Goal: Task Accomplishment & Management: Manage account settings

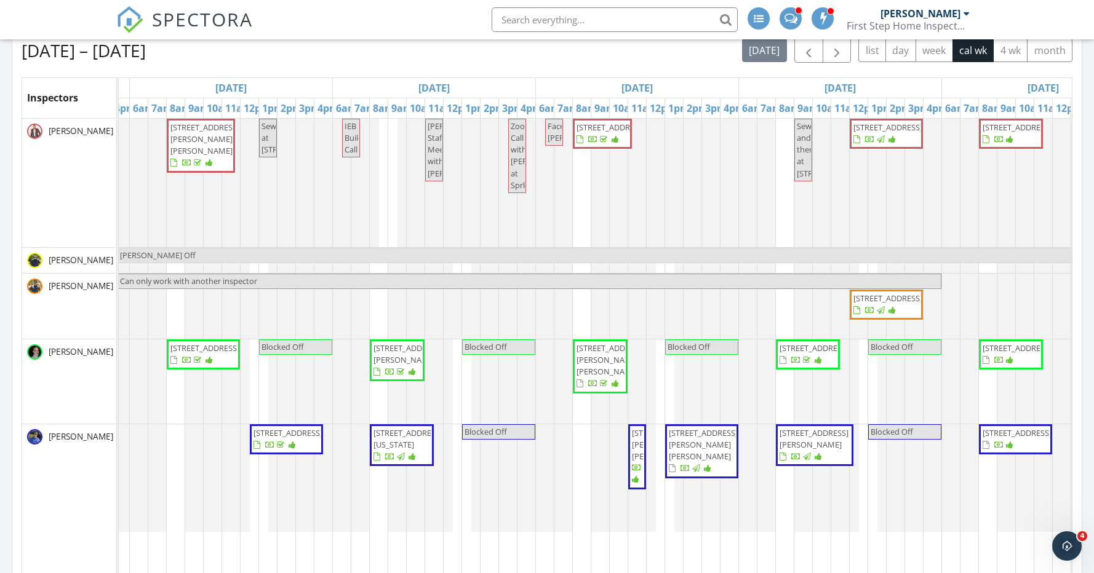
scroll to position [0, 467]
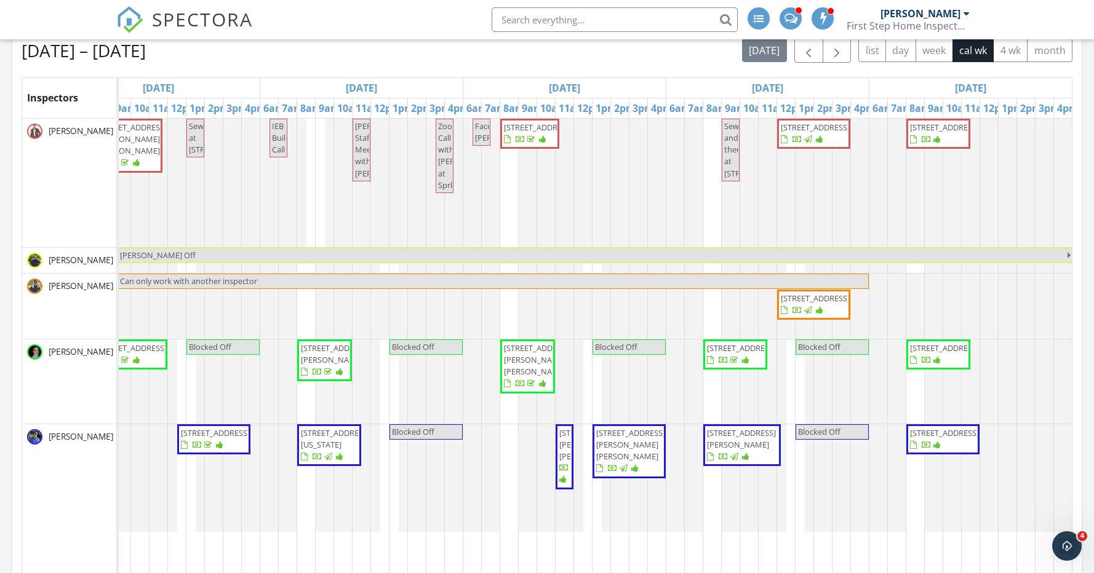
click at [947, 439] on span "14143 W Buckskin Trail, Surprise 85387" at bounding box center [944, 432] width 69 height 11
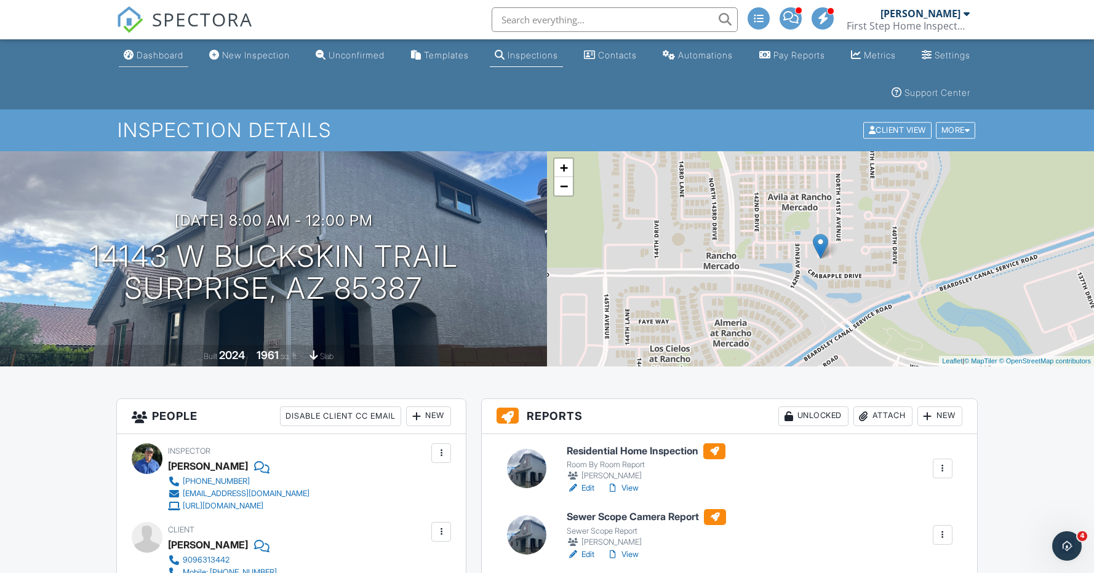
click at [174, 55] on div "Dashboard" at bounding box center [160, 55] width 47 height 10
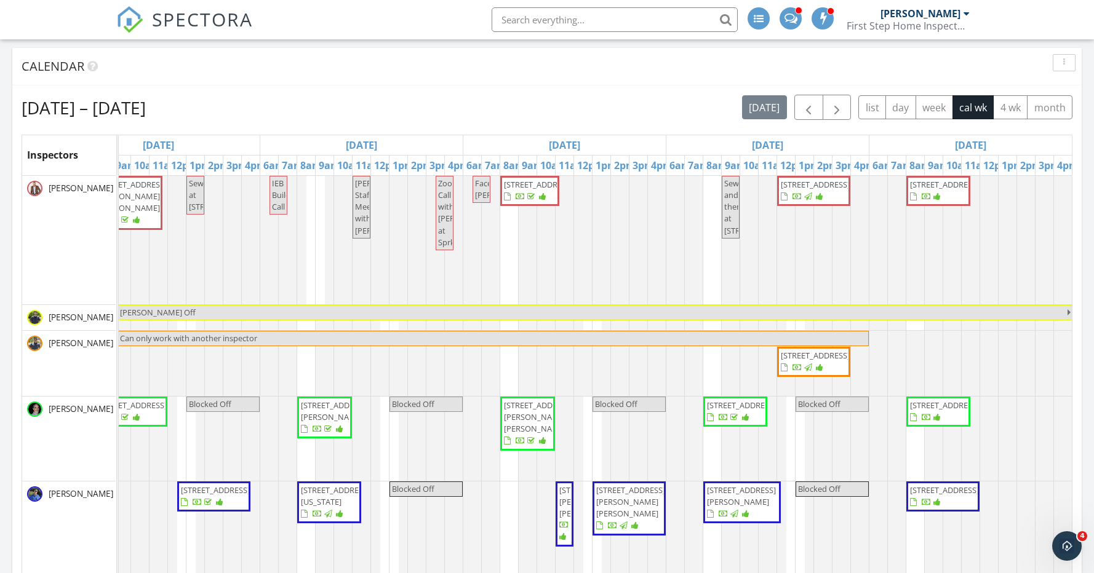
scroll to position [161, 0]
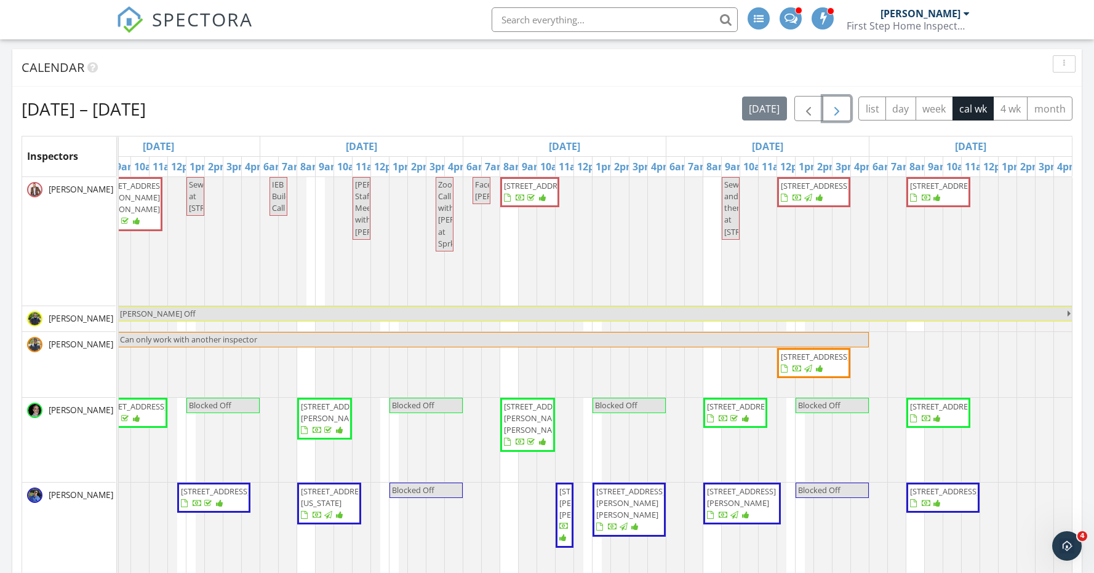
click at [838, 114] on span "button" at bounding box center [836, 108] width 15 height 15
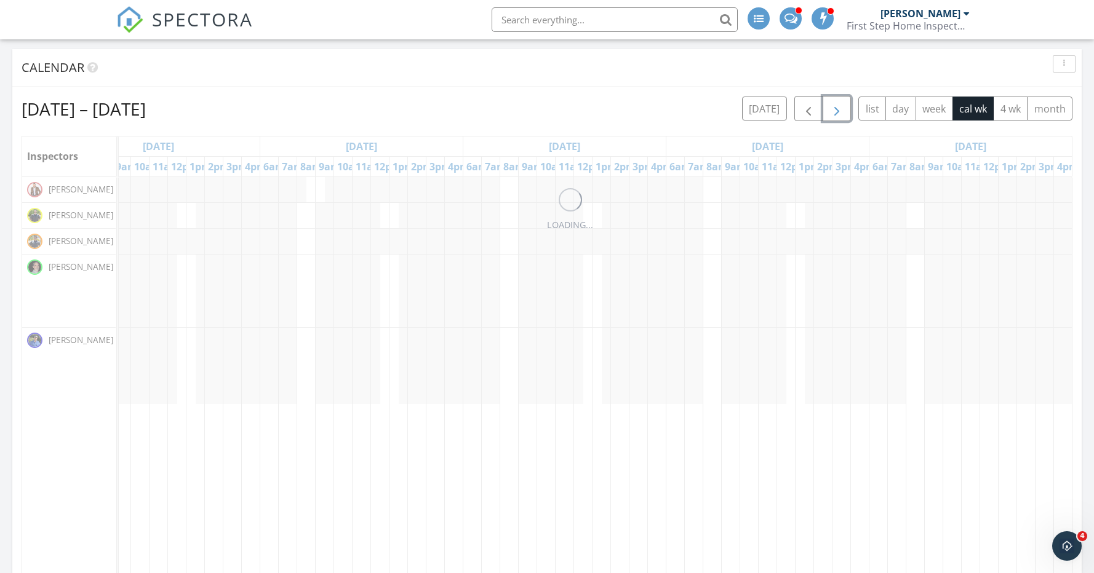
scroll to position [0, 0]
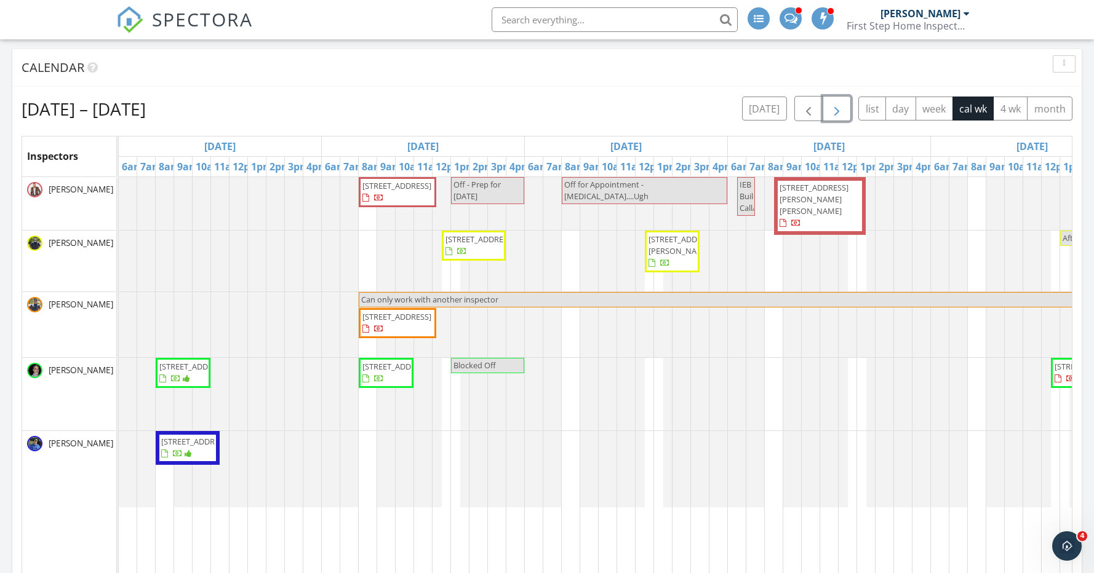
click at [818, 212] on span "4174 W Harrison St, Chandler 85226" at bounding box center [819, 206] width 83 height 48
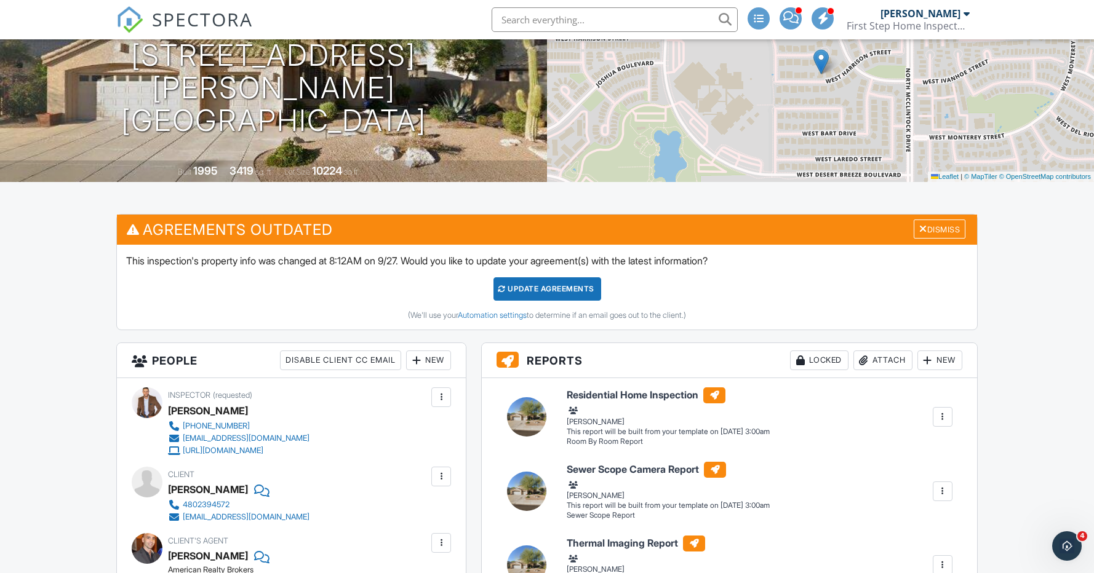
click at [438, 360] on div "New" at bounding box center [428, 361] width 45 height 20
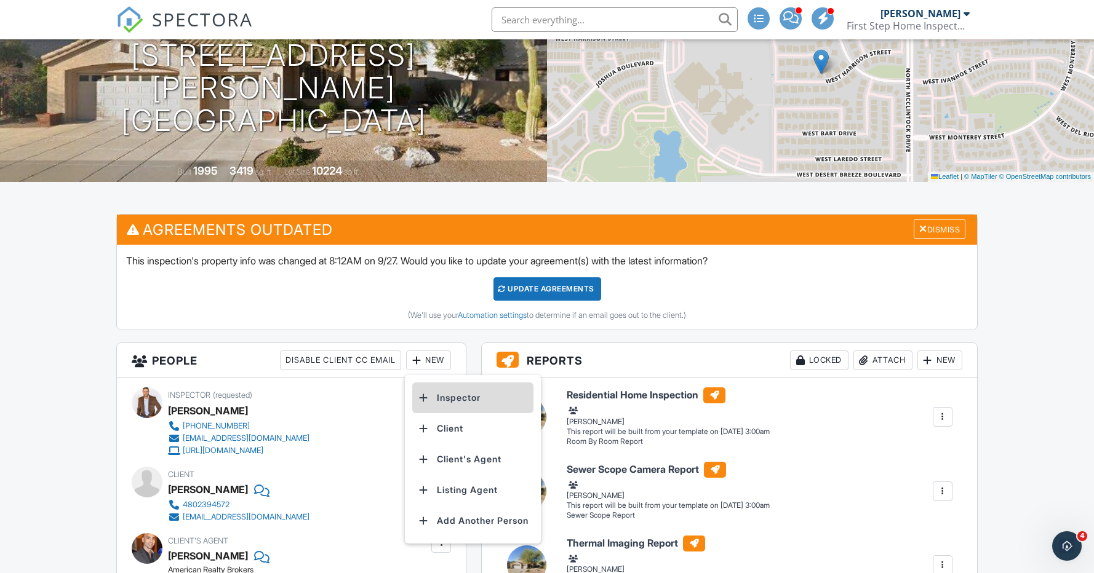
click at [475, 395] on li "Inspector" at bounding box center [472, 398] width 121 height 31
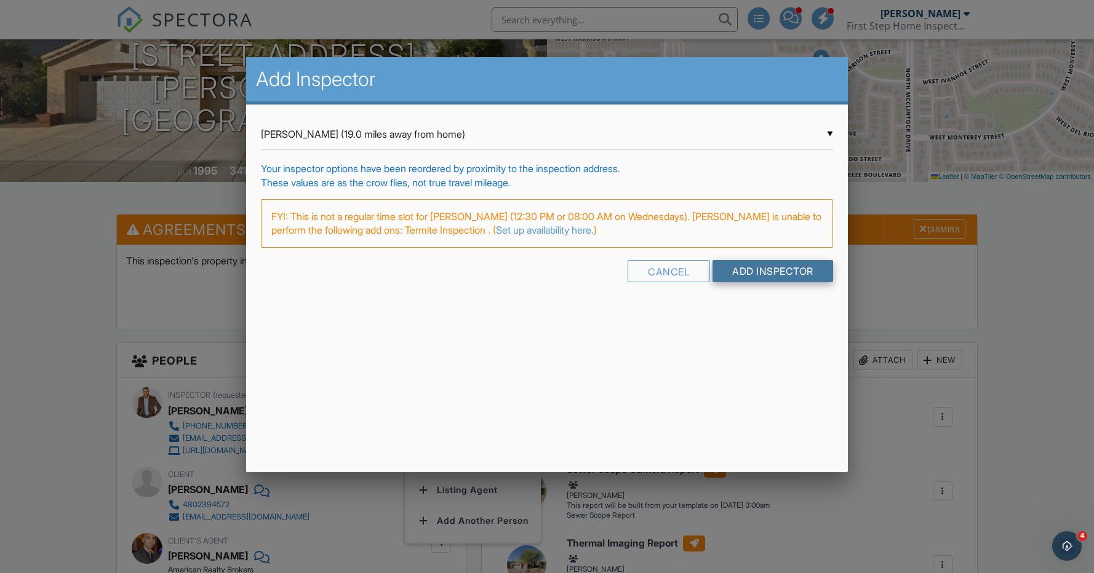
click at [773, 272] on input "Add Inspector" at bounding box center [772, 271] width 121 height 22
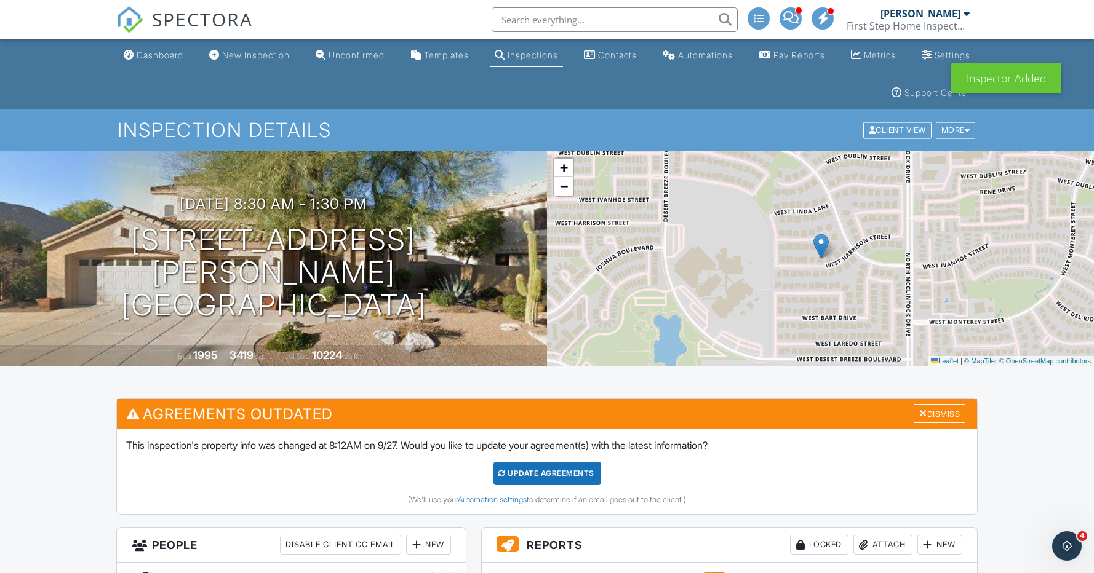
click at [549, 469] on div "Update Agreements" at bounding box center [547, 473] width 108 height 23
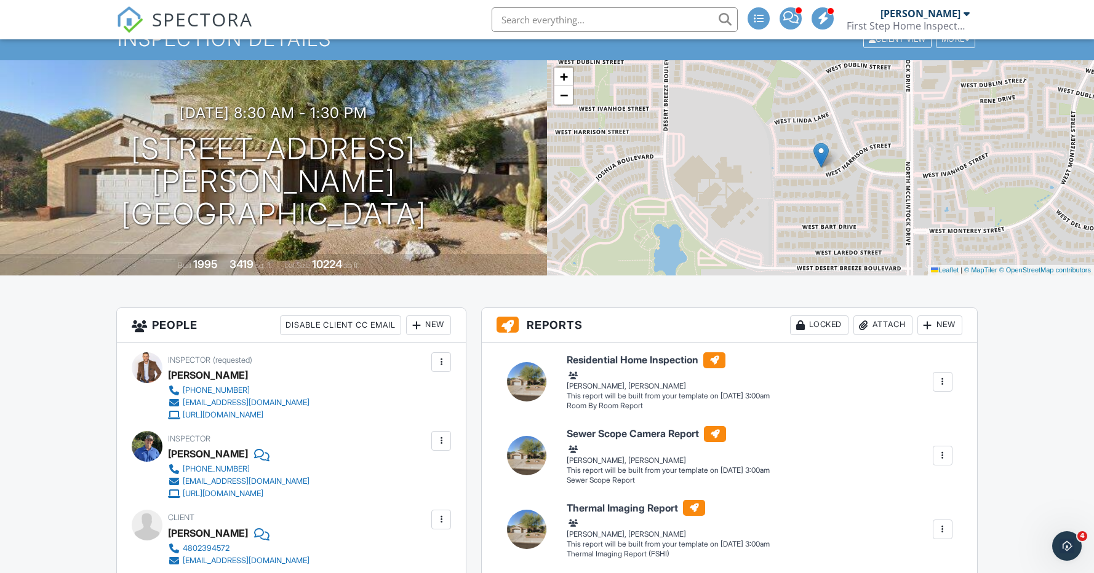
scroll to position [57, 0]
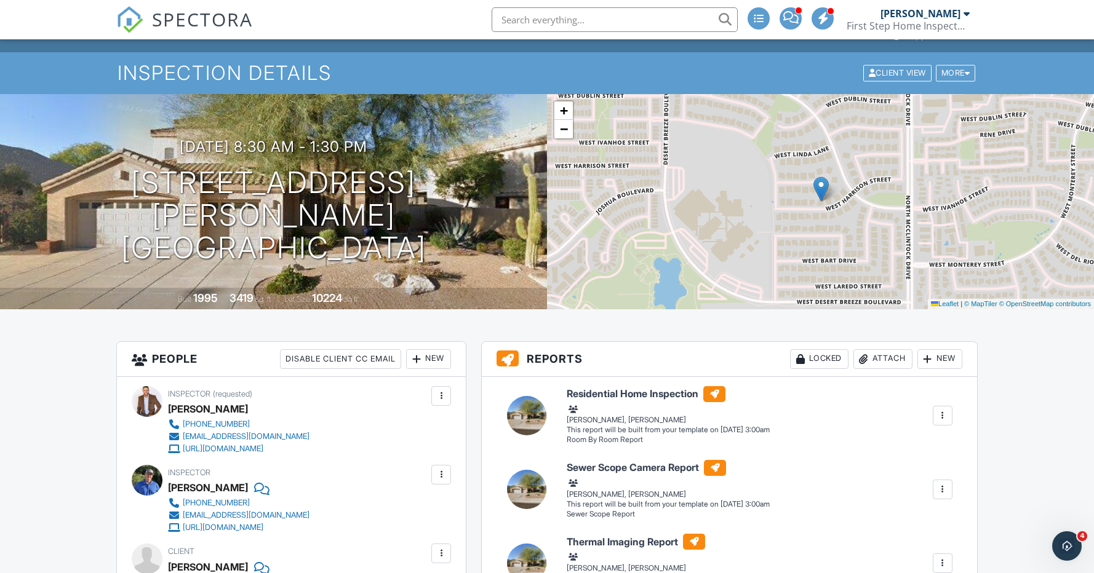
click at [437, 363] on div "New" at bounding box center [428, 359] width 45 height 20
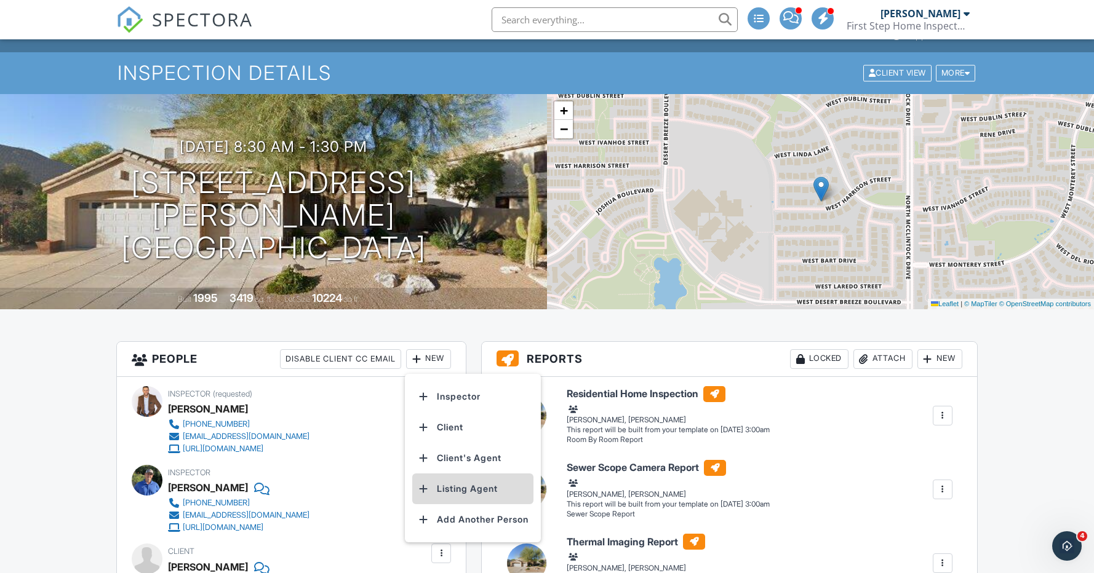
click at [472, 491] on li "Listing Agent" at bounding box center [472, 489] width 121 height 31
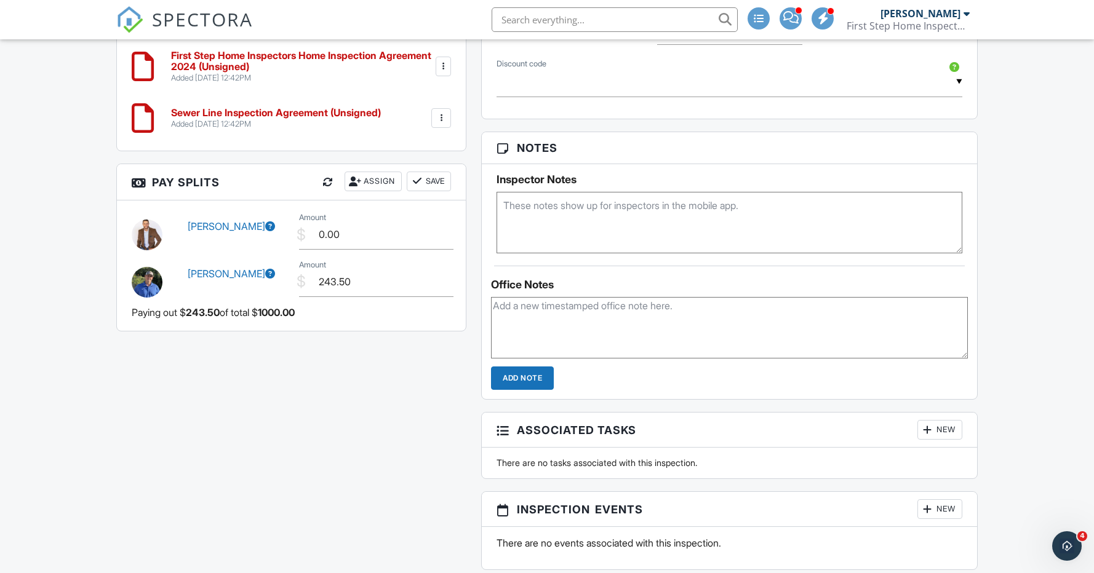
scroll to position [1201, 0]
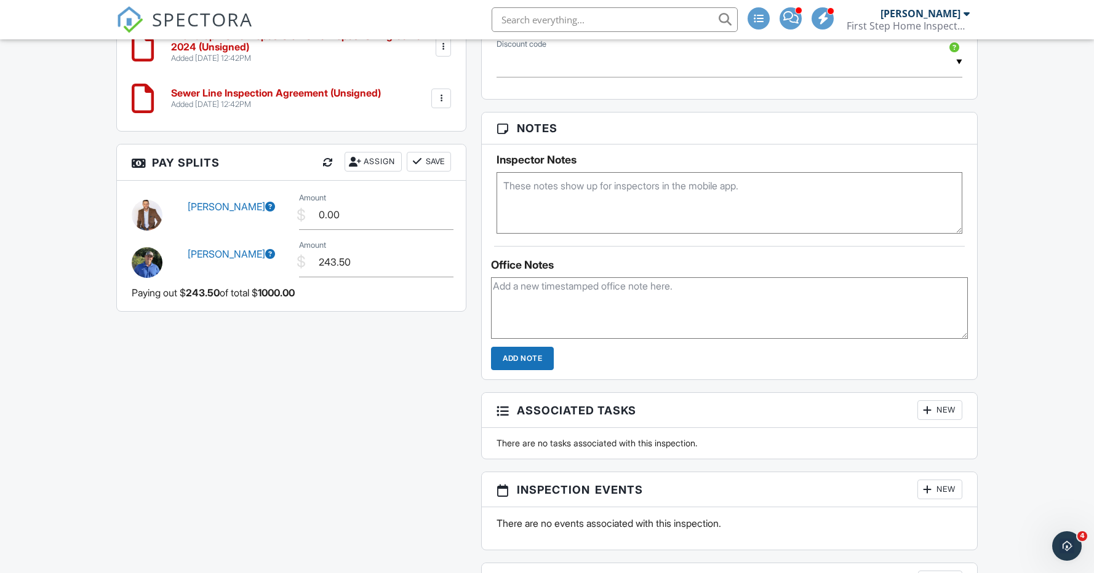
click at [575, 298] on textarea at bounding box center [729, 308] width 477 height 62
paste textarea "Kim Leighton 602-780-0150"
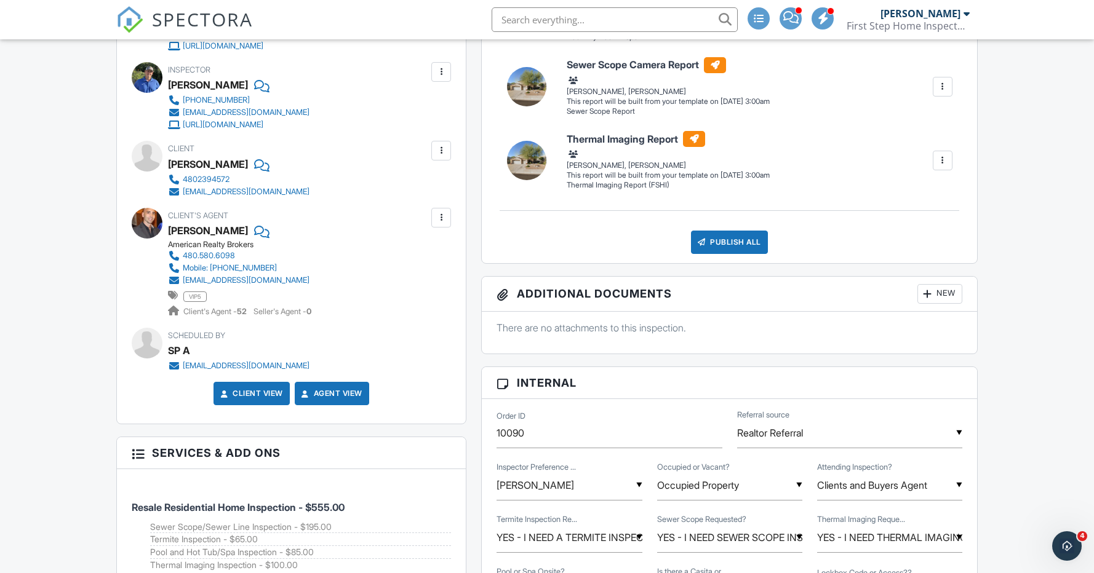
scroll to position [0, 0]
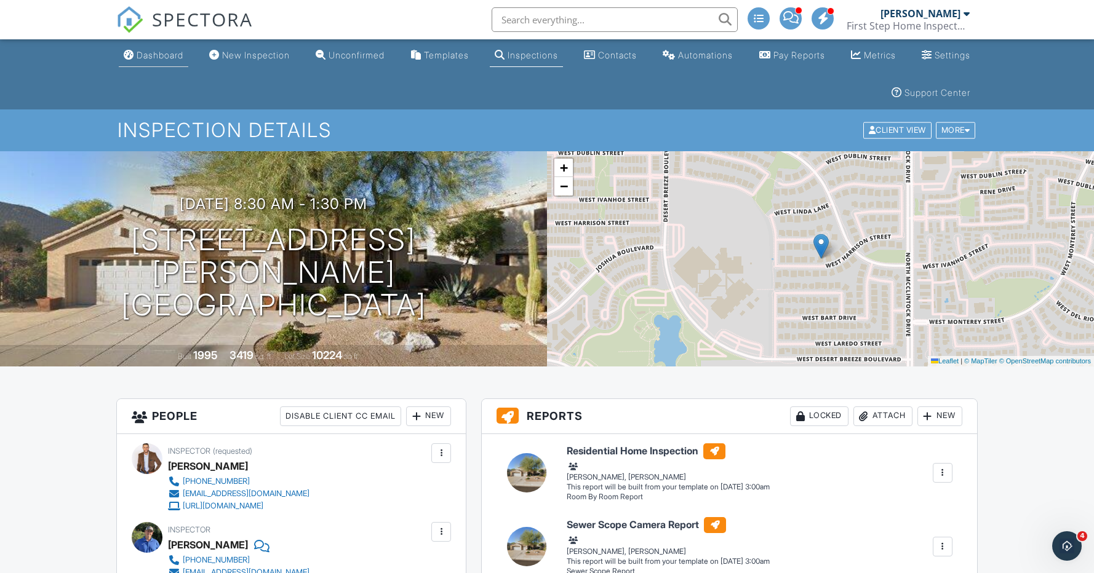
type textarea "Kim Leighton 602-780-0150"
click at [150, 62] on link "Dashboard" at bounding box center [153, 55] width 69 height 23
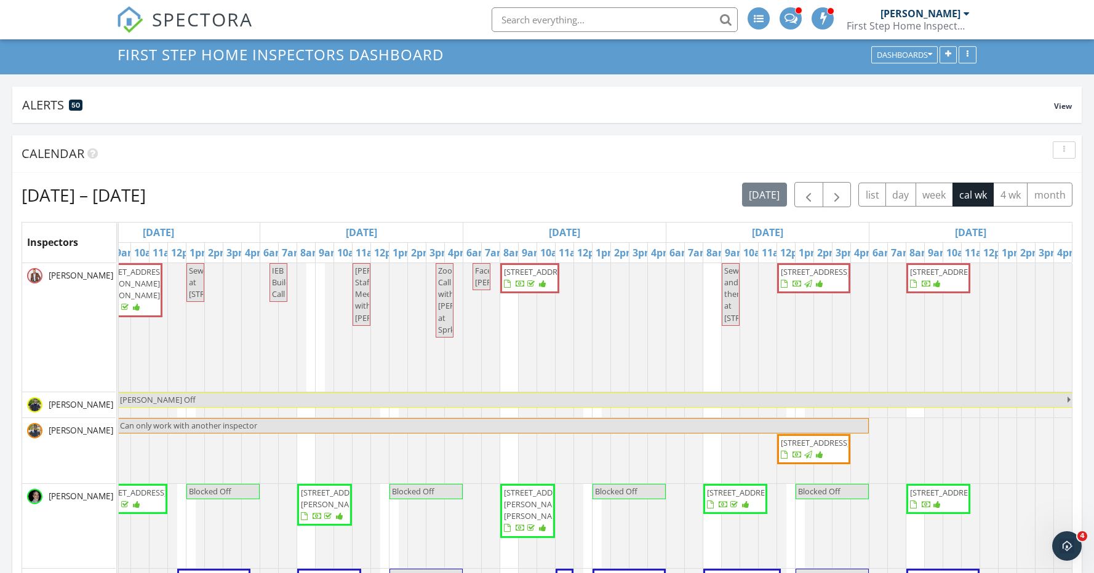
scroll to position [76, 0]
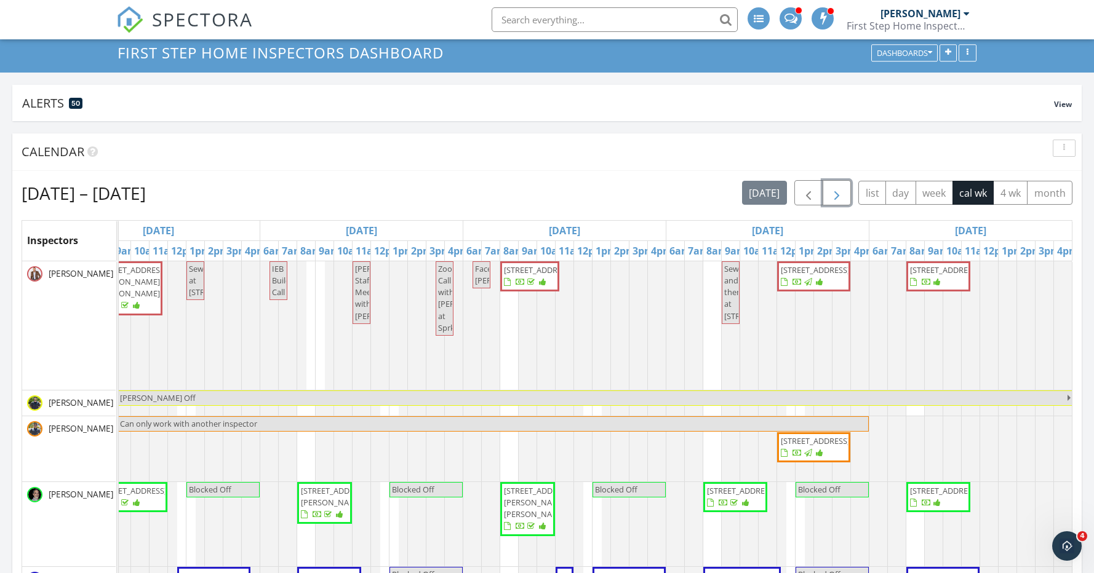
click at [837, 197] on span "button" at bounding box center [836, 193] width 15 height 15
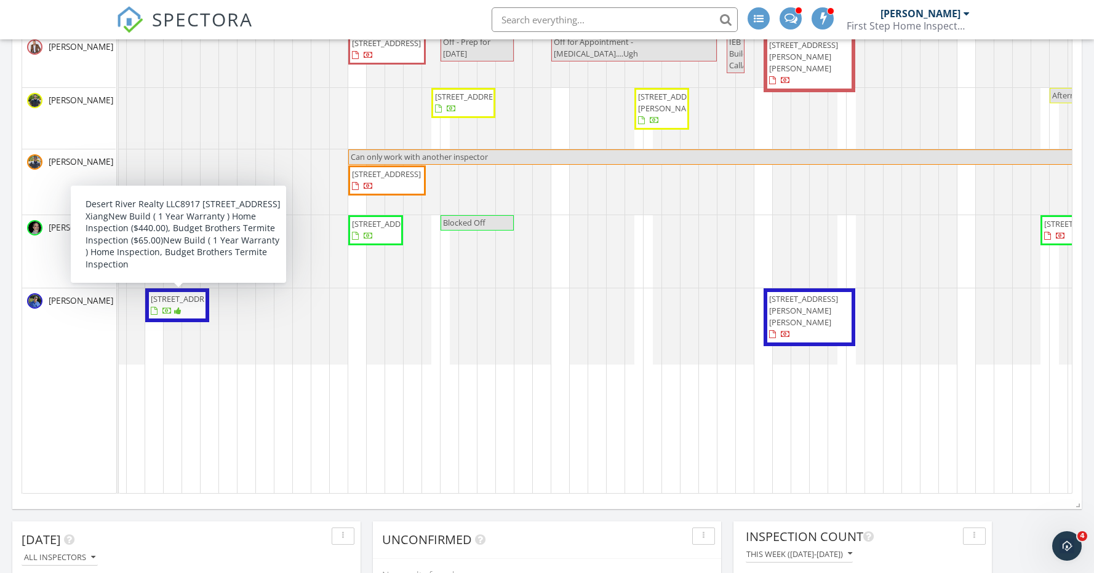
scroll to position [0, 14]
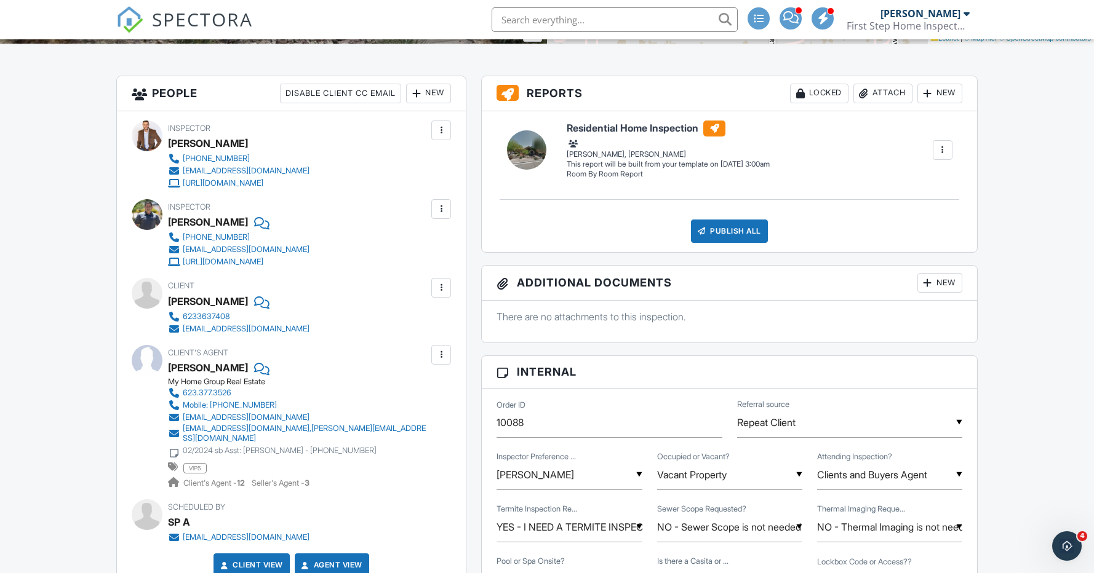
scroll to position [327, 0]
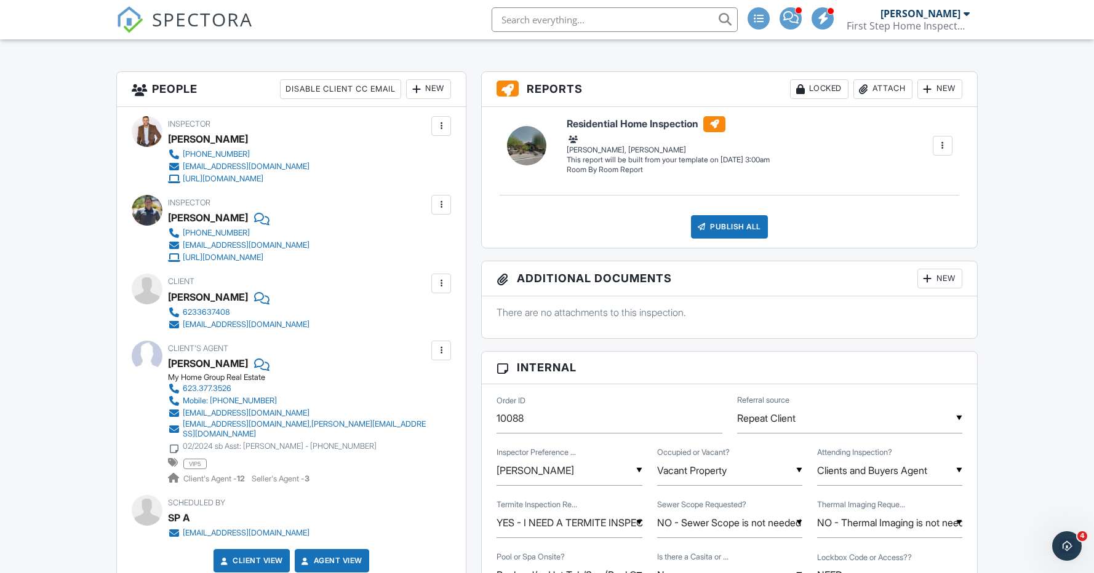
click at [424, 87] on div "New" at bounding box center [428, 89] width 45 height 20
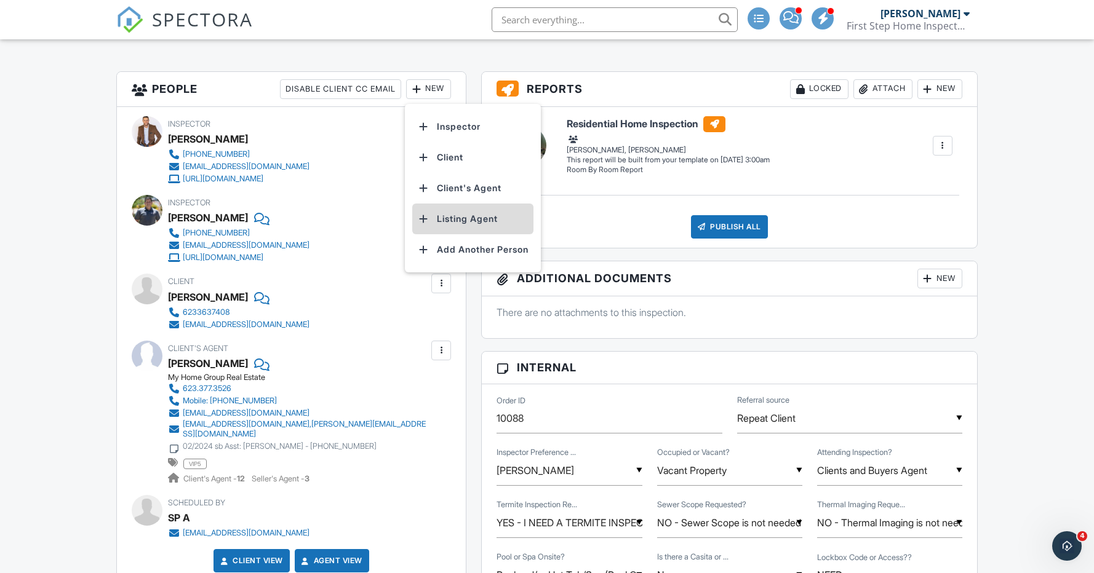
click at [480, 218] on li "Listing Agent" at bounding box center [472, 219] width 121 height 31
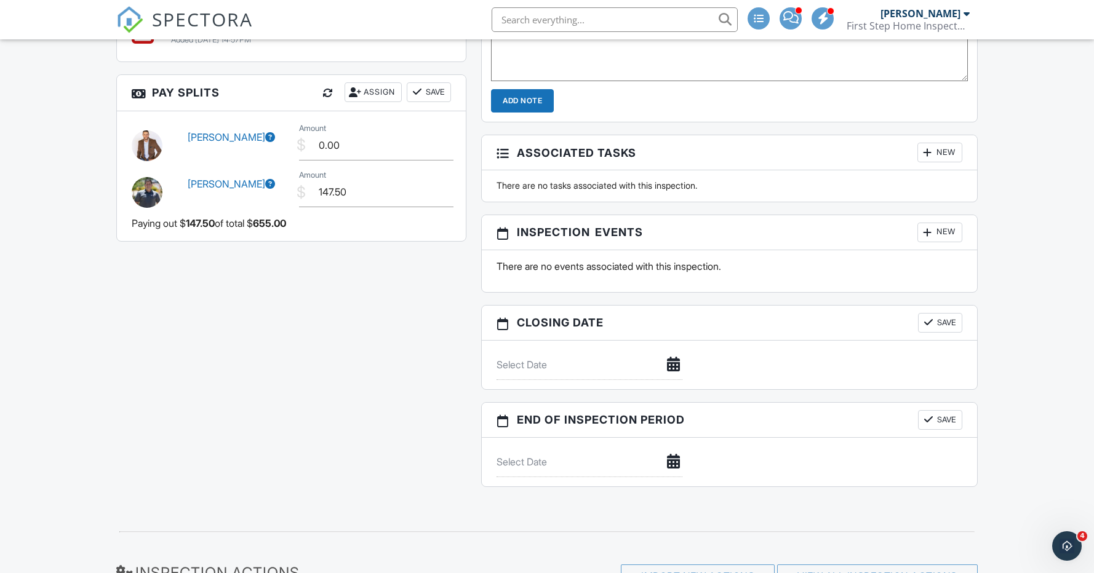
scroll to position [1311, 0]
click at [373, 84] on div "Assign" at bounding box center [372, 92] width 57 height 20
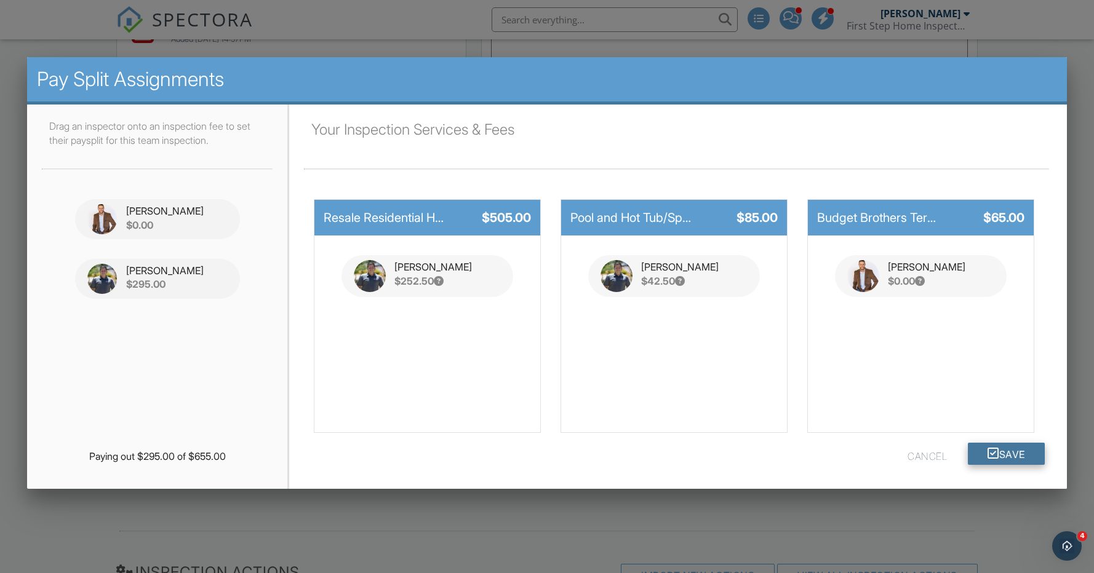
click at [987, 453] on icon at bounding box center [993, 454] width 12 height 22
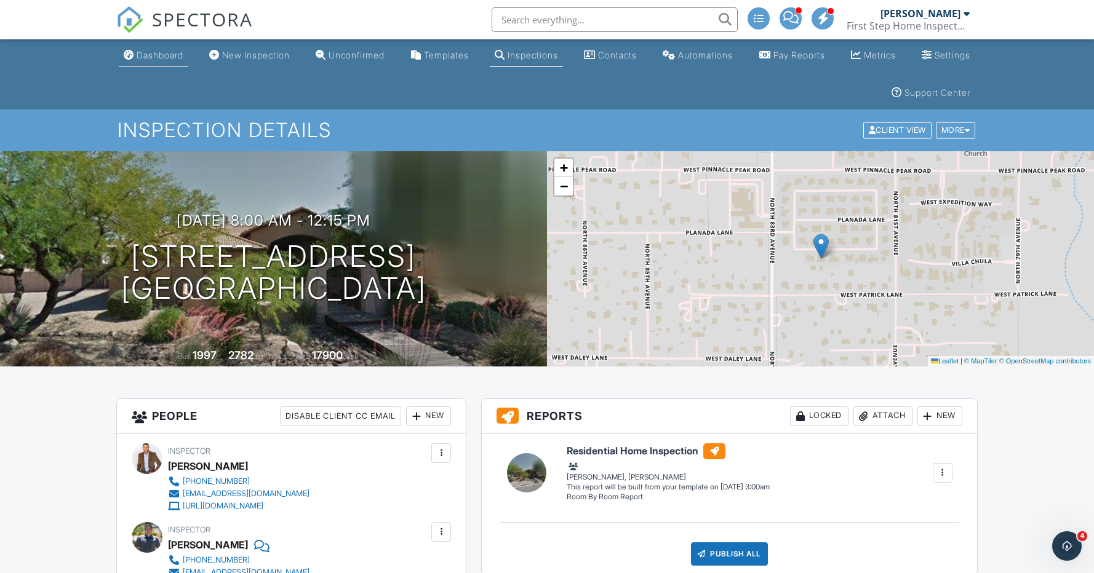
click at [159, 57] on div "Dashboard" at bounding box center [160, 55] width 47 height 10
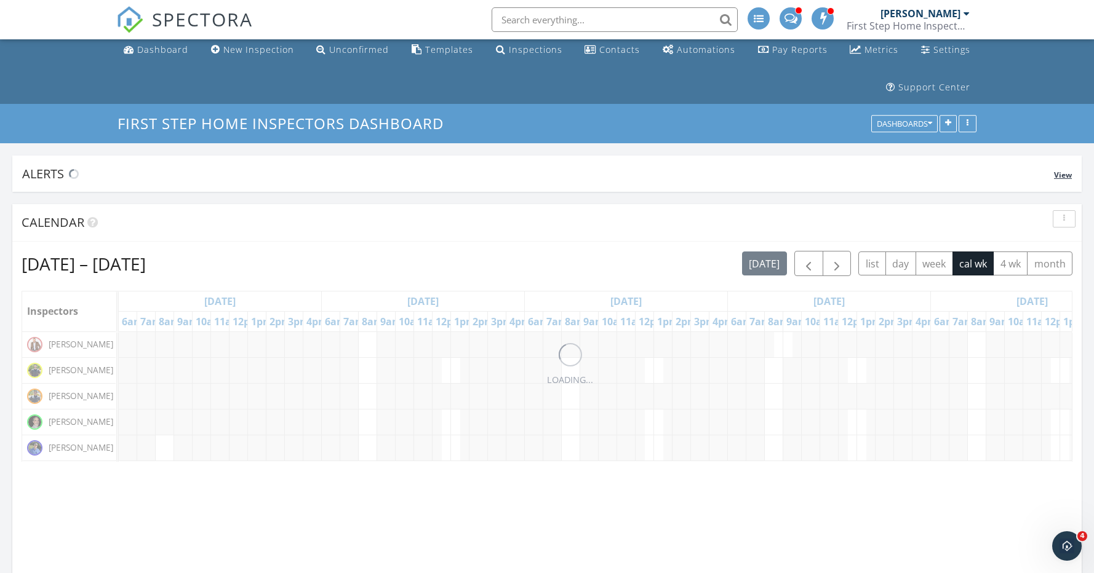
scroll to position [264, 348]
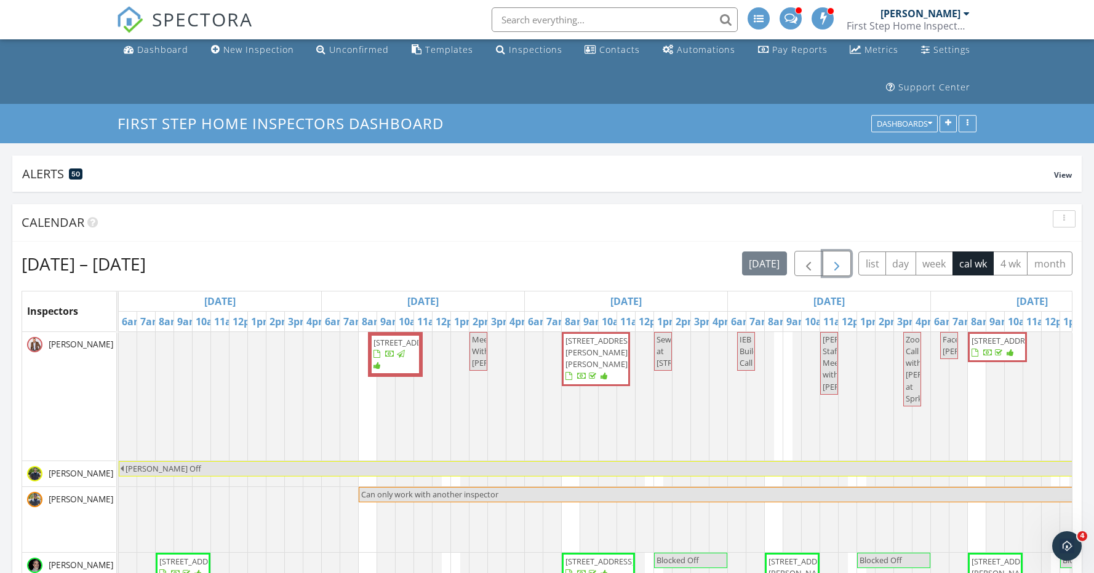
click at [834, 269] on span "button" at bounding box center [836, 263] width 15 height 15
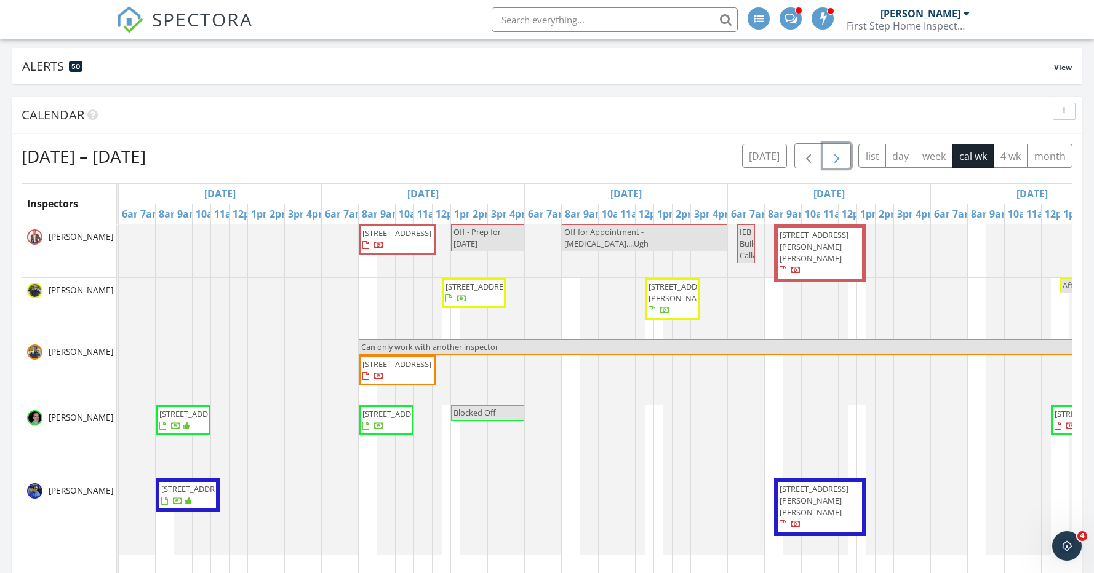
scroll to position [115, 0]
click at [464, 290] on span "8928 W Orange Dr, Glendale 85305" at bounding box center [479, 284] width 69 height 11
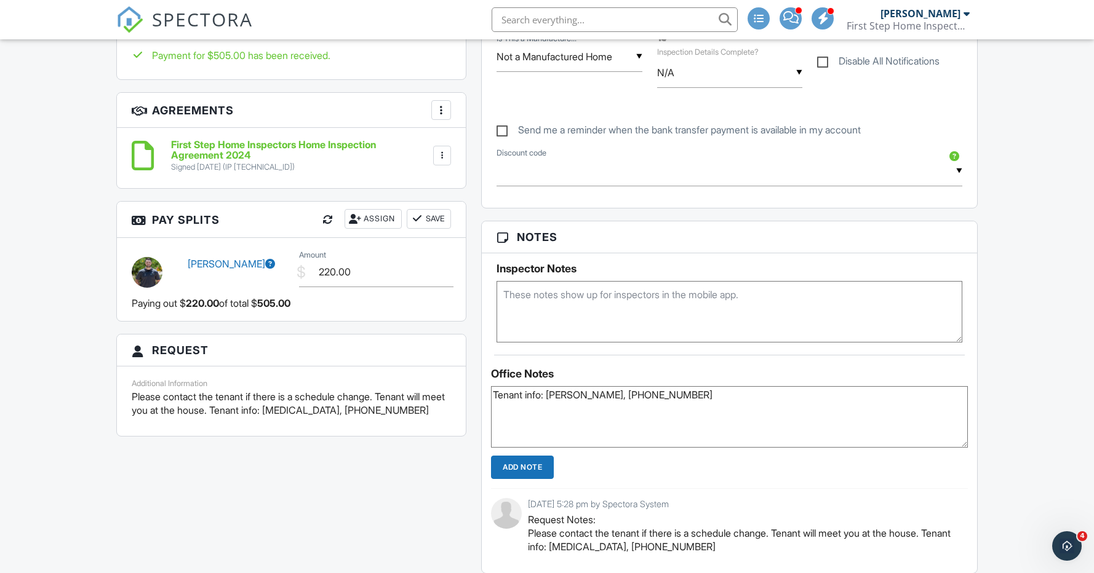
scroll to position [991, 0]
drag, startPoint x: 663, startPoint y: 395, endPoint x: 475, endPoint y: 392, distance: 187.6
click at [475, 392] on div "Reports Unlocked Attach New Room by Room Report Room By Room Report Logan Reeve…" at bounding box center [729, 178] width 511 height 1542
click at [552, 293] on textarea at bounding box center [729, 311] width 466 height 62
paste textarea "Tenant info: Yasmin, 623-204-2232"
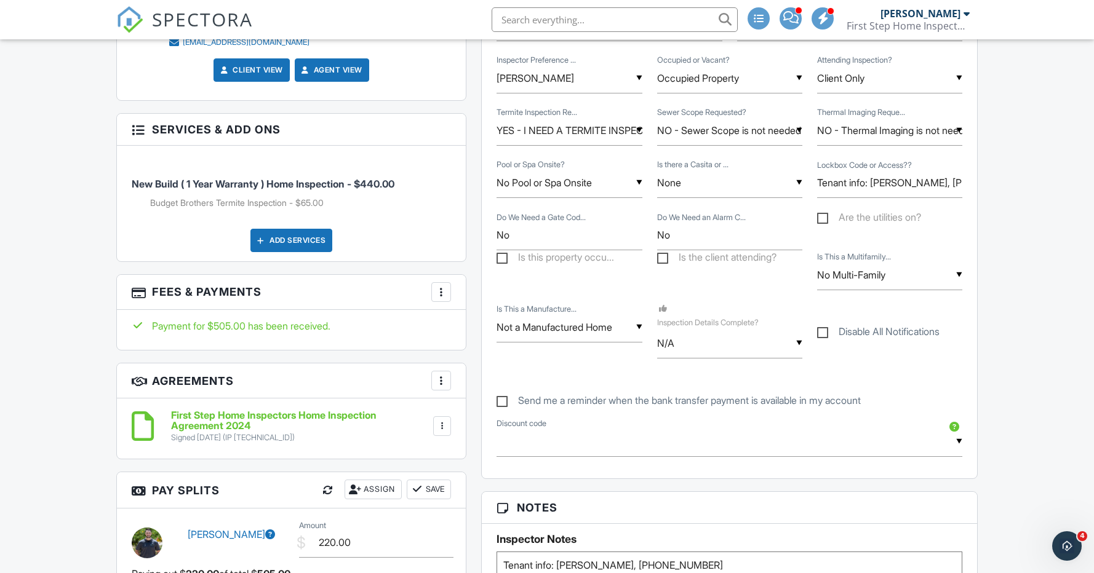
scroll to position [716, 0]
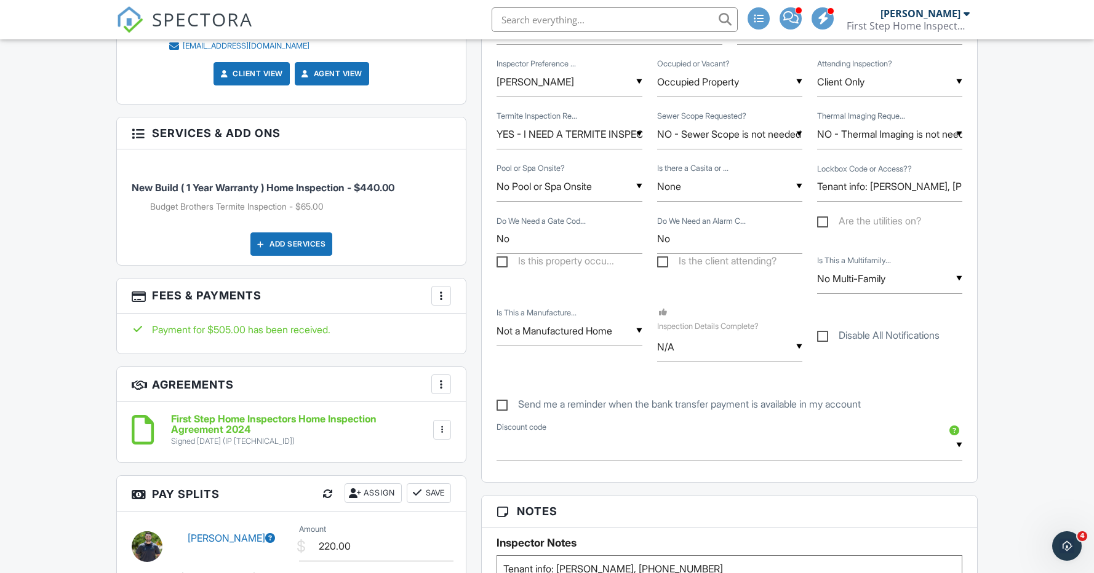
type textarea "Tenant info: Yasmin, 623-204-2232"
drag, startPoint x: 851, startPoint y: 185, endPoint x: 868, endPoint y: 186, distance: 17.3
click at [868, 186] on input "Tenant info: Yasmin, 623-204-2232" at bounding box center [889, 187] width 145 height 30
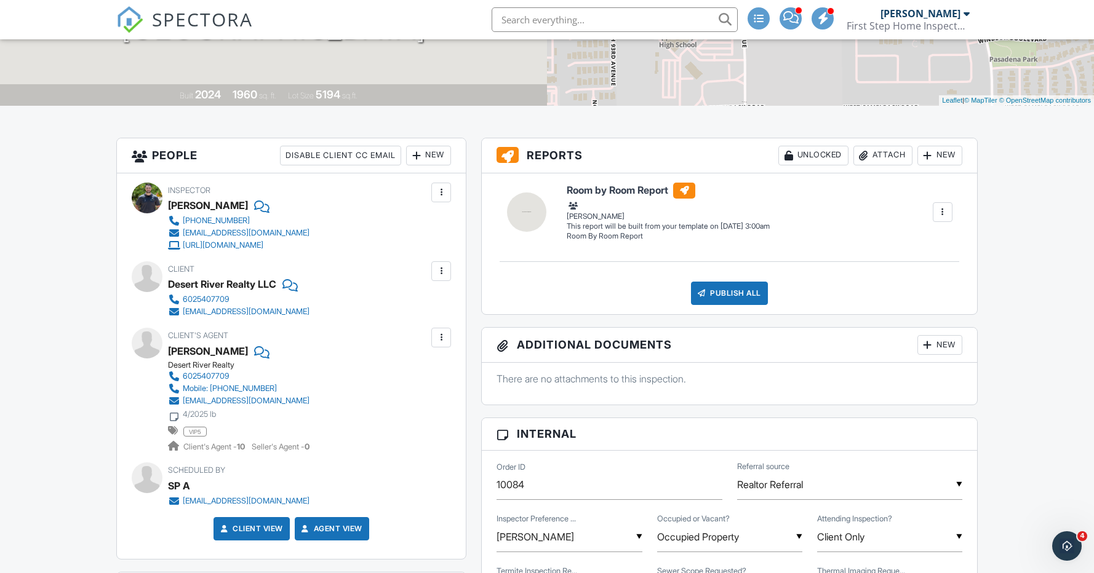
scroll to position [0, 0]
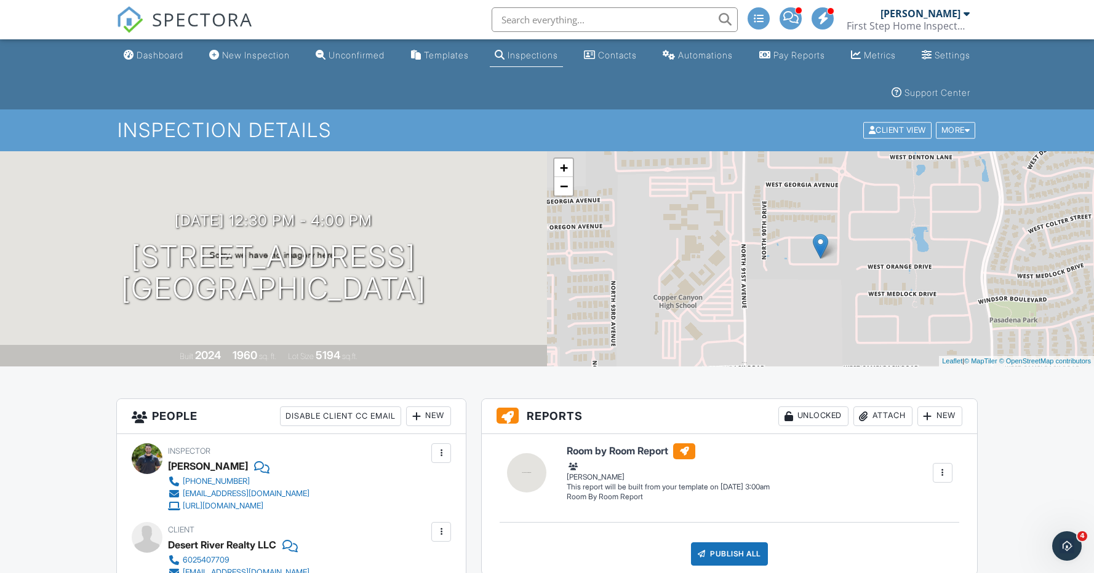
type input "Tenant for Access: Yasmin, 623-204-2232"
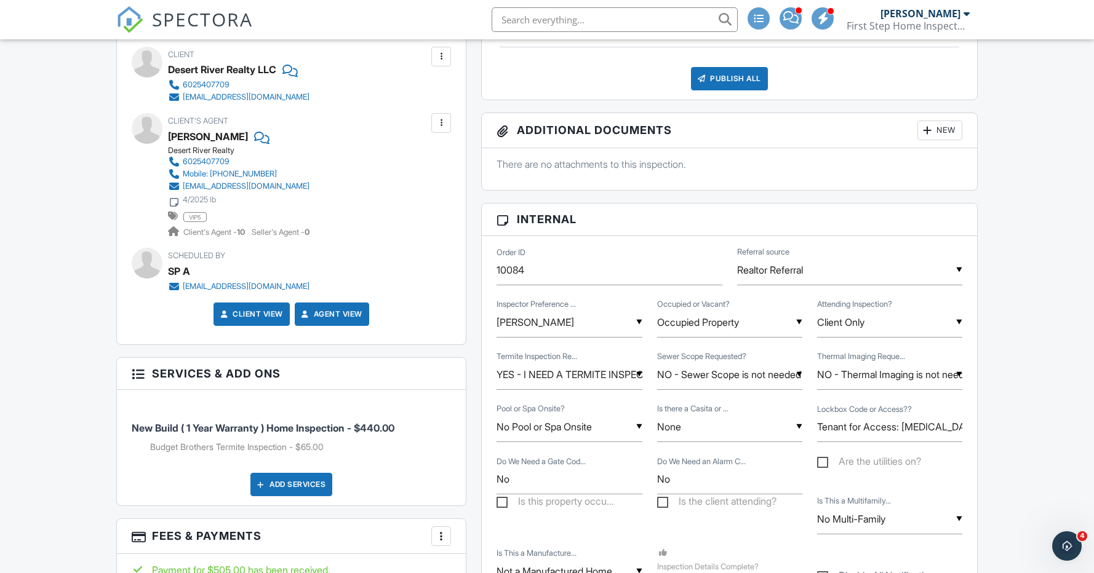
scroll to position [488, 0]
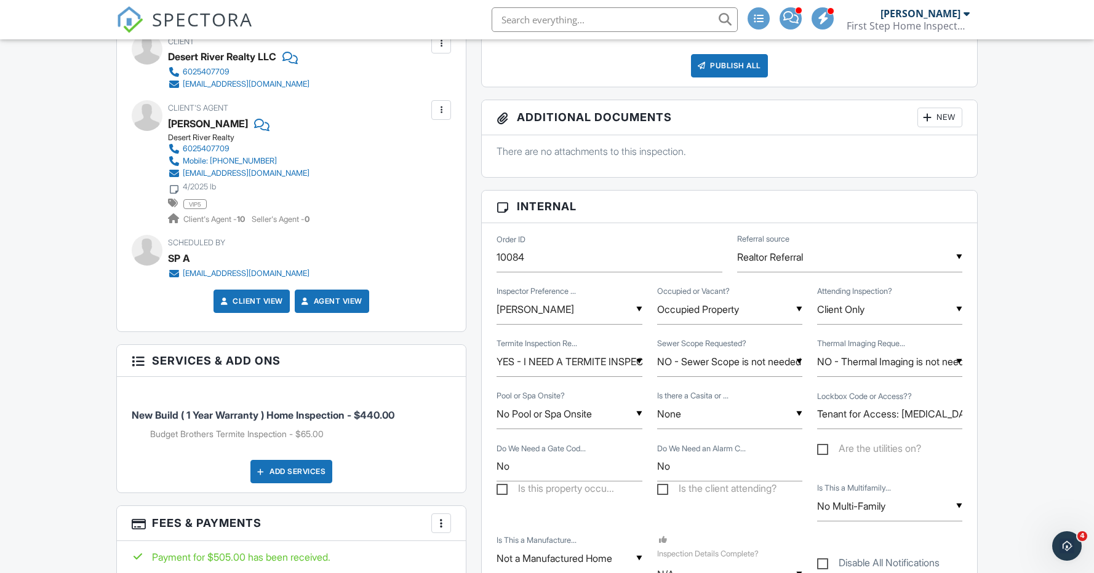
click at [616, 363] on div "▼ YES - I NEED A TERMITE INSPECTION YES - I NEED A TERMITE INSPECTION NO - Term…" at bounding box center [568, 362] width 145 height 30
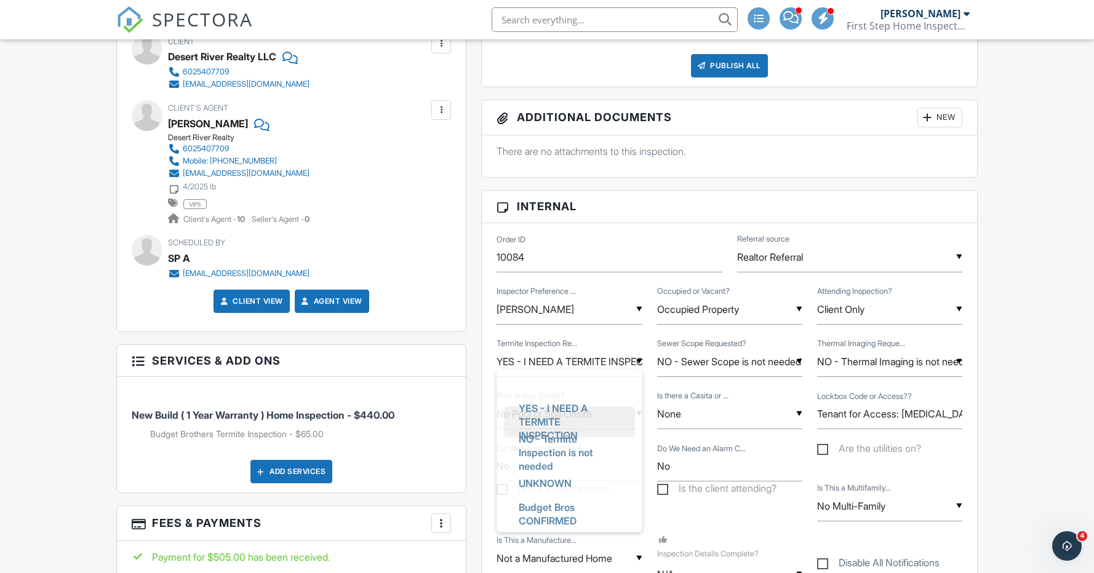
scroll to position [0, 0]
click at [563, 518] on span "Budget Bros CONFIRMED" at bounding box center [569, 517] width 121 height 44
type input "Budget Bros CONFIRMED"
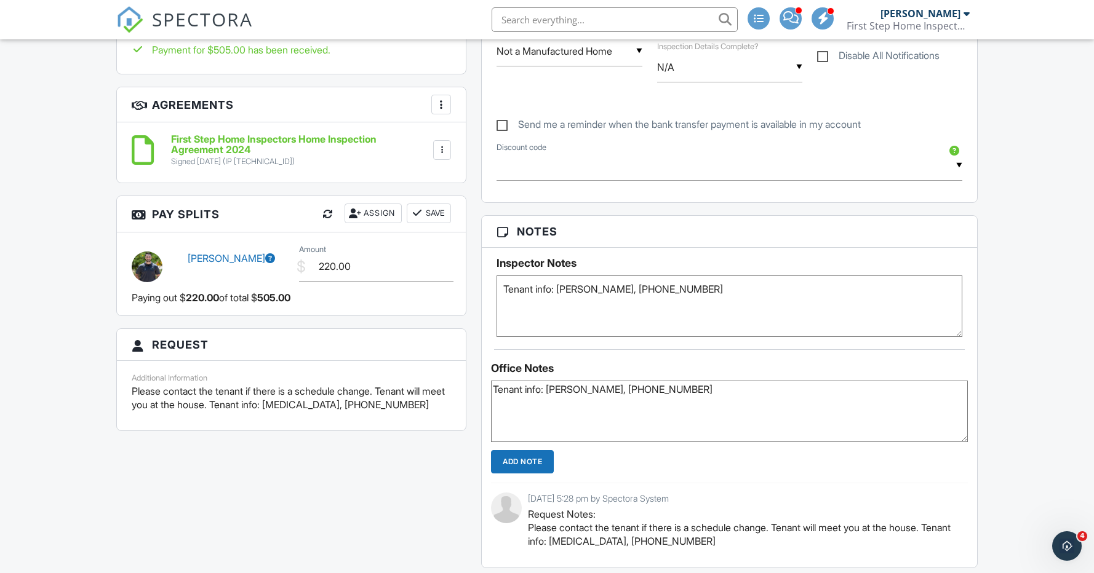
scroll to position [997, 0]
drag, startPoint x: 653, startPoint y: 387, endPoint x: 588, endPoint y: 385, distance: 64.6
click at [588, 385] on textarea "Tenant info: Yasmin, 623-204-2232" at bounding box center [729, 410] width 477 height 62
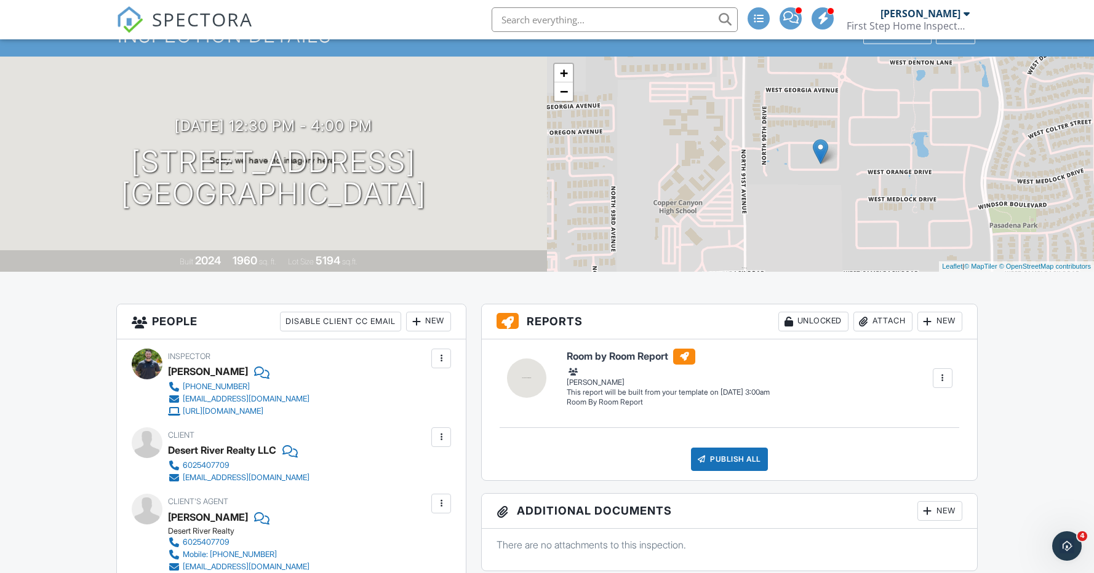
scroll to position [0, 0]
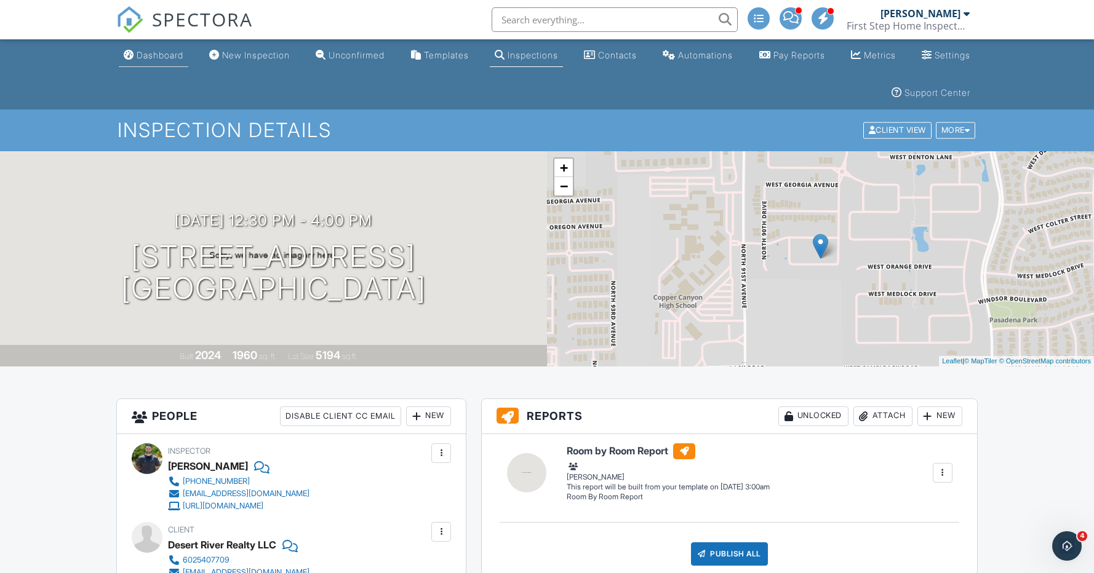
click at [162, 56] on div "Dashboard" at bounding box center [160, 55] width 47 height 10
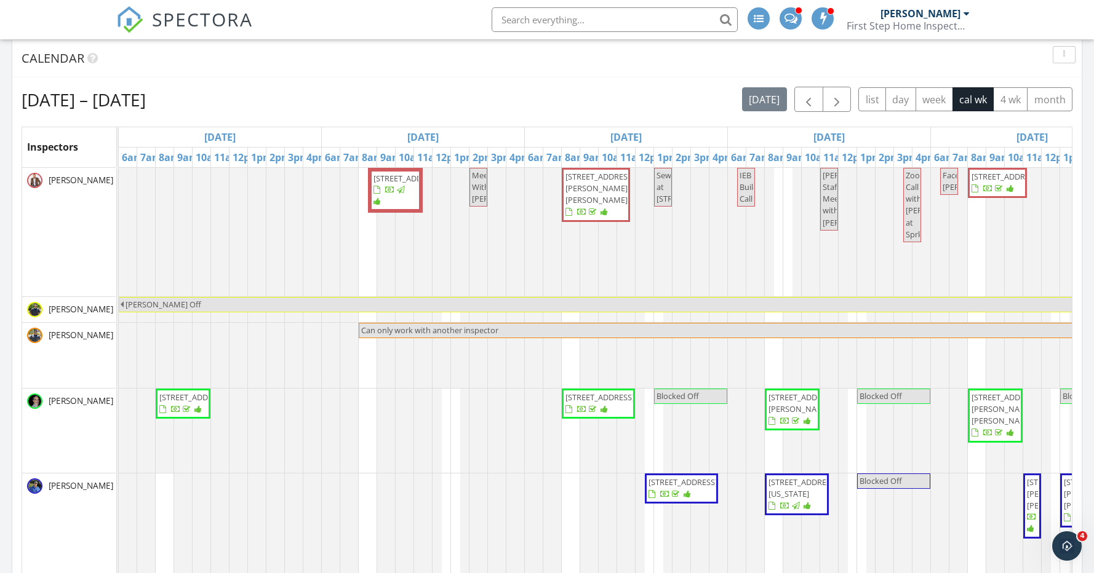
scroll to position [172, 0]
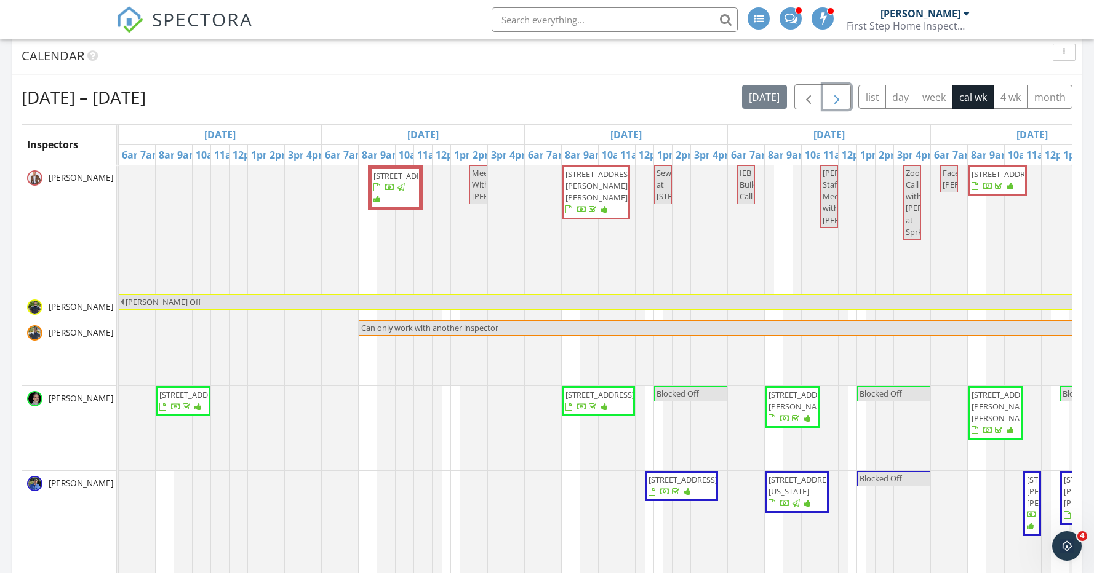
click at [840, 98] on span "button" at bounding box center [836, 97] width 15 height 15
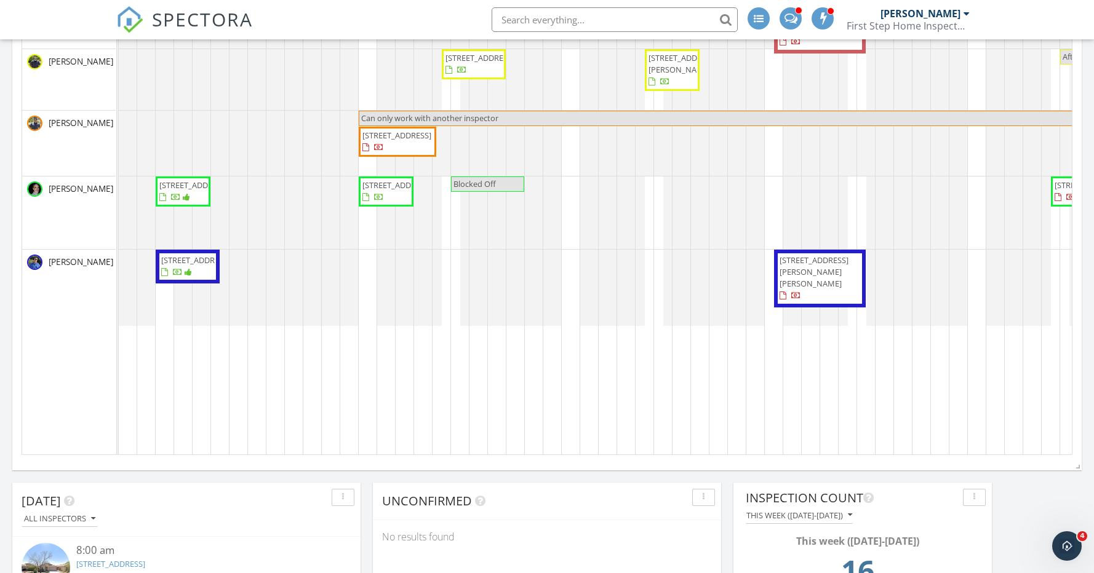
scroll to position [344, 0]
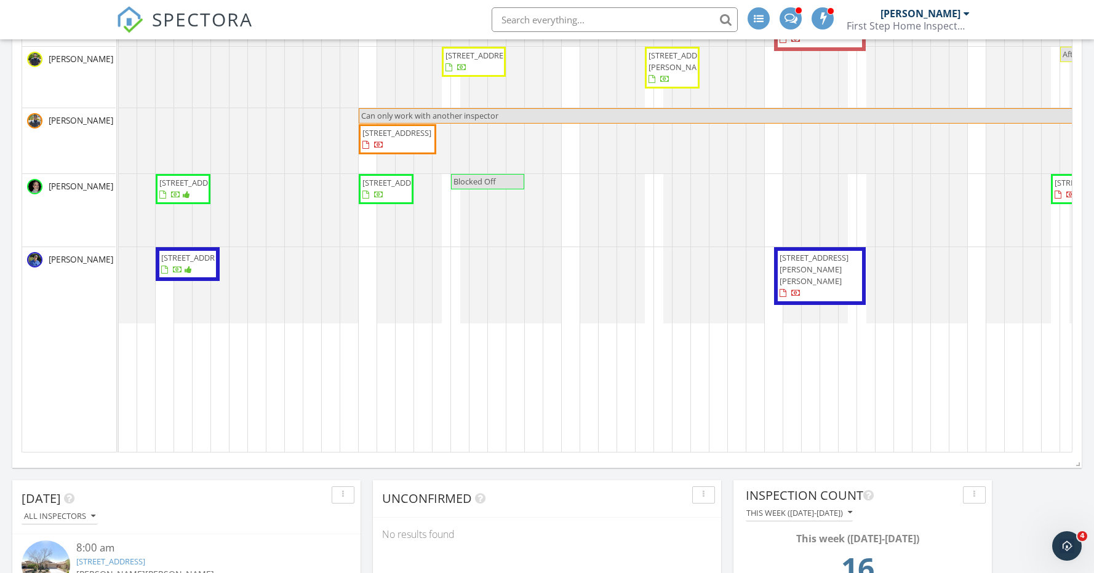
click at [187, 276] on span "[STREET_ADDRESS]" at bounding box center [187, 264] width 55 height 24
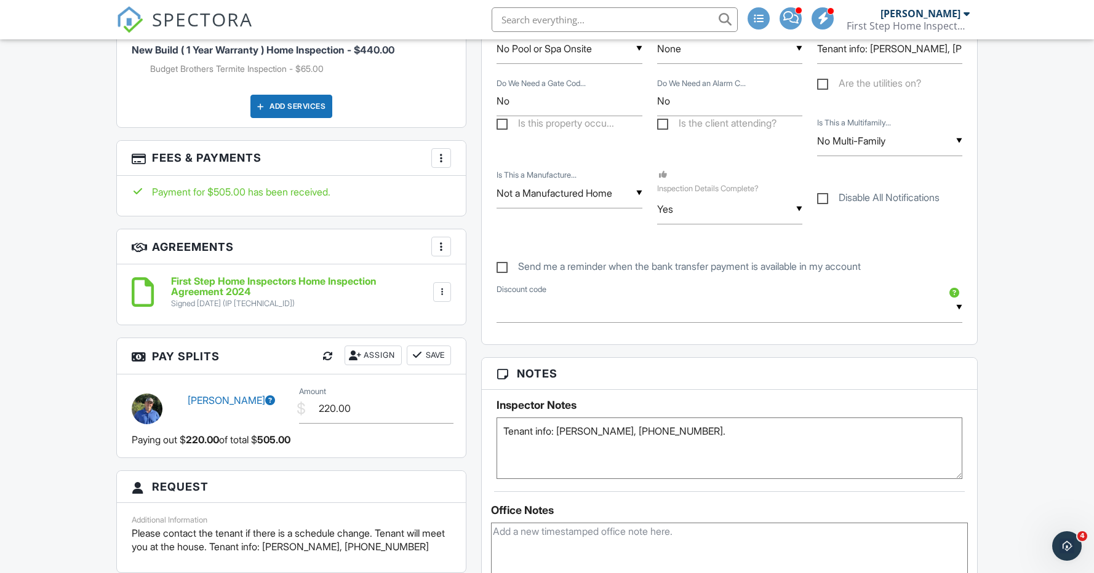
scroll to position [852, 0]
drag, startPoint x: 677, startPoint y: 429, endPoint x: 612, endPoint y: 427, distance: 64.6
click at [606, 428] on textarea "Tenant info: Miranda, (623) 910-8728." at bounding box center [729, 447] width 466 height 62
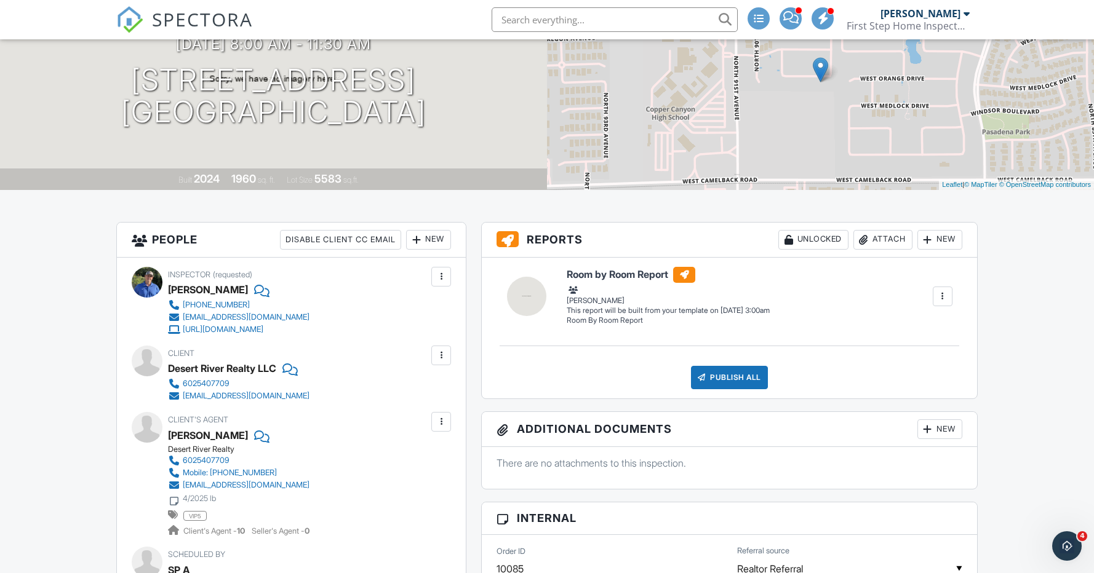
scroll to position [0, 0]
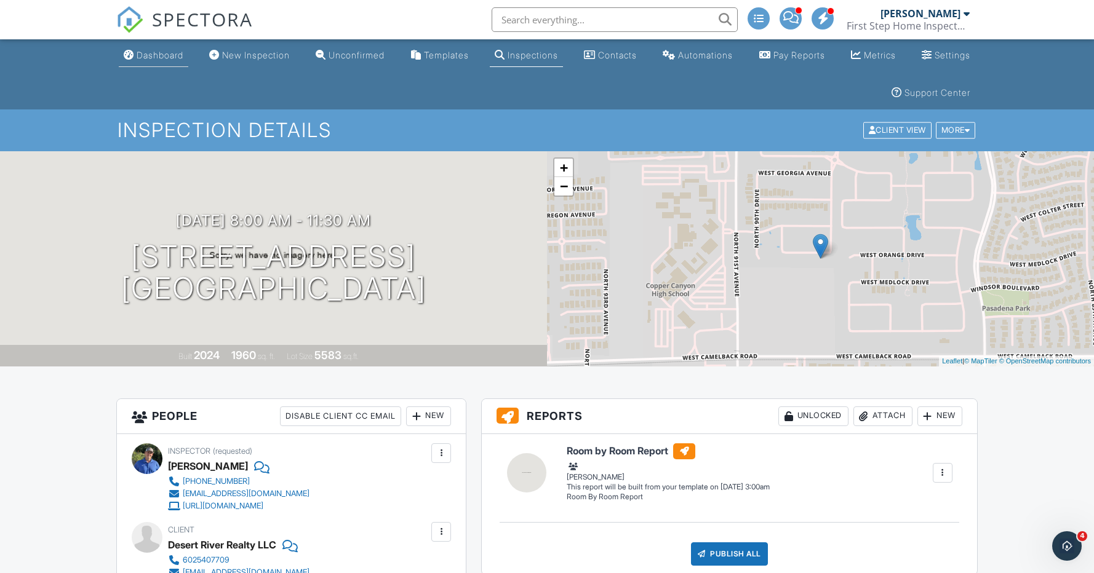
click at [173, 51] on div "Dashboard" at bounding box center [160, 55] width 47 height 10
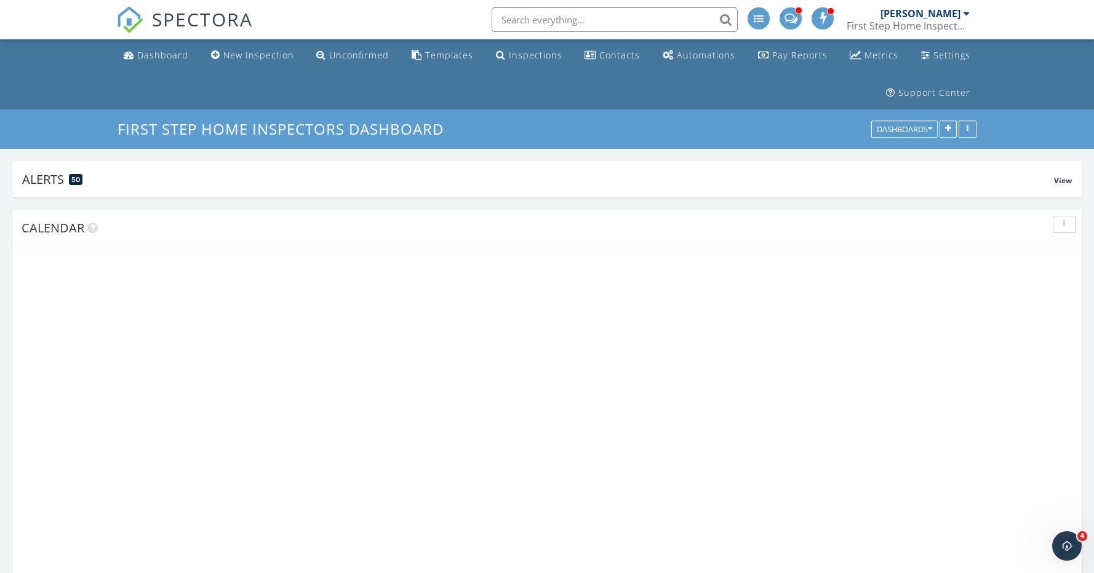
scroll to position [264, 348]
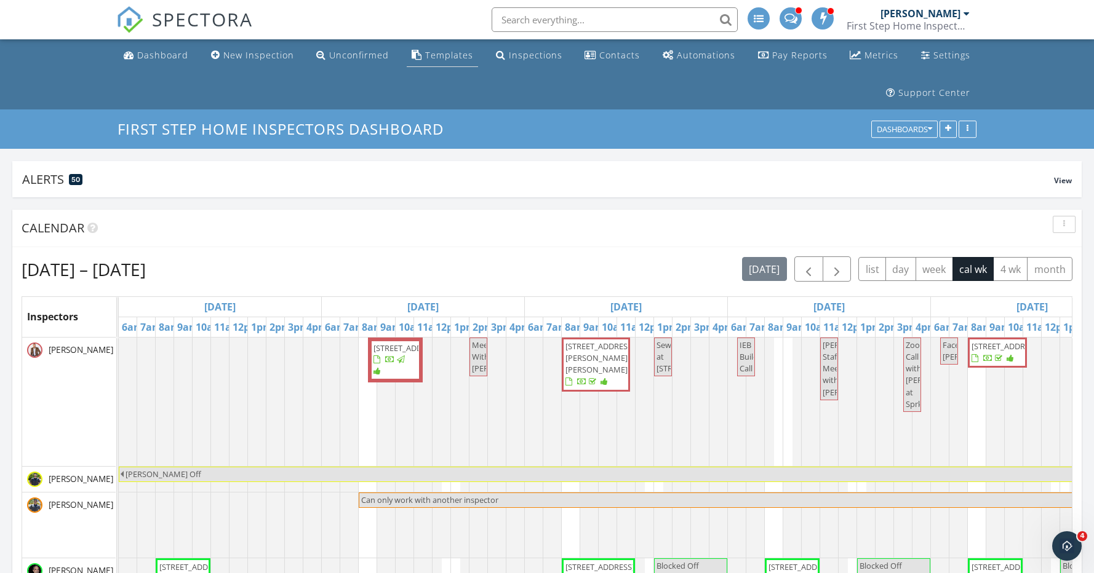
click at [459, 54] on div "Templates" at bounding box center [449, 55] width 48 height 12
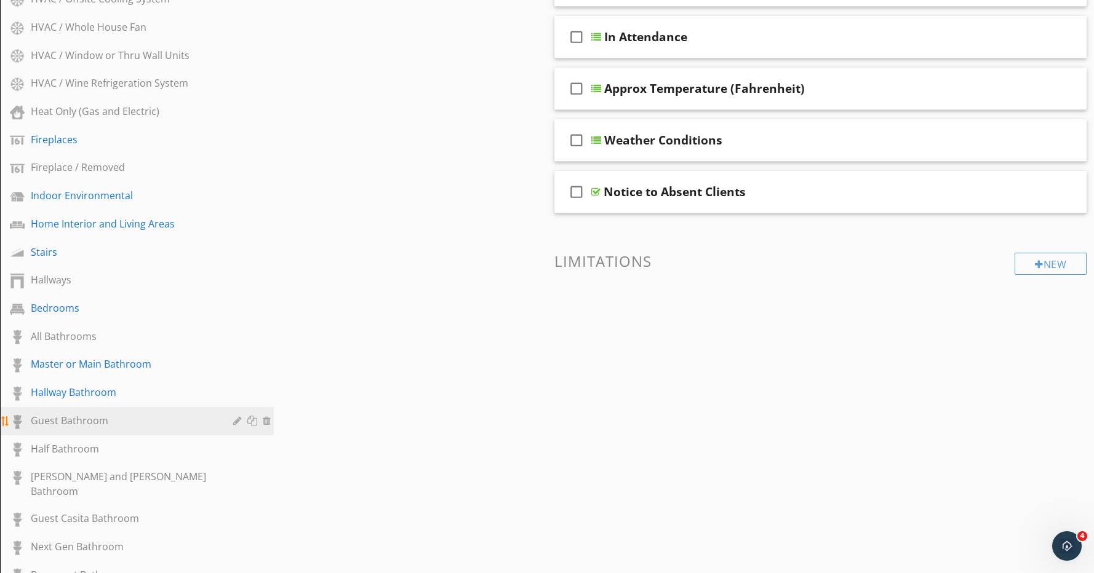
scroll to position [747, 0]
click at [101, 451] on div "Half Bathroom" at bounding box center [123, 449] width 185 height 15
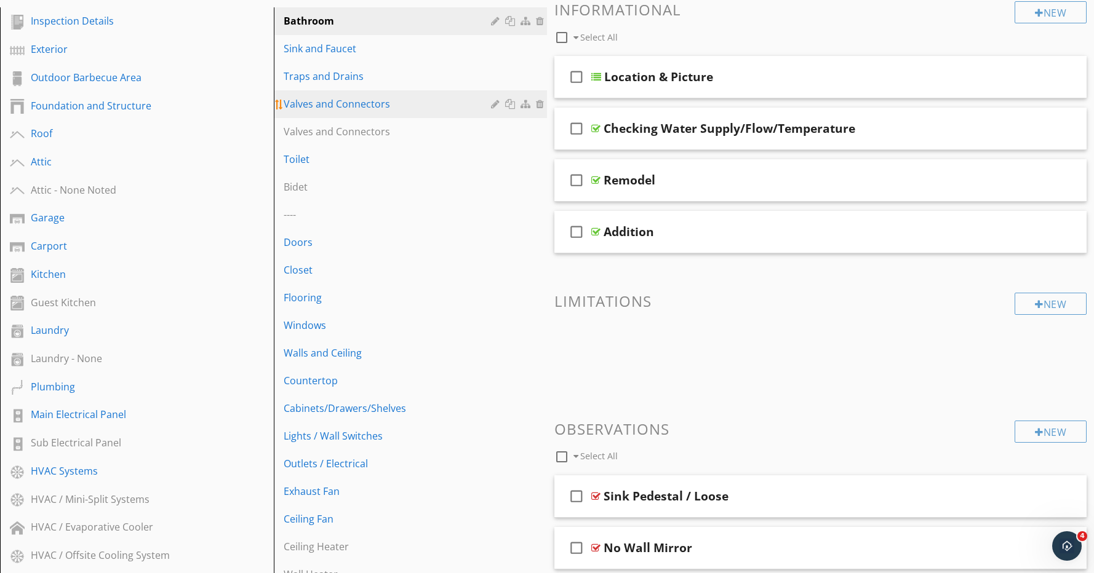
click at [319, 108] on div "Valves and Connectors" at bounding box center [390, 104] width 212 height 15
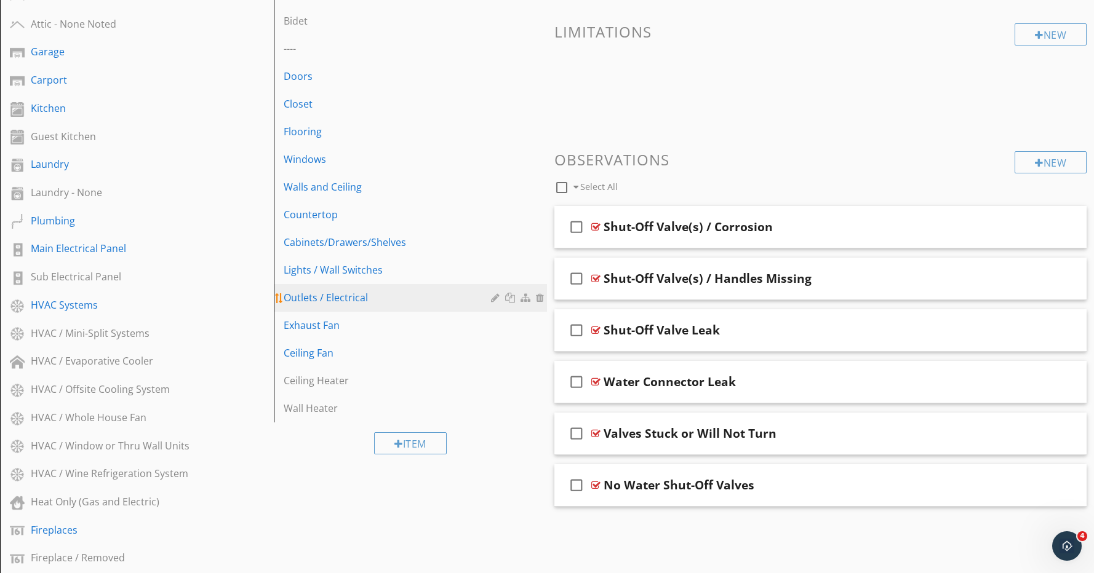
scroll to position [0, 0]
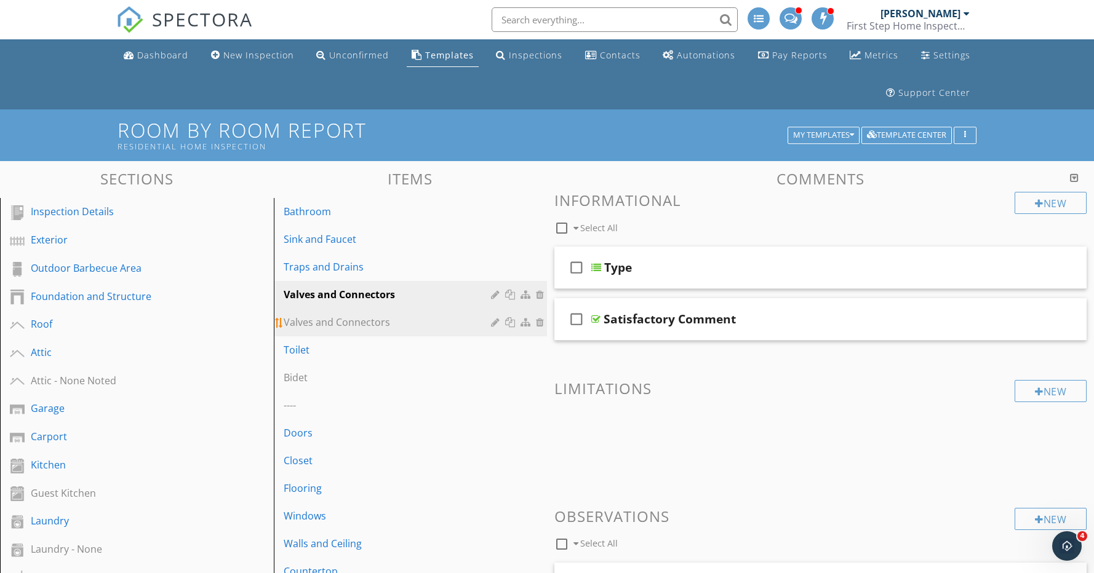
click at [344, 327] on div "Valves and Connectors" at bounding box center [390, 322] width 212 height 15
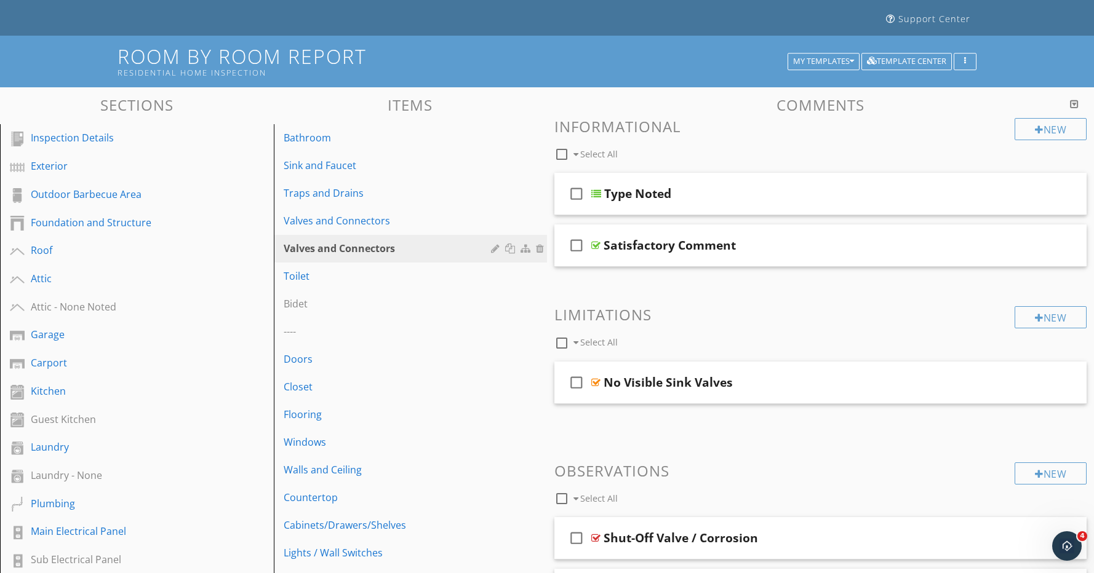
scroll to position [28, 0]
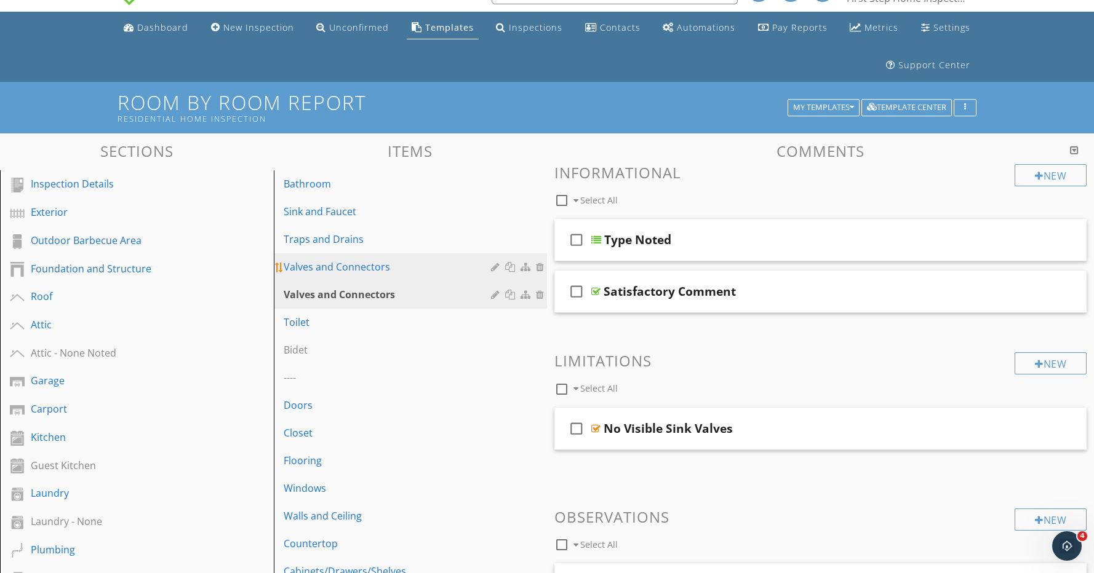
click at [349, 273] on div "Valves and Connectors" at bounding box center [390, 267] width 212 height 15
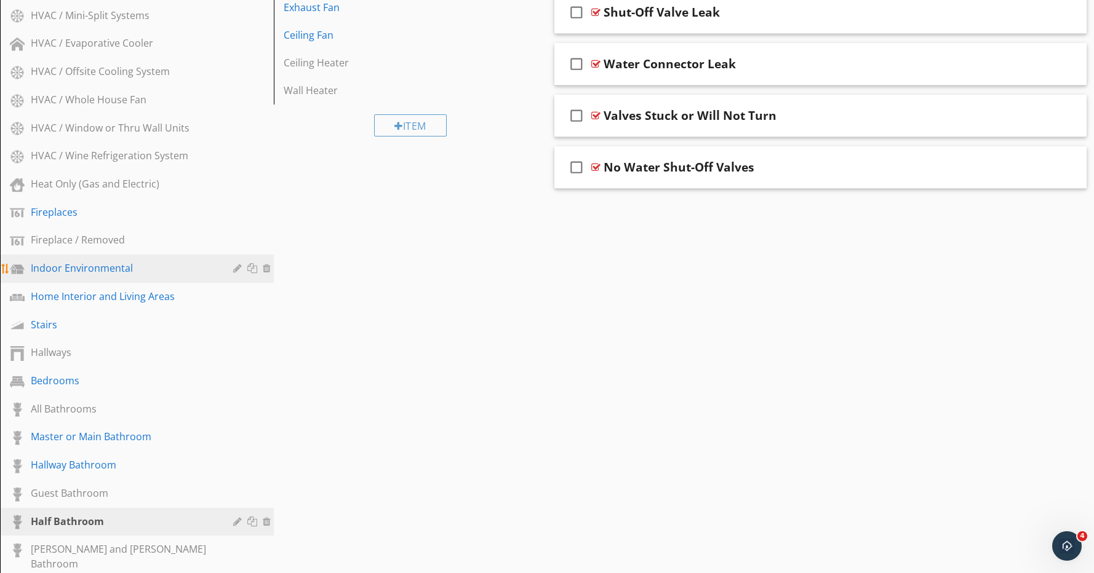
scroll to position [678, 0]
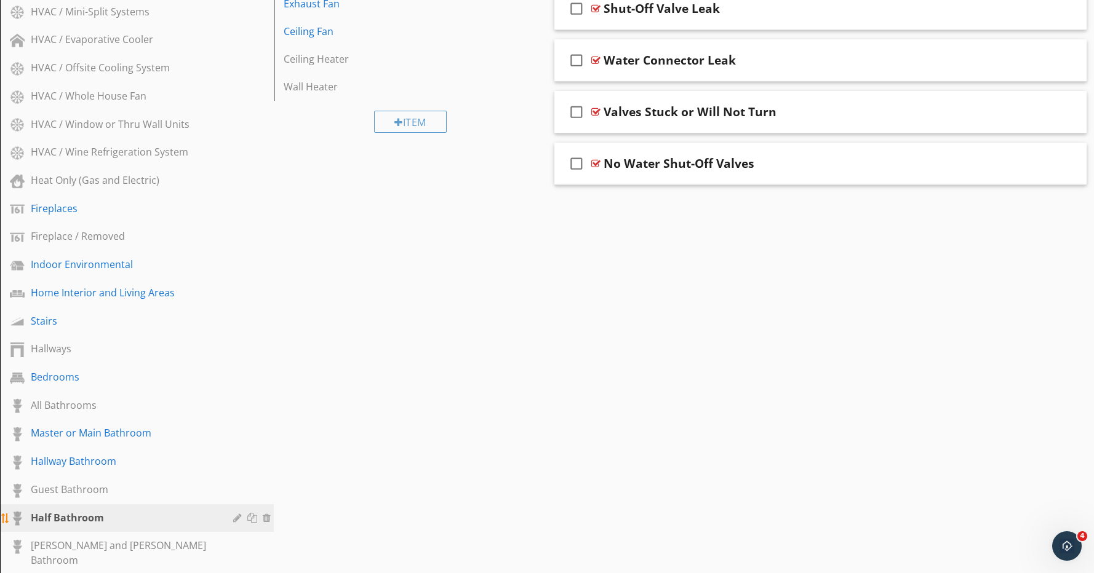
click at [118, 515] on div "Half Bathroom" at bounding box center [123, 517] width 185 height 15
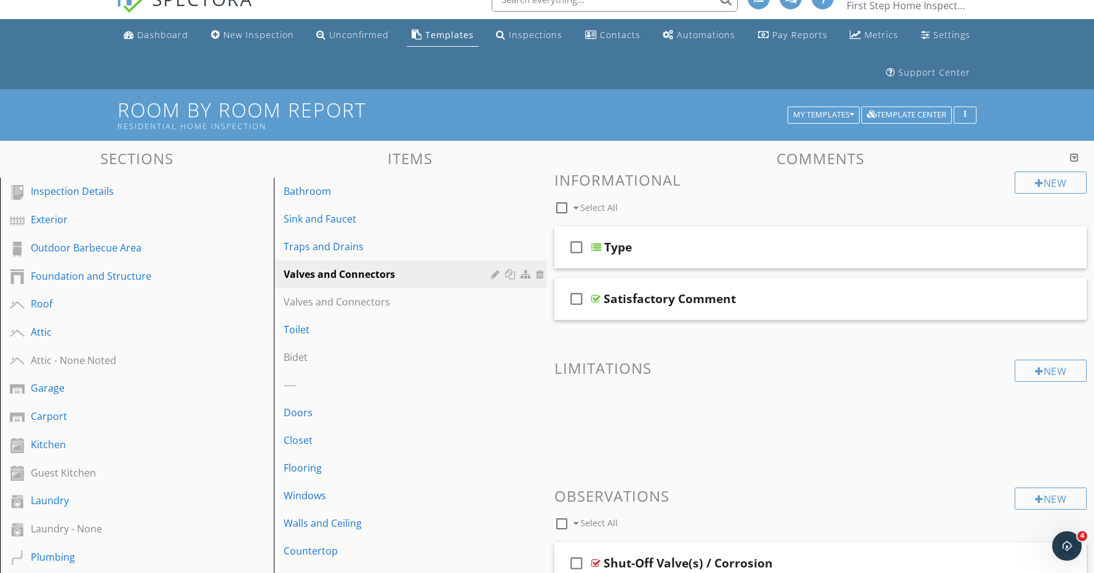
scroll to position [18, 0]
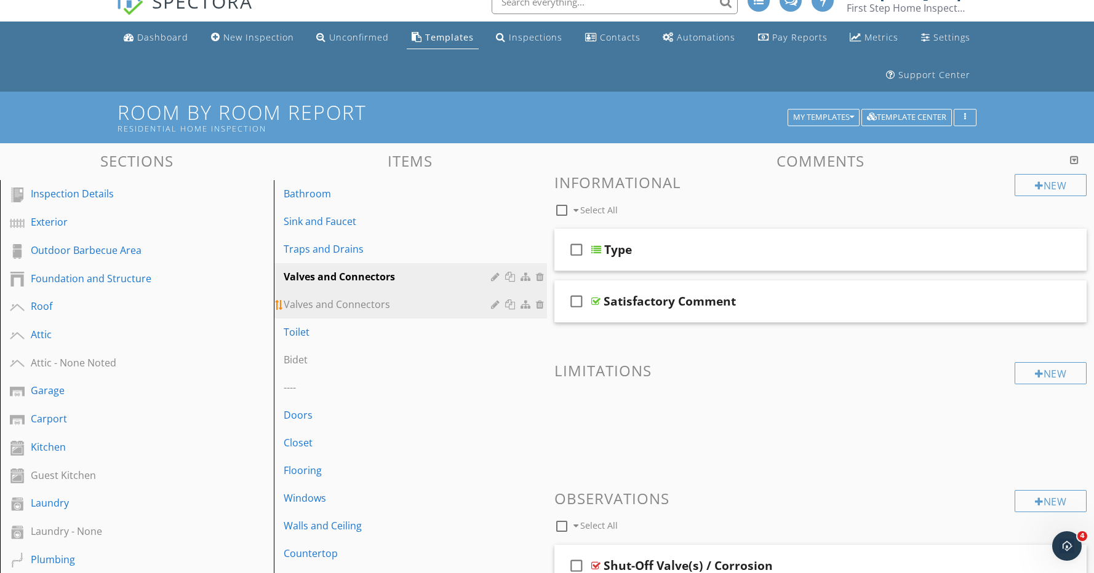
click at [363, 304] on div "Valves and Connectors" at bounding box center [390, 304] width 212 height 15
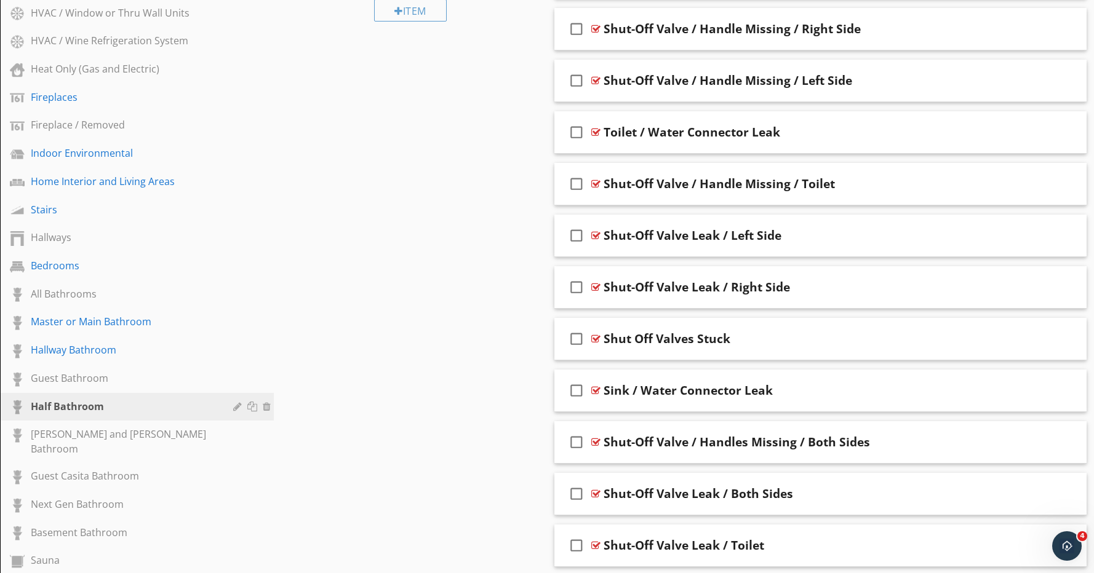
scroll to position [0, 0]
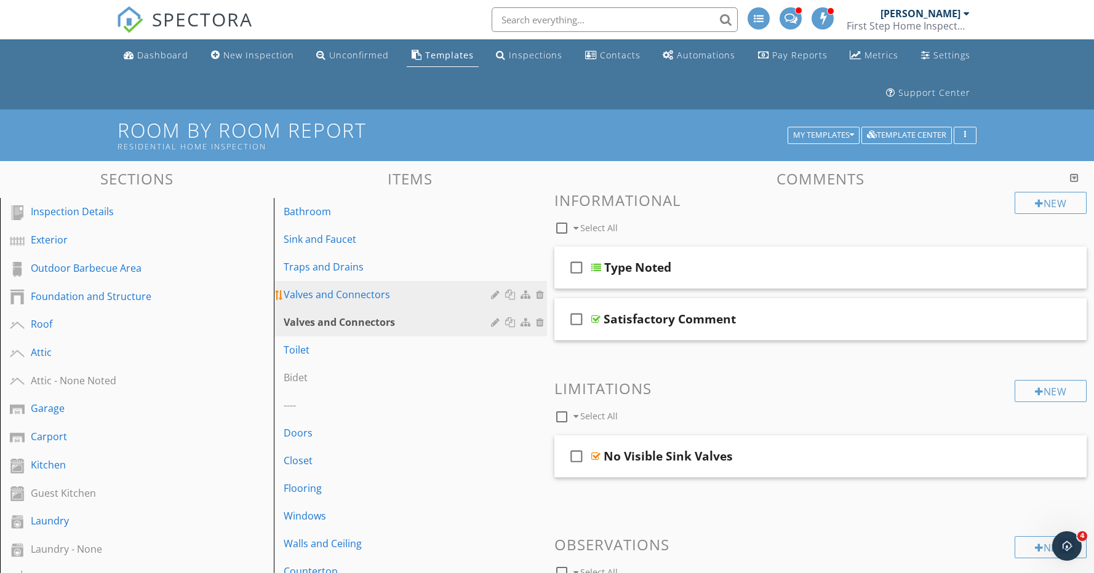
click at [378, 292] on div "Valves and Connectors" at bounding box center [390, 294] width 212 height 15
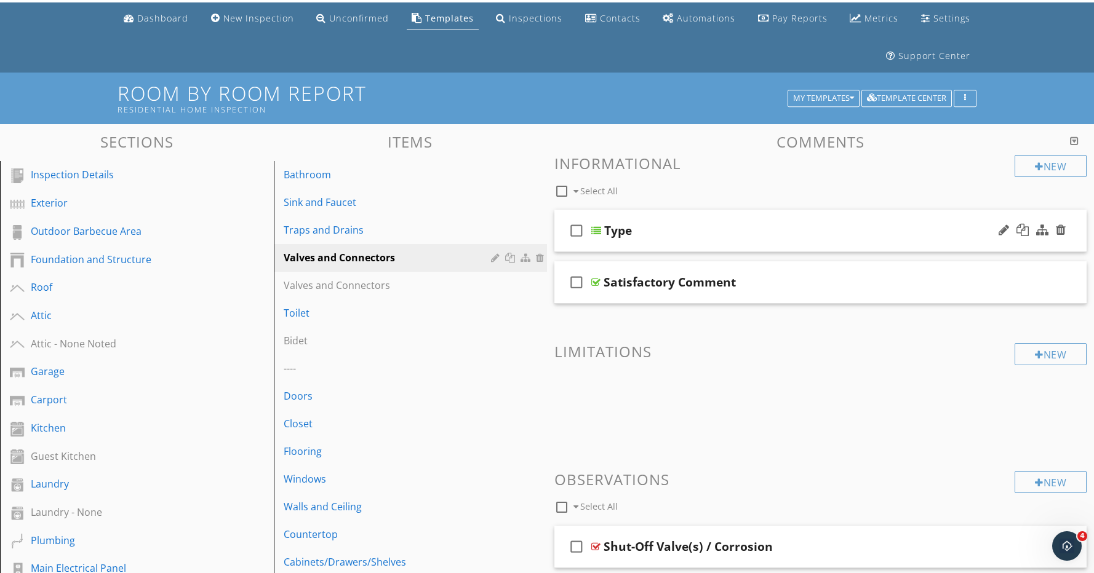
click at [677, 272] on div "check_box_outline_blank Satisfactory Comment" at bounding box center [820, 282] width 532 height 42
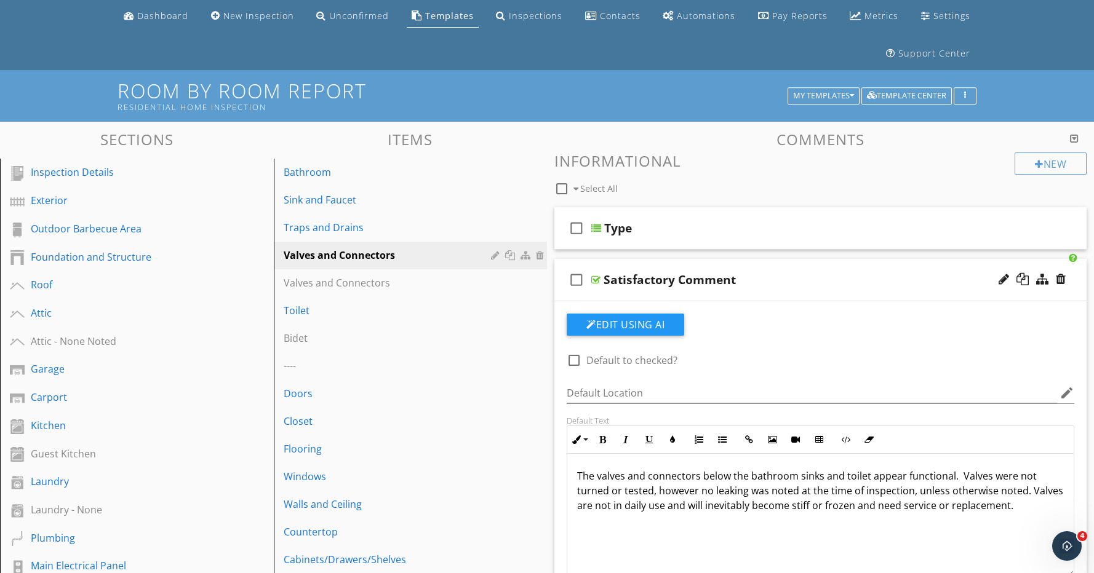
click at [668, 282] on div "Satisfactory Comment" at bounding box center [669, 279] width 132 height 15
click at [683, 231] on div "Type" at bounding box center [794, 228] width 381 height 15
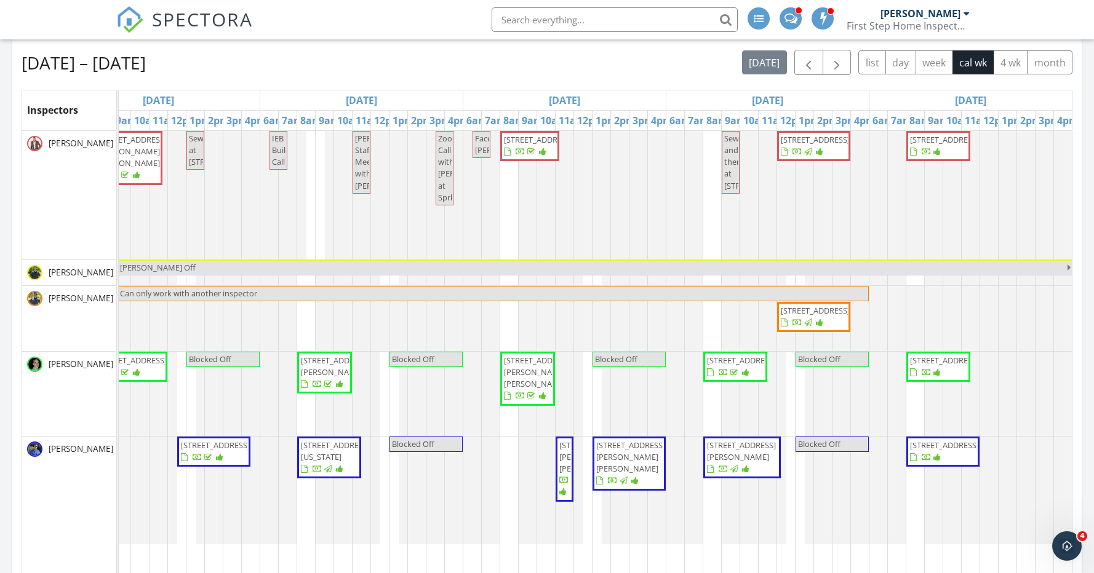
scroll to position [208, 0]
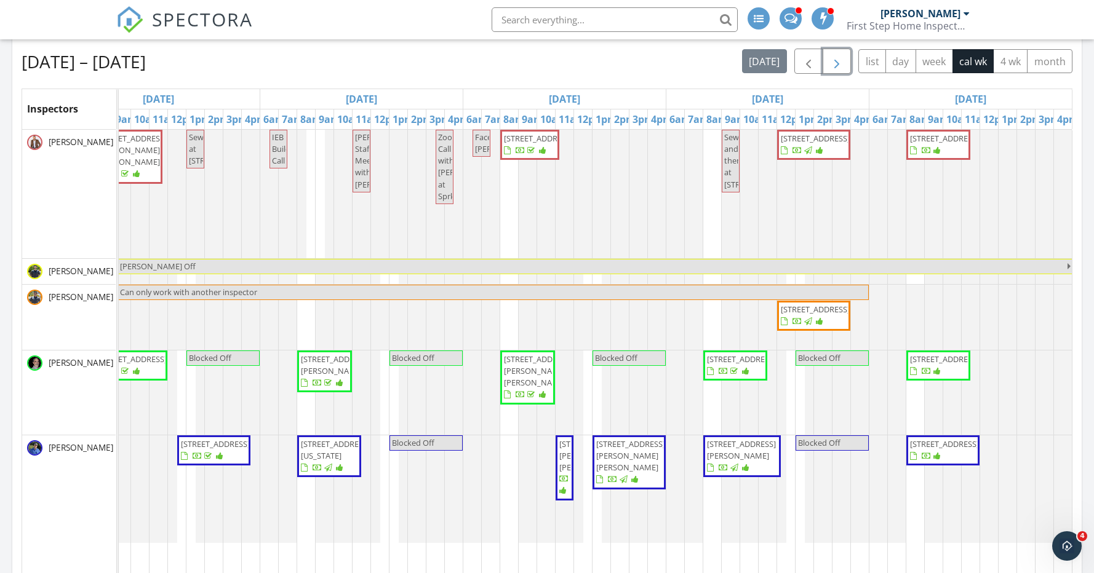
click at [835, 64] on span "button" at bounding box center [836, 61] width 15 height 15
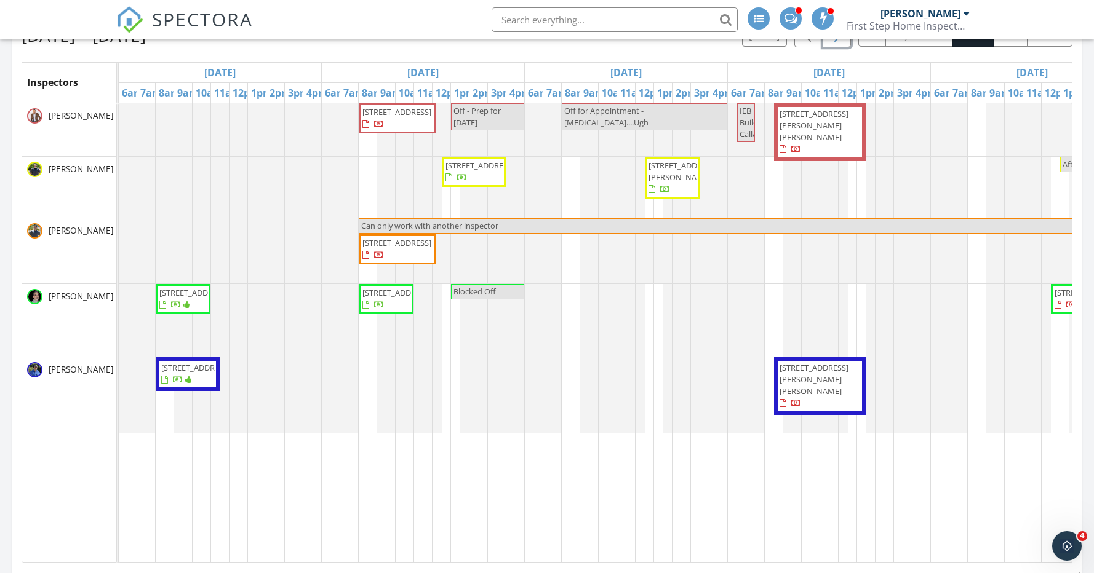
scroll to position [232, 0]
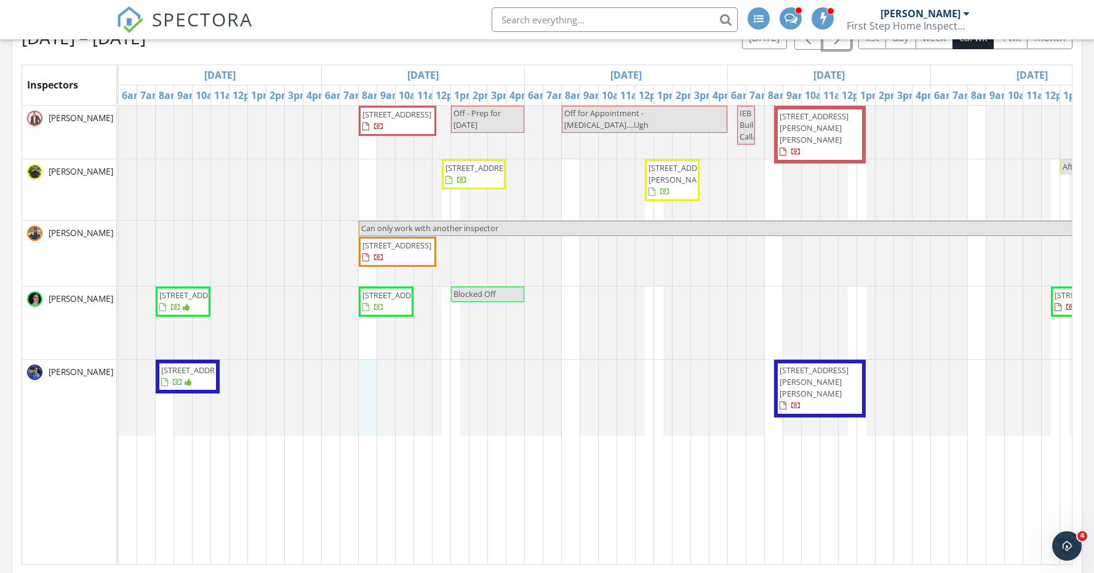
click at [372, 381] on div "8209 W Villa Chula, Peoria 85383 Off - Prep for tomorrow Off for Appointment - …" at bounding box center [829, 335] width 1421 height 459
click at [373, 330] on link "Inspection" at bounding box center [366, 329] width 63 height 20
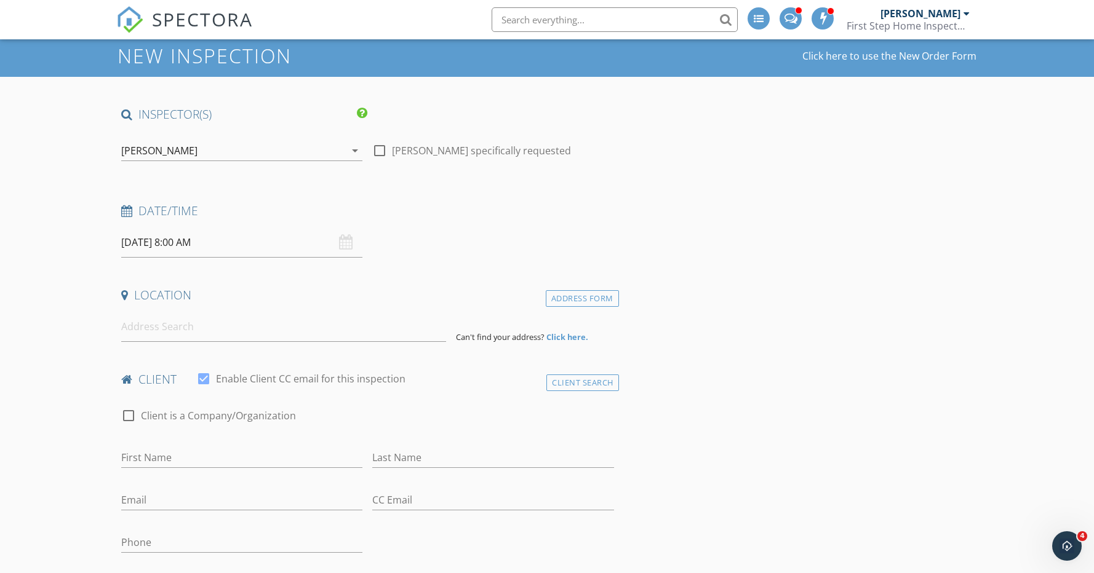
scroll to position [73, 0]
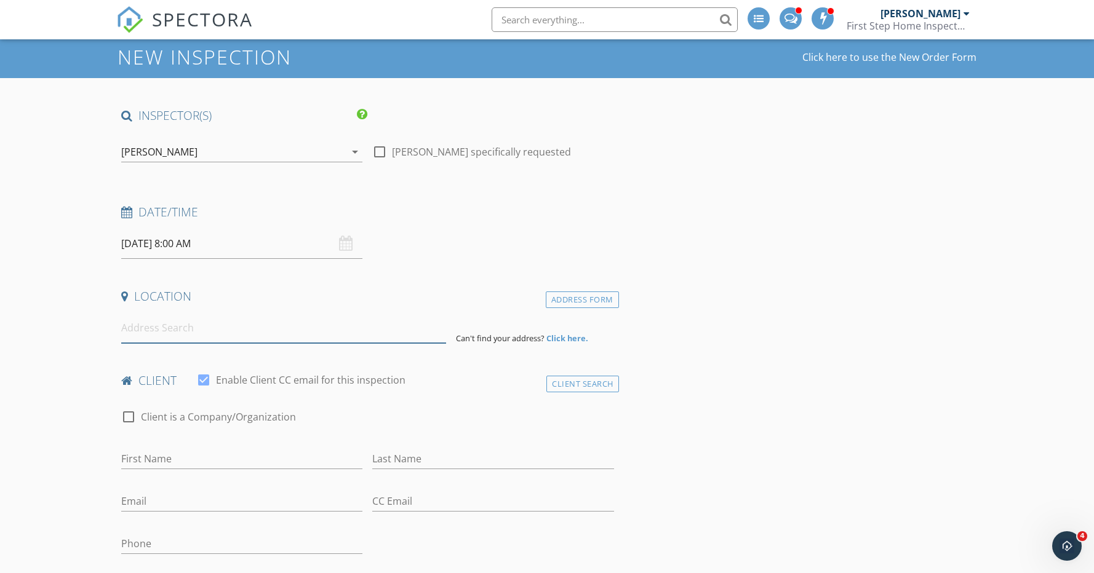
click at [226, 331] on input at bounding box center [283, 328] width 325 height 30
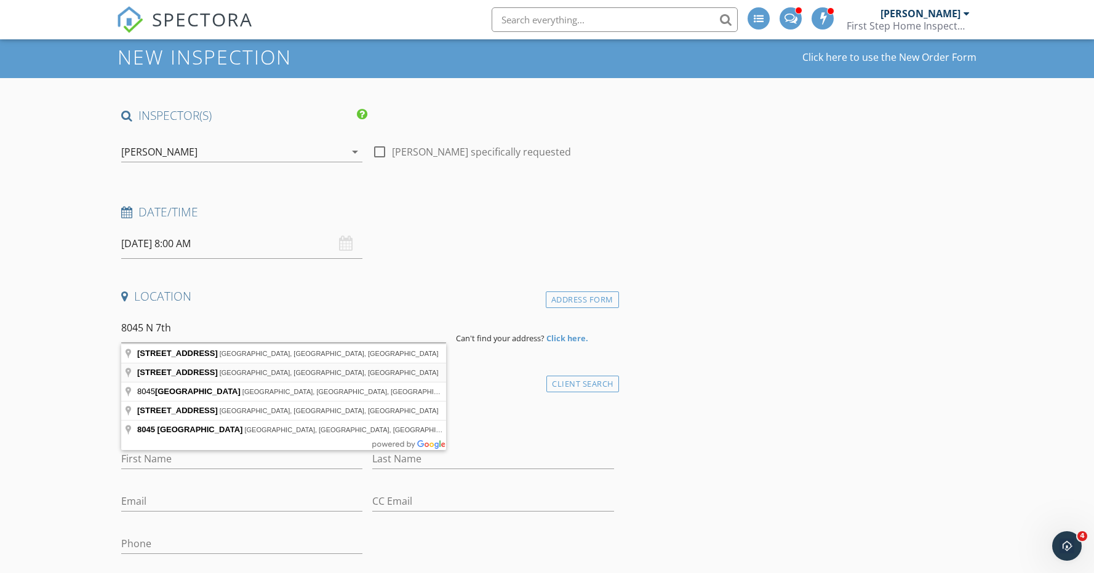
type input "[STREET_ADDRESS]"
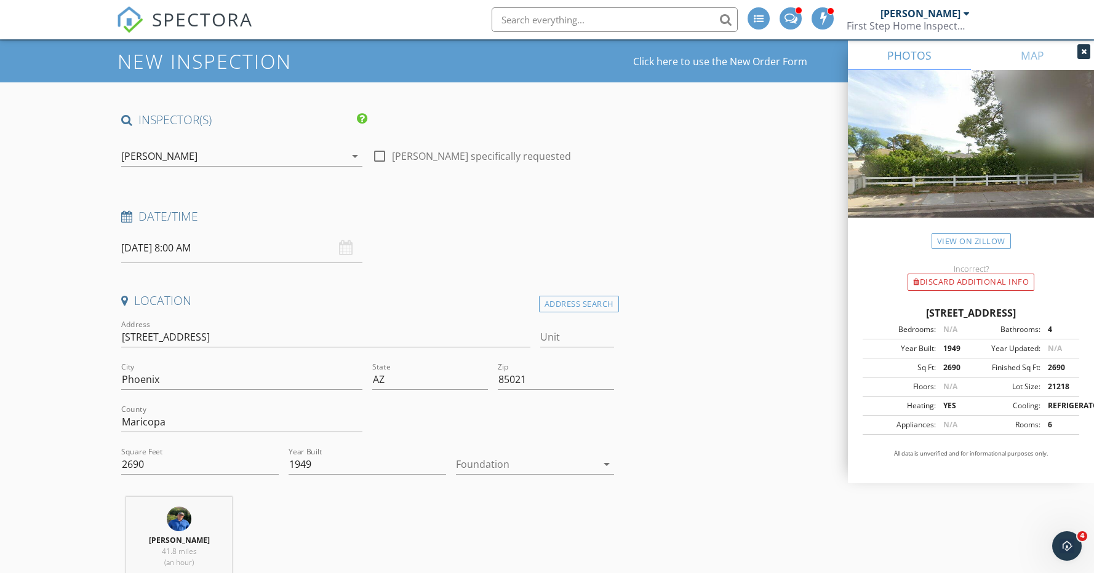
scroll to position [70, 0]
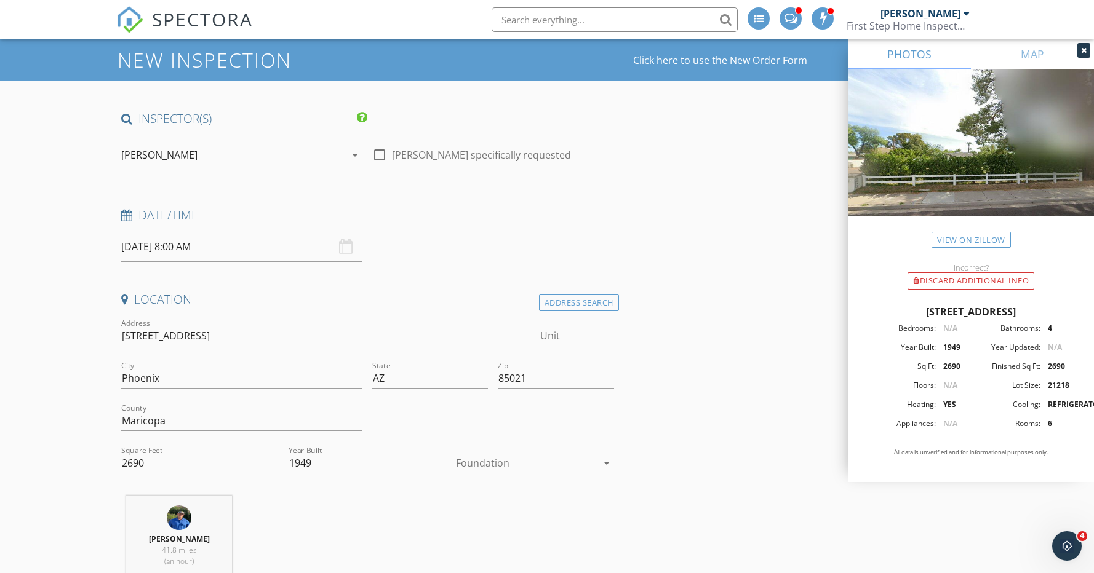
click at [494, 456] on div at bounding box center [526, 463] width 140 height 20
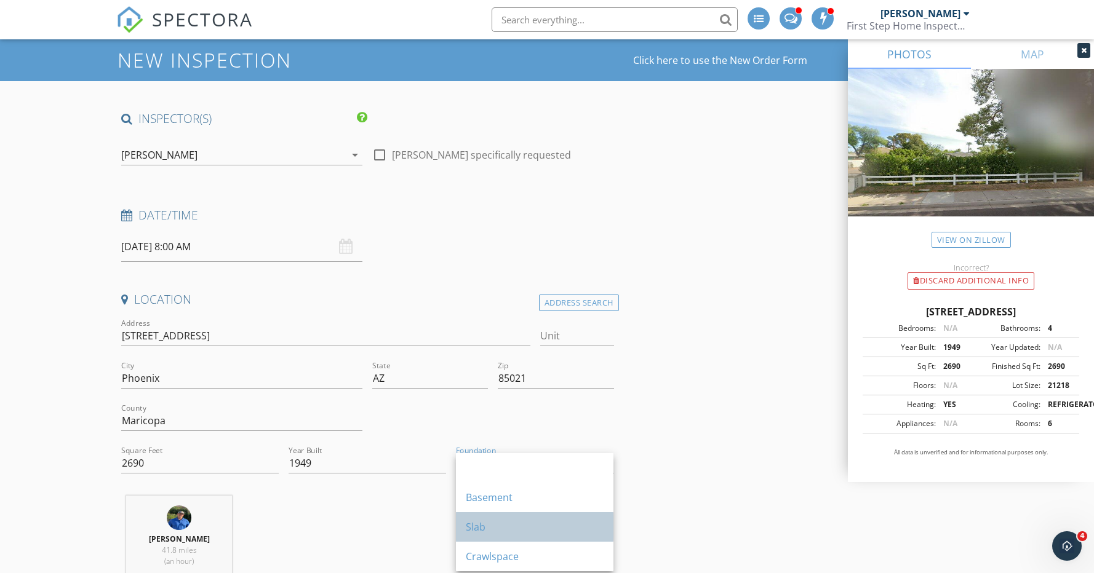
click at [490, 530] on div "Slab" at bounding box center [535, 527] width 138 height 15
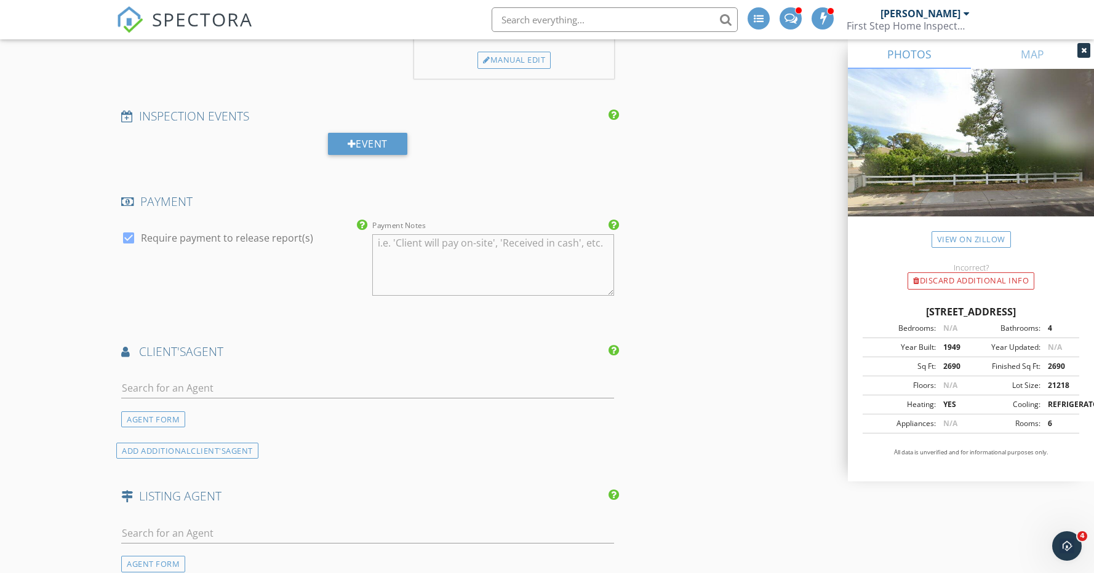
scroll to position [1565, 0]
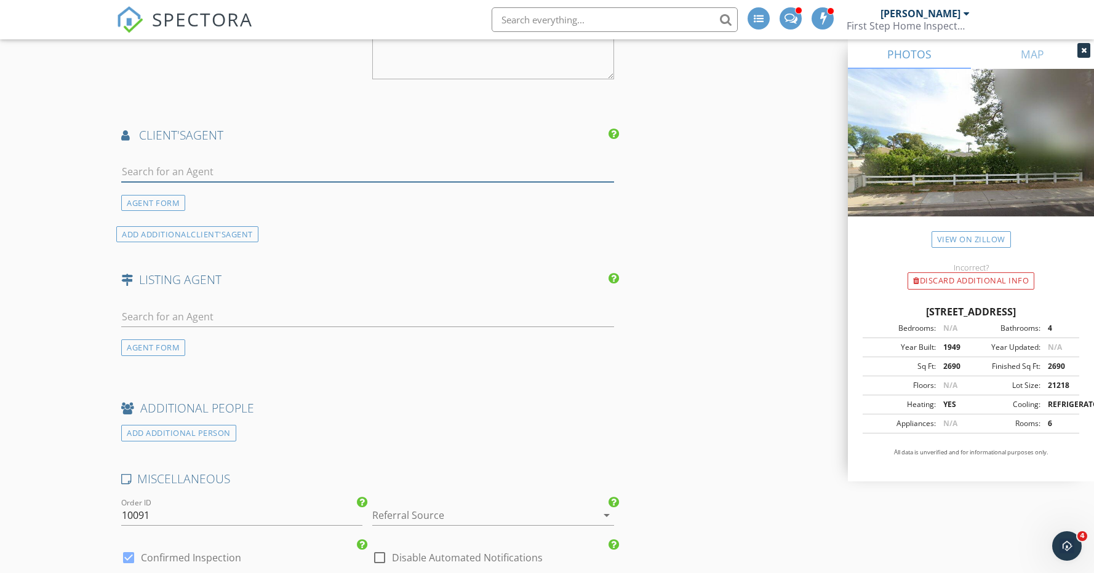
click at [189, 168] on input "text" at bounding box center [367, 172] width 493 height 20
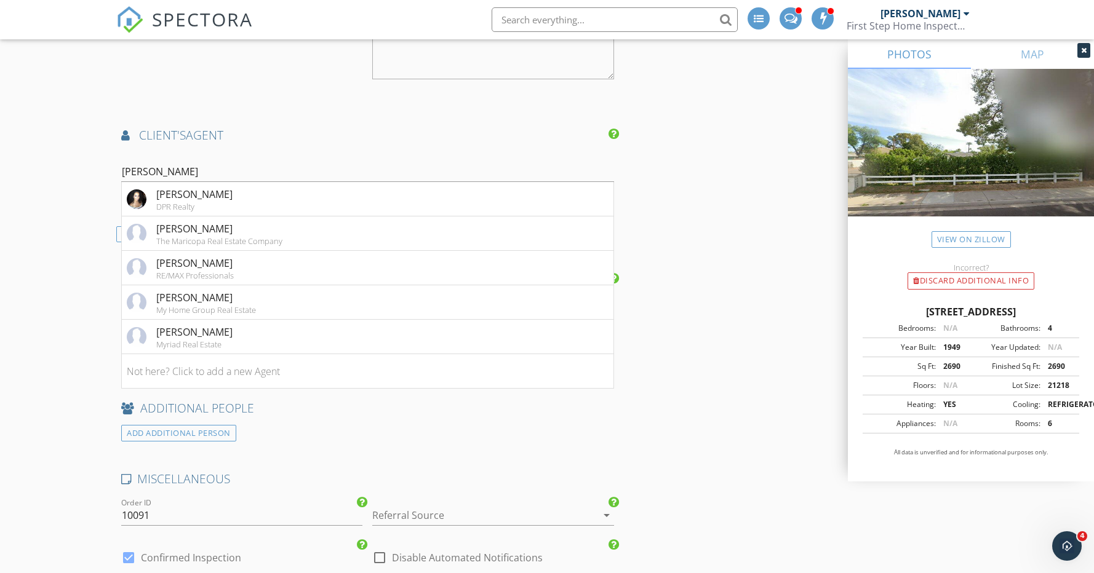
click at [614, 435] on div "ADD ADDITIONAL PERSON" at bounding box center [367, 433] width 502 height 17
click at [215, 173] on input "[PERSON_NAME]" at bounding box center [367, 172] width 493 height 20
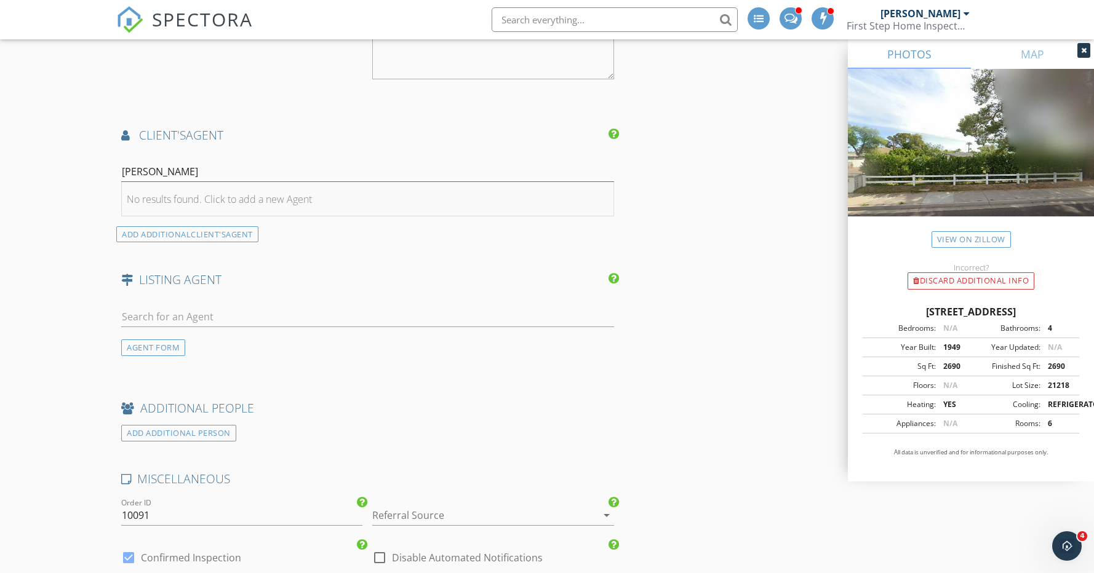
type input "[PERSON_NAME]"
click at [167, 208] on li "No results found. Click to add a new Agent" at bounding box center [367, 199] width 491 height 34
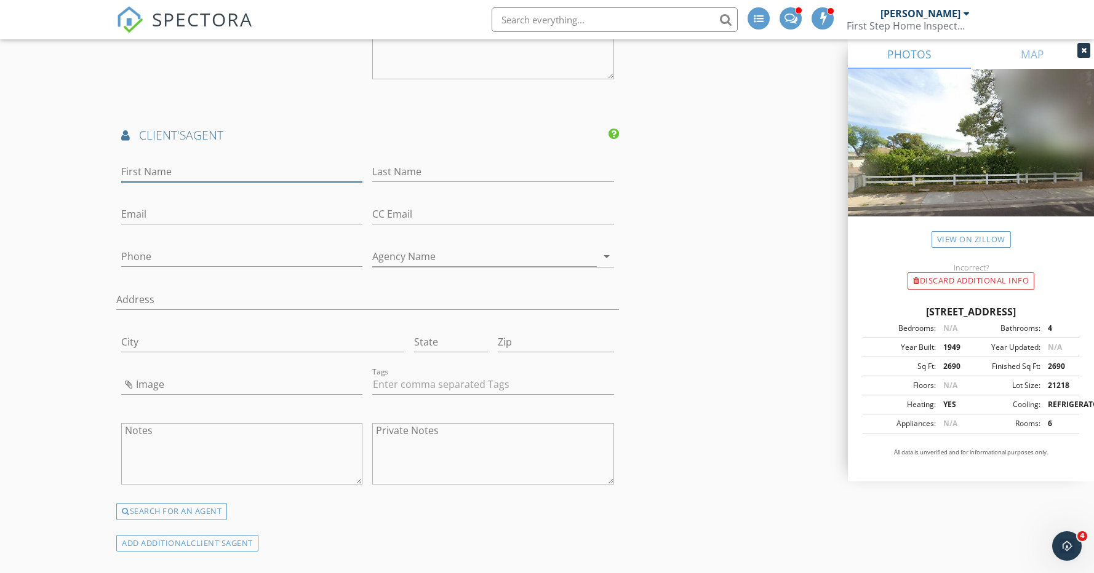
click at [217, 173] on input "First Name" at bounding box center [241, 172] width 241 height 20
type input "[PERSON_NAME]"
click at [160, 221] on input "Email" at bounding box center [241, 214] width 241 height 20
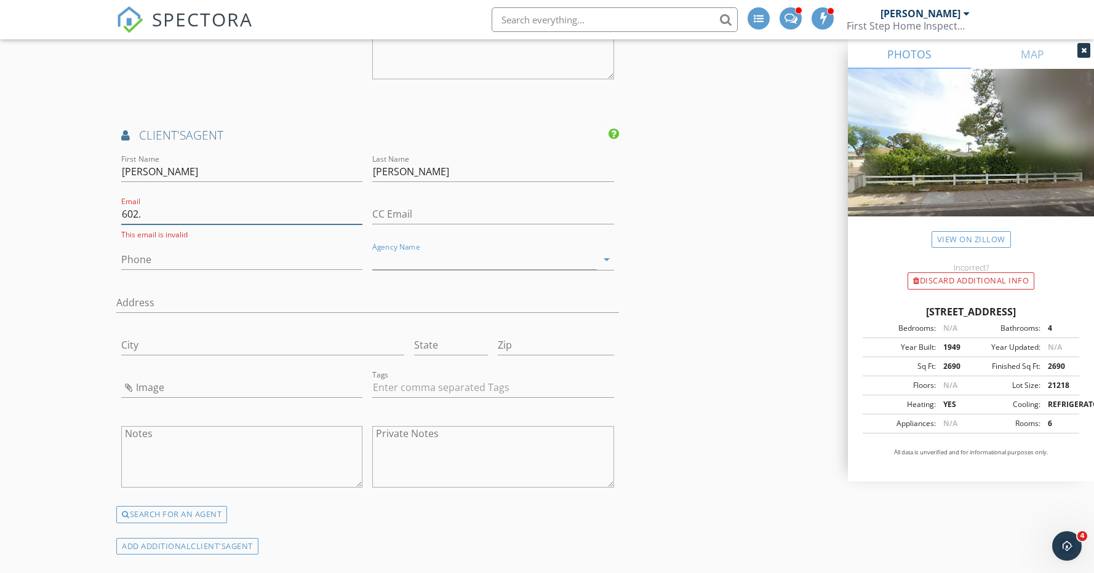
drag, startPoint x: 207, startPoint y: 221, endPoint x: 55, endPoint y: 212, distance: 152.8
click at [55, 212] on div "New Inspection Click here to use the New Order Form INSPECTOR(S) check_box_outl…" at bounding box center [547, 104] width 1094 height 3118
type input "DannyStickell@yahoo.com"
type input "[PHONE_NUMBER]"
click at [415, 259] on input "Agency Name" at bounding box center [484, 257] width 224 height 20
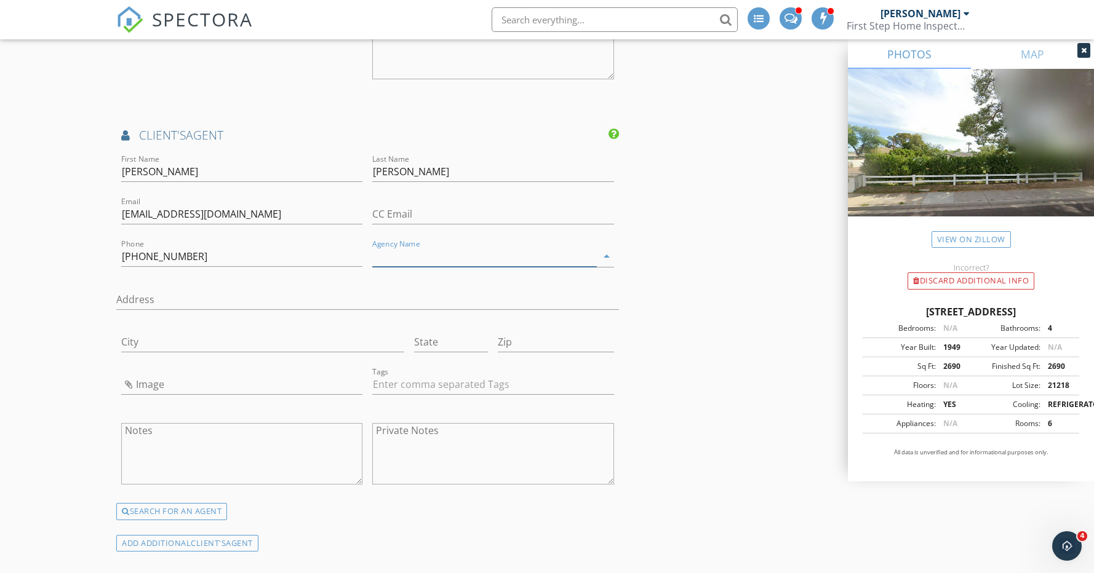
click at [437, 260] on input "Agency Name" at bounding box center [484, 257] width 224 height 20
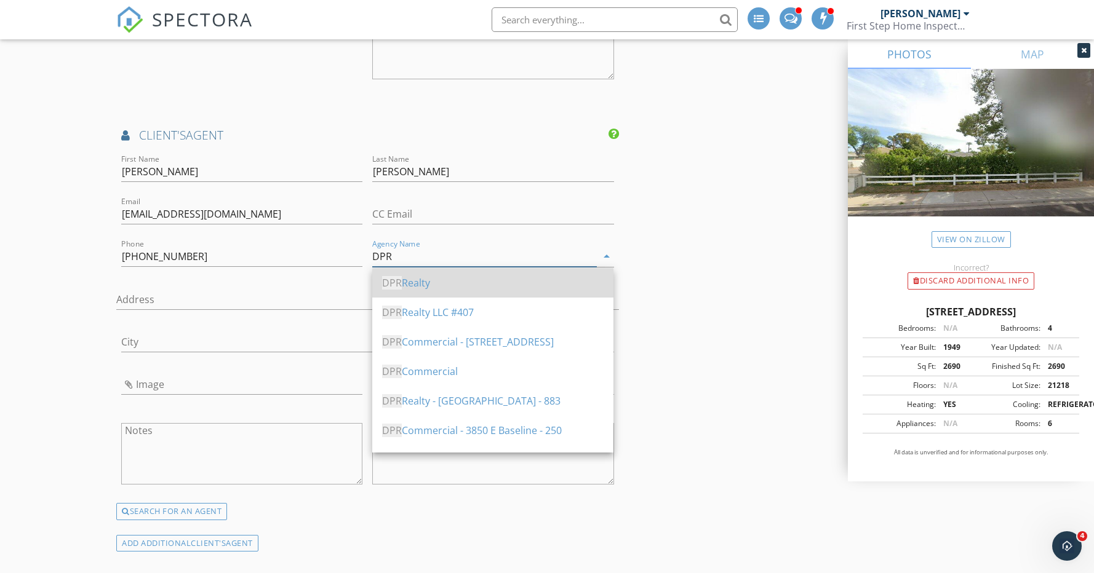
click at [434, 286] on div "DPR Realty" at bounding box center [492, 283] width 221 height 15
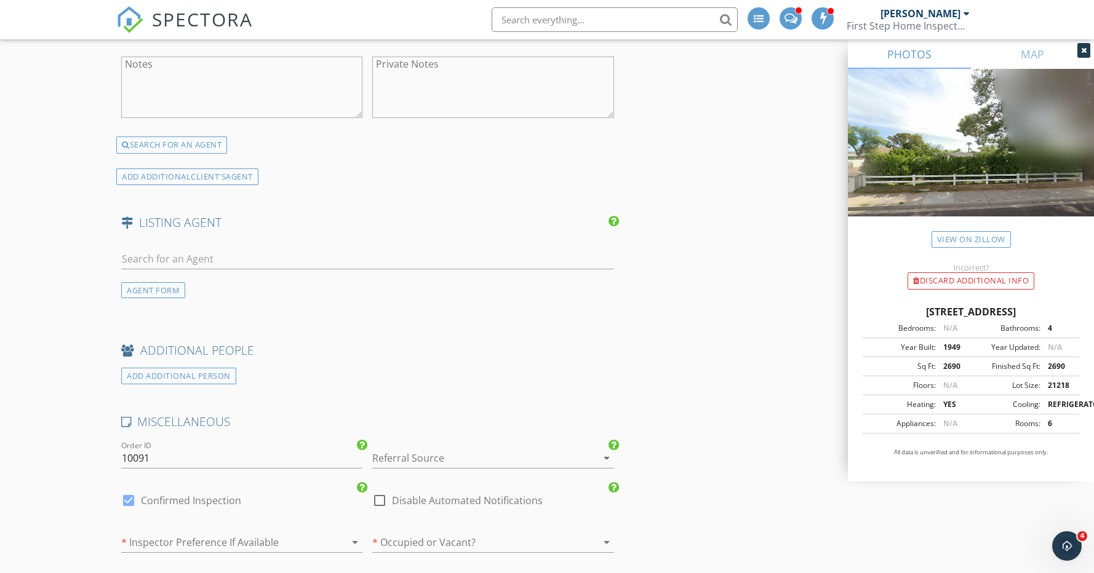
scroll to position [1929, 0]
type input "DPR Realty"
click at [200, 264] on input "text" at bounding box center [367, 262] width 493 height 20
click at [177, 263] on input "text" at bounding box center [367, 262] width 493 height 20
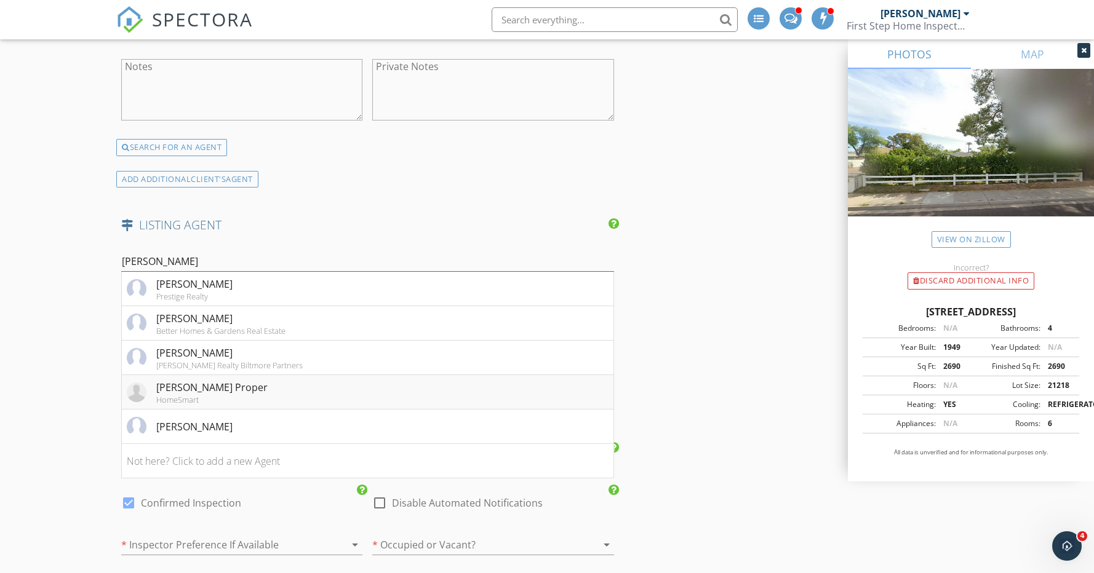
type input "Penny"
click at [216, 397] on div "HomeSmart" at bounding box center [211, 400] width 111 height 10
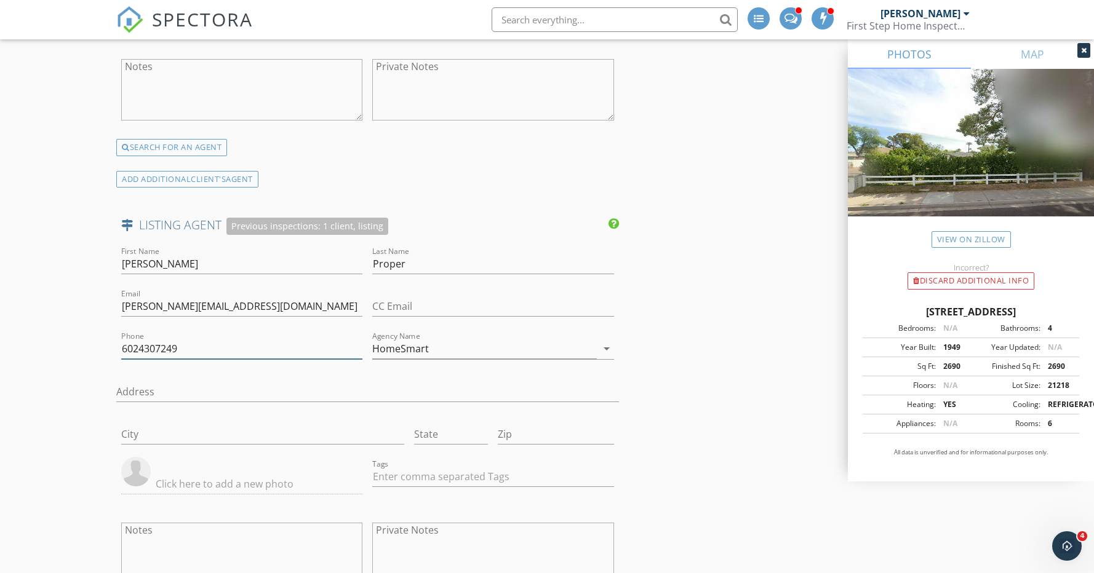
click at [138, 349] on input "6024307249" at bounding box center [241, 349] width 241 height 20
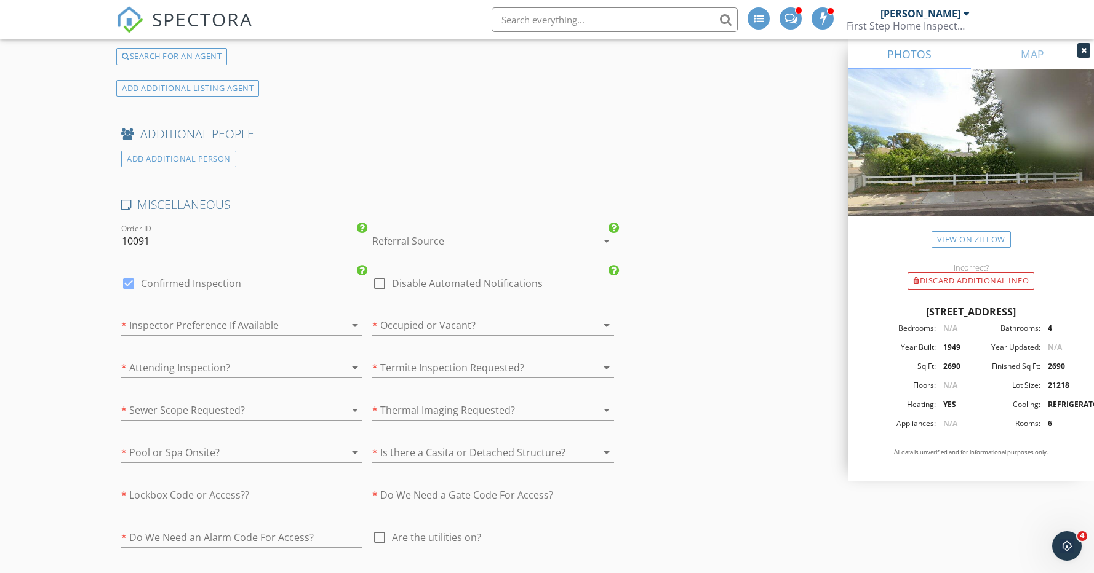
scroll to position [2495, 0]
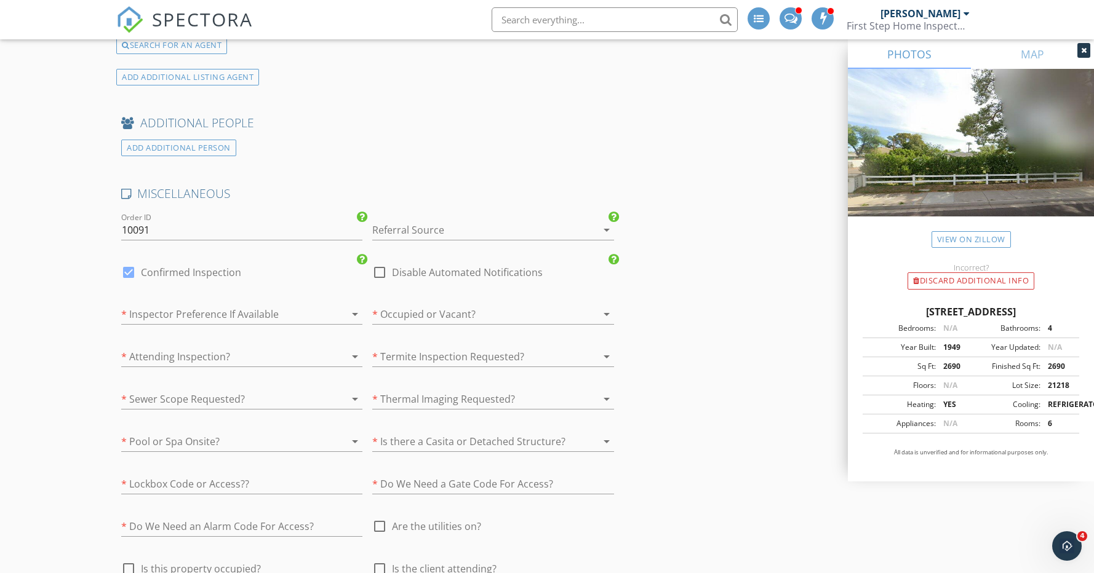
type input "[PHONE_NUMBER]"
click at [437, 229] on div at bounding box center [475, 230] width 207 height 20
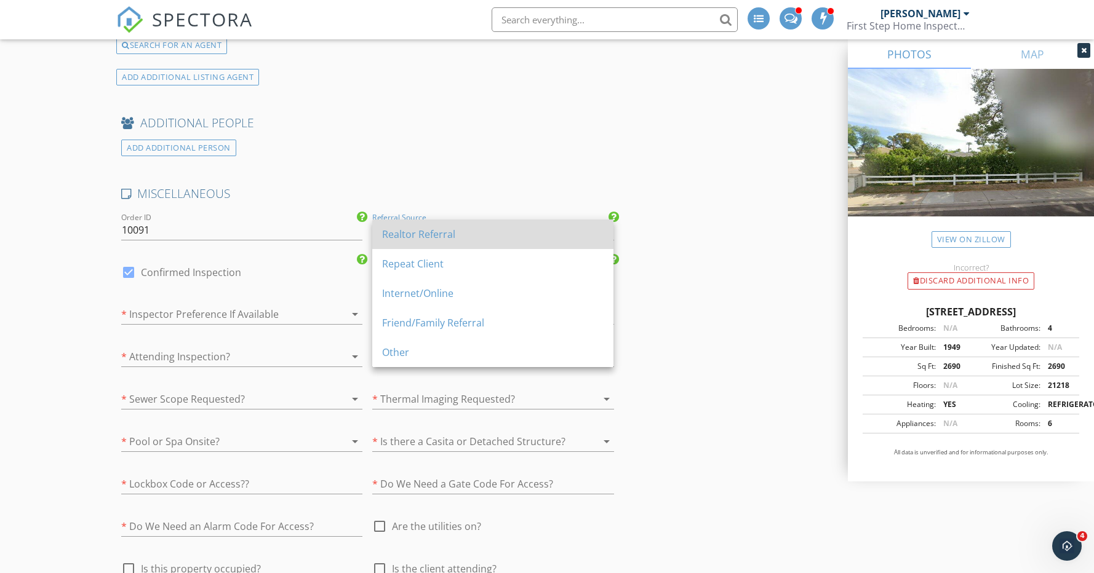
click at [436, 234] on div "Realtor Referral" at bounding box center [492, 234] width 221 height 15
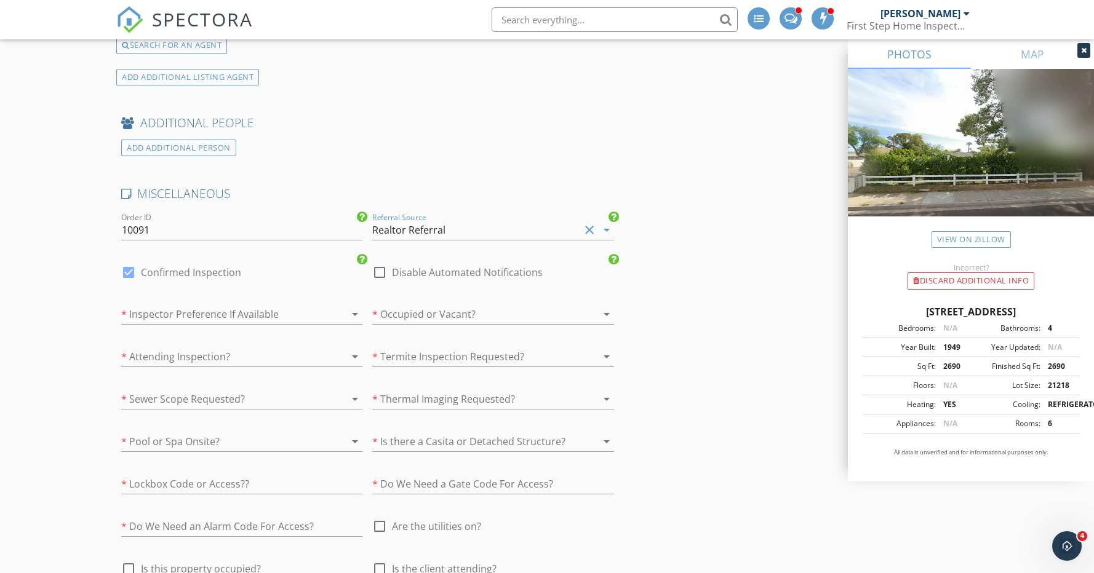
click at [265, 319] on div at bounding box center [224, 314] width 207 height 20
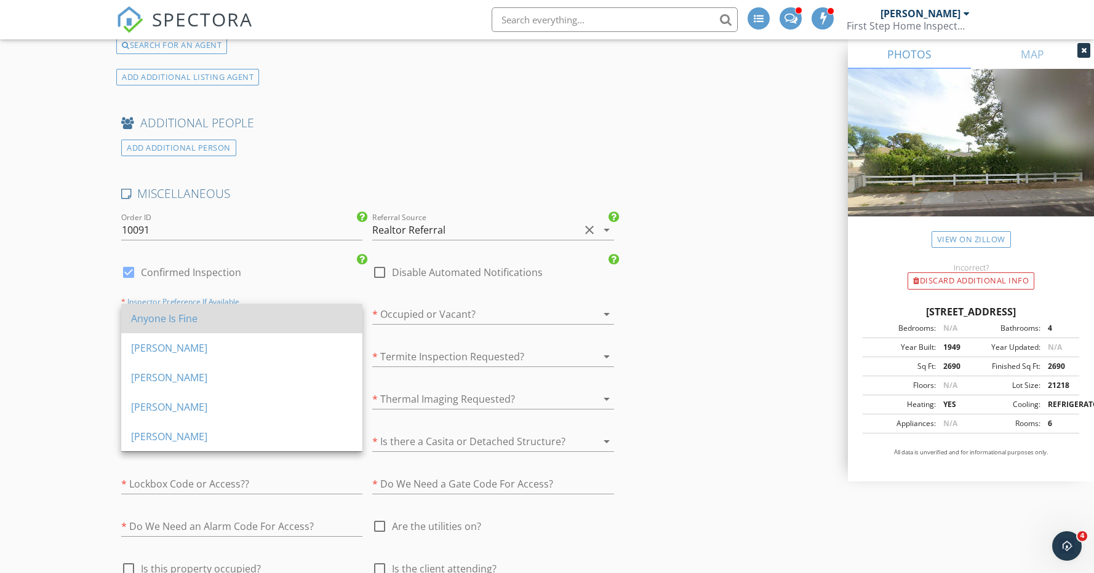
click at [266, 320] on div "Anyone Is Fine" at bounding box center [241, 318] width 221 height 15
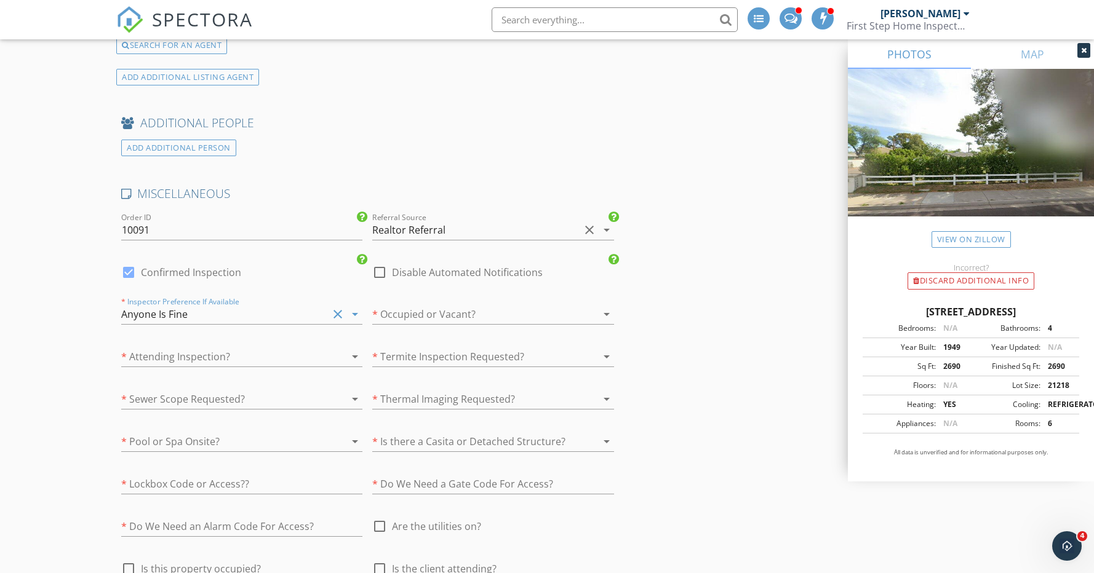
click at [492, 313] on div at bounding box center [475, 314] width 207 height 20
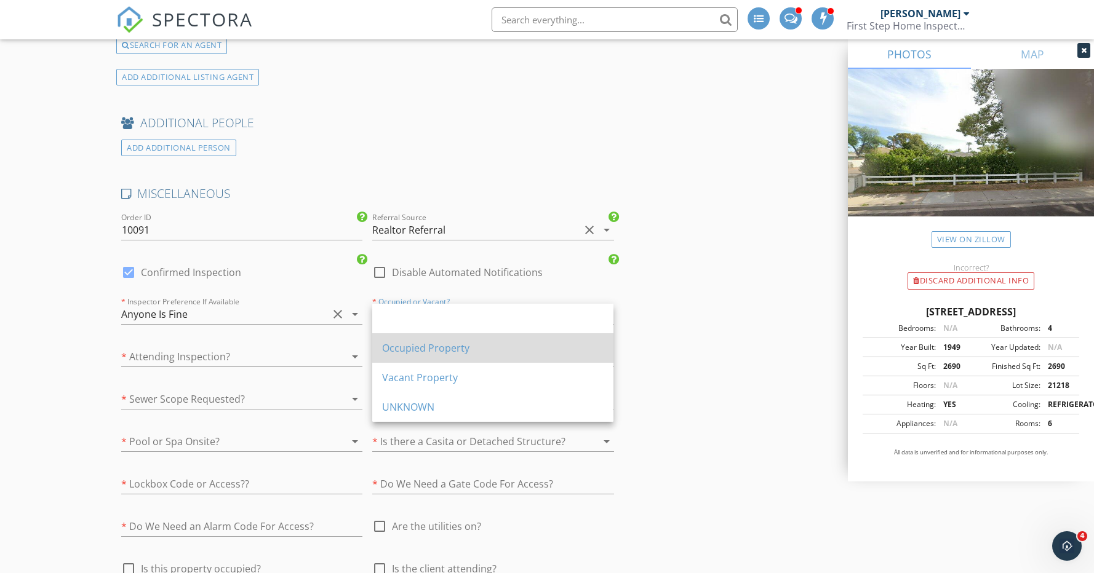
click at [465, 348] on div "Occupied Property" at bounding box center [492, 348] width 221 height 15
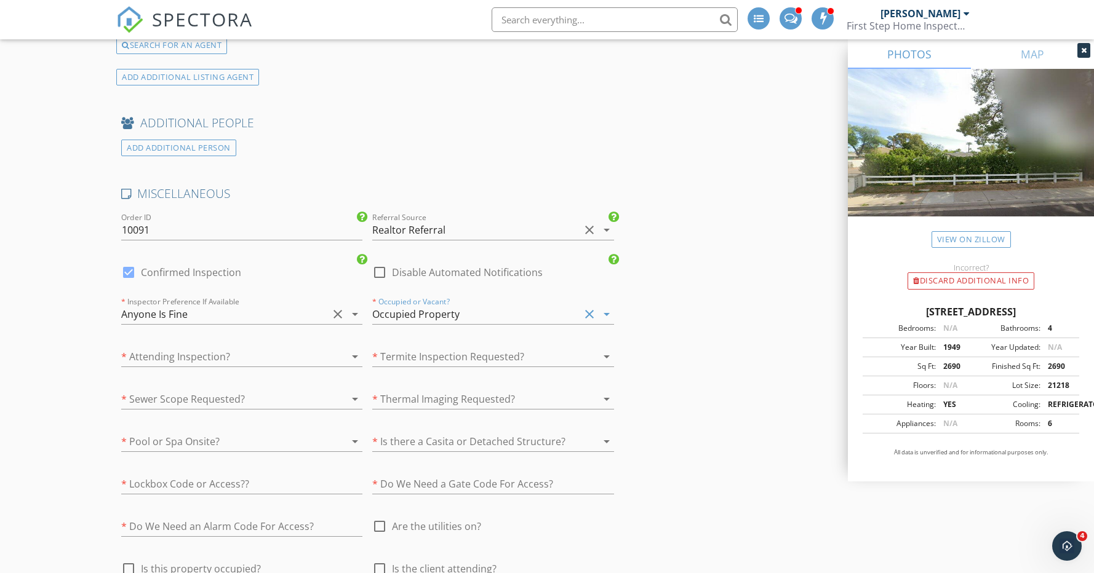
click at [231, 362] on div at bounding box center [224, 357] width 207 height 20
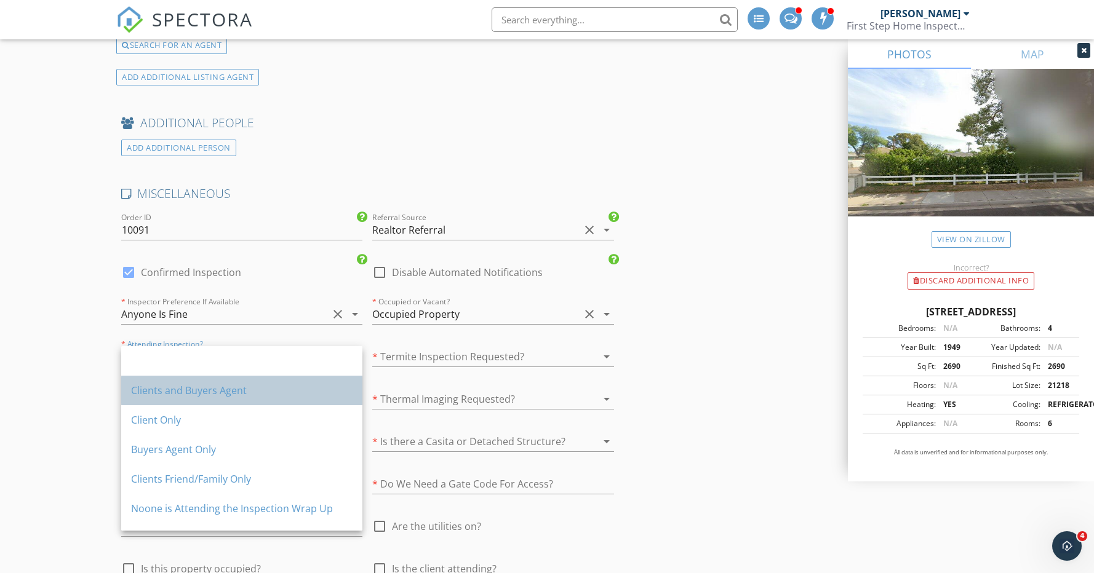
click at [226, 388] on div "Clients and Buyers Agent" at bounding box center [241, 390] width 221 height 15
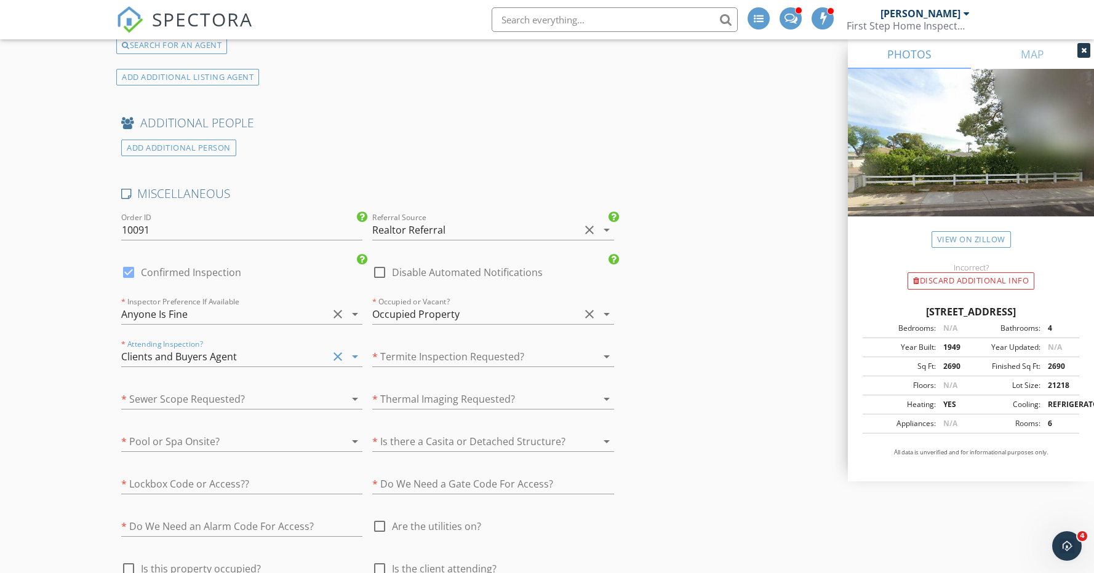
click at [418, 357] on div at bounding box center [475, 357] width 207 height 20
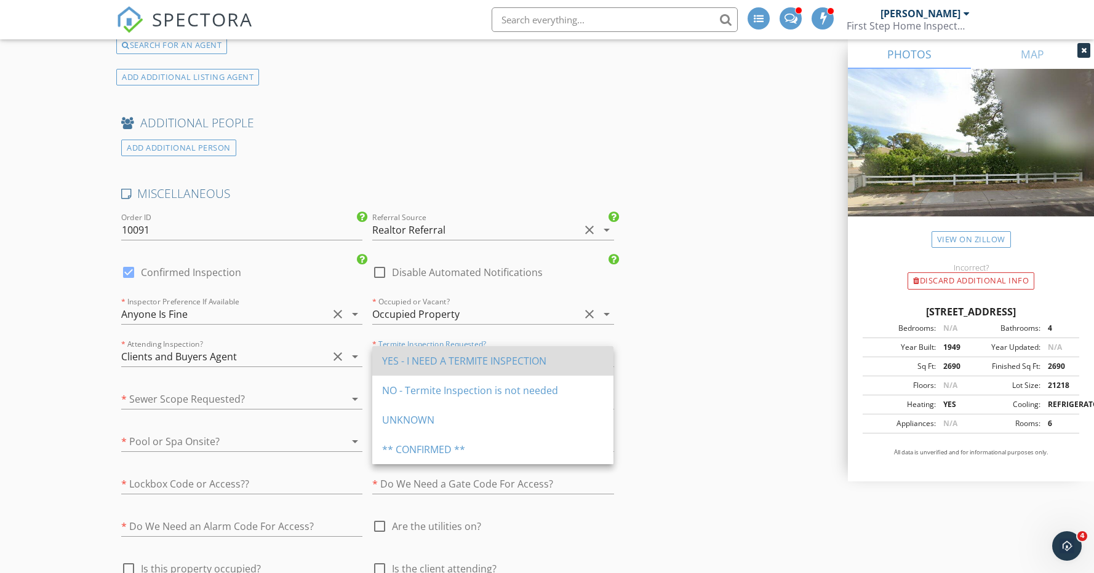
click at [418, 357] on div "YES - I NEED A TERMITE INSPECTION" at bounding box center [492, 361] width 221 height 15
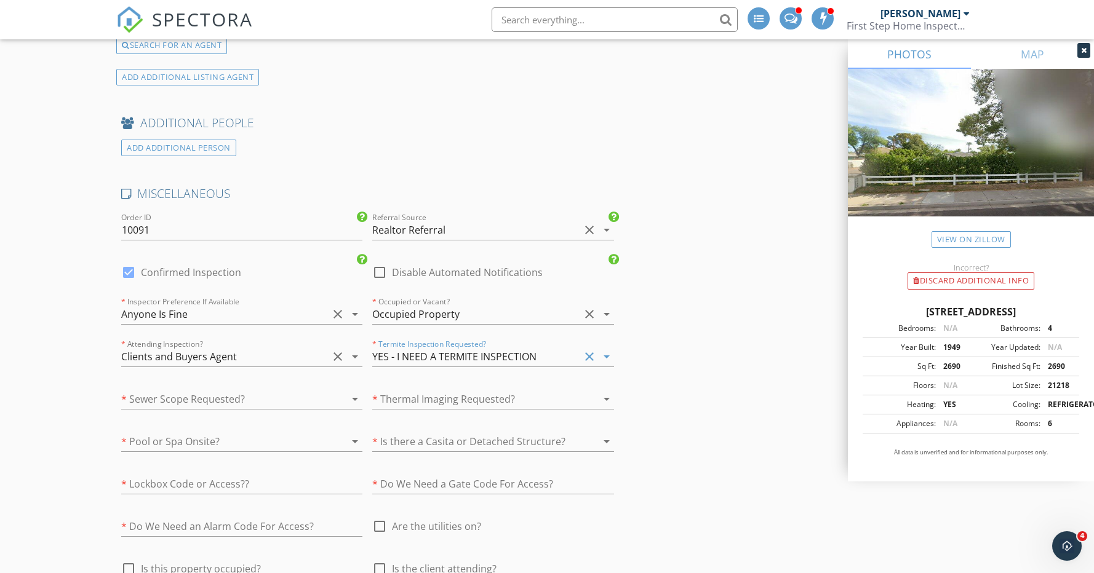
click at [203, 395] on div at bounding box center [224, 399] width 207 height 20
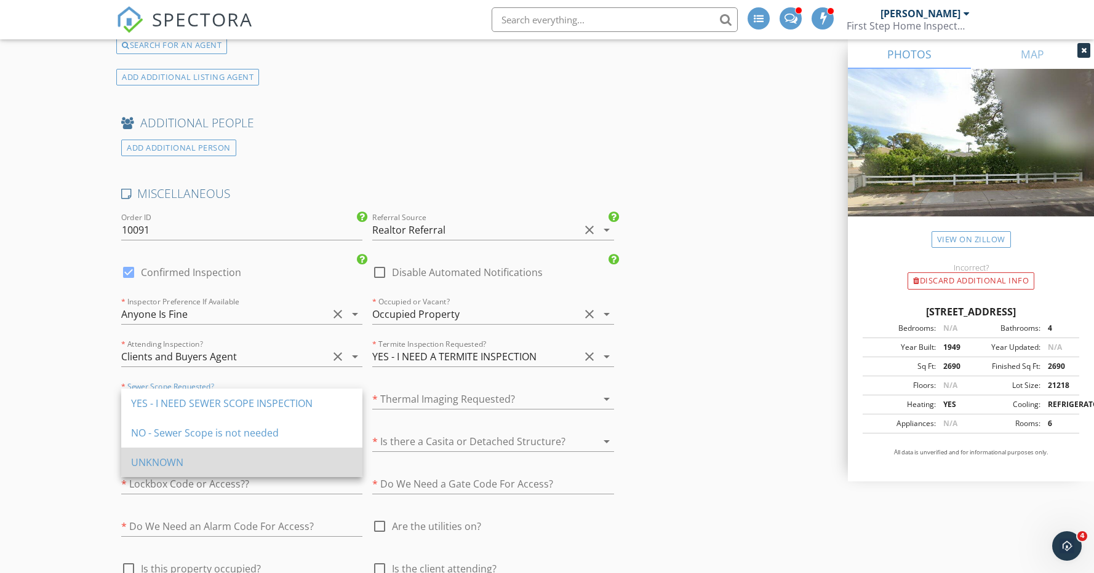
click at [191, 462] on div "UNKNOWN" at bounding box center [241, 462] width 221 height 15
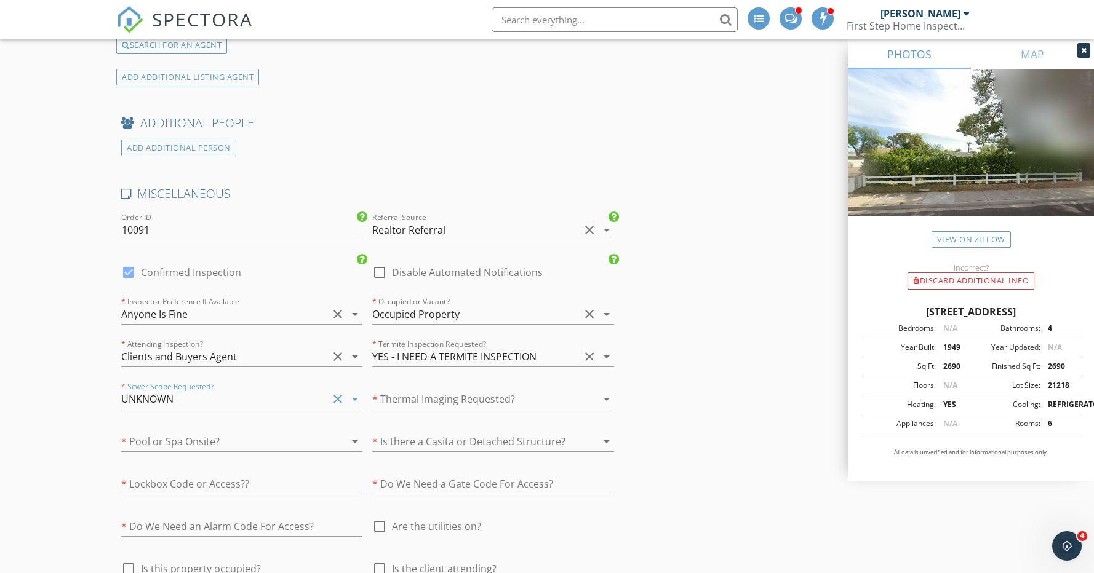
click at [407, 395] on div at bounding box center [475, 399] width 207 height 20
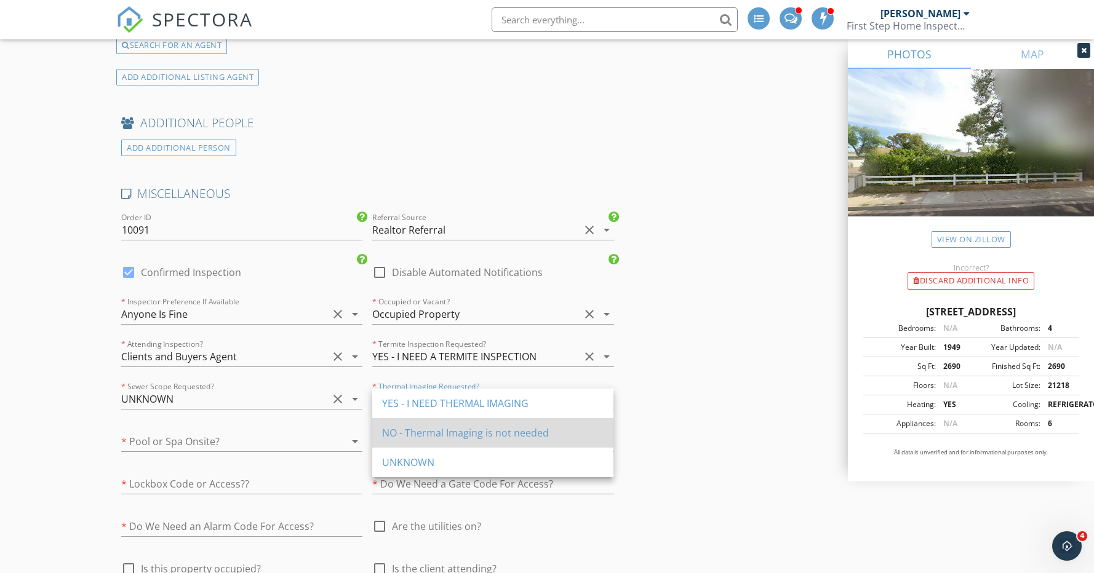
click at [418, 424] on div "NO - Thermal Imaging is not needed" at bounding box center [492, 433] width 221 height 30
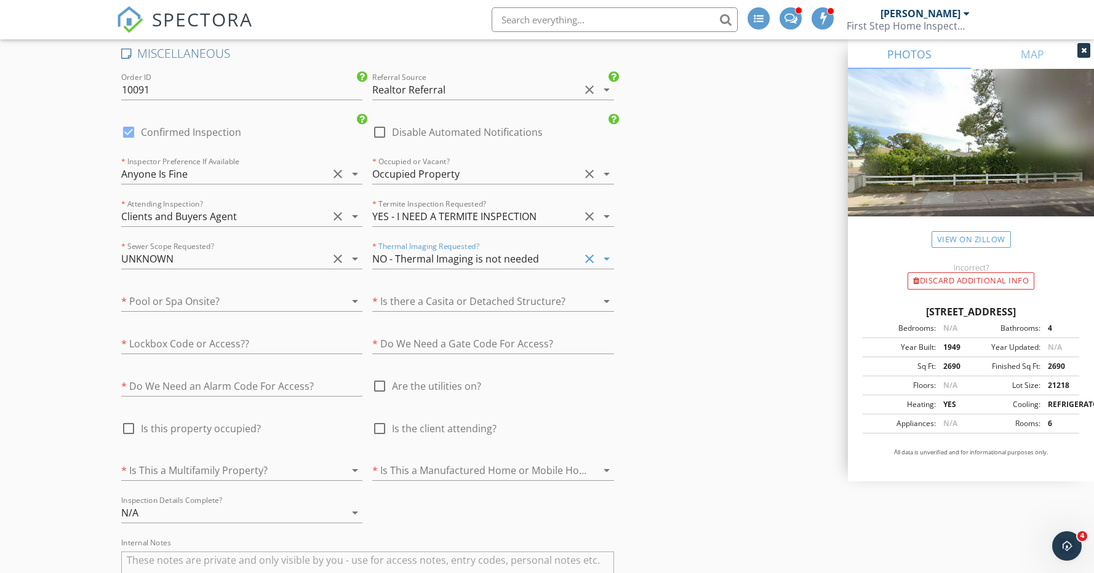
scroll to position [2636, 0]
click at [217, 347] on input "text" at bounding box center [241, 343] width 241 height 20
type input "Ask Listing Agent"
click at [508, 349] on input "text" at bounding box center [492, 343] width 241 height 20
type input "No"
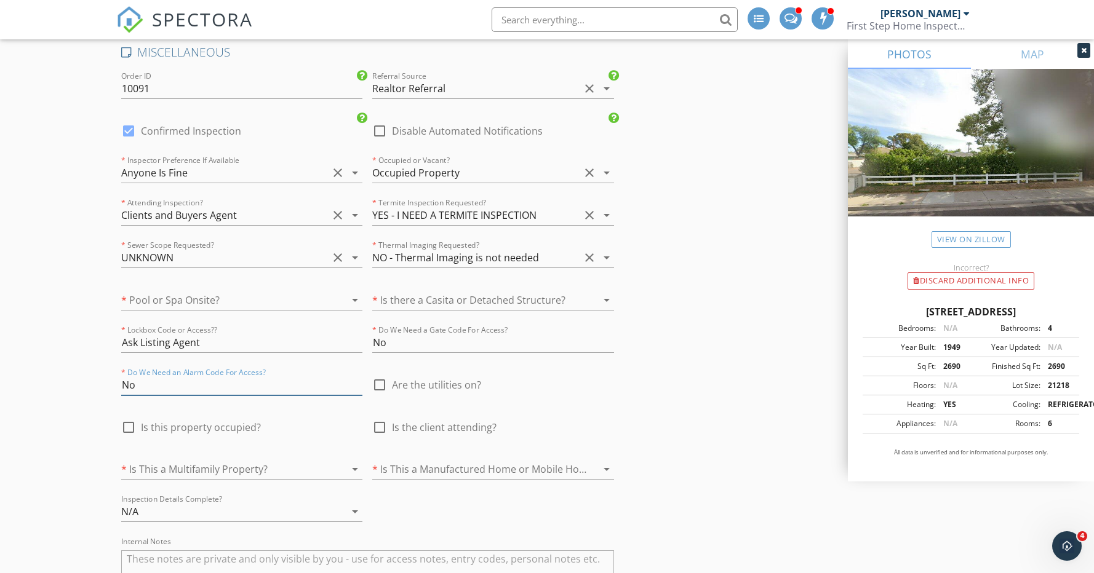
type input "No"
drag, startPoint x: 428, startPoint y: 379, endPoint x: 429, endPoint y: 408, distance: 28.3
click at [430, 380] on span "Are the utilities on?" at bounding box center [436, 385] width 89 height 12
checkbox input "true"
drag, startPoint x: 431, startPoint y: 426, endPoint x: 375, endPoint y: 431, distance: 56.2
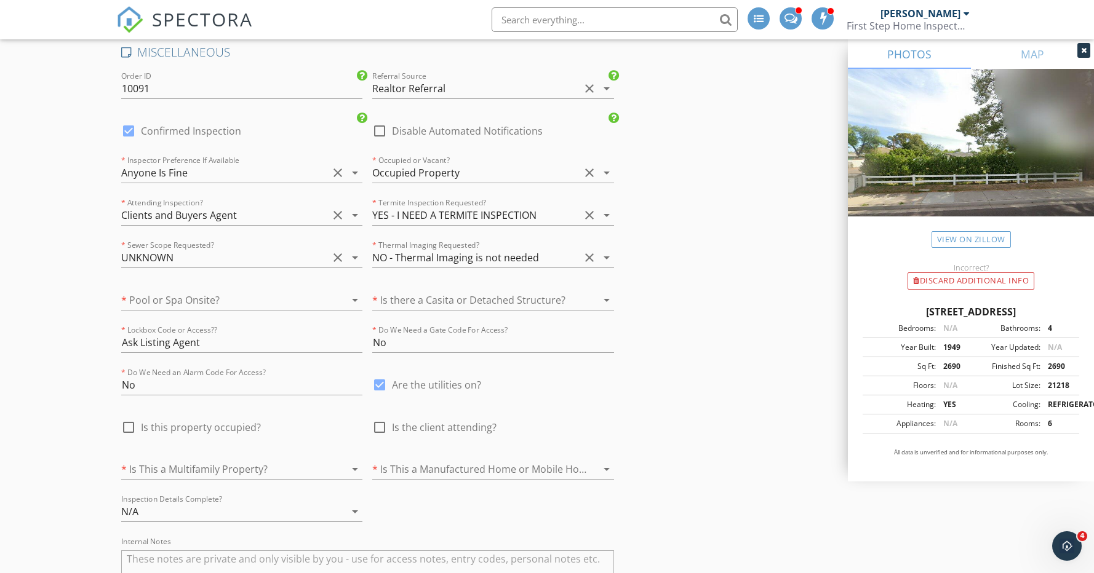
click at [431, 425] on span "Is the client attending?" at bounding box center [444, 427] width 105 height 12
checkbox input "true"
click at [223, 472] on div at bounding box center [224, 469] width 207 height 20
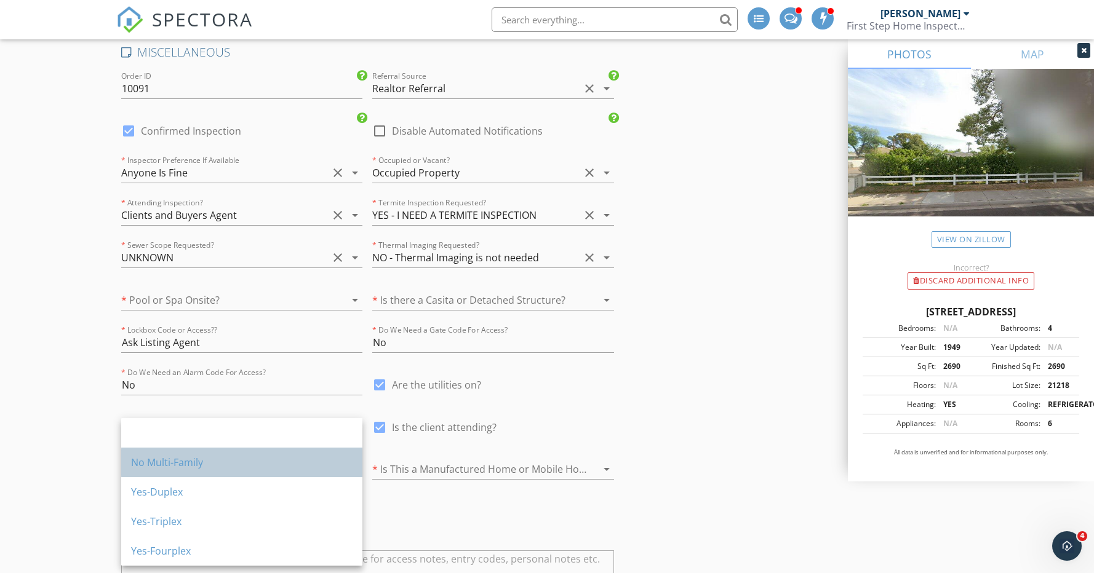
click at [217, 466] on div "No Multi-Family" at bounding box center [241, 462] width 221 height 15
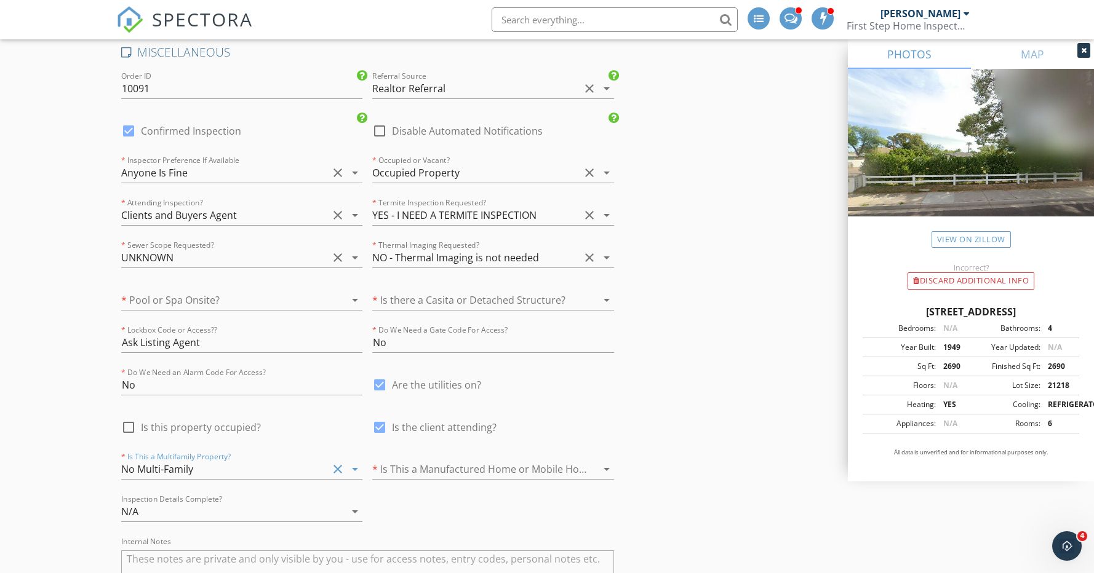
click at [459, 474] on div at bounding box center [475, 469] width 207 height 20
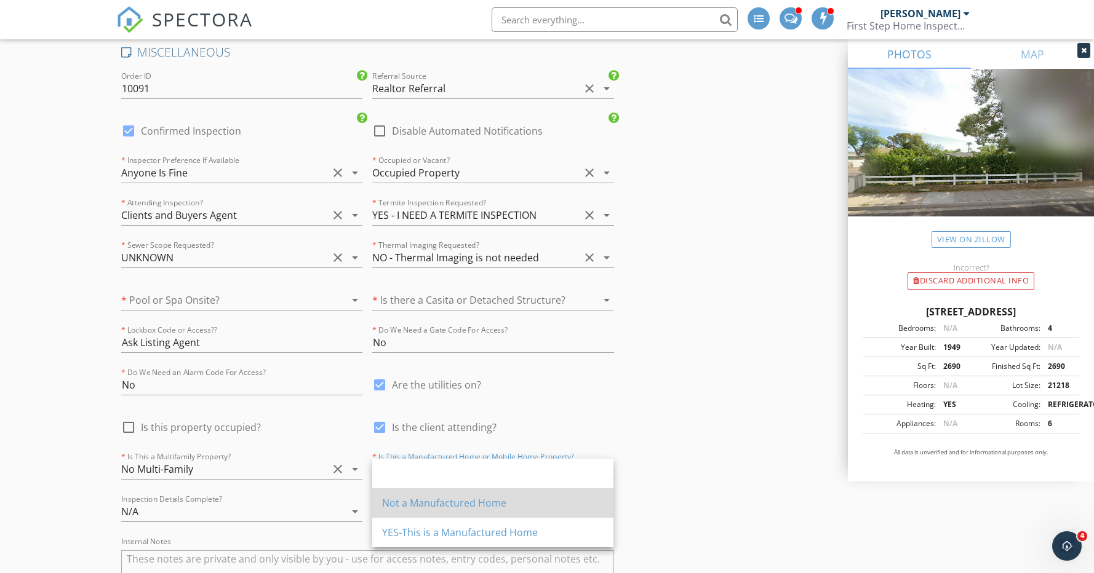
click at [432, 501] on div "Not a Manufactured Home" at bounding box center [492, 503] width 221 height 15
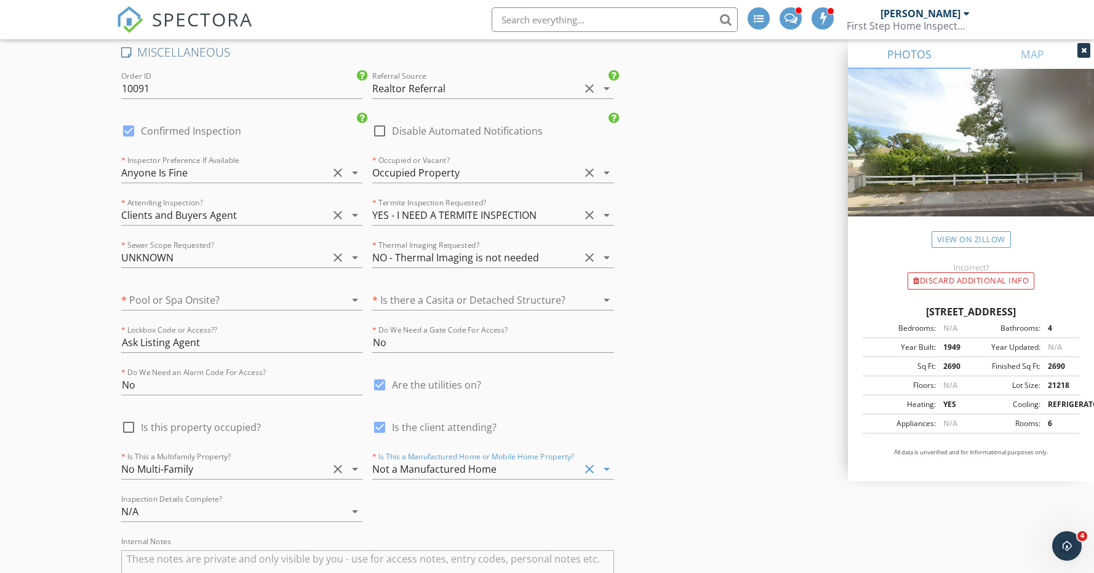
click at [189, 296] on div at bounding box center [224, 300] width 207 height 20
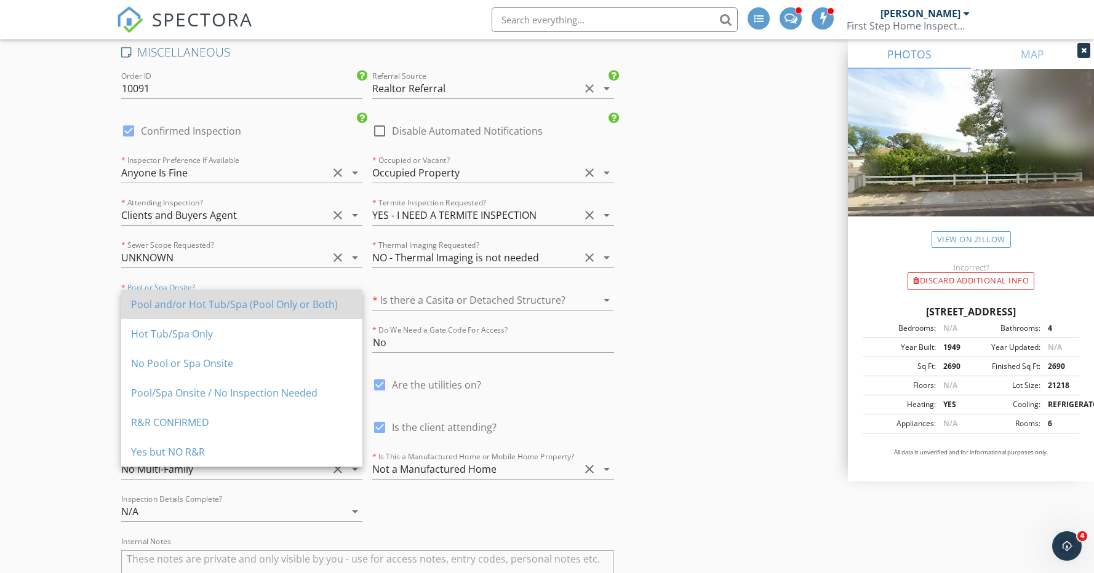
click at [193, 306] on div "Pool and/or Hot Tub/Spa (Pool Only or Both)" at bounding box center [241, 304] width 221 height 15
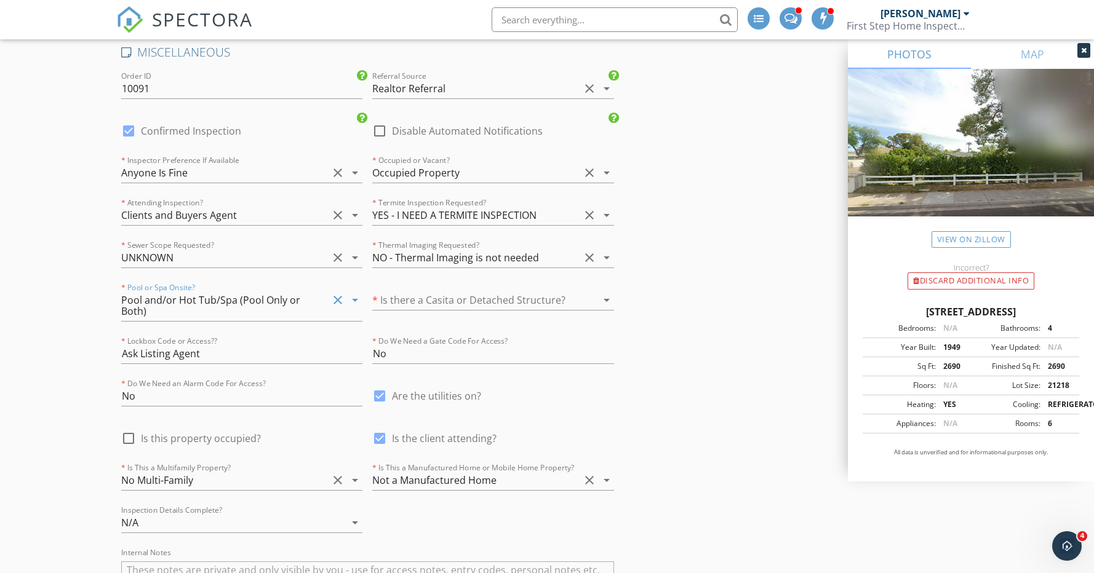
click at [437, 301] on div at bounding box center [475, 300] width 207 height 20
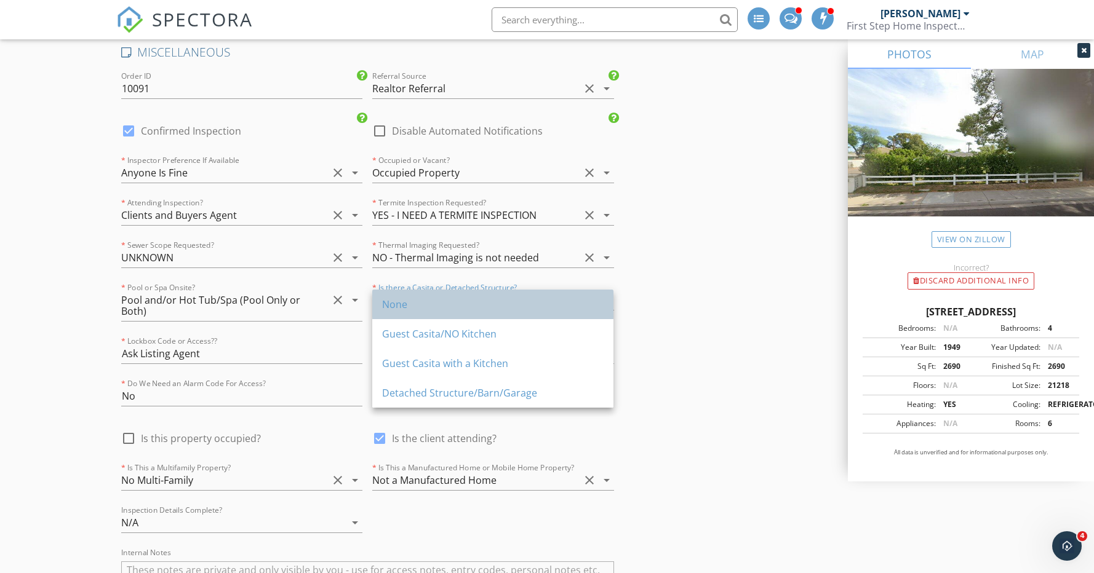
click at [433, 316] on div "None" at bounding box center [492, 305] width 221 height 30
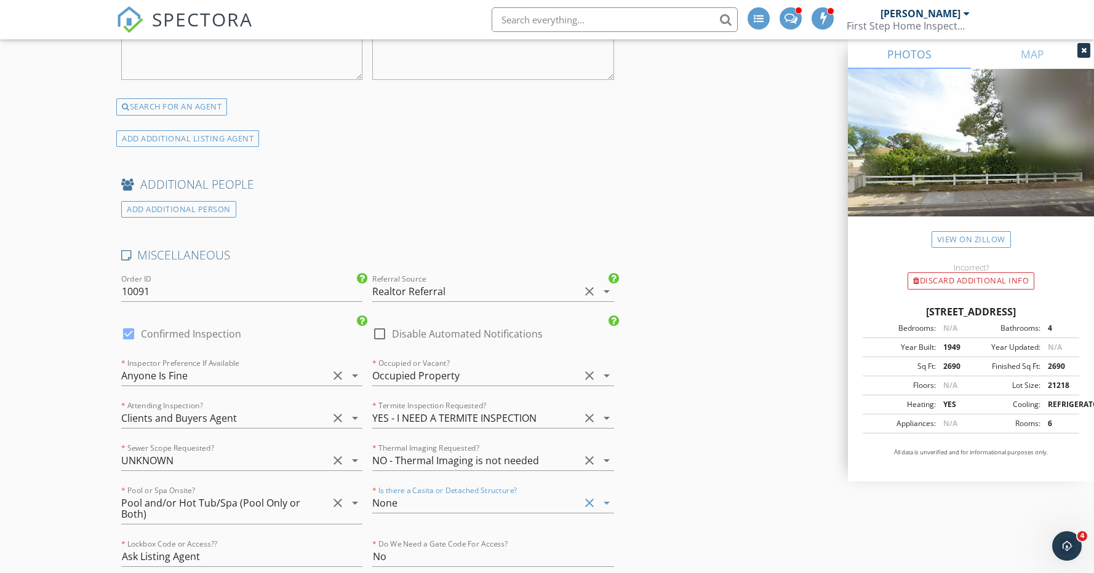
scroll to position [2427, 0]
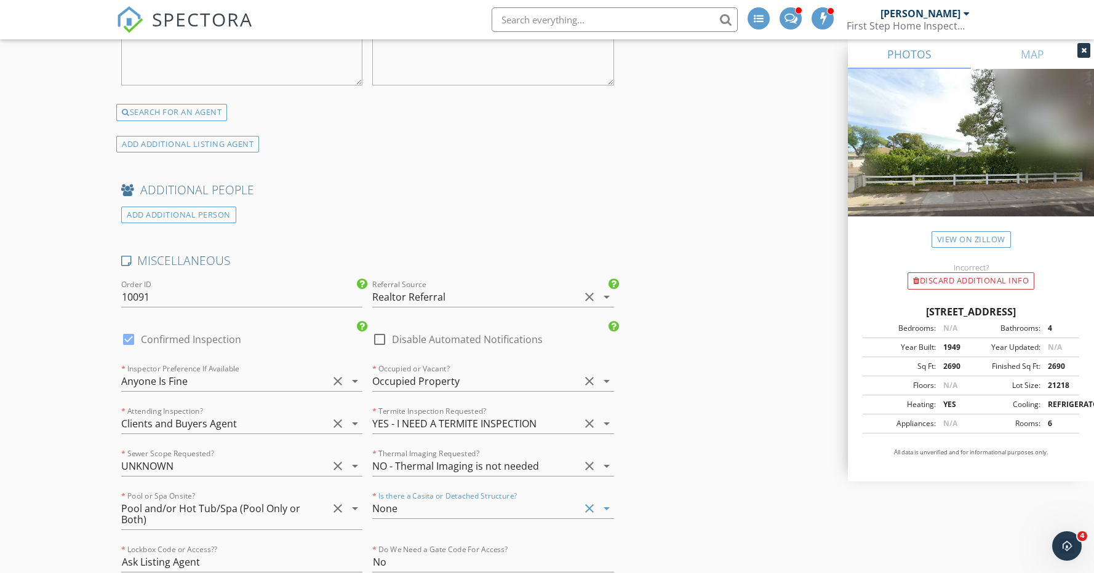
drag, startPoint x: 480, startPoint y: 335, endPoint x: 368, endPoint y: 336, distance: 111.3
click at [480, 335] on label "Disable Automated Notifications" at bounding box center [467, 339] width 151 height 12
checkbox input "true"
click at [181, 341] on label "Confirmed Inspection" at bounding box center [191, 339] width 100 height 12
checkbox input "false"
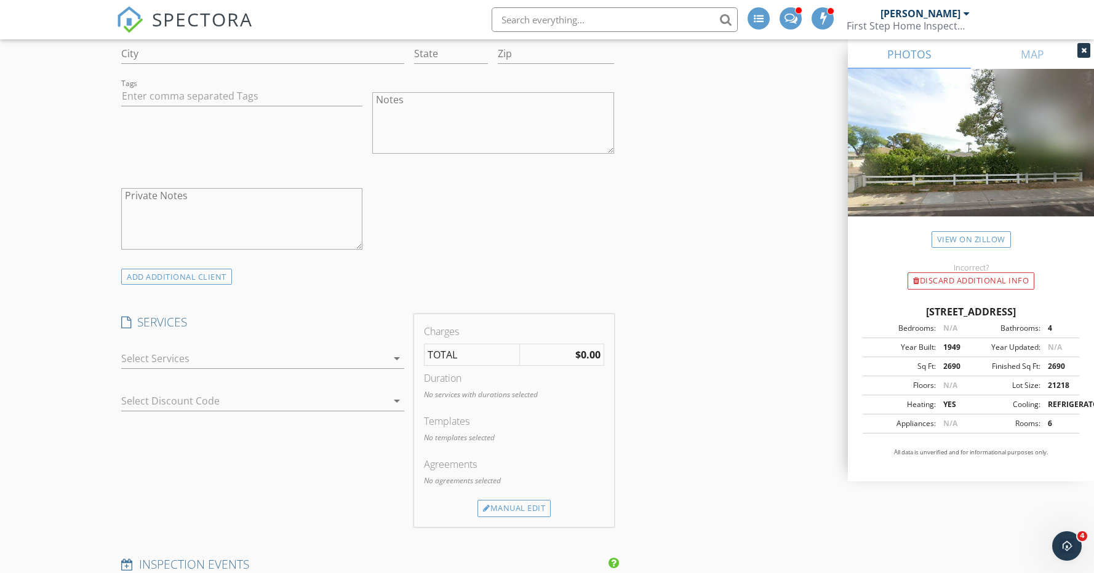
scroll to position [892, 0]
click at [171, 363] on div at bounding box center [254, 366] width 266 height 20
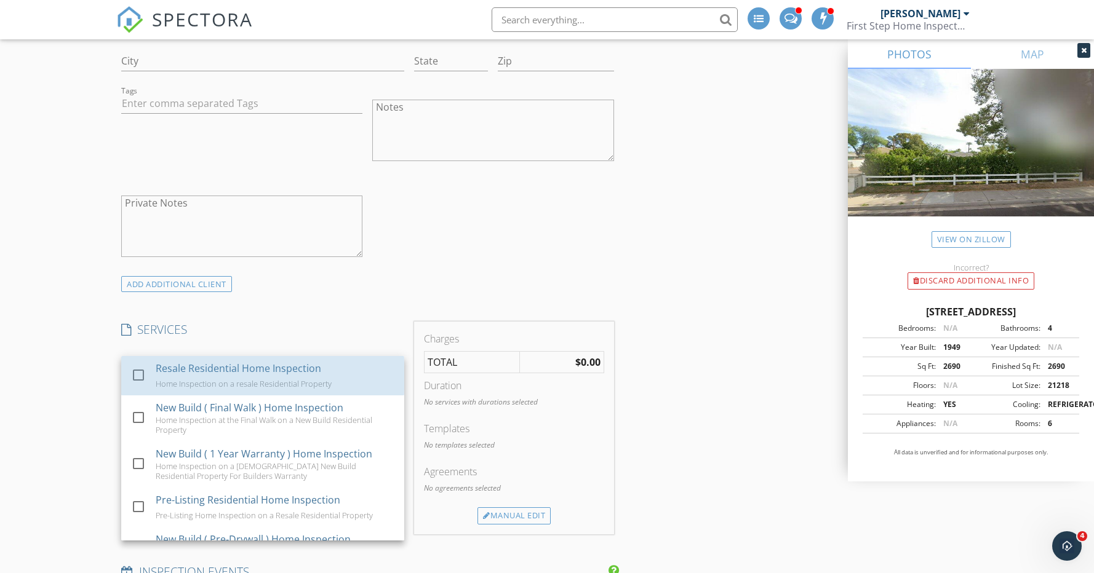
click at [171, 363] on div "Resale Residential Home Inspection" at bounding box center [238, 368] width 165 height 15
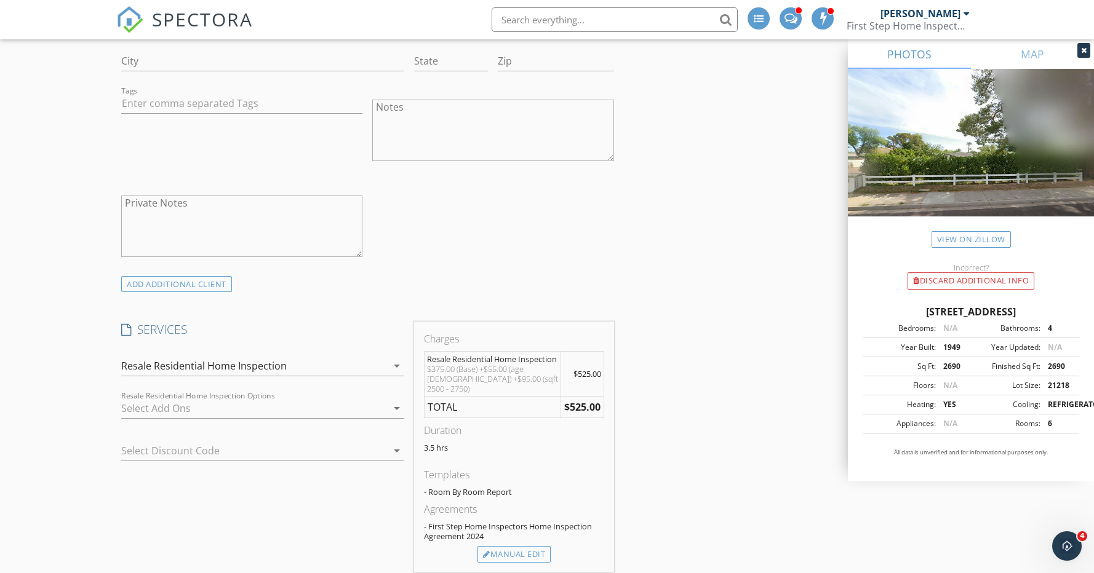
click at [269, 408] on div at bounding box center [254, 409] width 266 height 20
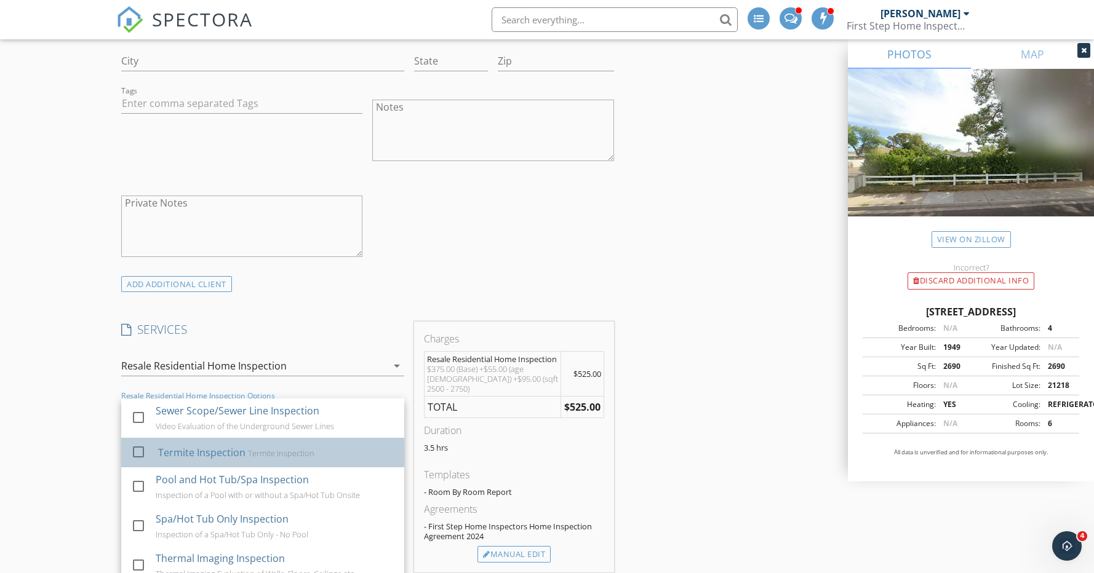
click at [228, 449] on div "Termite Inspection" at bounding box center [201, 452] width 87 height 15
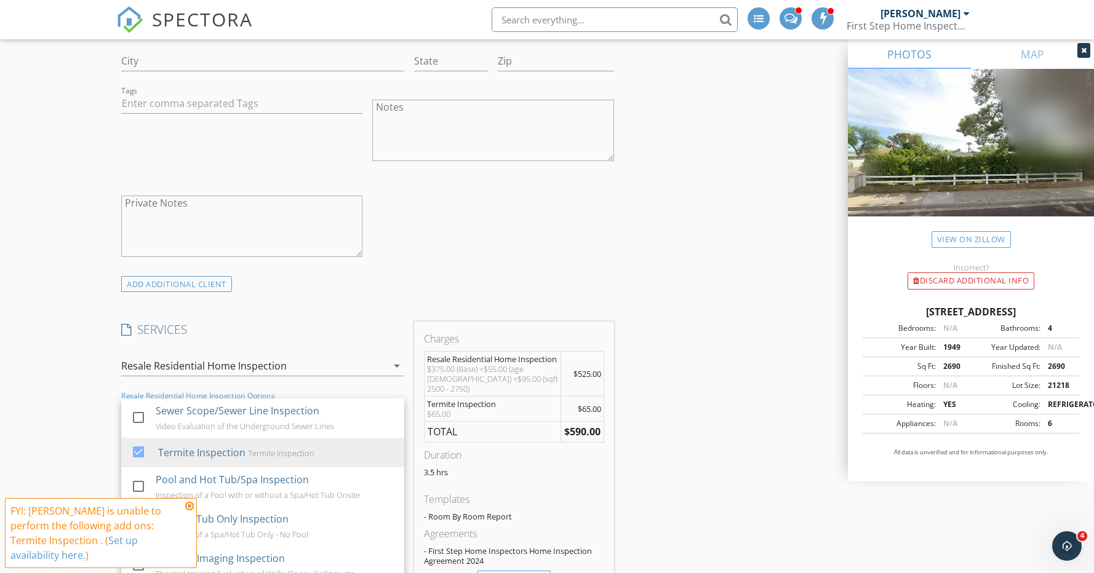
click at [192, 506] on icon at bounding box center [189, 506] width 9 height 10
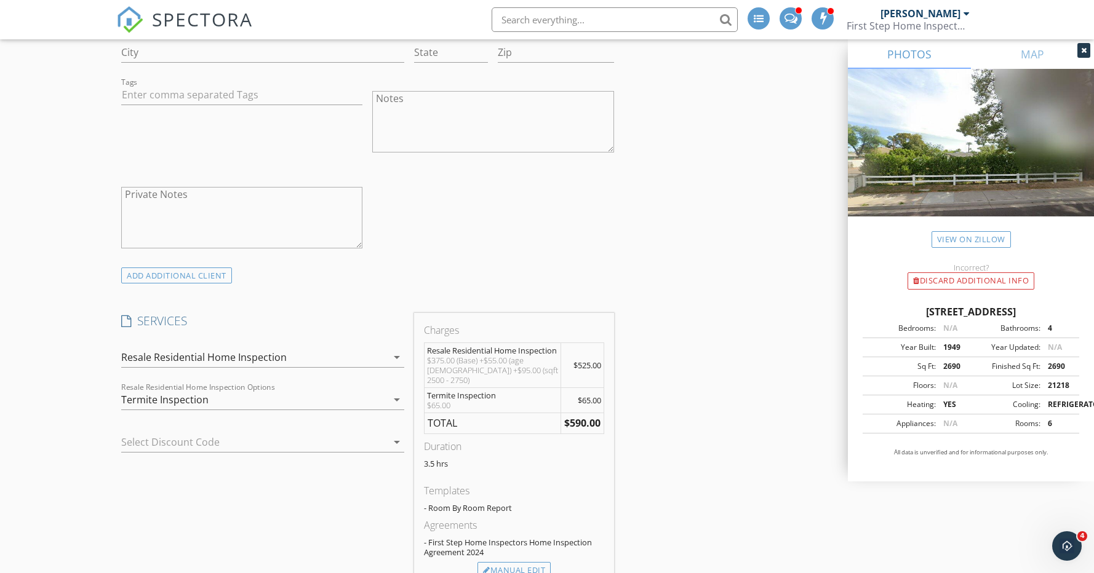
scroll to position [910, 0]
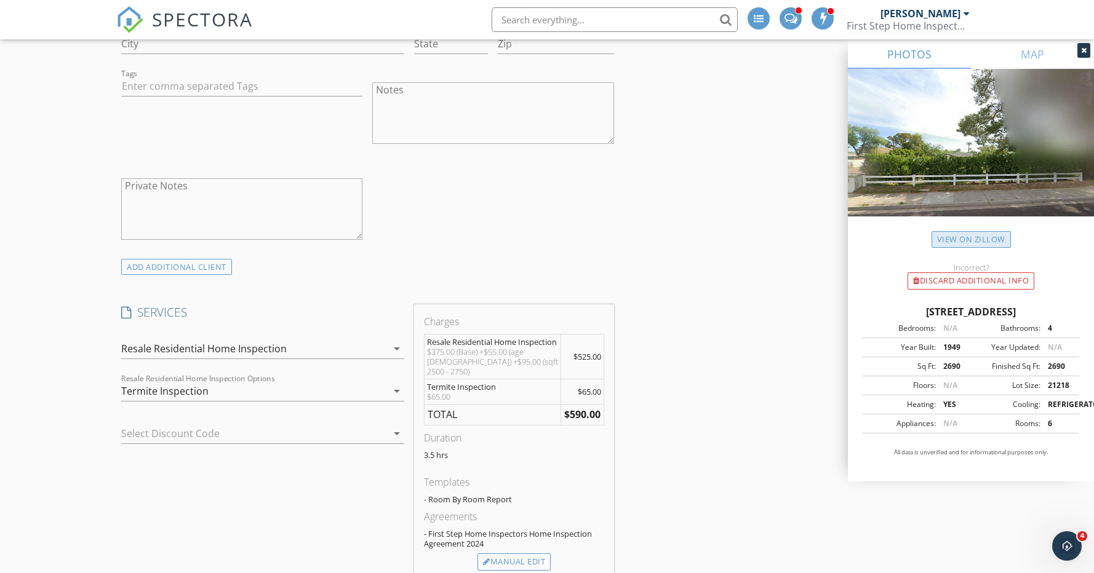
click at [974, 239] on link "View on Zillow" at bounding box center [970, 239] width 79 height 17
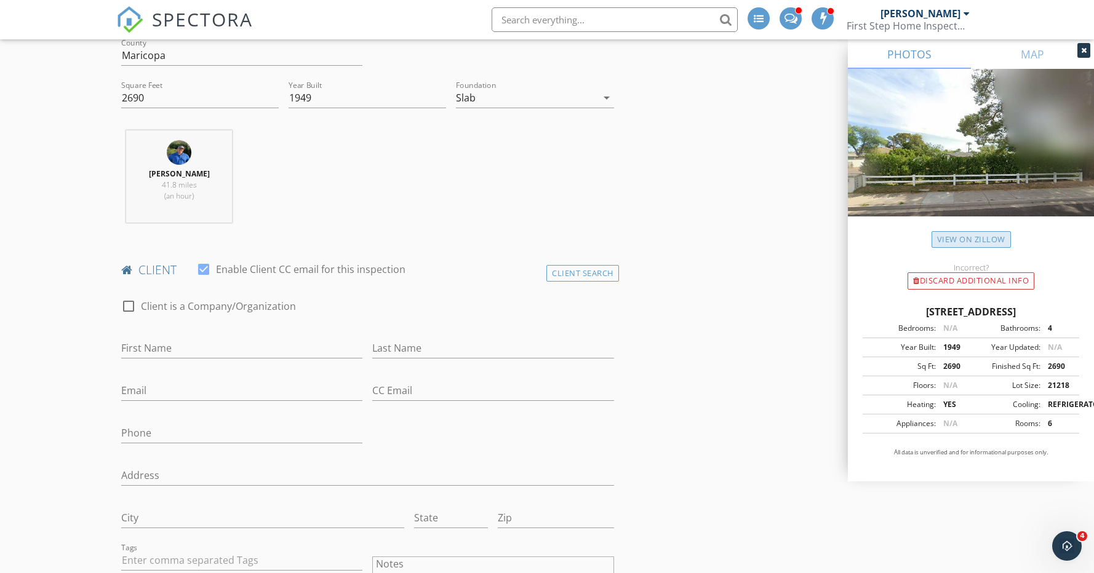
scroll to position [461, 0]
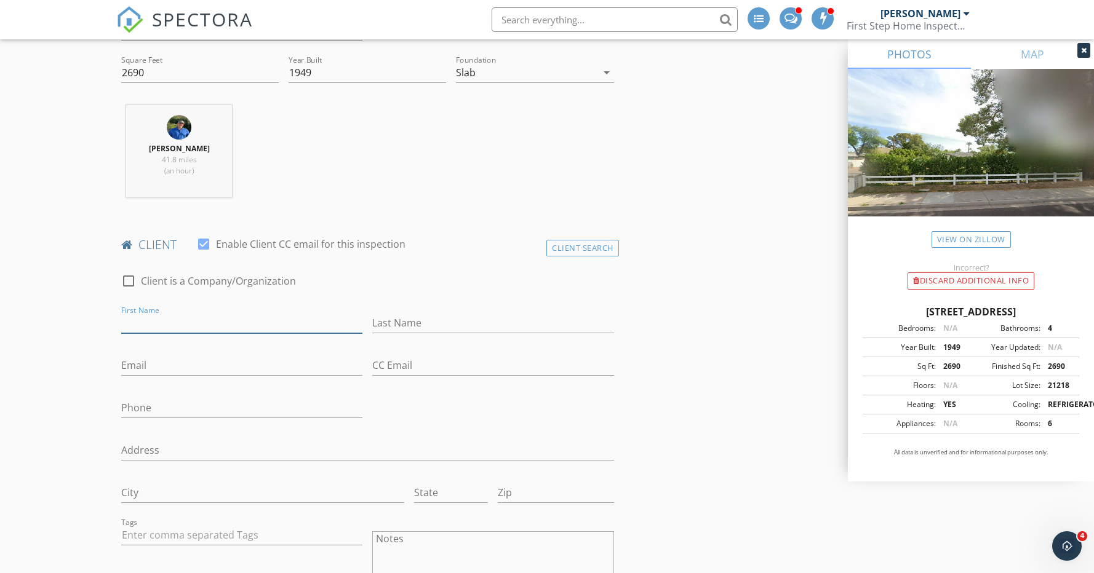
click at [309, 325] on input "First Name" at bounding box center [241, 323] width 241 height 20
type input "Joe"
type input "Abramo"
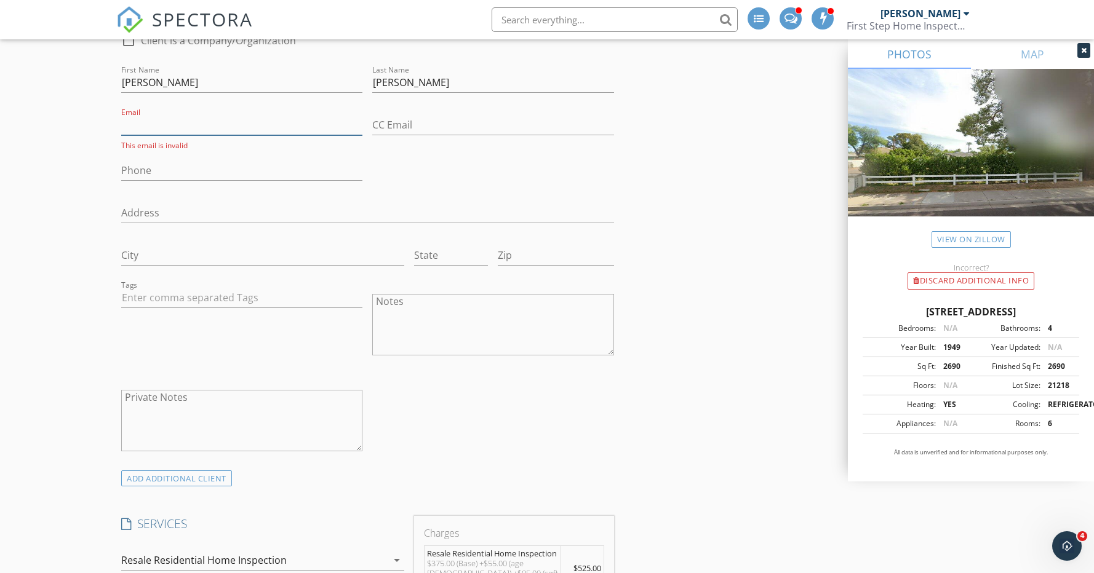
scroll to position [704, 0]
click at [191, 166] on input "Phone" at bounding box center [241, 168] width 241 height 20
type input "602-418-0015"
click at [250, 128] on input "Email" at bounding box center [241, 123] width 241 height 20
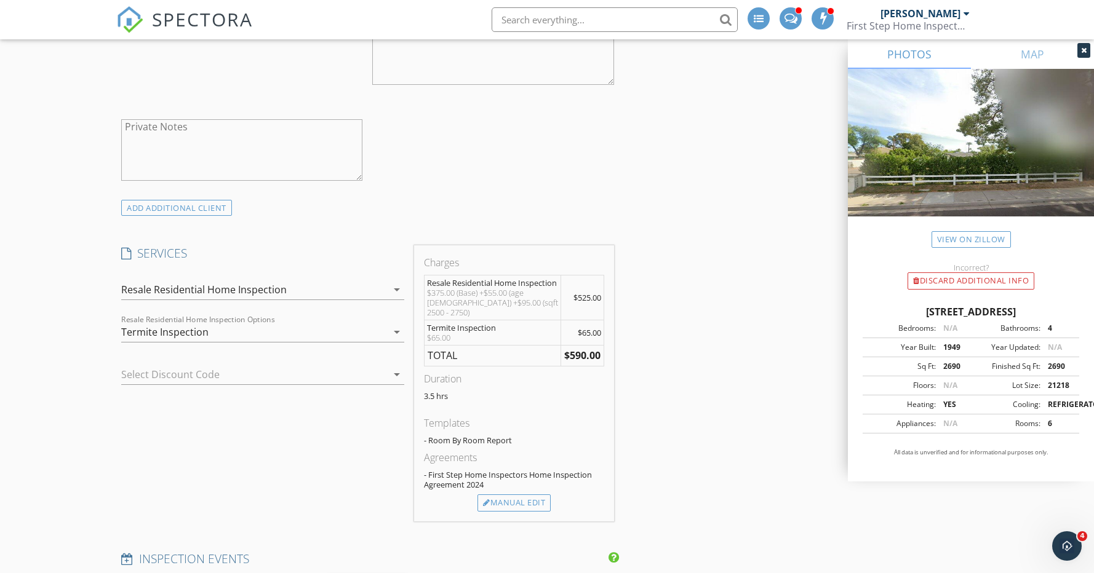
scroll to position [975, 0]
click at [532, 491] on div "Manual Edit" at bounding box center [513, 499] width 73 height 17
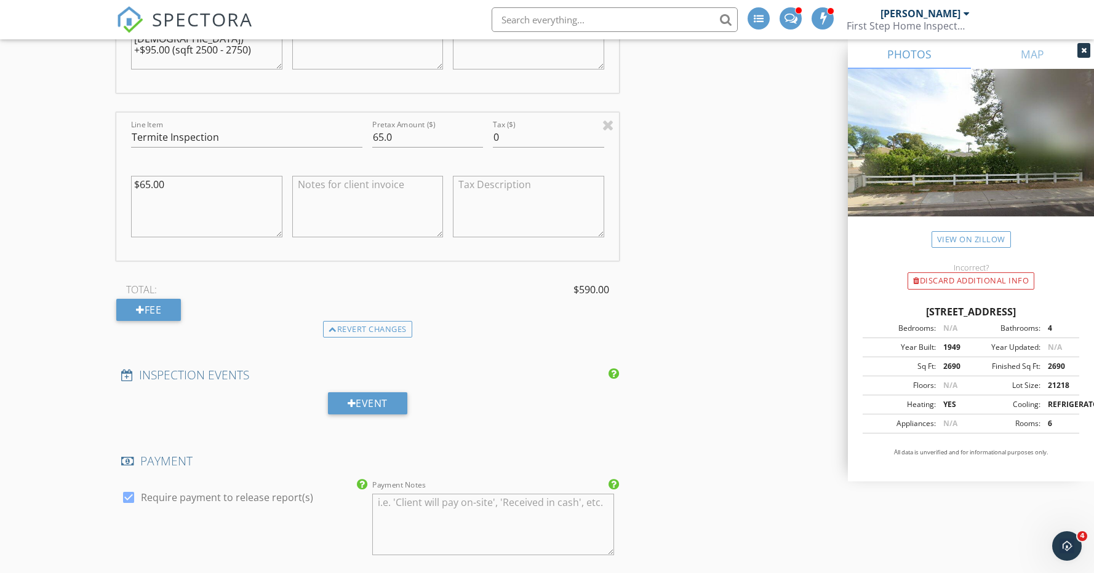
scroll to position [1407, 0]
drag, startPoint x: 391, startPoint y: 329, endPoint x: 411, endPoint y: 332, distance: 21.1
click at [391, 329] on div "Revert changes" at bounding box center [367, 327] width 89 height 17
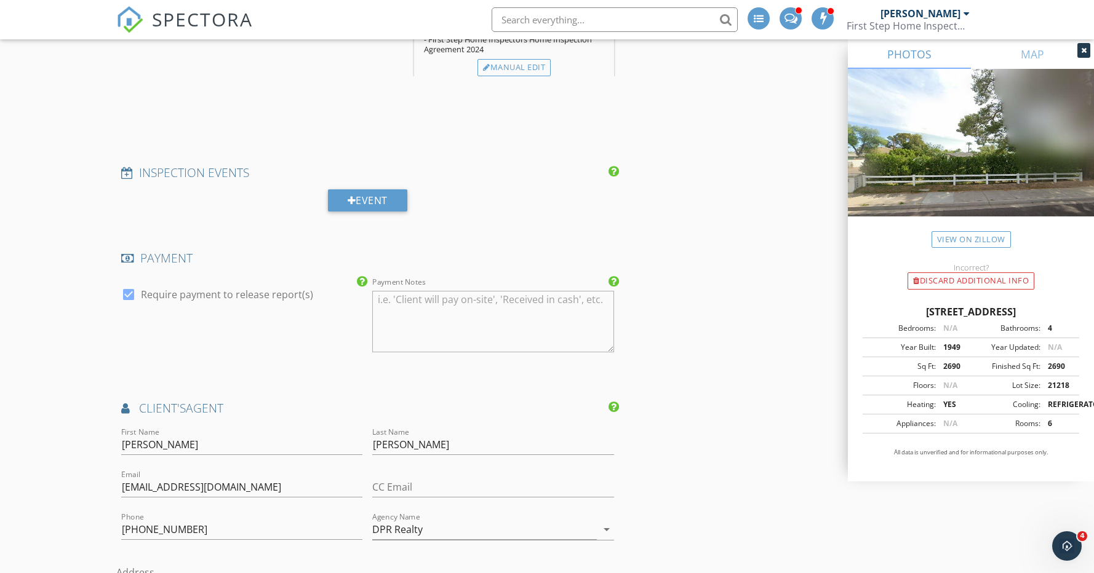
scroll to position [1437, 0]
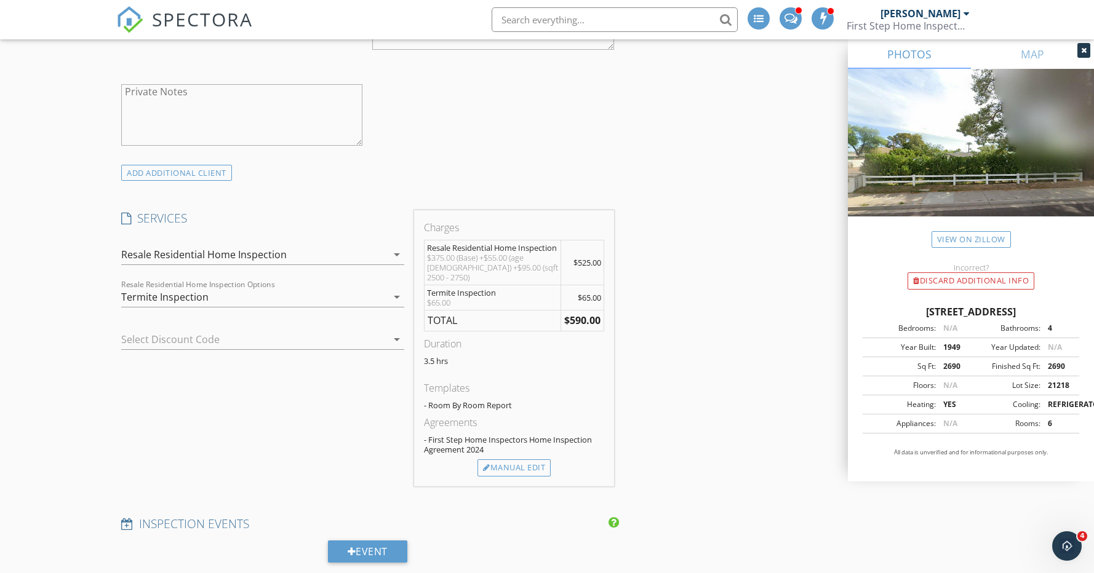
click at [189, 334] on div at bounding box center [245, 340] width 248 height 20
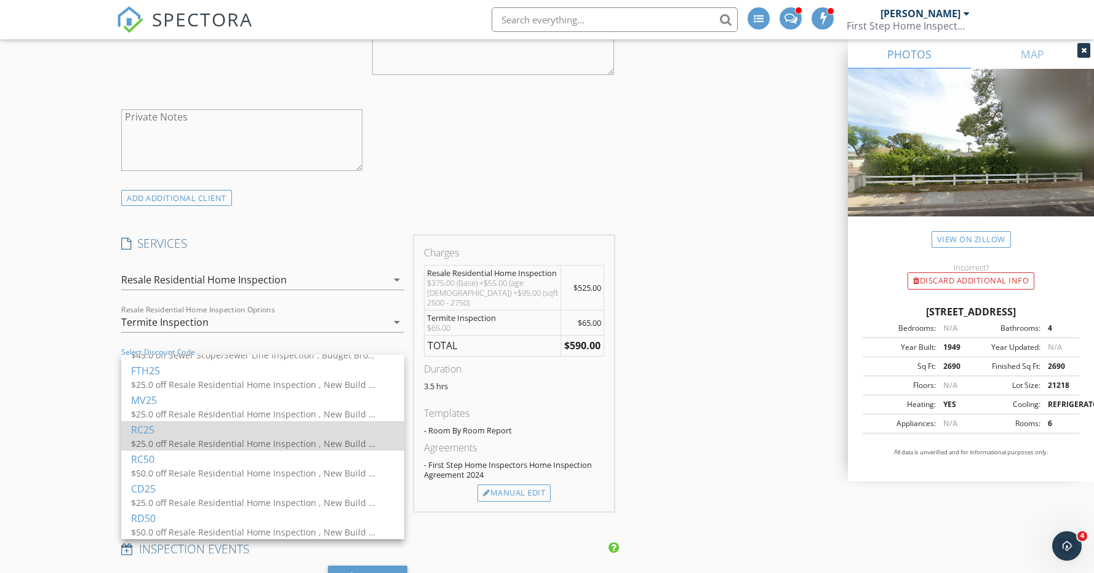
scroll to position [0, 0]
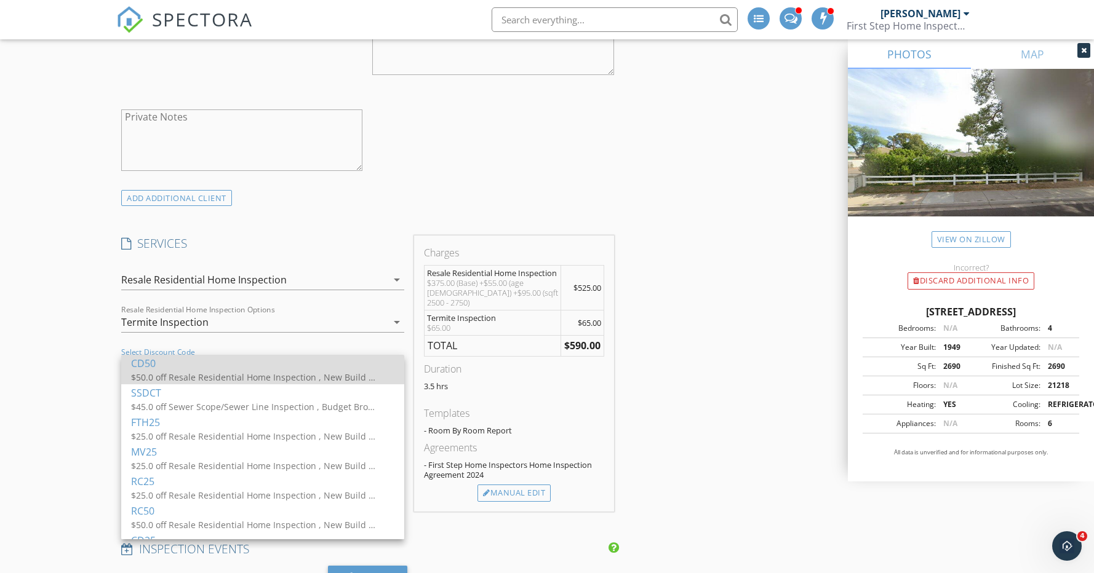
click at [188, 375] on div "$50.0 off Resale Residential Home Inspection , New Build ( Final Walk ) Home In…" at bounding box center [254, 377] width 246 height 13
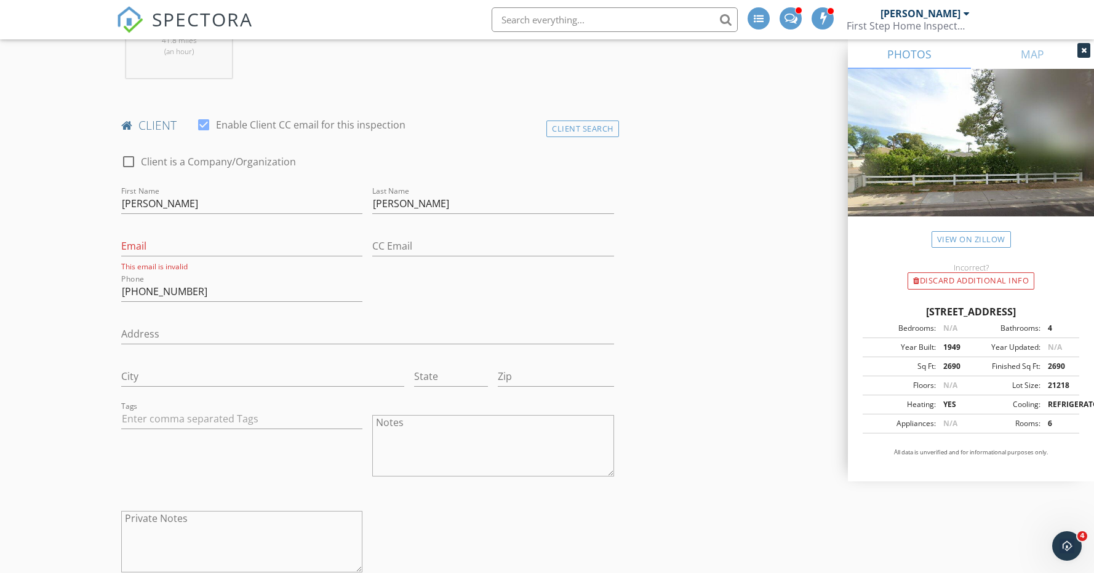
scroll to position [571, 0]
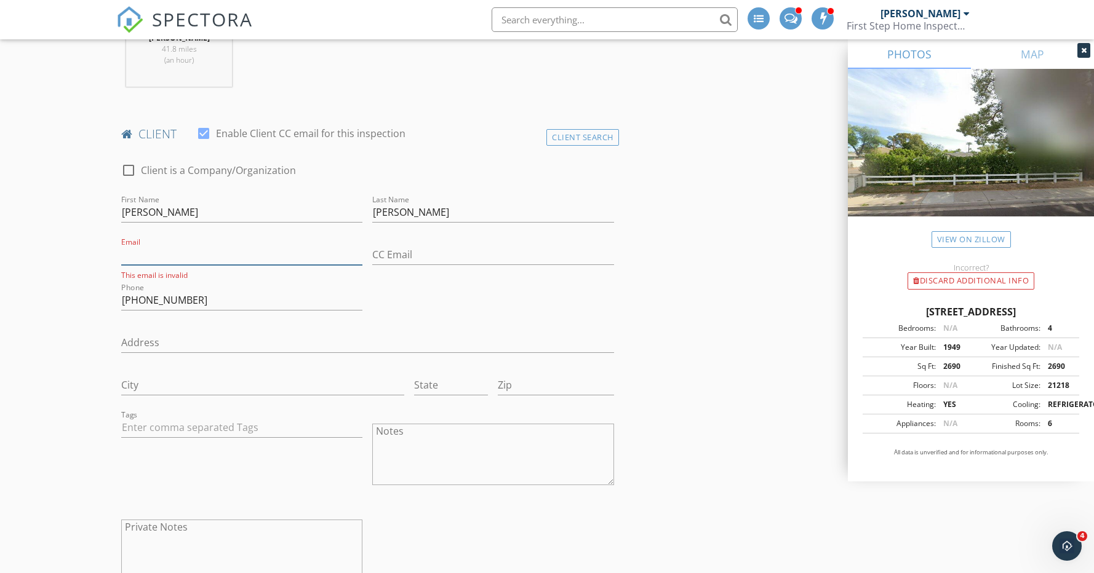
click at [252, 251] on input "Email" at bounding box center [241, 255] width 241 height 20
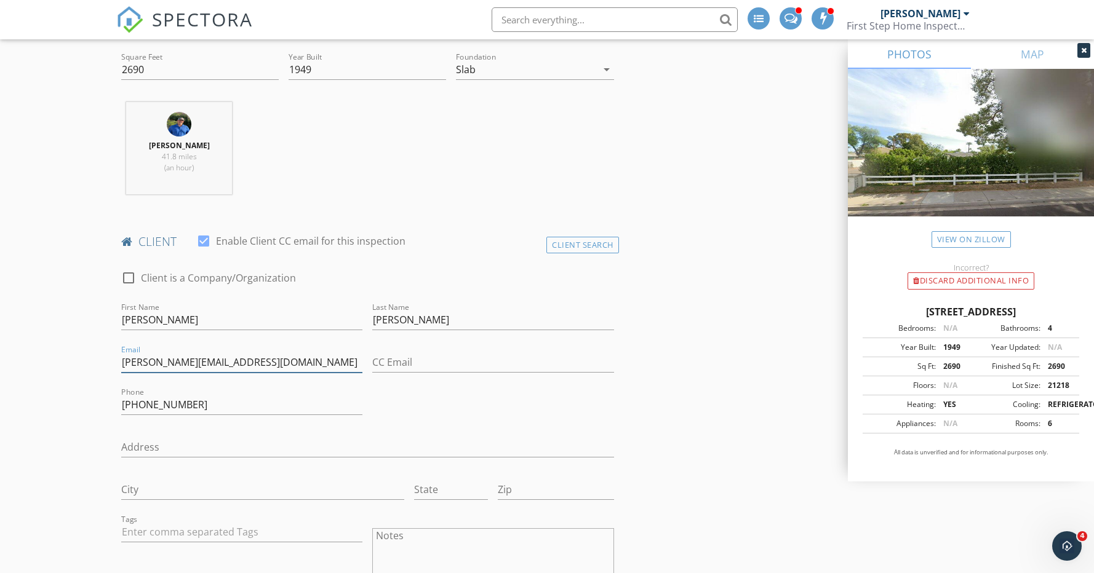
scroll to position [0, 0]
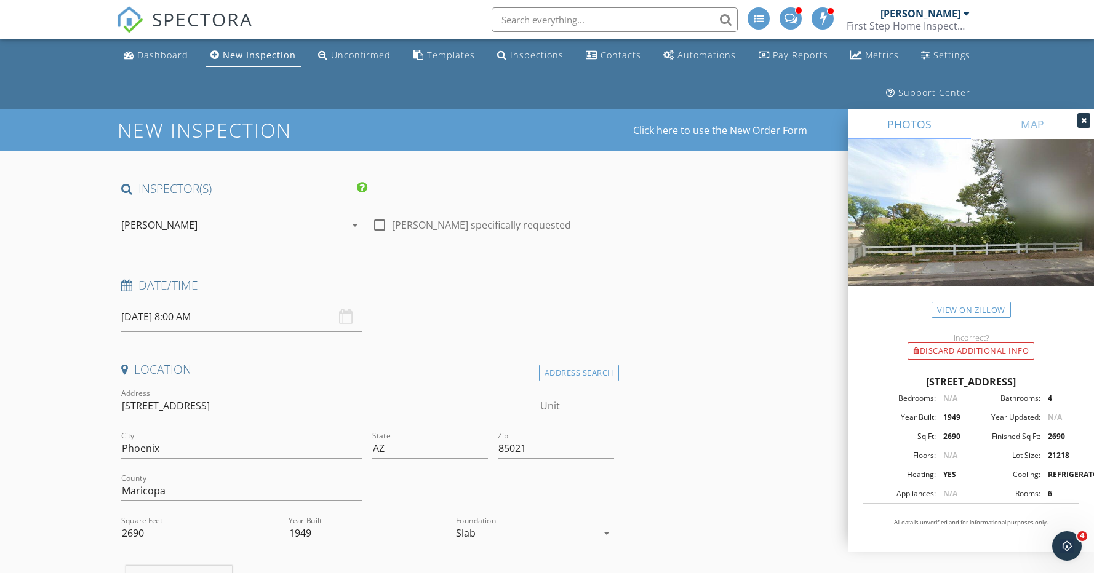
type input "Joe@CustomAutomatedSolutions.net"
click at [179, 327] on input "09/29/2025 8:00 AM" at bounding box center [241, 317] width 241 height 30
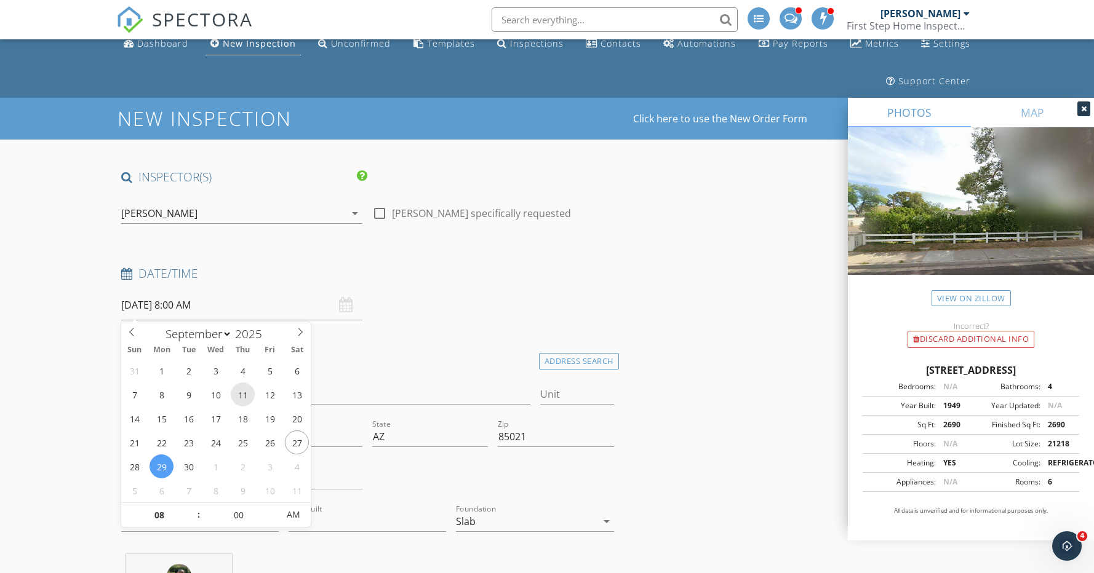
scroll to position [14, 0]
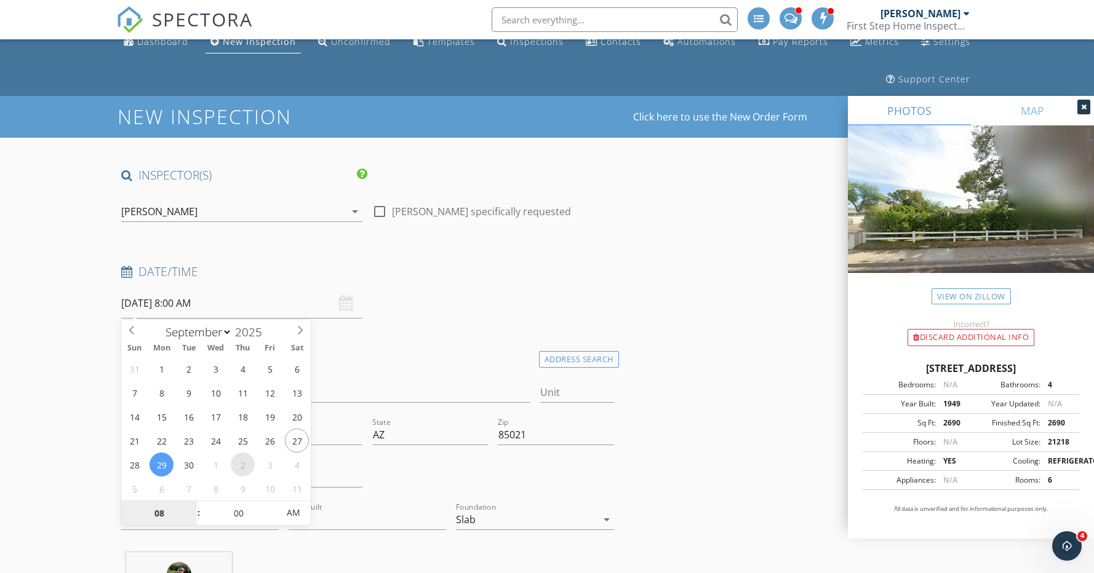
select select "9"
type input "[DATE] 8:00 AM"
click at [493, 297] on div "Date/Time 10/02/2025 8:00 AM" at bounding box center [367, 291] width 502 height 55
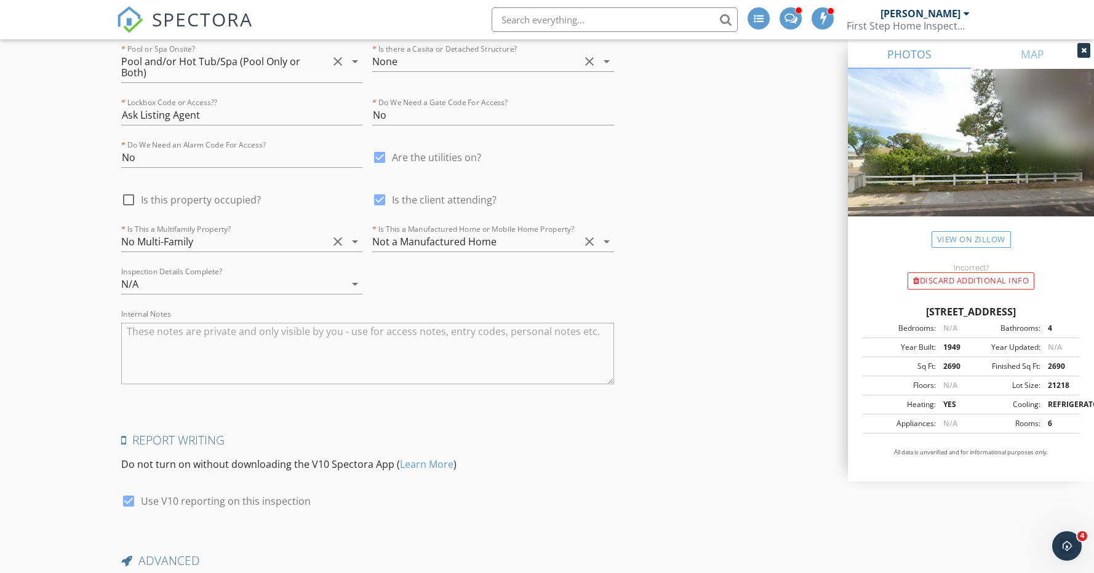
scroll to position [3080, 0]
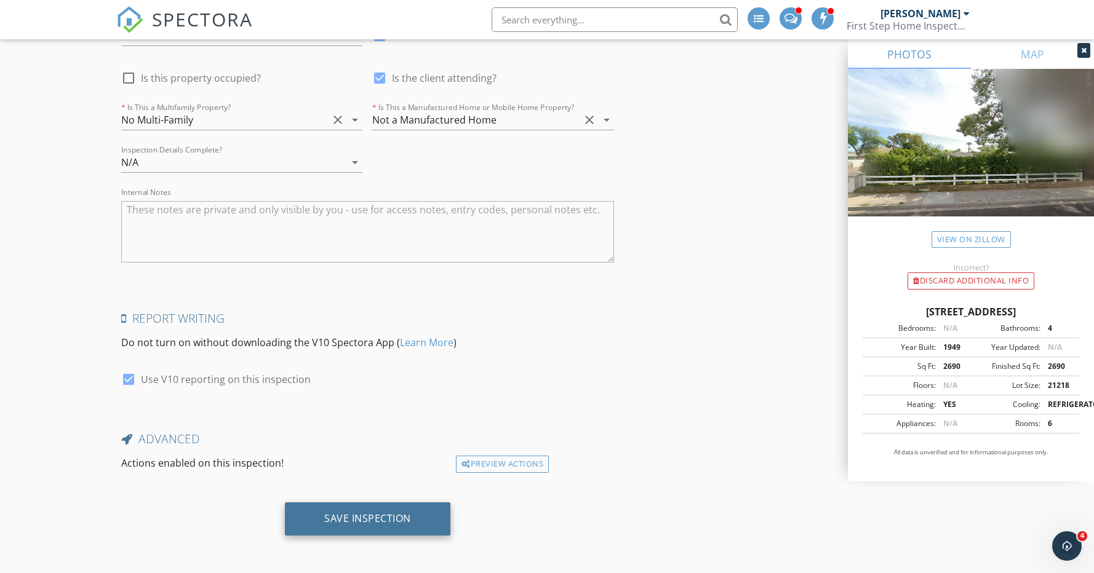
click at [368, 522] on div "Save Inspection" at bounding box center [367, 518] width 87 height 12
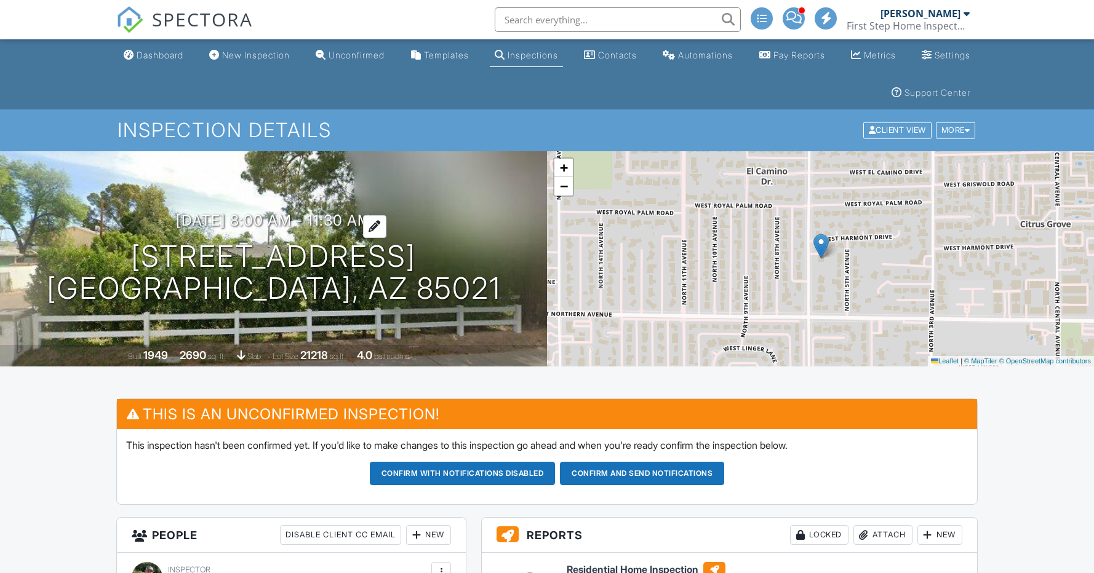
click at [337, 216] on h3 "[DATE] 8:00 am - 11:30 am" at bounding box center [273, 220] width 195 height 17
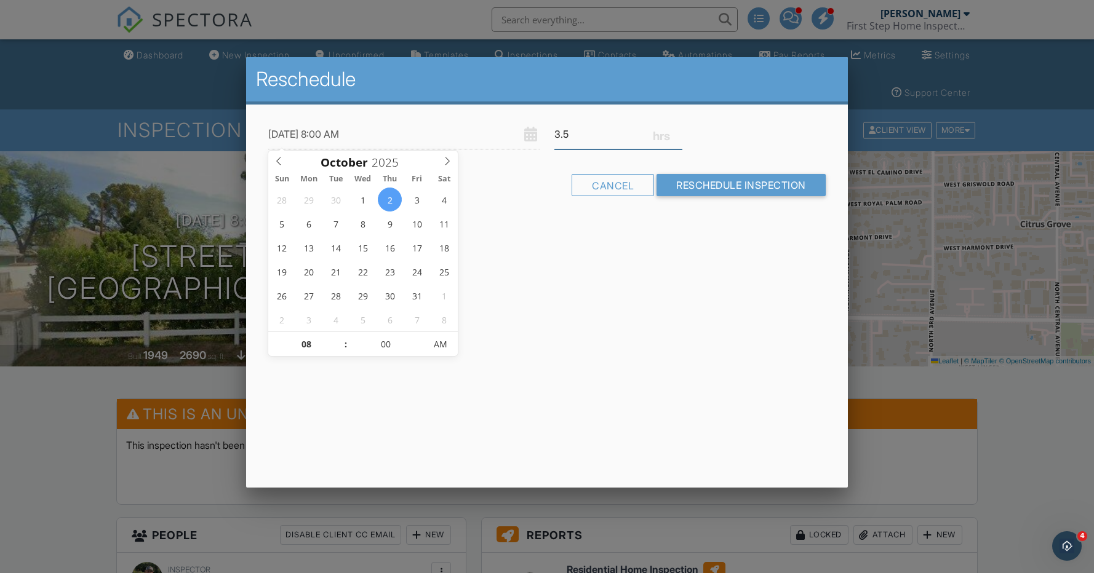
click at [559, 133] on input "3.5" at bounding box center [618, 134] width 128 height 30
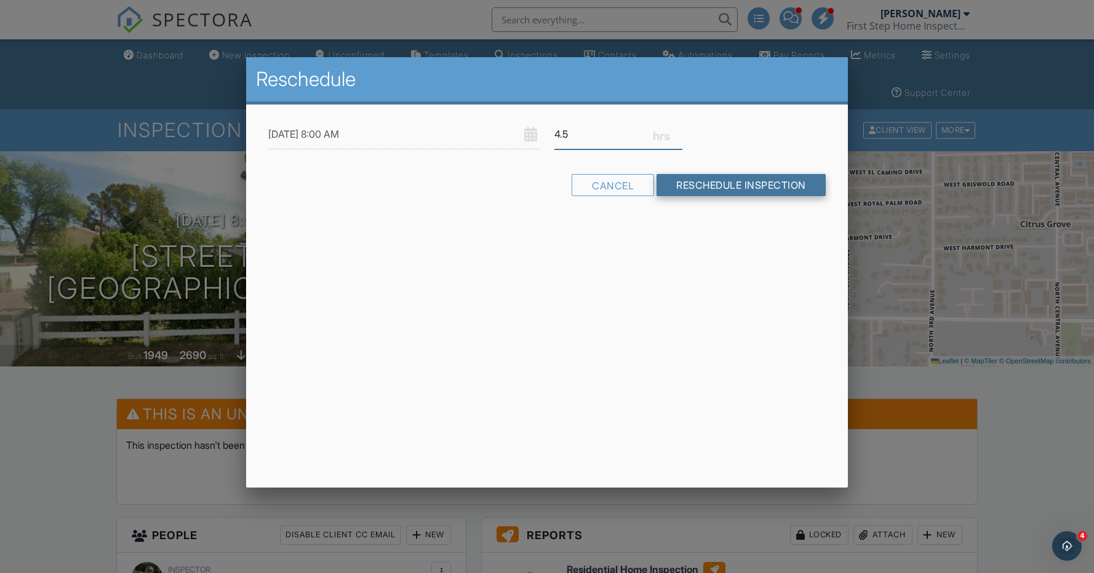
type input "4.5"
click at [727, 181] on input "Reschedule Inspection" at bounding box center [740, 185] width 169 height 22
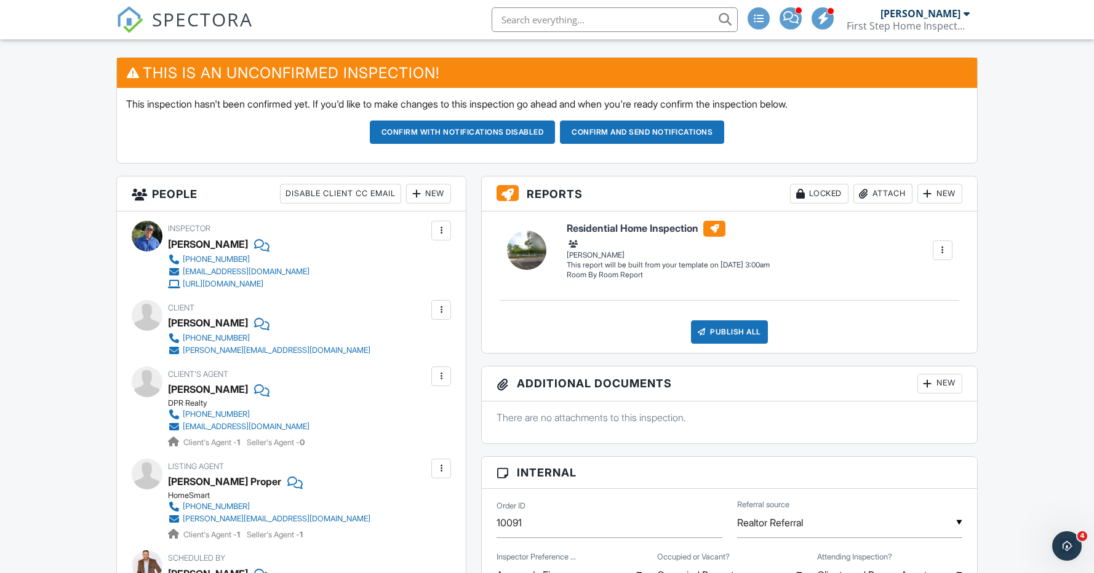
scroll to position [342, 0]
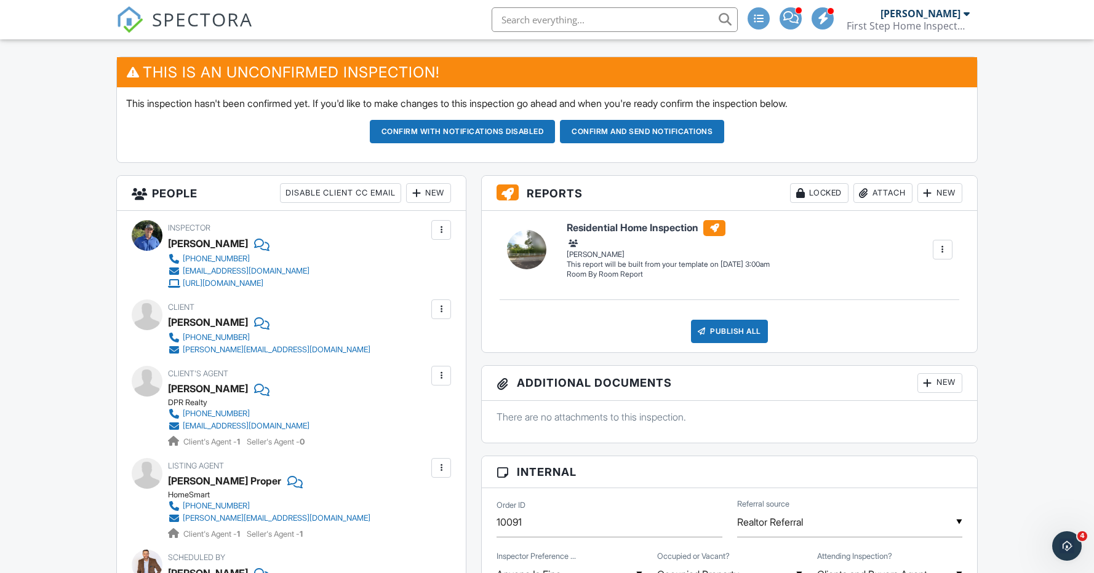
click at [444, 231] on div at bounding box center [441, 230] width 12 height 12
click at [383, 327] on li "Remove" at bounding box center [389, 329] width 108 height 31
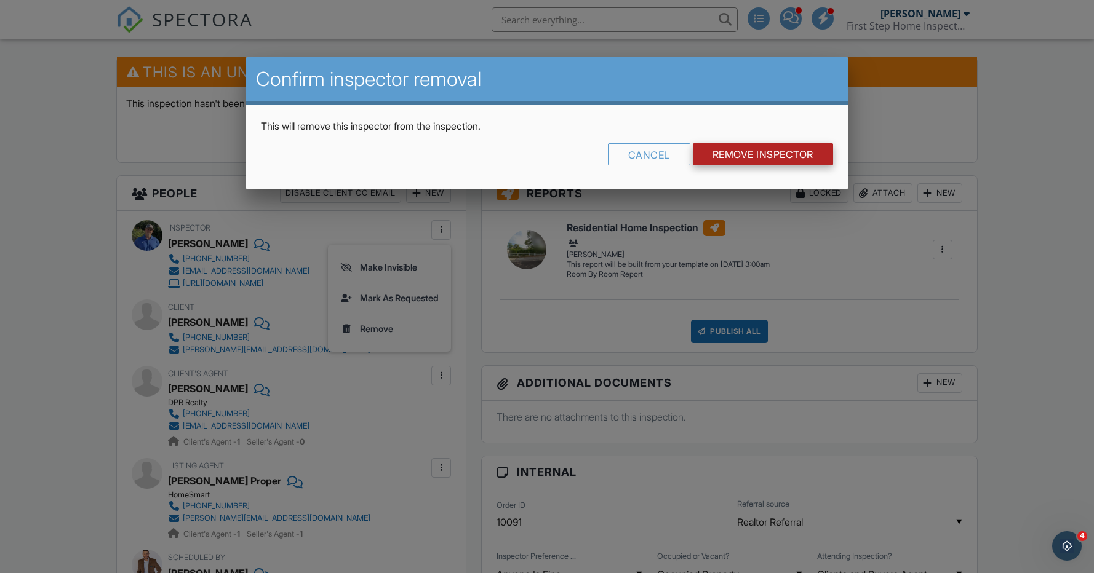
click at [744, 154] on input "Remove Inspector" at bounding box center [763, 154] width 140 height 22
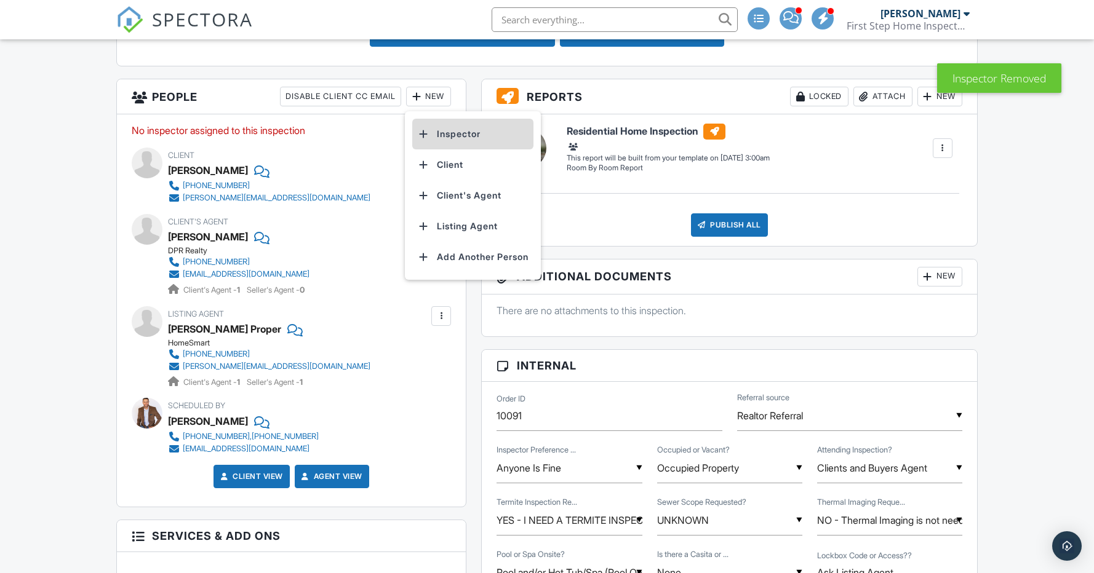
click at [440, 140] on li "Inspector" at bounding box center [472, 134] width 121 height 31
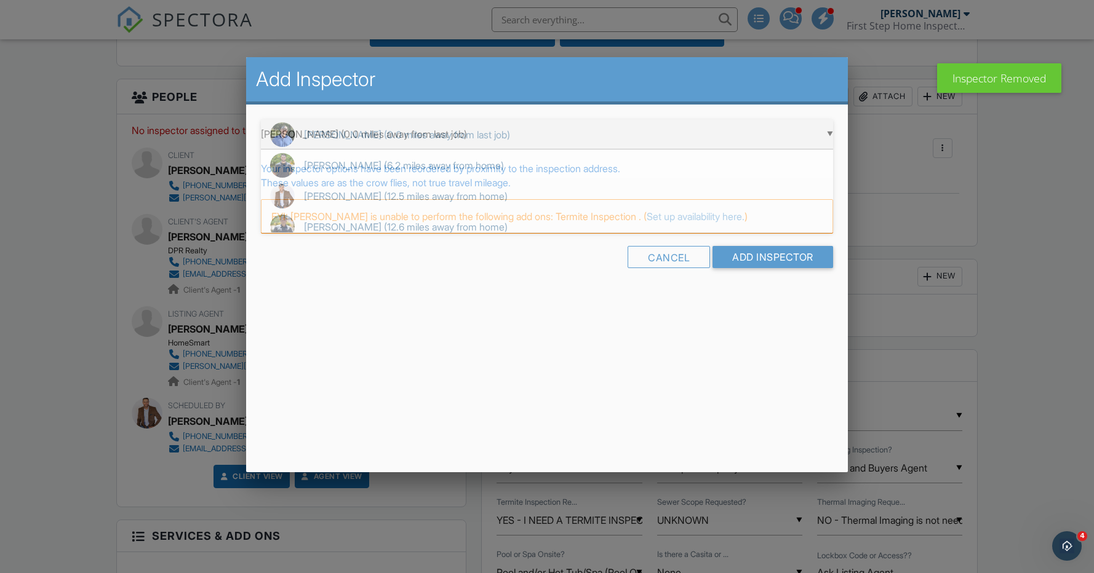
click at [440, 140] on div "▼ Derek Couturier (0.0 miles away from last job) Derek Couturier (0.0 miles awa…" at bounding box center [547, 134] width 572 height 30
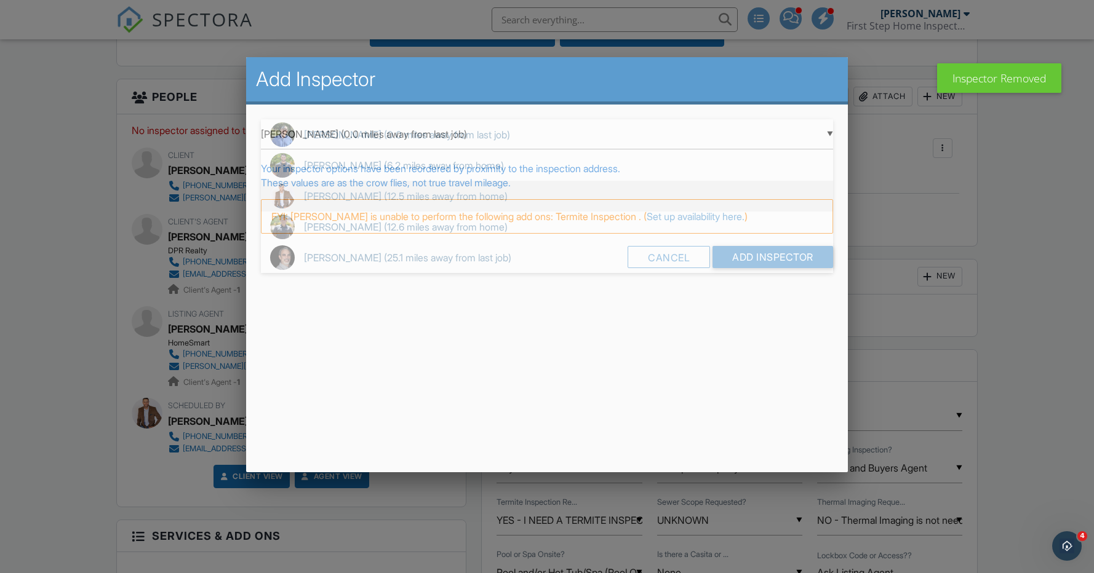
click at [424, 194] on span "Matthew Jenks (12.5 miles away from home)" at bounding box center [547, 196] width 572 height 31
type input "Matthew Jenks (12.5 miles away from home)"
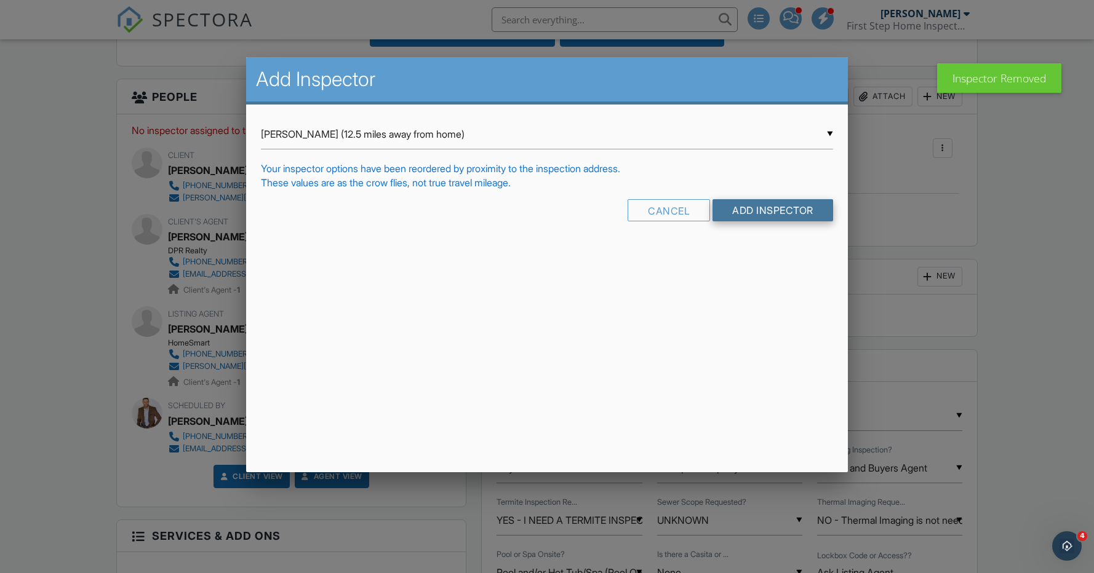
click at [763, 214] on input "Add Inspector" at bounding box center [772, 210] width 121 height 22
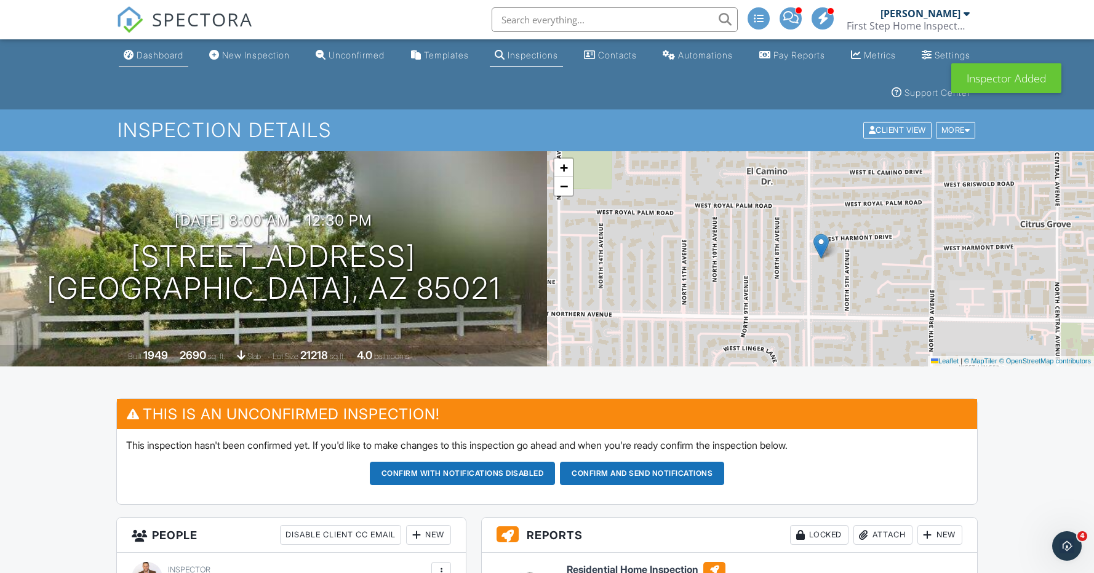
click at [175, 53] on div "Dashboard" at bounding box center [160, 55] width 47 height 10
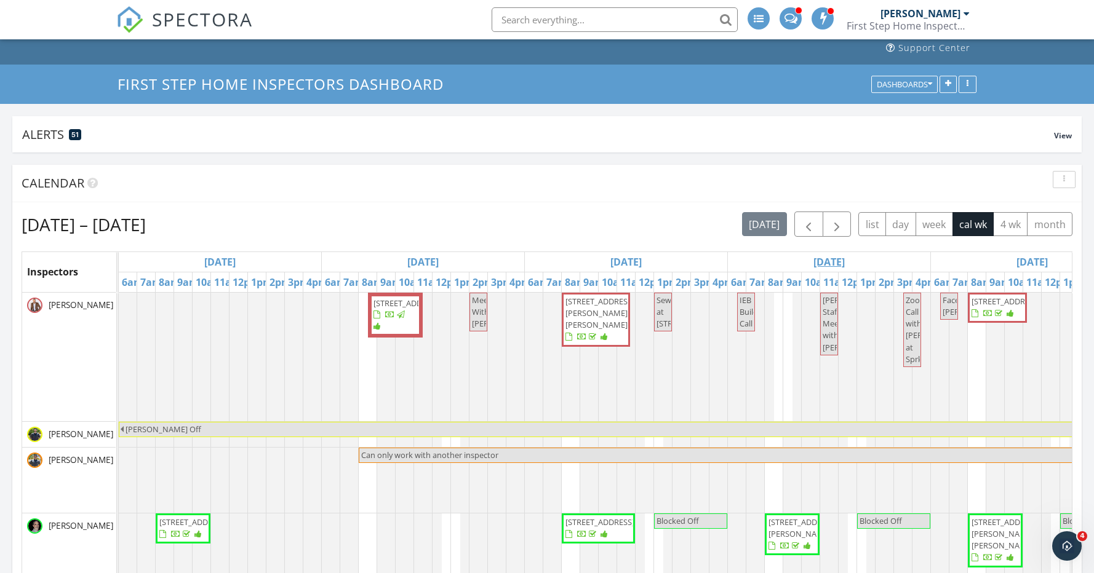
scroll to position [49, 0]
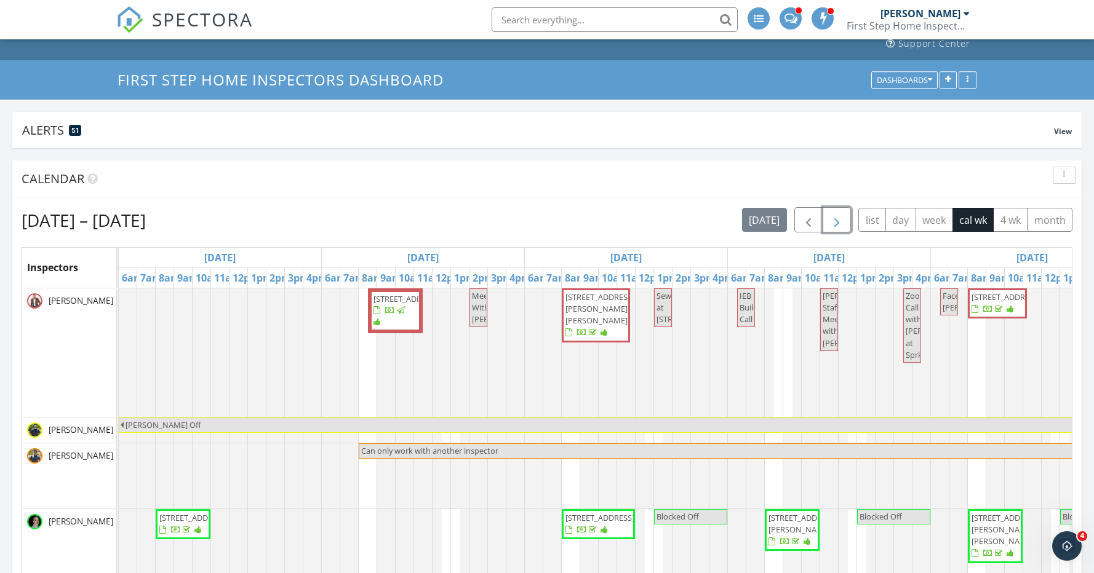
click at [840, 218] on span "button" at bounding box center [836, 220] width 15 height 15
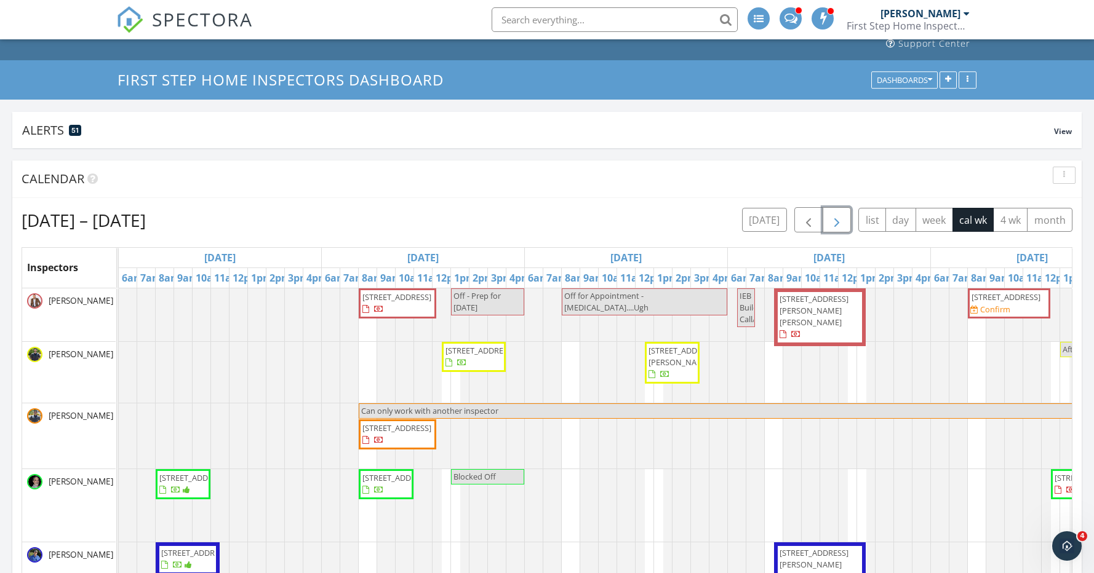
click at [830, 301] on span "[STREET_ADDRESS][PERSON_NAME][PERSON_NAME]" at bounding box center [813, 310] width 69 height 34
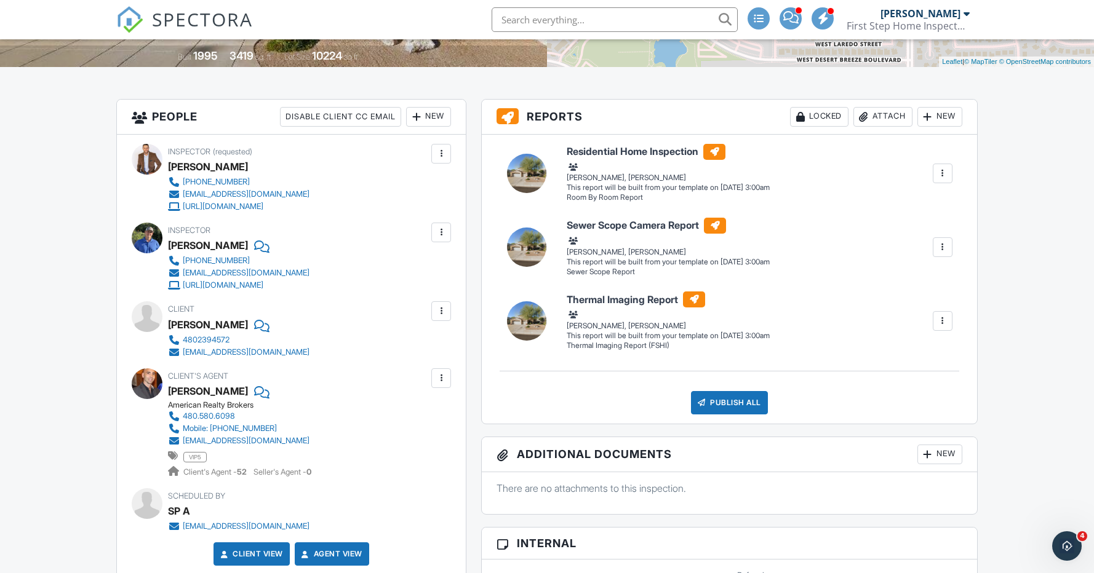
scroll to position [300, 0]
click at [428, 117] on div "New" at bounding box center [428, 116] width 45 height 20
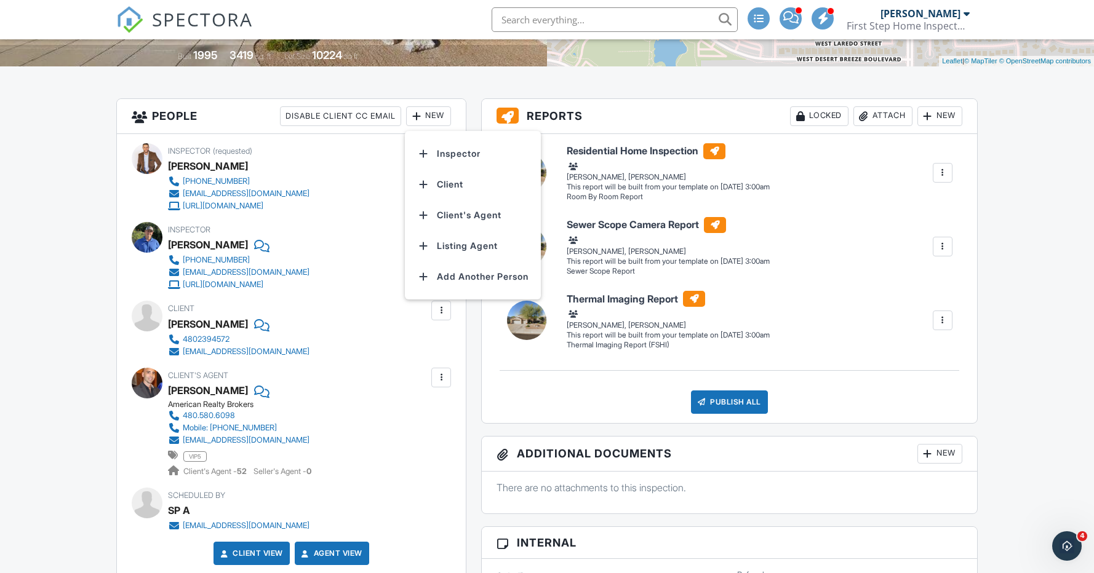
scroll to position [301, 0]
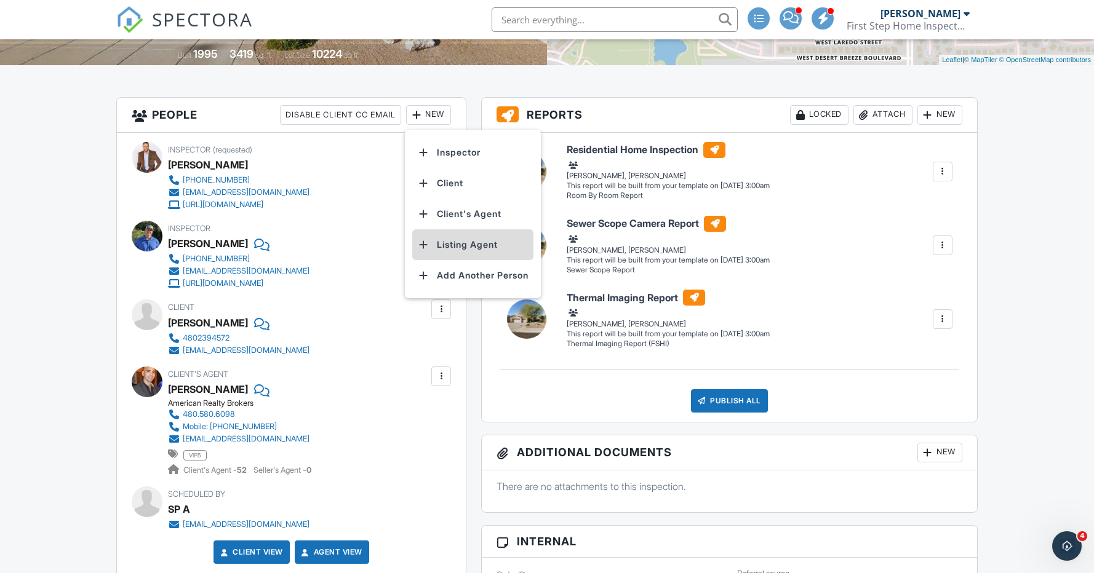
click at [467, 245] on li "Listing Agent" at bounding box center [472, 244] width 121 height 31
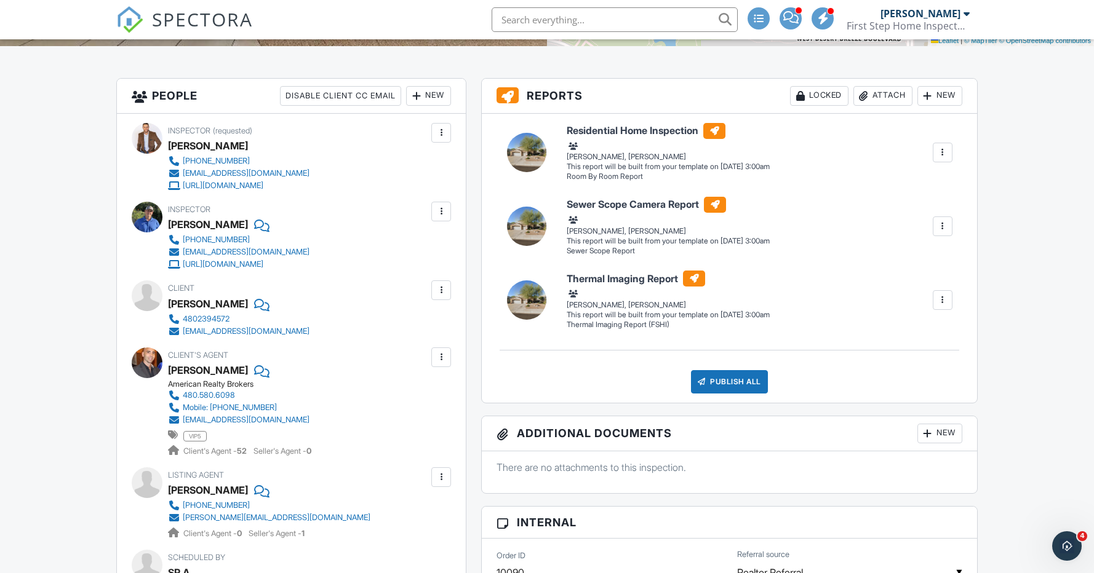
scroll to position [329, 0]
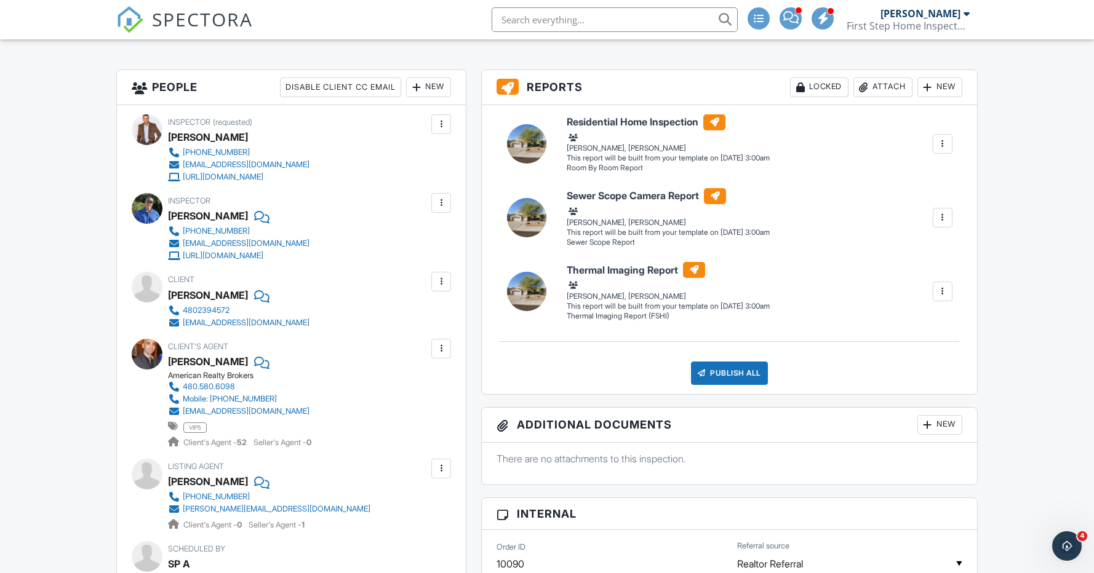
click at [441, 201] on div at bounding box center [441, 203] width 12 height 12
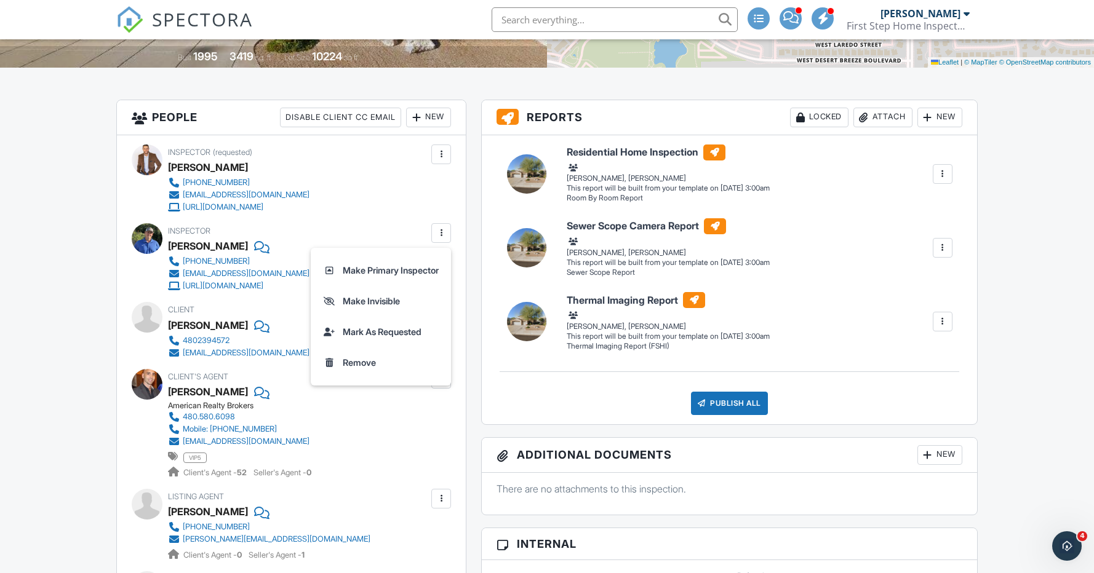
scroll to position [300, 0]
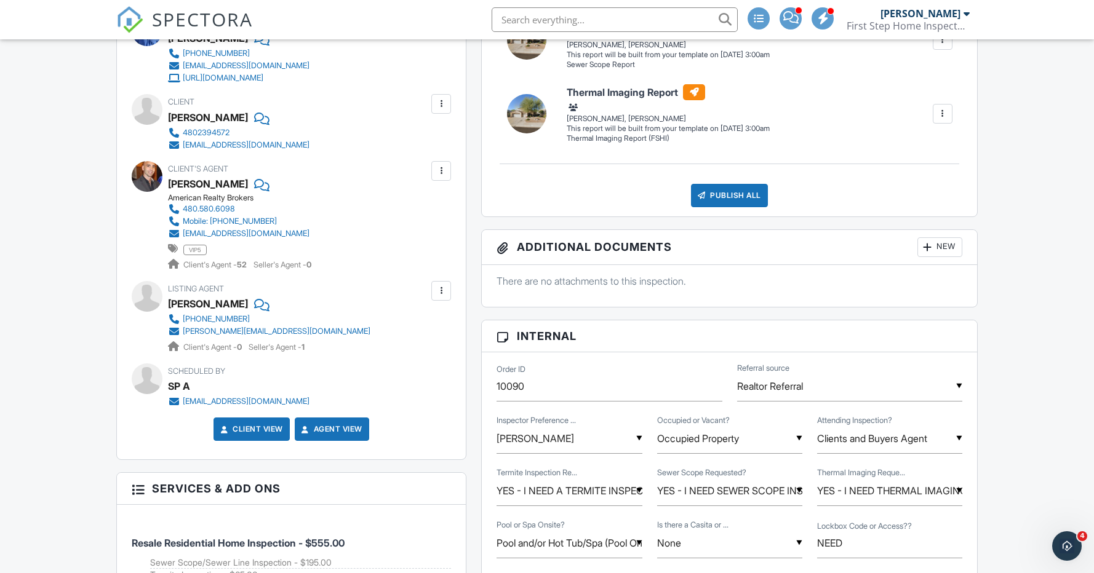
scroll to position [0, 0]
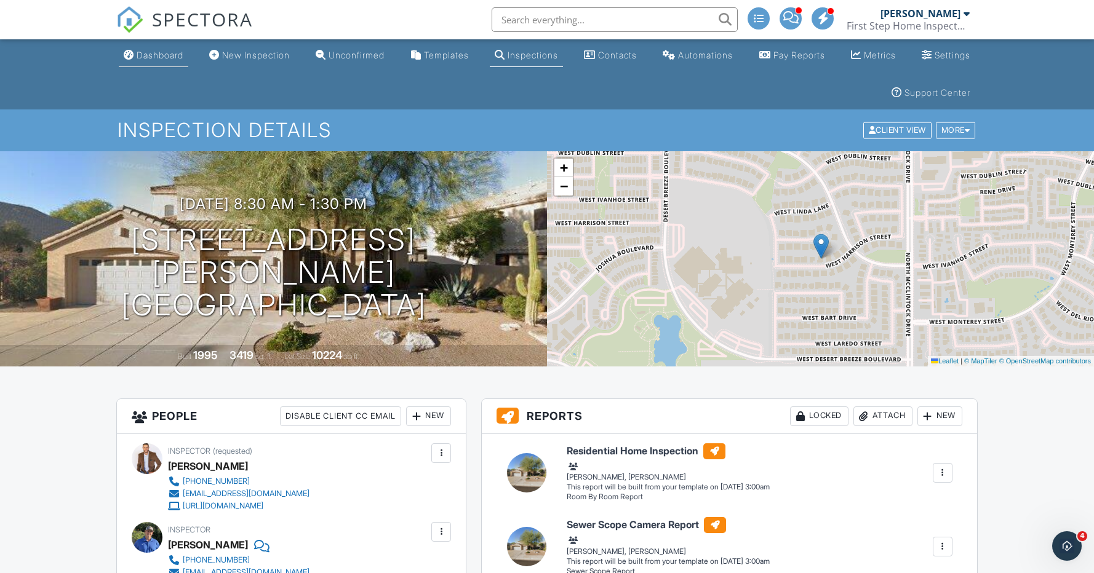
click at [175, 57] on div "Dashboard" at bounding box center [160, 55] width 47 height 10
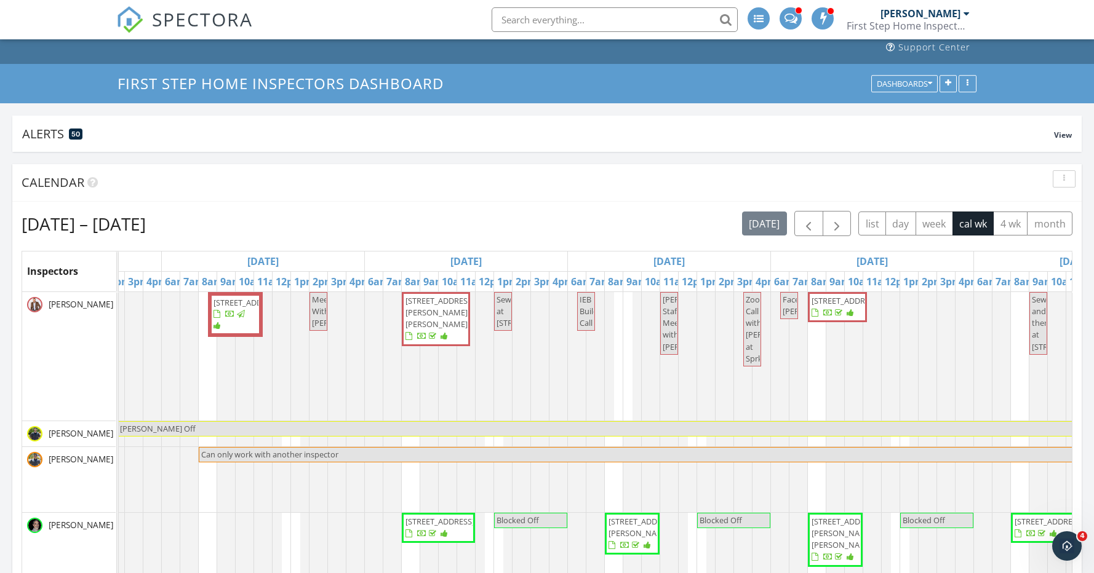
scroll to position [34, 0]
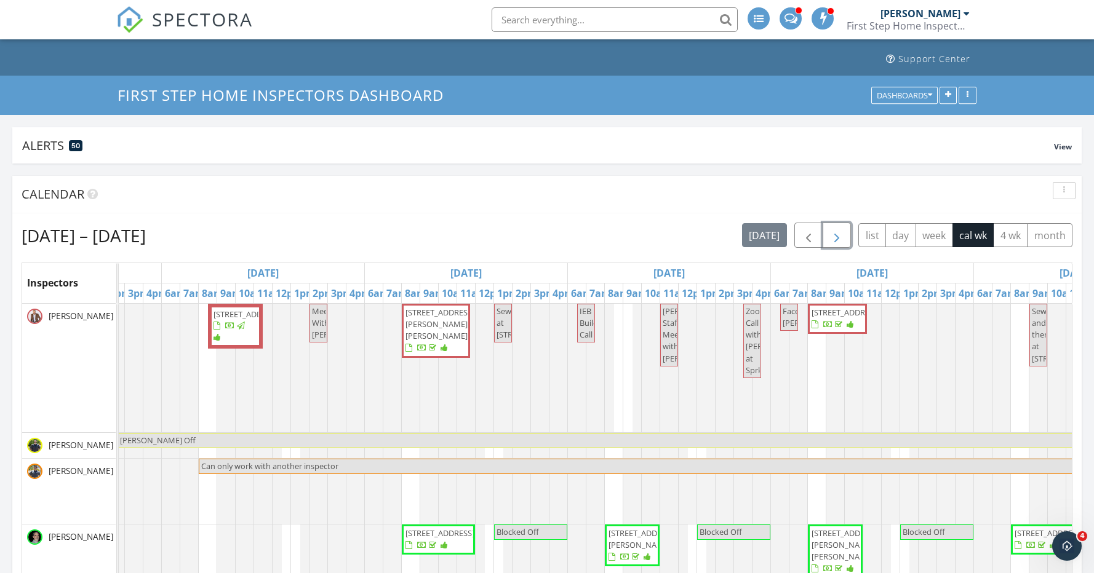
click at [836, 235] on span "button" at bounding box center [836, 235] width 15 height 15
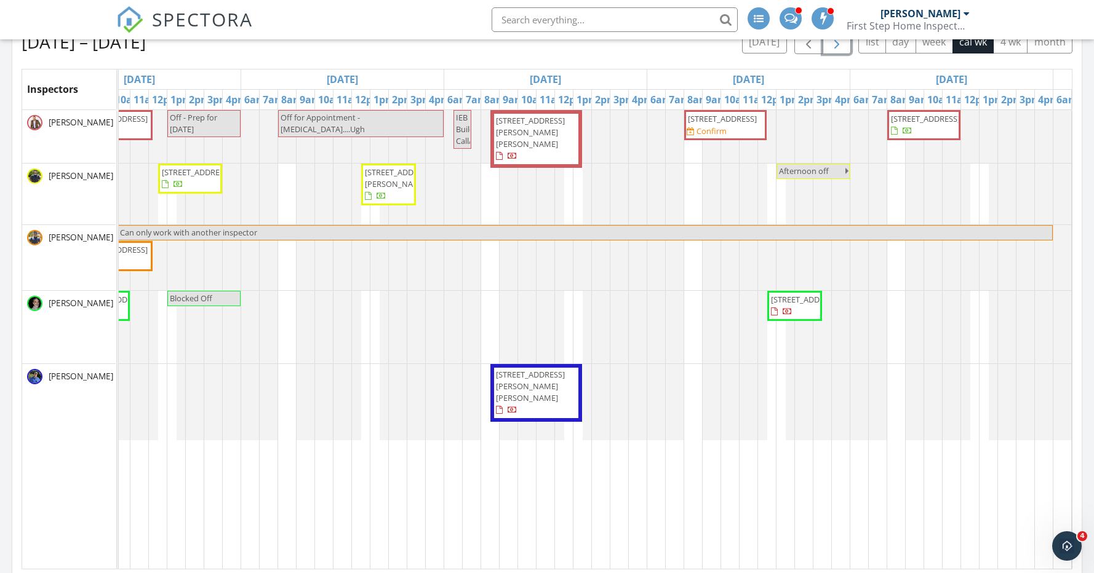
scroll to position [0, 283]
drag, startPoint x: 825, startPoint y: 179, endPoint x: 823, endPoint y: 169, distance: 10.6
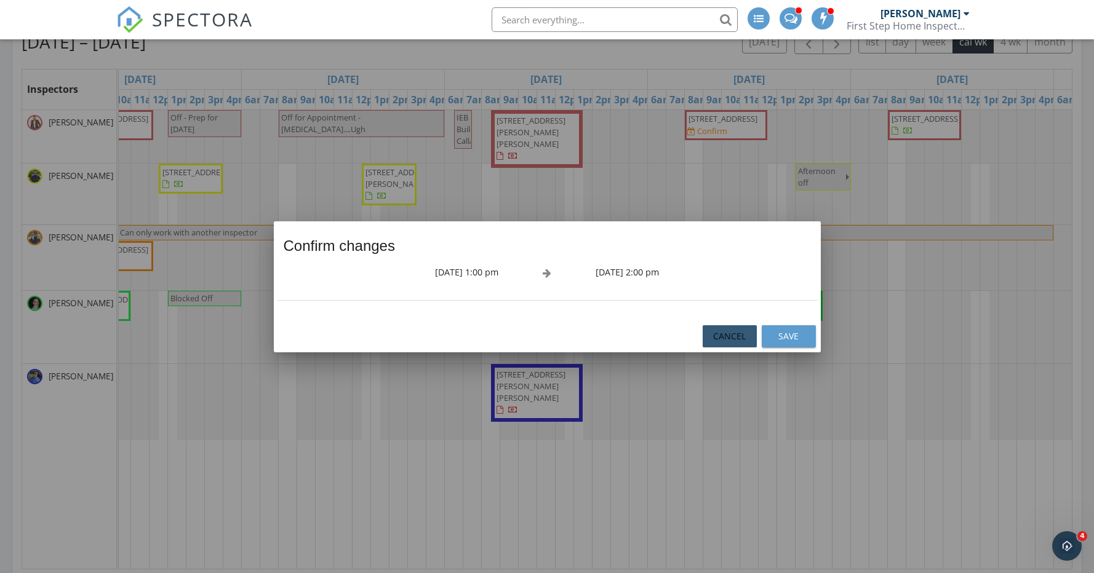
drag, startPoint x: 739, startPoint y: 335, endPoint x: 786, endPoint y: 365, distance: 56.5
click at [740, 336] on div "Cancel" at bounding box center [729, 336] width 34 height 13
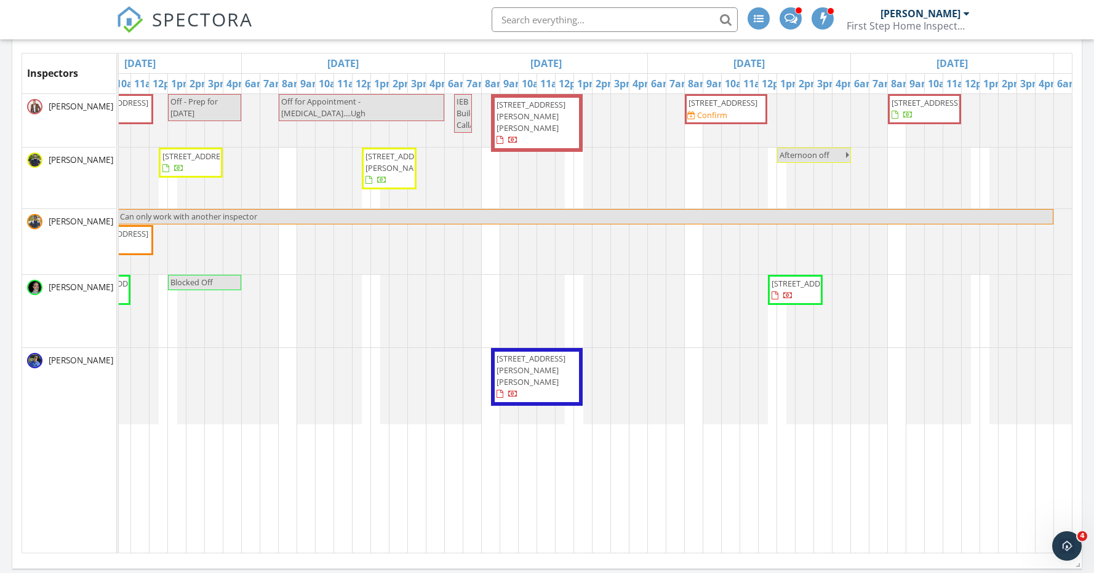
scroll to position [240, 0]
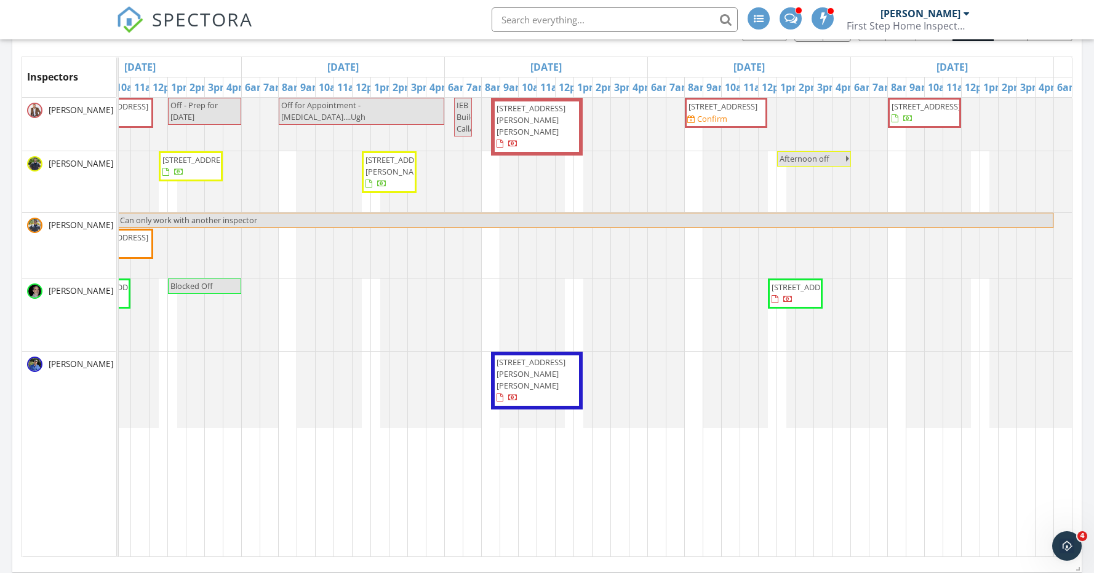
click at [712, 112] on span "[STREET_ADDRESS]" at bounding box center [722, 106] width 69 height 11
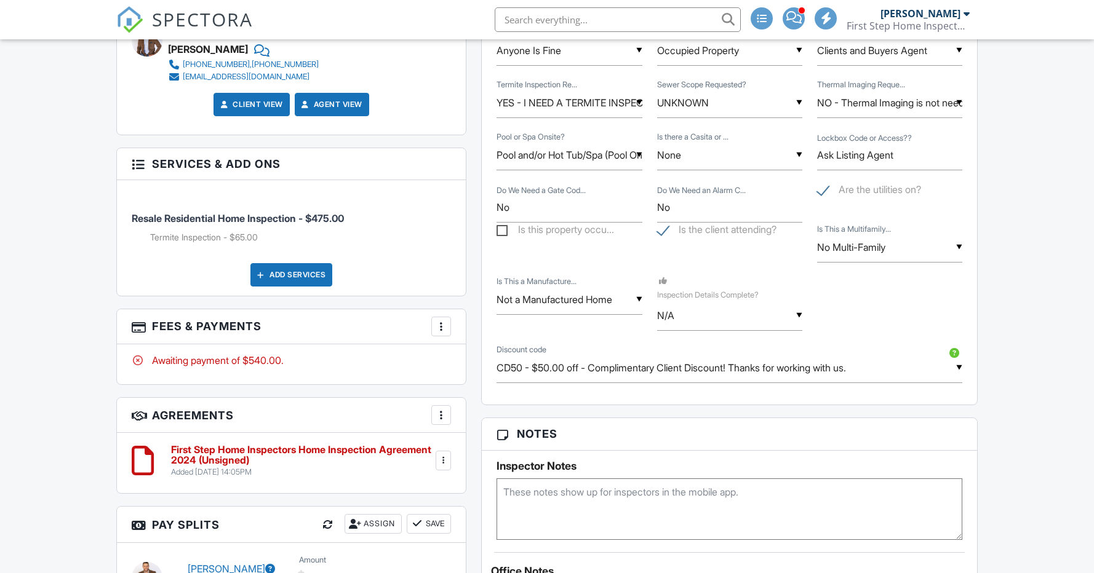
click at [273, 279] on div "Add Services" at bounding box center [291, 274] width 82 height 23
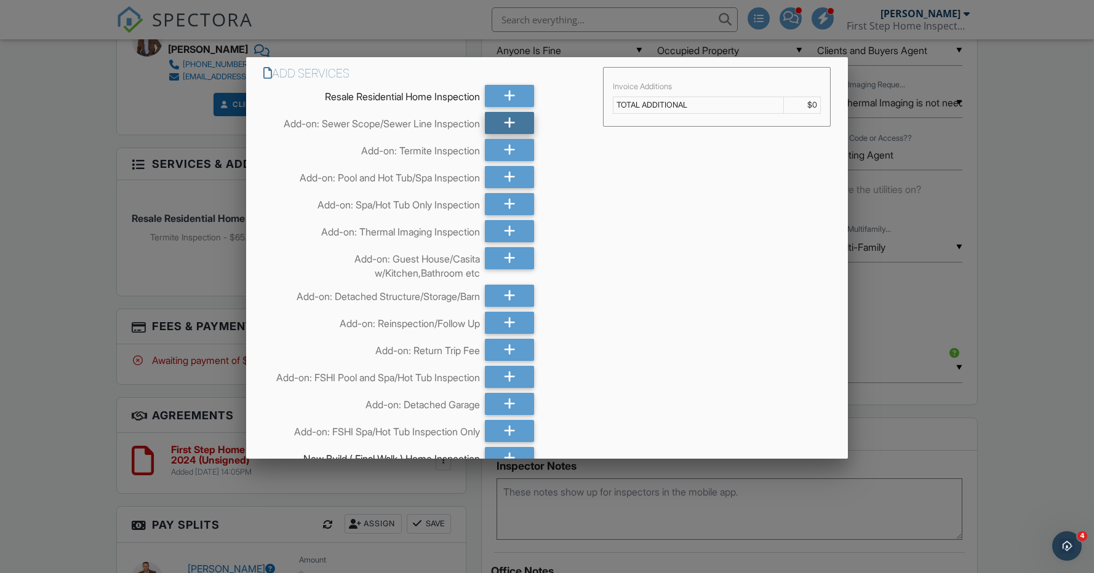
click at [506, 120] on icon at bounding box center [510, 123] width 12 height 22
click at [501, 180] on div at bounding box center [509, 177] width 49 height 22
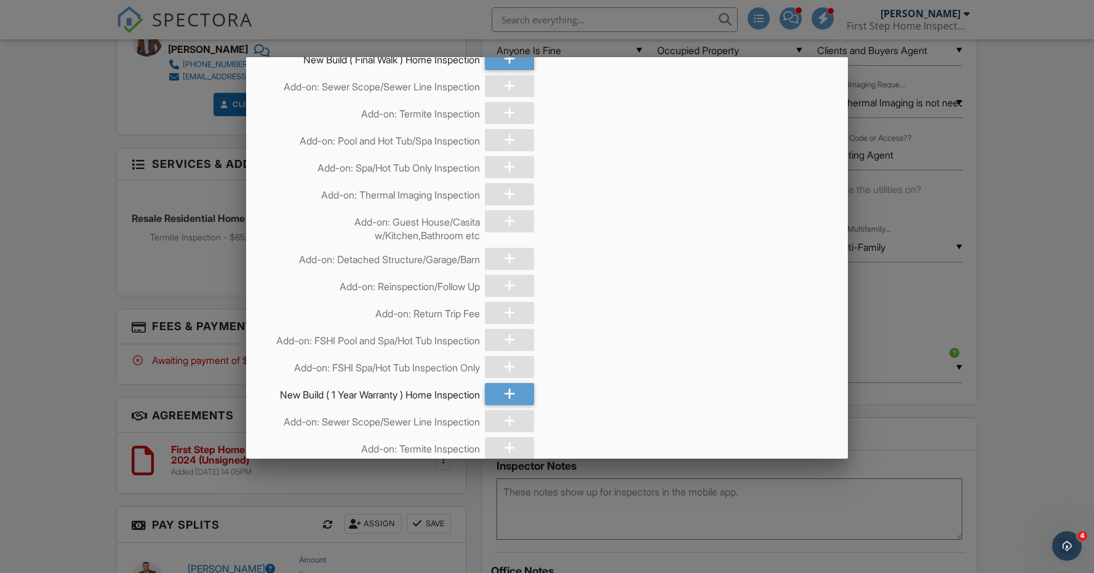
scroll to position [1483, 0]
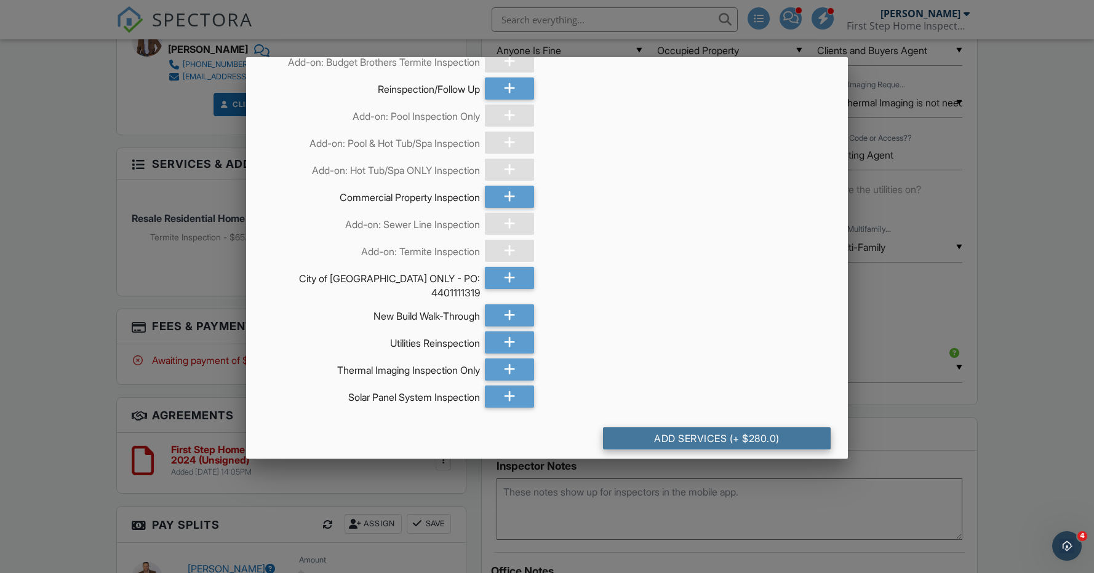
click at [743, 429] on div "Add Services (+ $280.0)" at bounding box center [717, 438] width 228 height 22
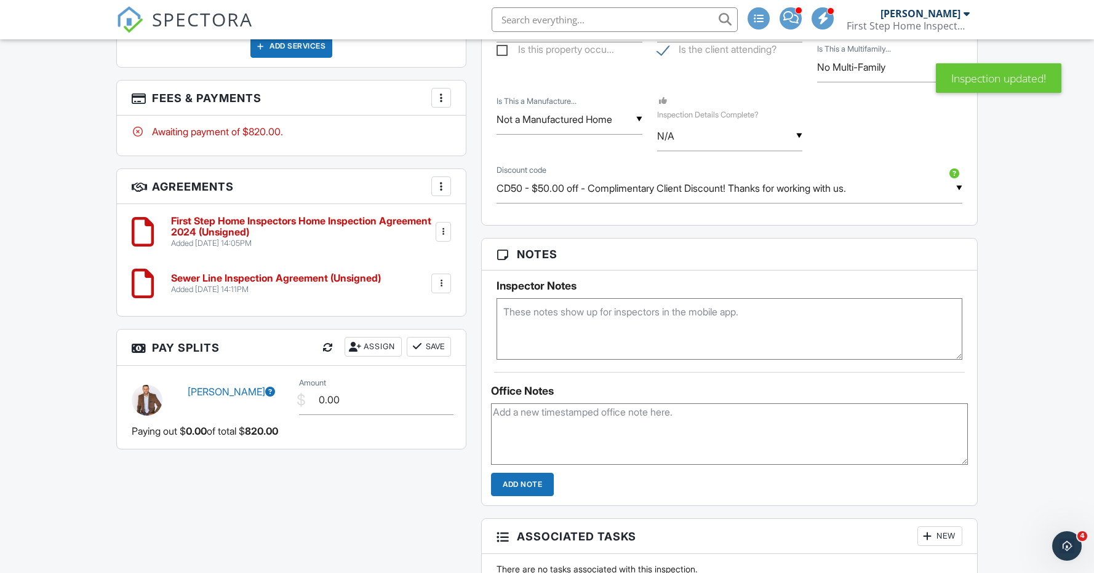
scroll to position [1121, 0]
click at [448, 97] on div "More" at bounding box center [441, 97] width 20 height 20
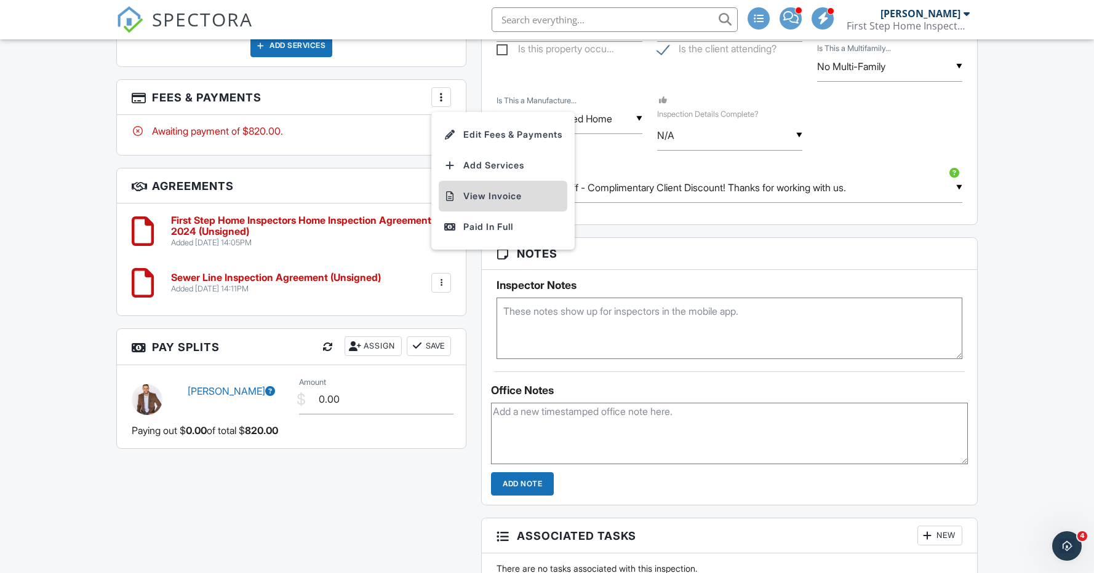
click at [487, 196] on li "View Invoice" at bounding box center [503, 196] width 129 height 31
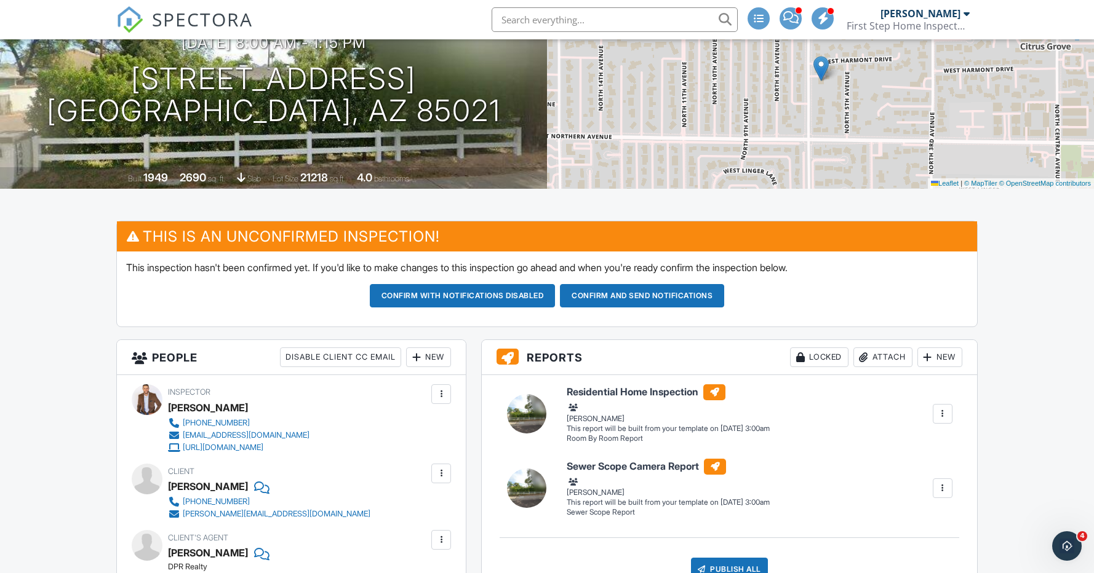
scroll to position [0, 0]
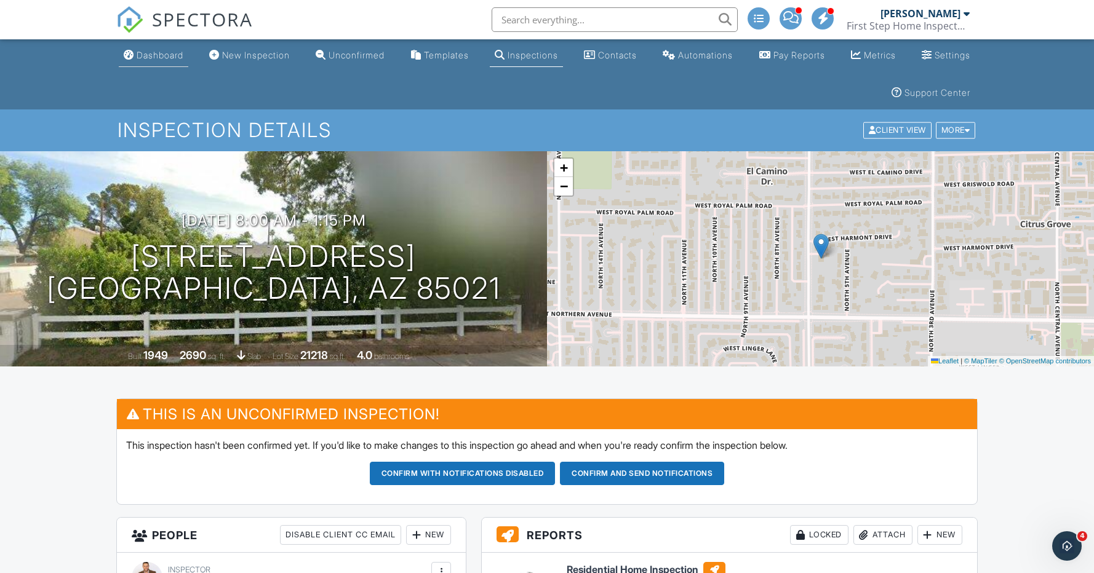
click at [167, 52] on div "Dashboard" at bounding box center [160, 55] width 47 height 10
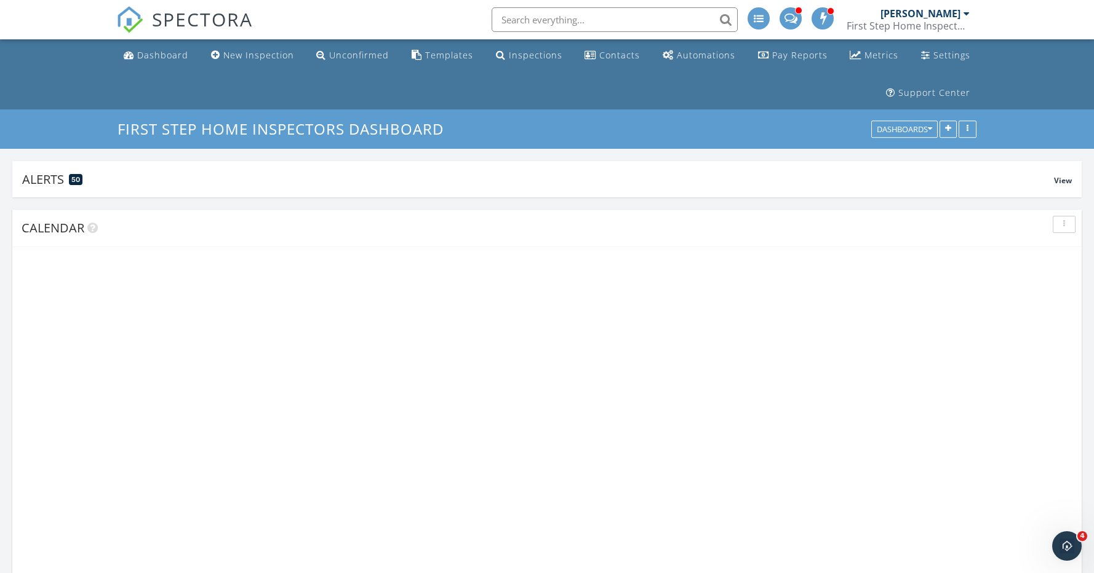
scroll to position [264, 348]
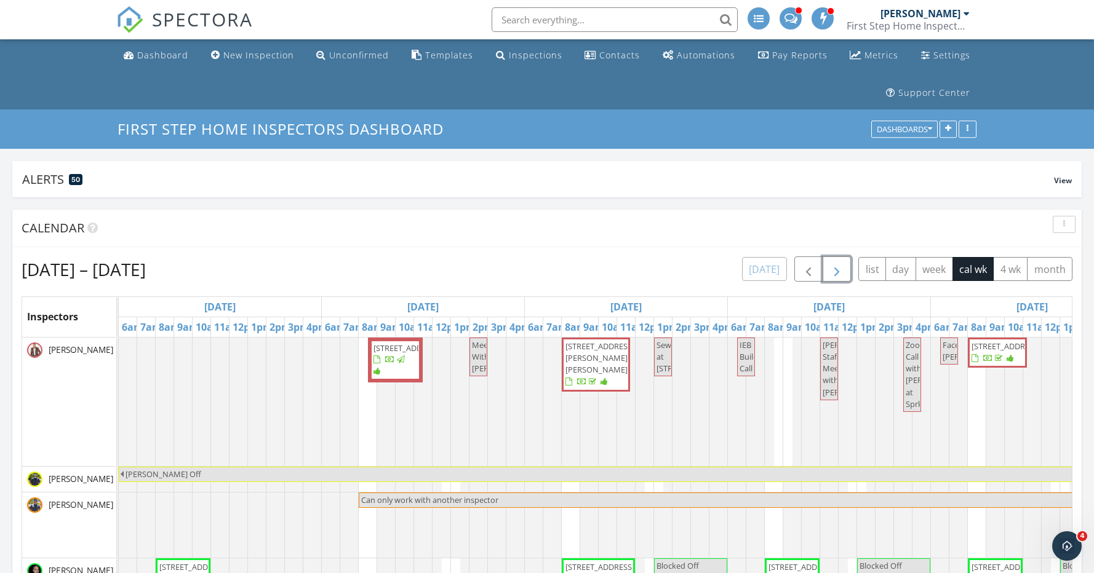
drag, startPoint x: 843, startPoint y: 272, endPoint x: 777, endPoint y: 267, distance: 66.6
click at [843, 272] on button "button" at bounding box center [836, 268] width 29 height 25
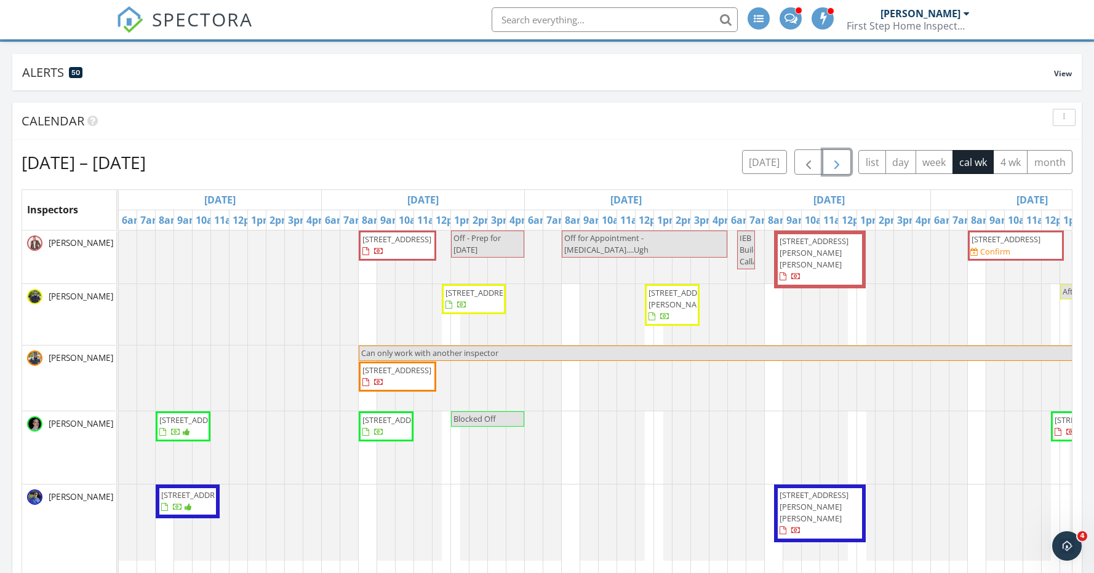
scroll to position [106, 0]
click at [811, 165] on span "button" at bounding box center [808, 163] width 15 height 15
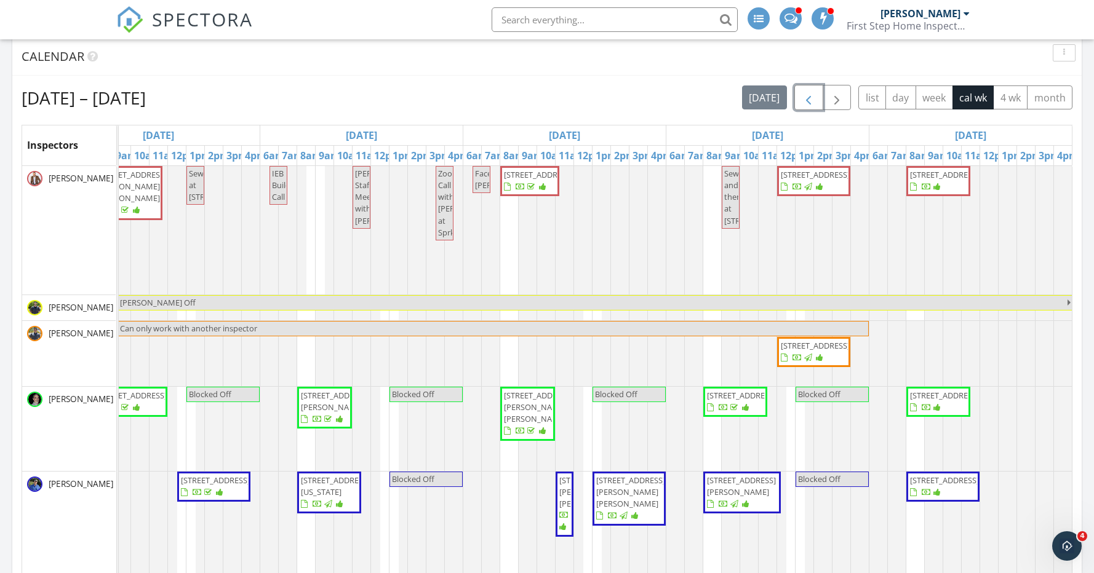
scroll to position [173, 0]
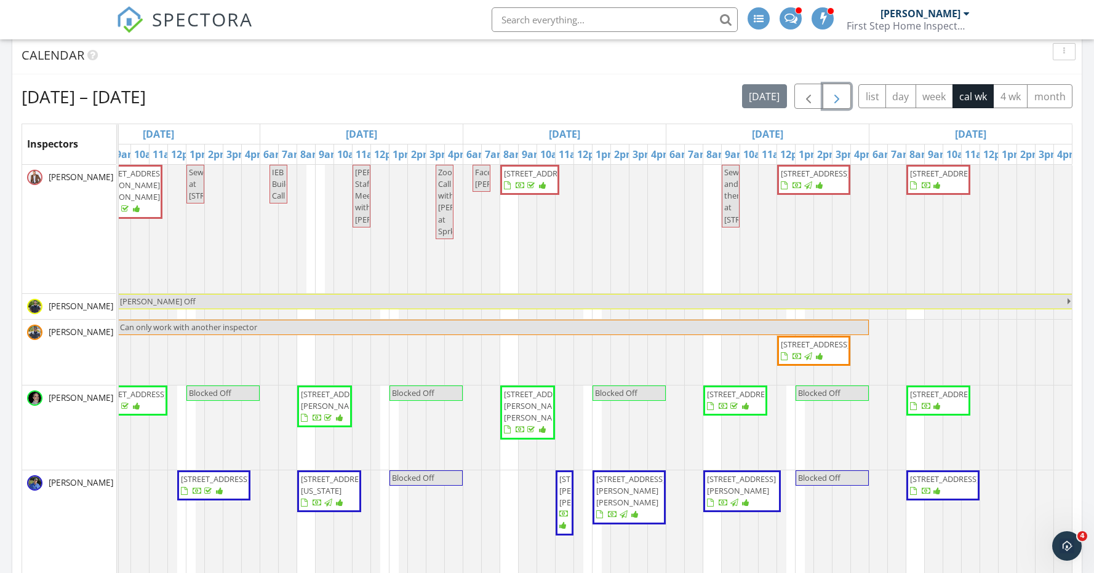
click at [833, 95] on span "button" at bounding box center [836, 96] width 15 height 15
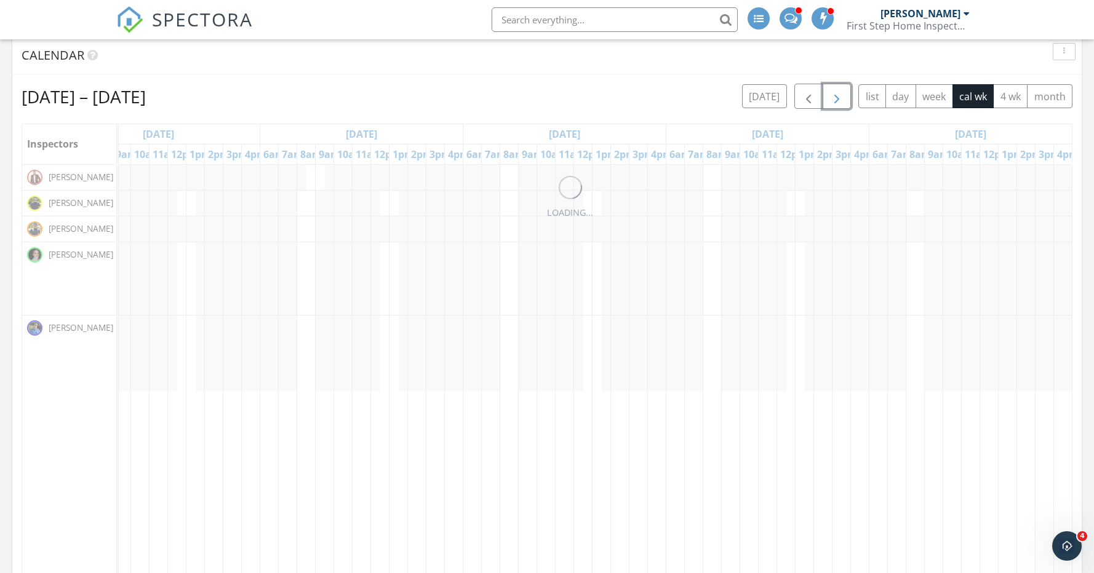
scroll to position [0, 0]
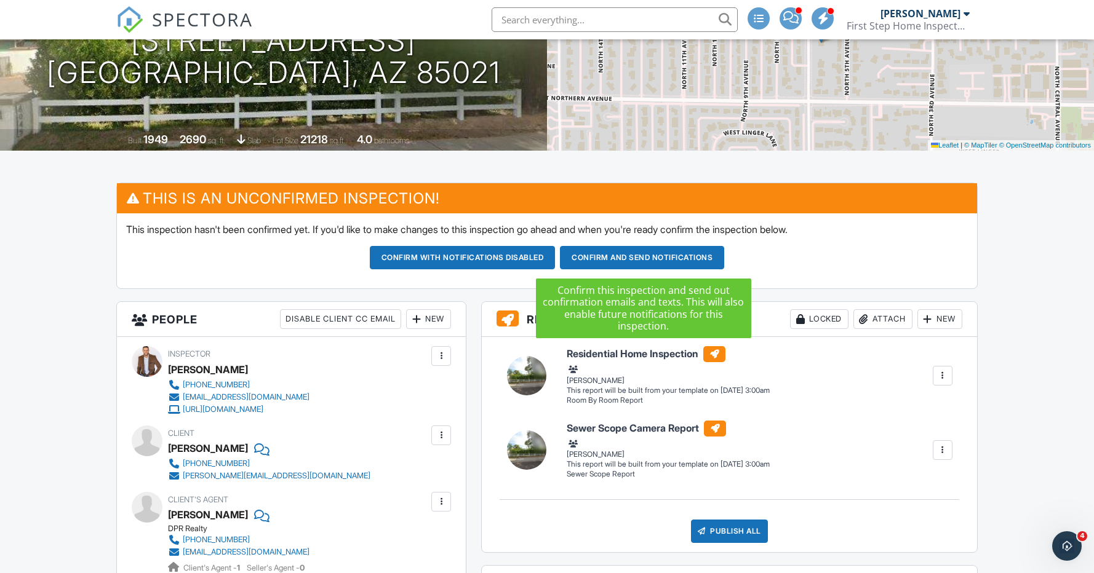
click at [655, 258] on button "Confirm and send notifications" at bounding box center [642, 257] width 164 height 23
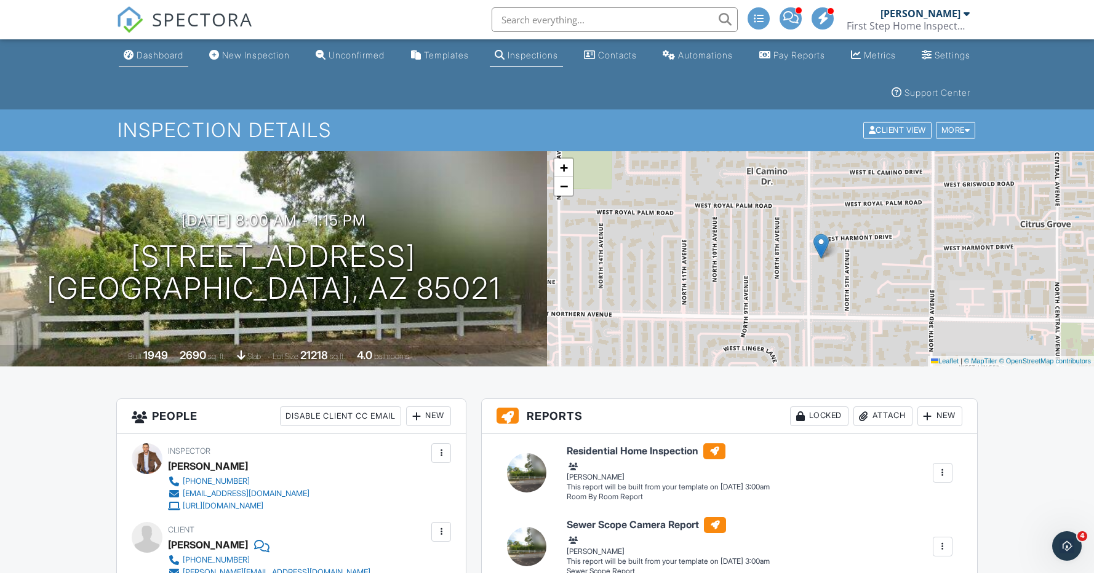
click at [175, 61] on link "Dashboard" at bounding box center [153, 55] width 69 height 23
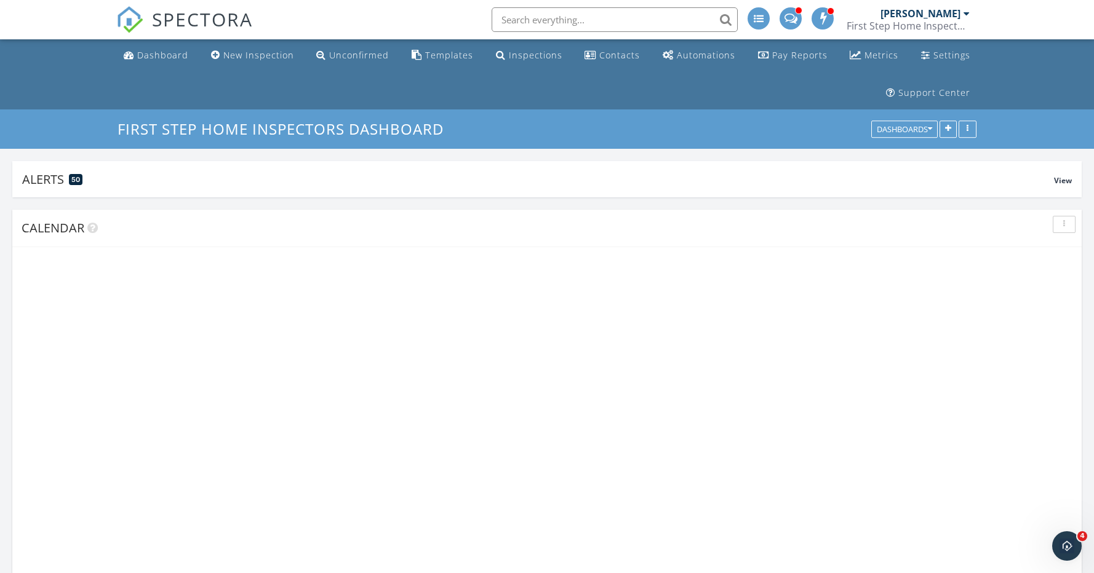
scroll to position [264, 348]
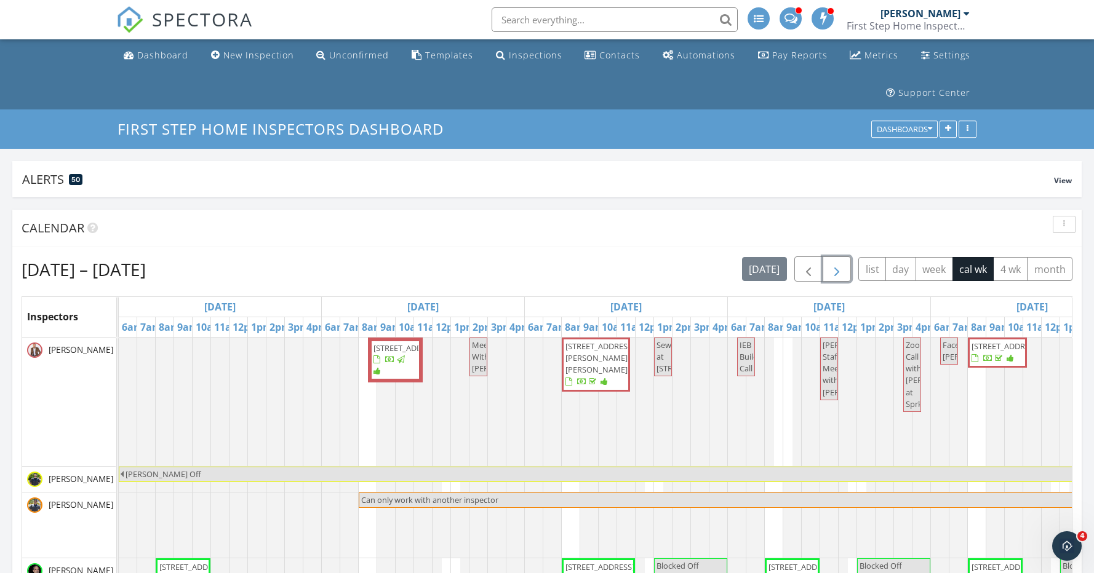
click at [837, 272] on span "button" at bounding box center [836, 269] width 15 height 15
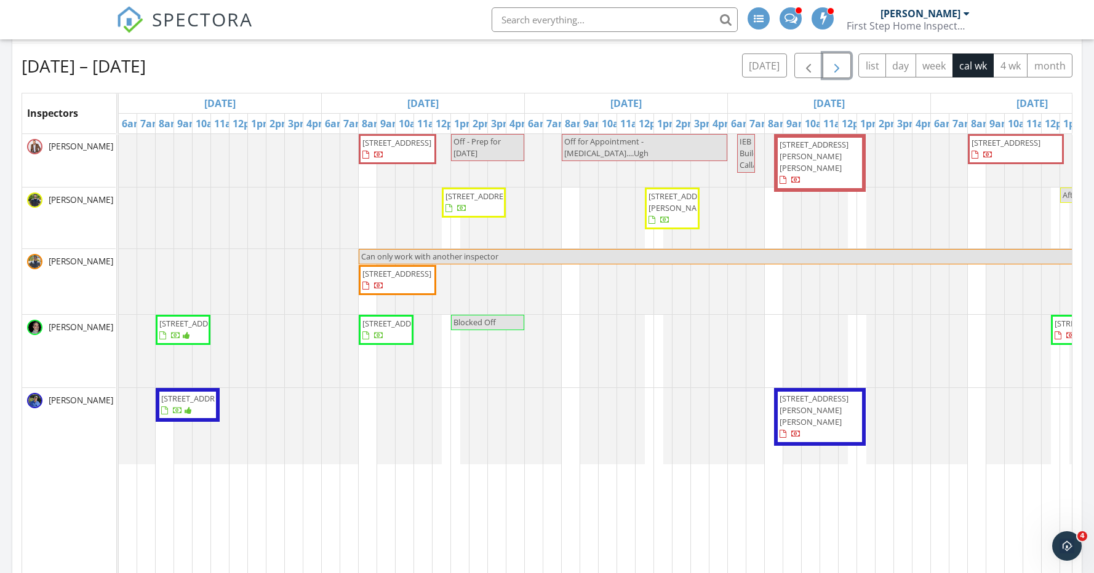
scroll to position [205, 0]
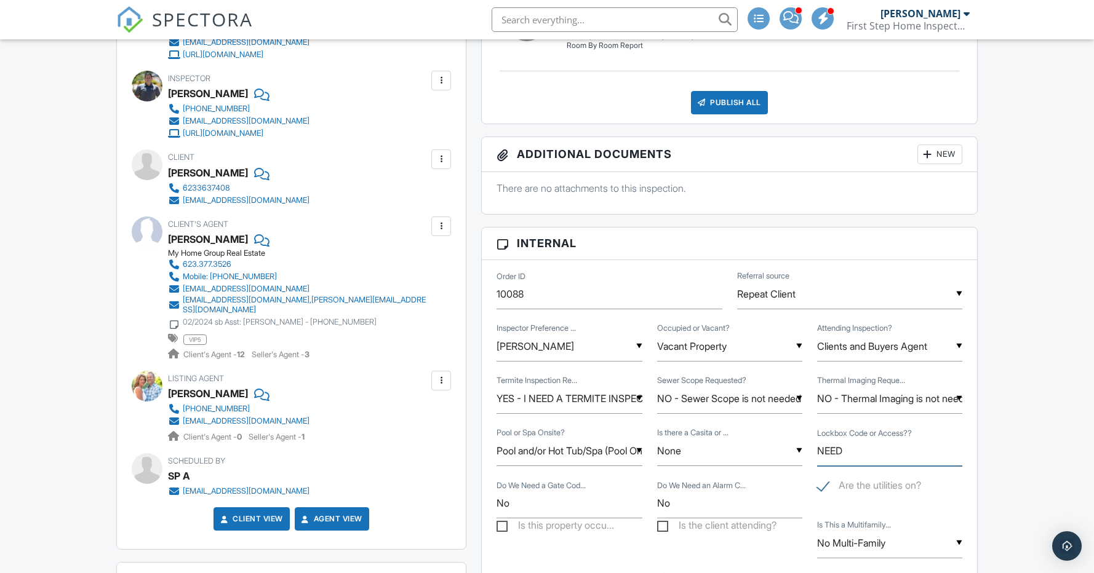
click at [886, 447] on input "NEED" at bounding box center [889, 451] width 145 height 30
type input "N"
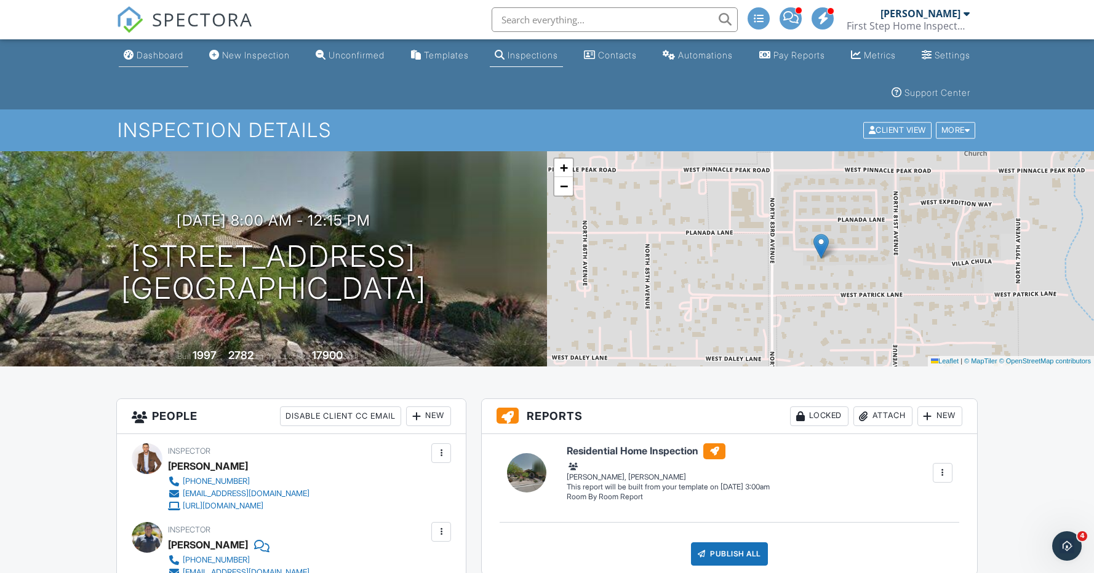
type input "5203, side of courtyard"
click at [178, 54] on div "Dashboard" at bounding box center [160, 55] width 47 height 10
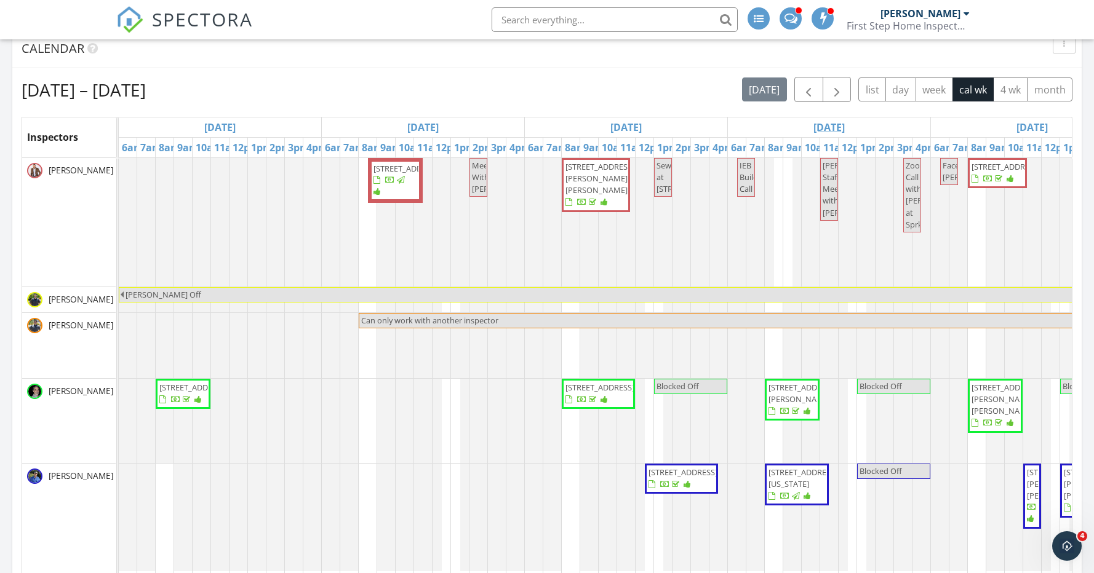
scroll to position [153, 0]
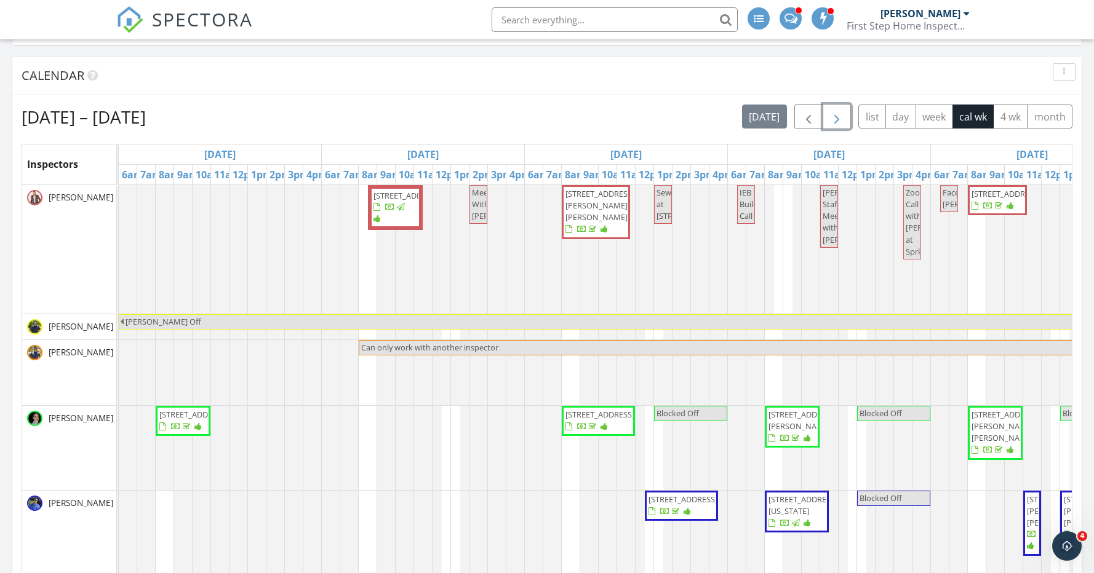
click at [833, 119] on span "button" at bounding box center [836, 116] width 15 height 15
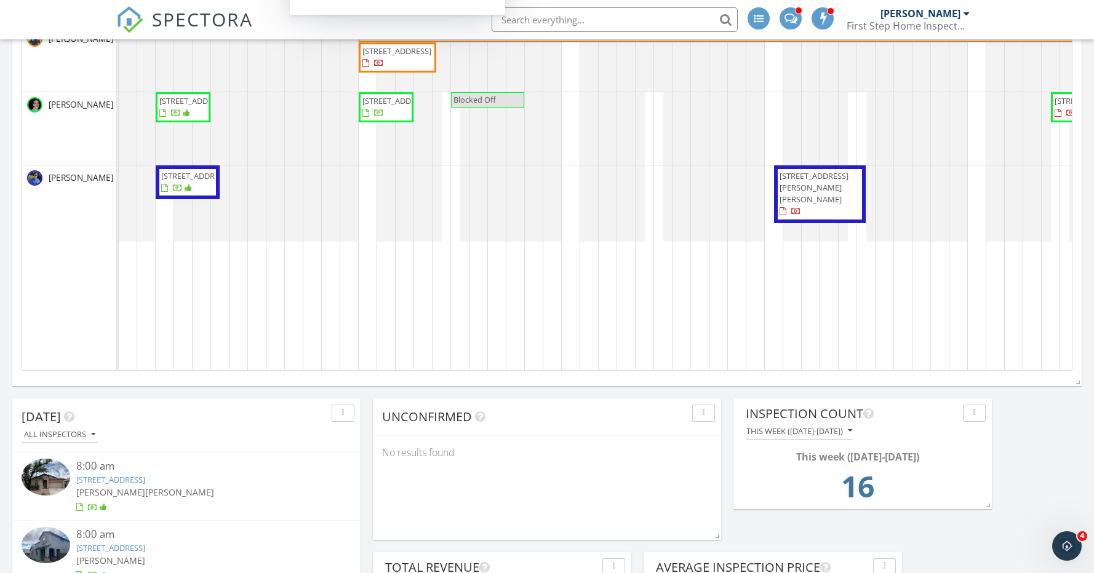
scroll to position [430, 0]
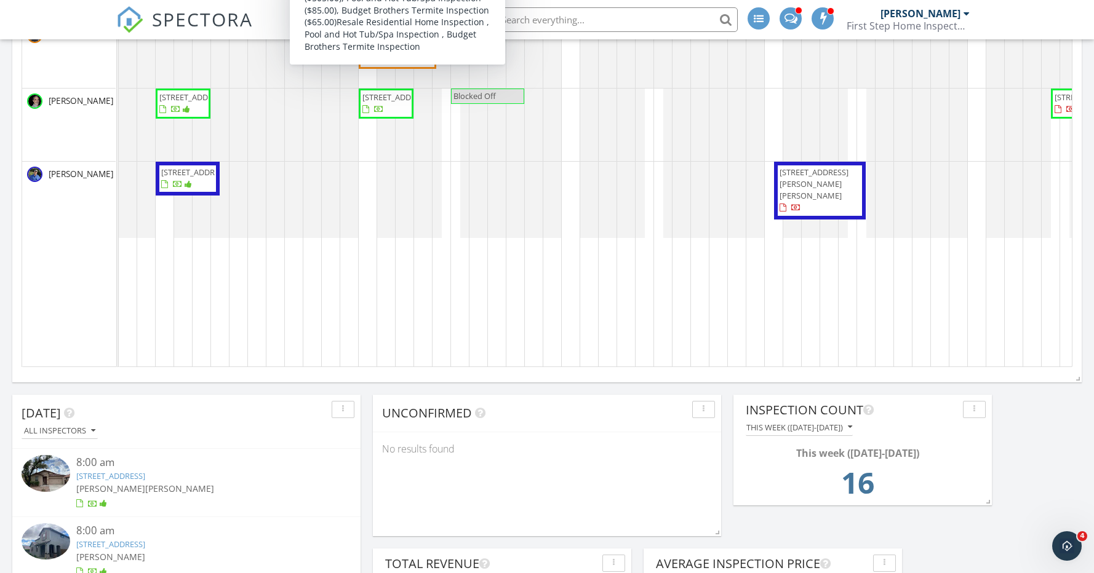
click at [374, 175] on div "8209 W Villa Chula, Peoria 85383 Off - Prep for tomorrow Off for Appointment - …" at bounding box center [829, 137] width 1421 height 459
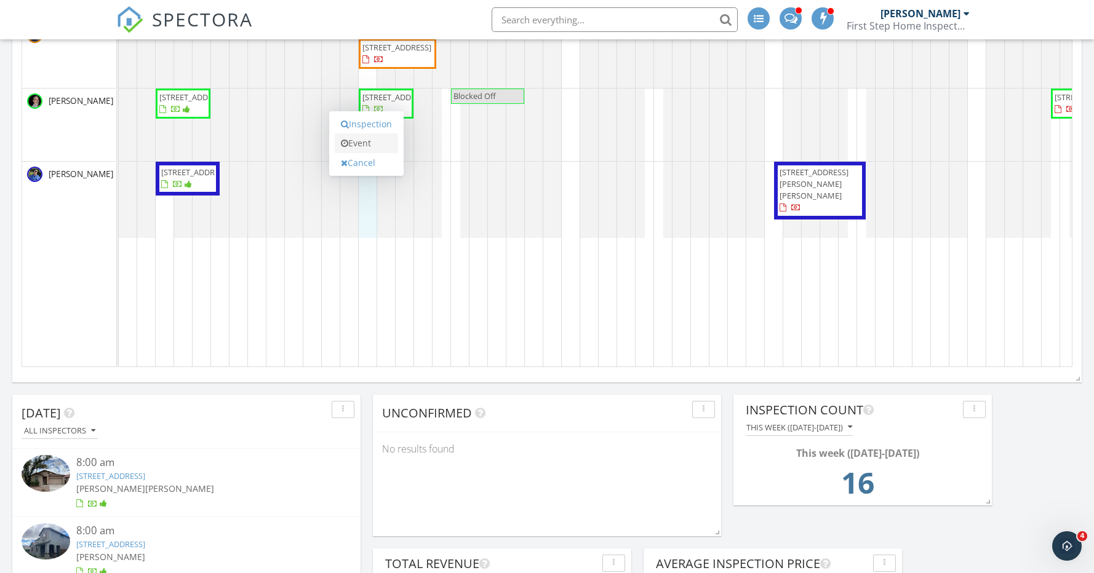
click at [373, 148] on link "Event" at bounding box center [366, 143] width 63 height 20
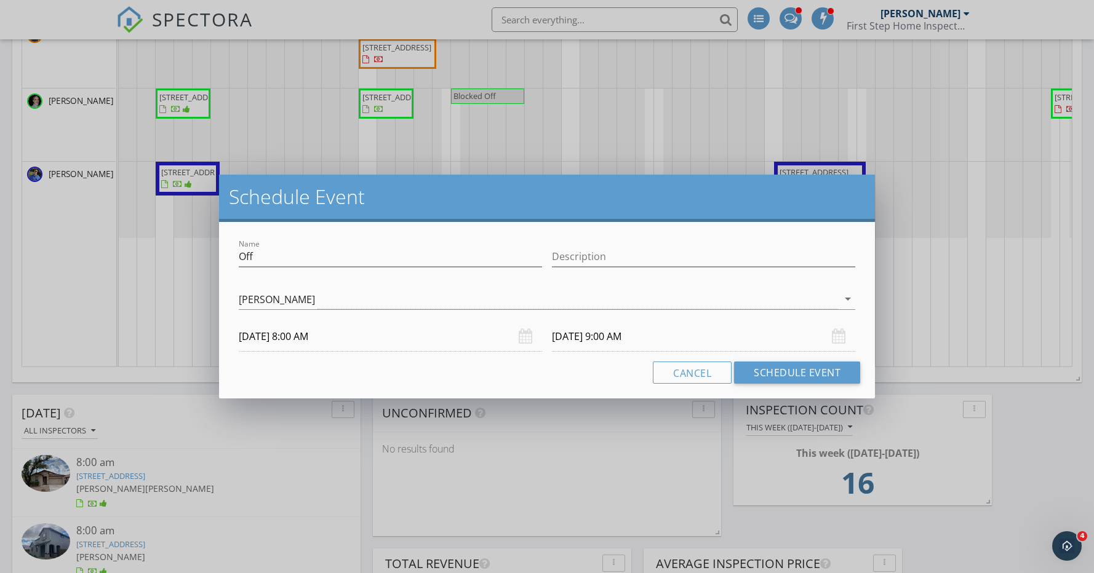
scroll to position [424, 0]
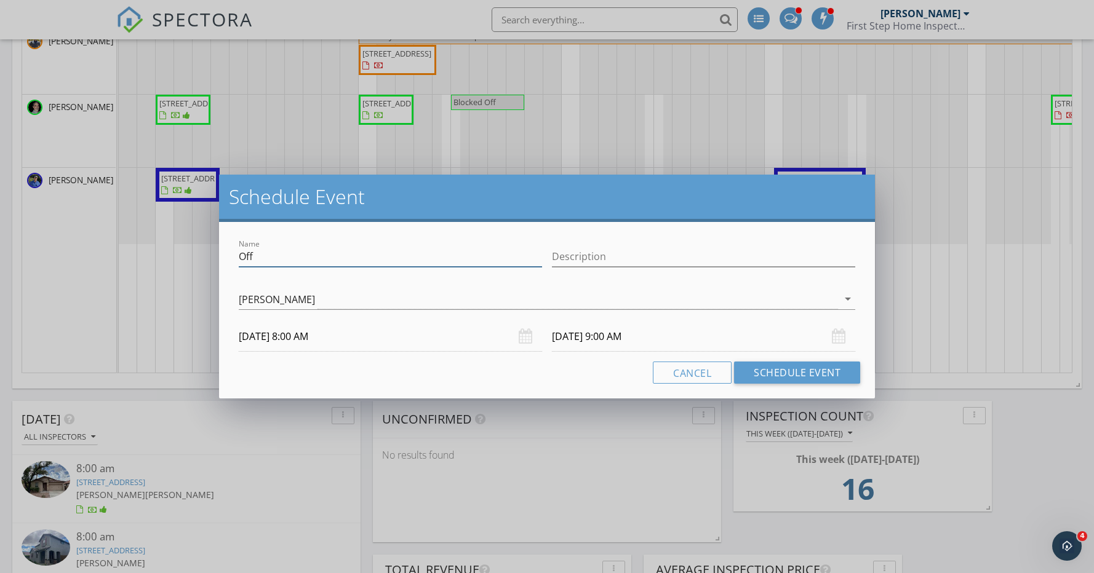
click at [239, 256] on input "Off" at bounding box center [390, 257] width 303 height 20
type input "Blocked Off"
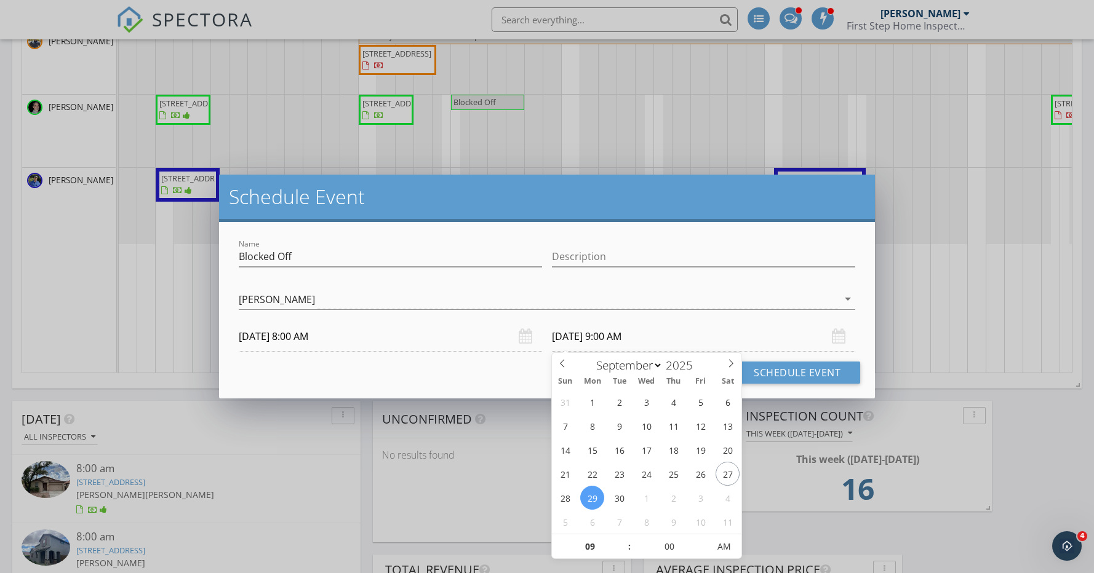
click at [620, 338] on input "09/29/2025 9:00 AM" at bounding box center [703, 337] width 303 height 30
type input "10"
type input "09/29/2025 10:00 AM"
click at [624, 540] on span at bounding box center [623, 540] width 9 height 12
type input "11"
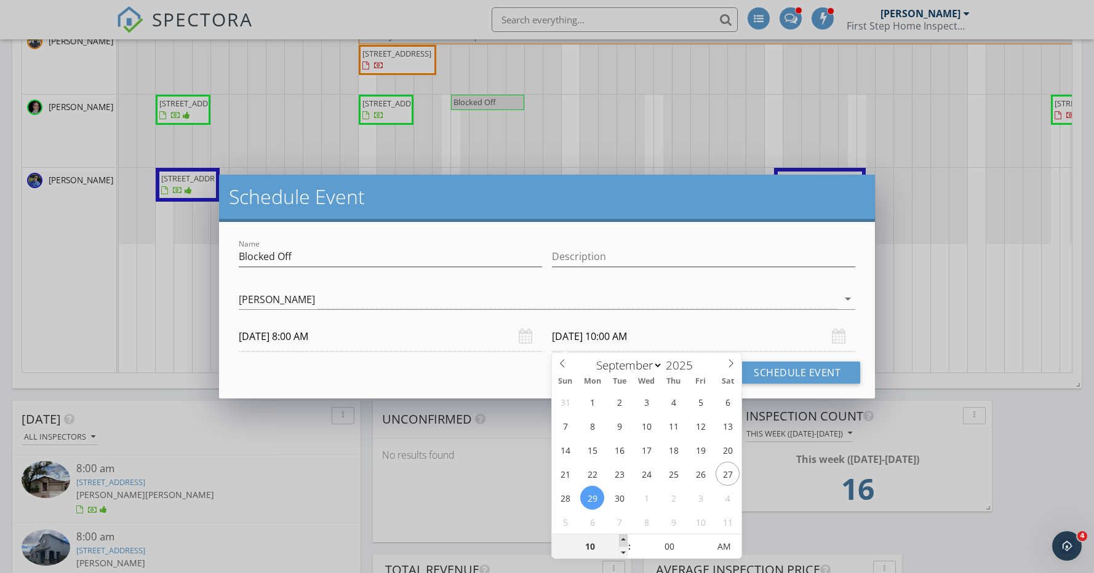
type input "09/29/2025 11:00 AM"
click at [624, 540] on span at bounding box center [623, 540] width 9 height 12
type input "12"
type input "09/29/2025 12:00 PM"
click at [624, 540] on span at bounding box center [623, 540] width 9 height 12
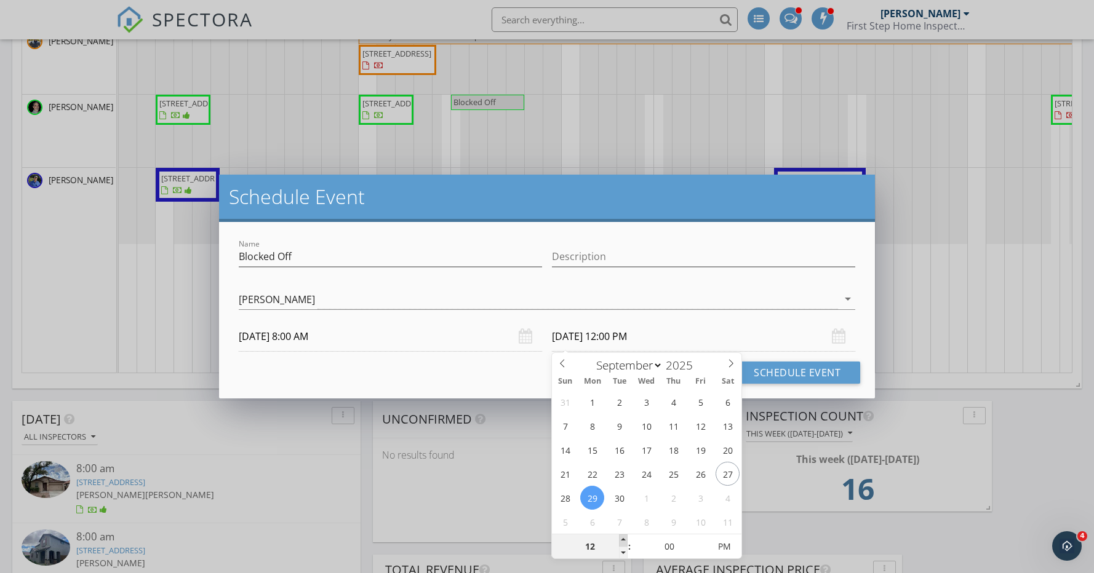
type input "01"
type input "09/29/2025 1:00 PM"
click at [624, 540] on span at bounding box center [623, 540] width 9 height 12
type input "02"
type input "09/29/2025 2:00 PM"
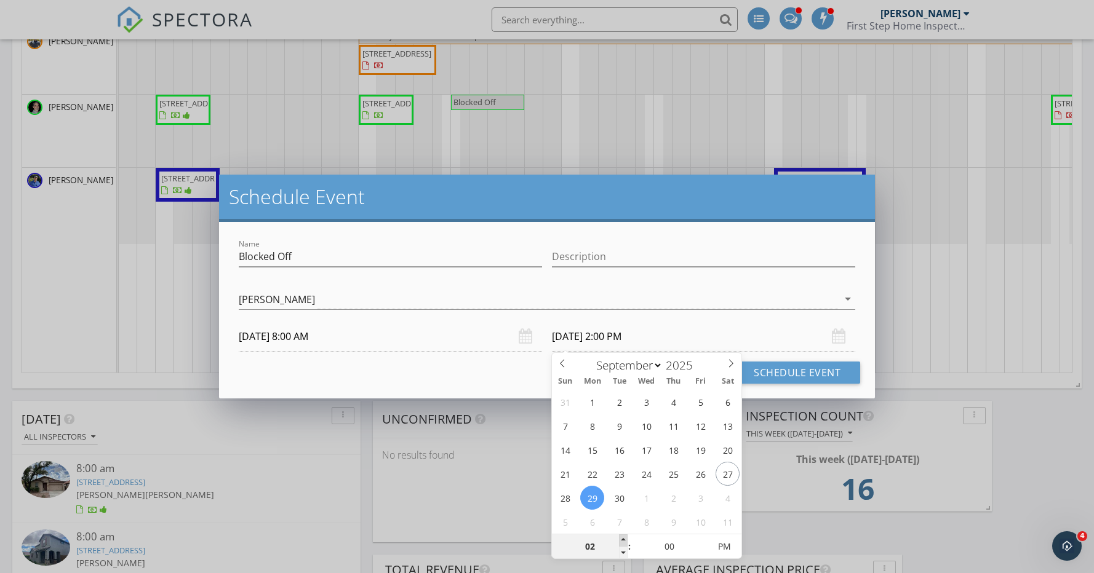
click at [624, 540] on span at bounding box center [623, 540] width 9 height 12
type input "03"
type input "09/29/2025 3:00 PM"
click at [624, 540] on span at bounding box center [623, 540] width 9 height 12
type input "04"
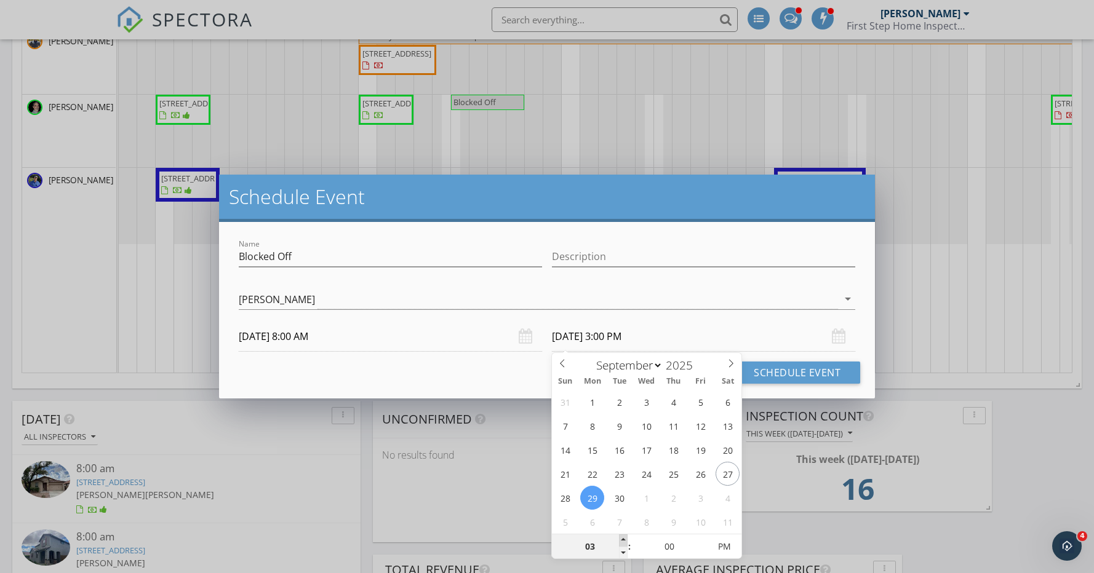
type input "09/29/2025 4:00 PM"
click at [624, 540] on span at bounding box center [623, 540] width 9 height 12
type input "05"
type input "09/29/2025 5:00 PM"
click at [624, 540] on span at bounding box center [623, 540] width 9 height 12
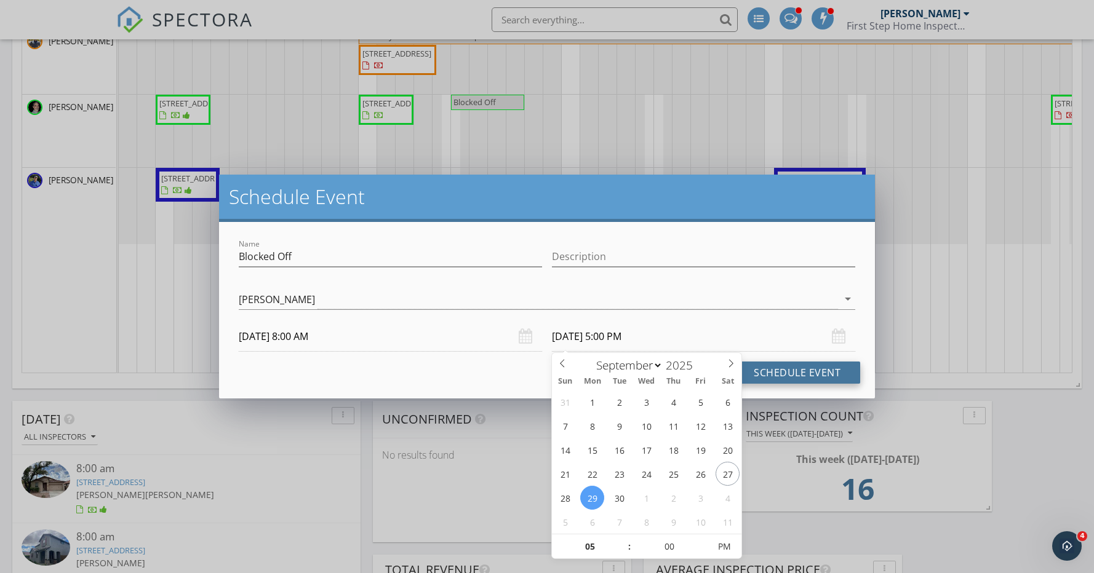
click at [801, 371] on button "Schedule Event" at bounding box center [797, 373] width 126 height 22
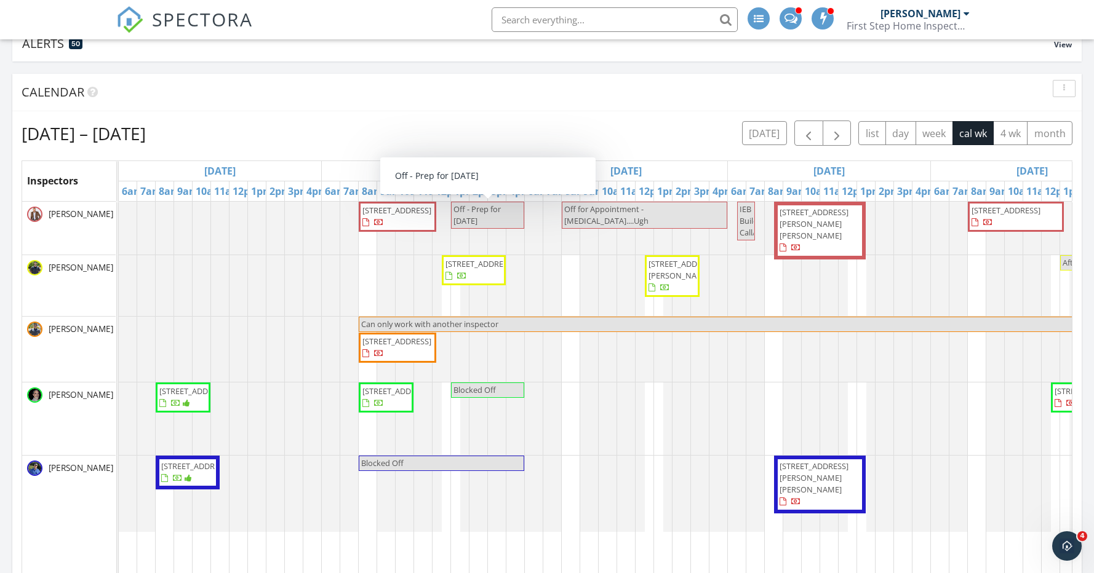
scroll to position [119, 0]
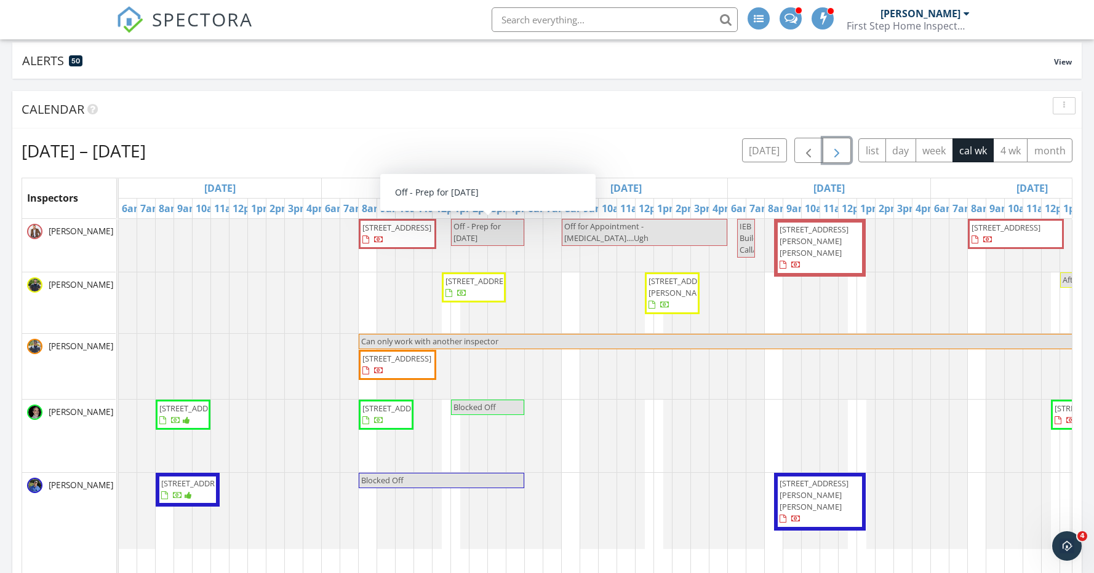
click at [845, 154] on button "button" at bounding box center [836, 150] width 29 height 25
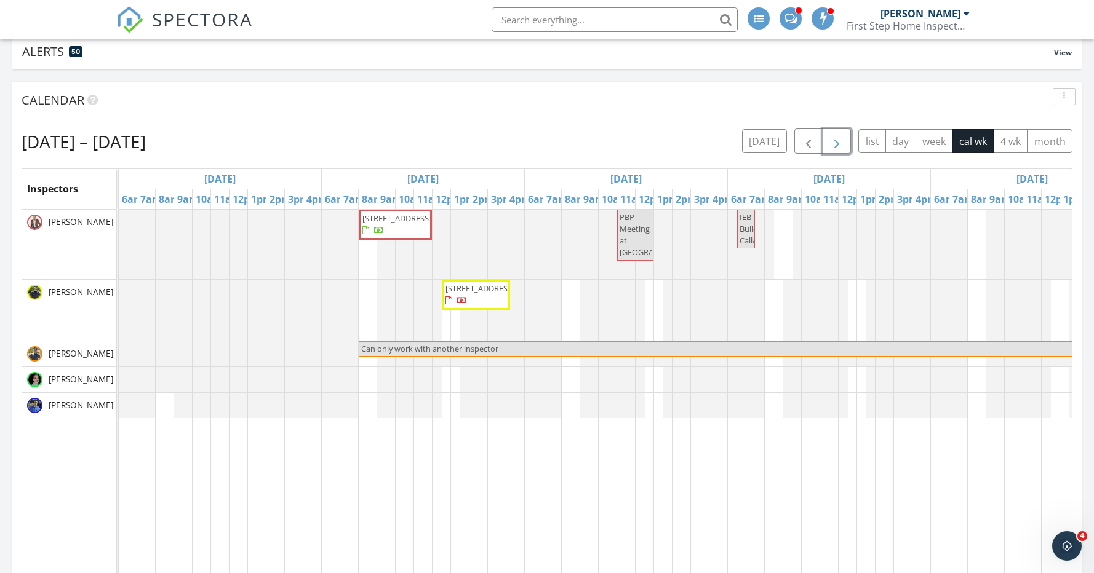
scroll to position [131, 0]
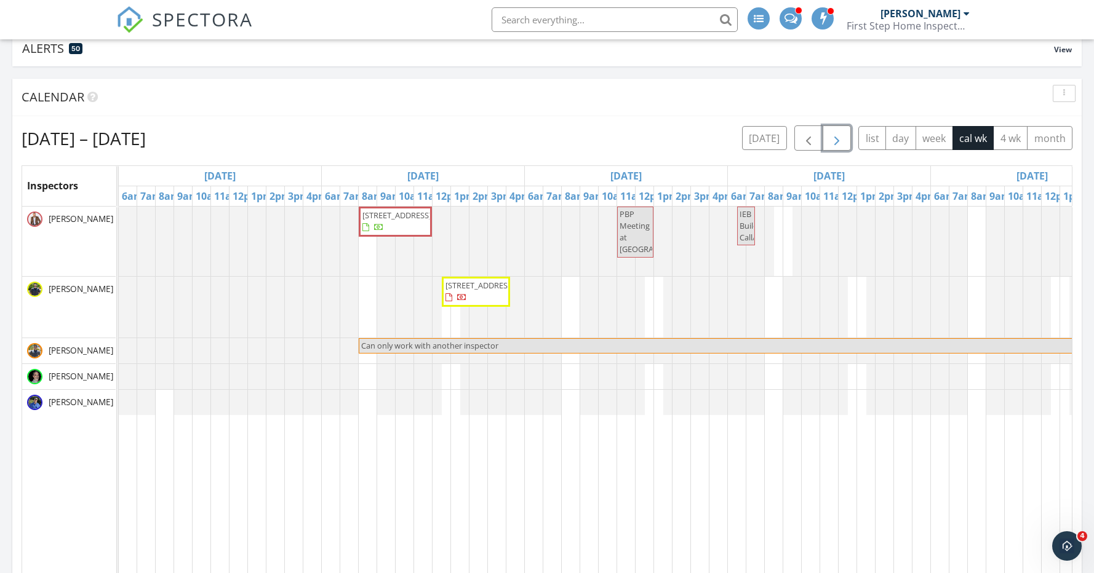
click at [119, 218] on div at bounding box center [119, 241] width 0 height 69
click at [119, 220] on div at bounding box center [119, 241] width 0 height 69
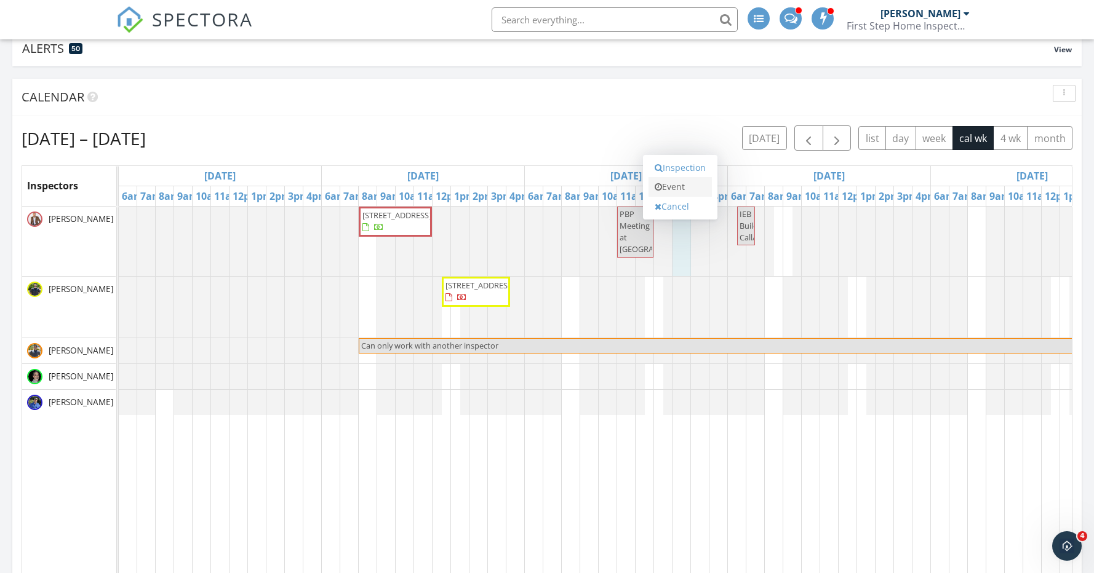
click at [680, 191] on link "Event" at bounding box center [679, 187] width 63 height 20
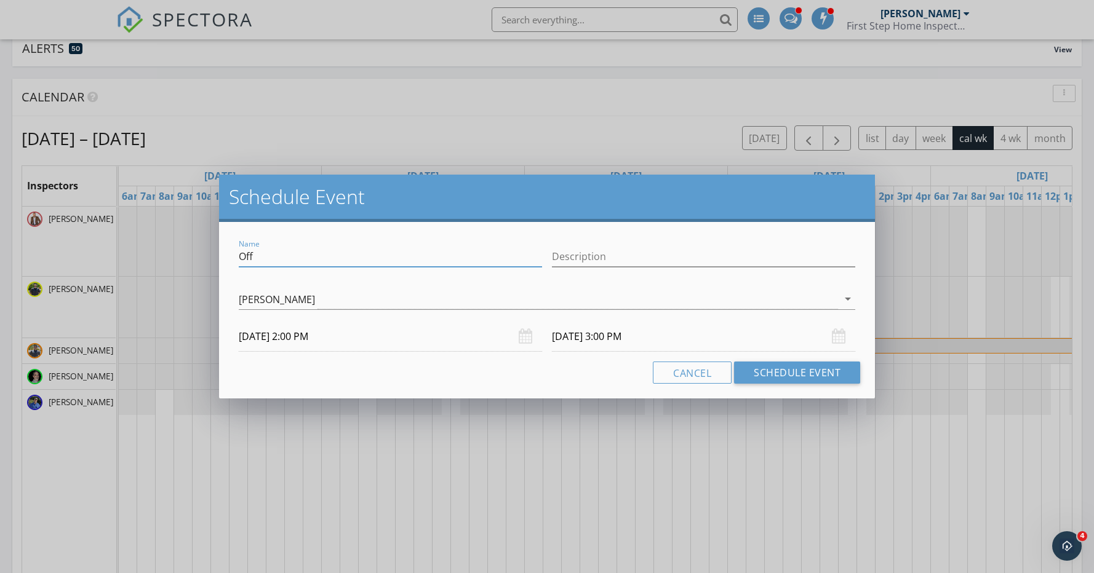
drag, startPoint x: 279, startPoint y: 258, endPoint x: 194, endPoint y: 252, distance: 85.1
click at [194, 252] on div "Schedule Event Name Off Description Matthew Jenks arrow_drop_down 10/07/2025 2:…" at bounding box center [547, 286] width 1094 height 573
type input "Sprk Solar Pro Onboarding with Kim"
click at [787, 371] on button "Schedule Event" at bounding box center [797, 373] width 126 height 22
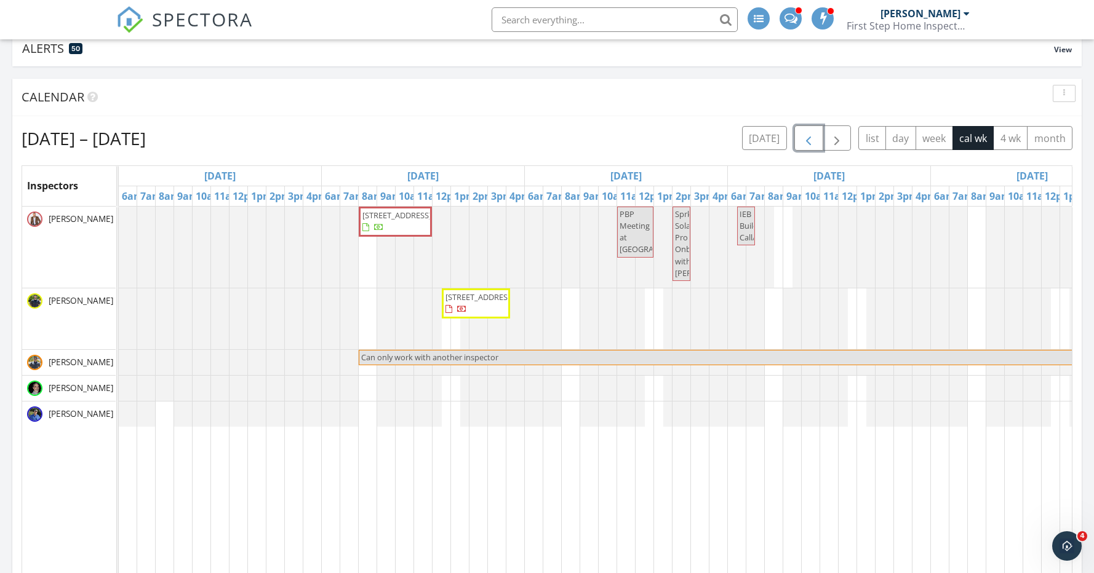
click at [812, 140] on span "button" at bounding box center [808, 138] width 15 height 15
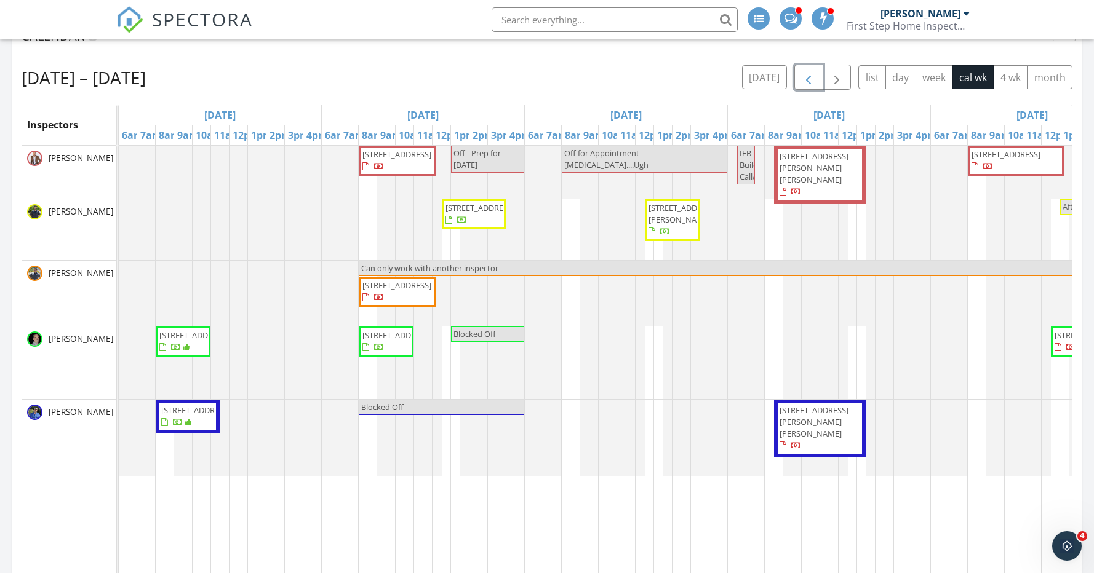
scroll to position [193, 0]
click at [809, 78] on span "button" at bounding box center [808, 76] width 15 height 15
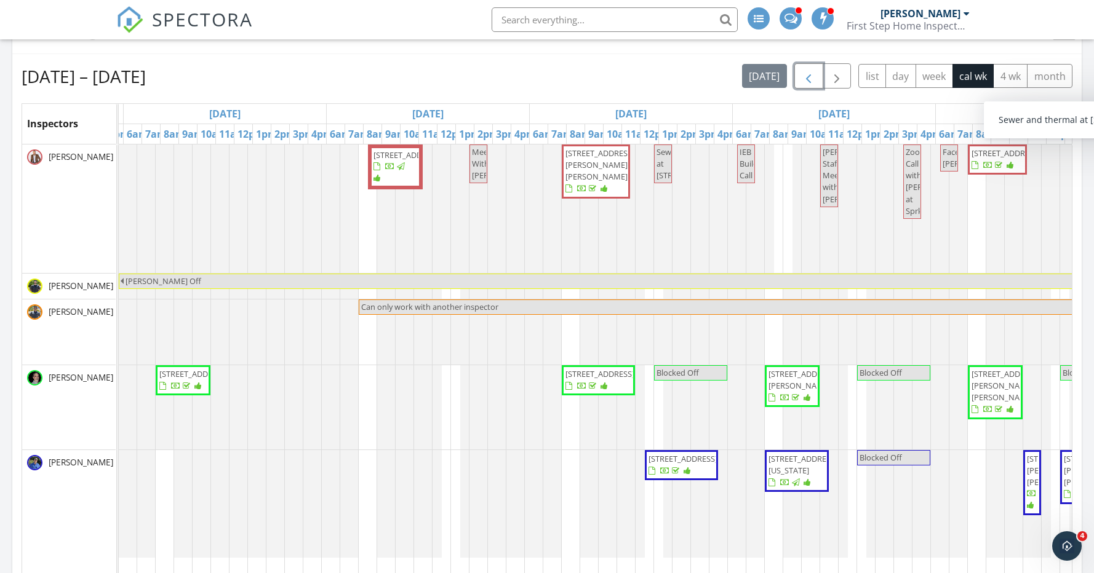
scroll to position [0, 0]
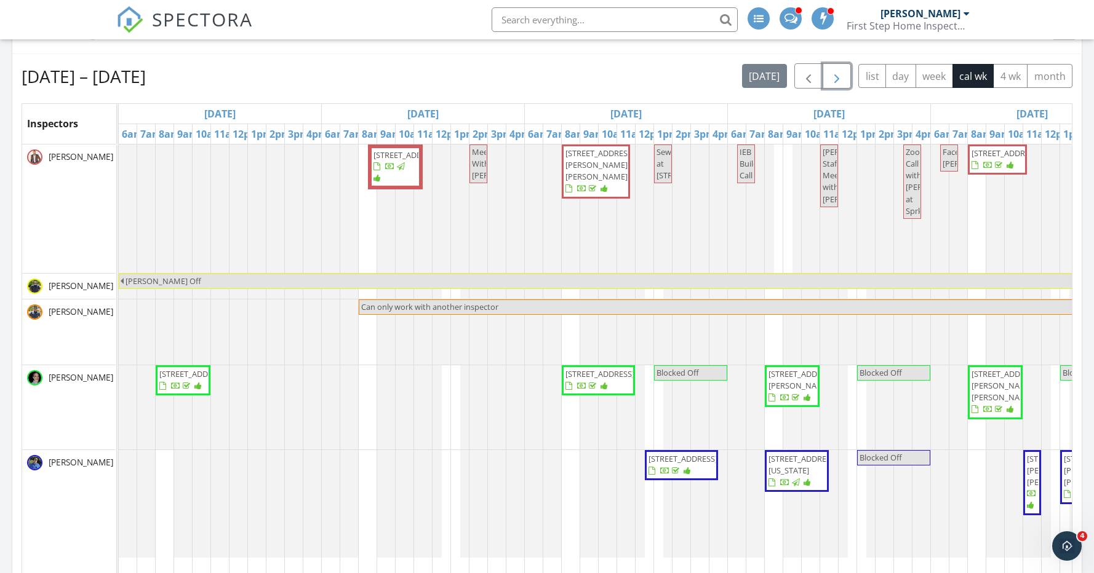
click at [838, 79] on span "button" at bounding box center [836, 76] width 15 height 15
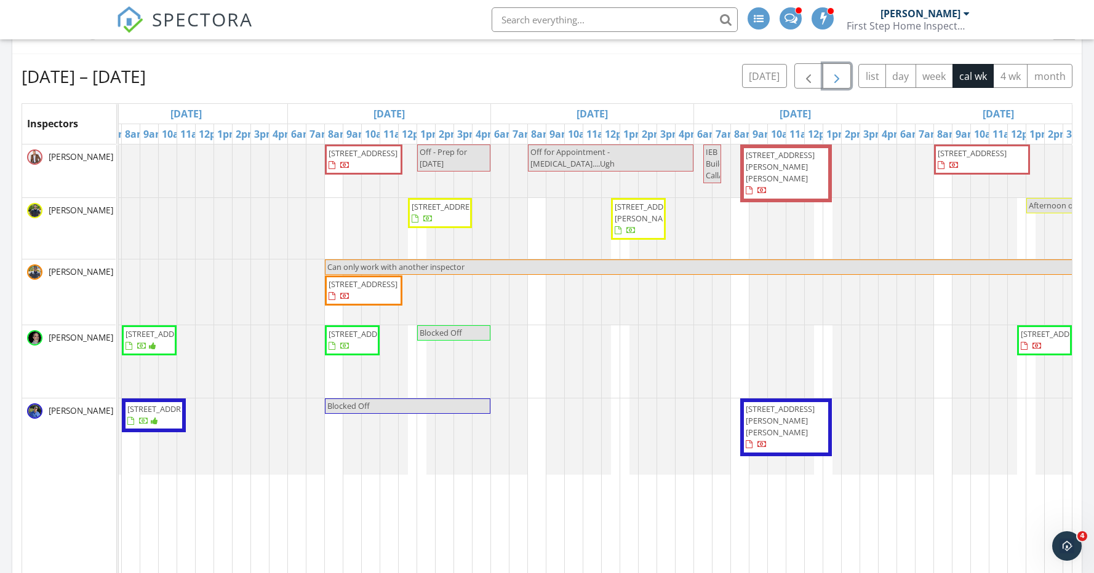
scroll to position [0, 63]
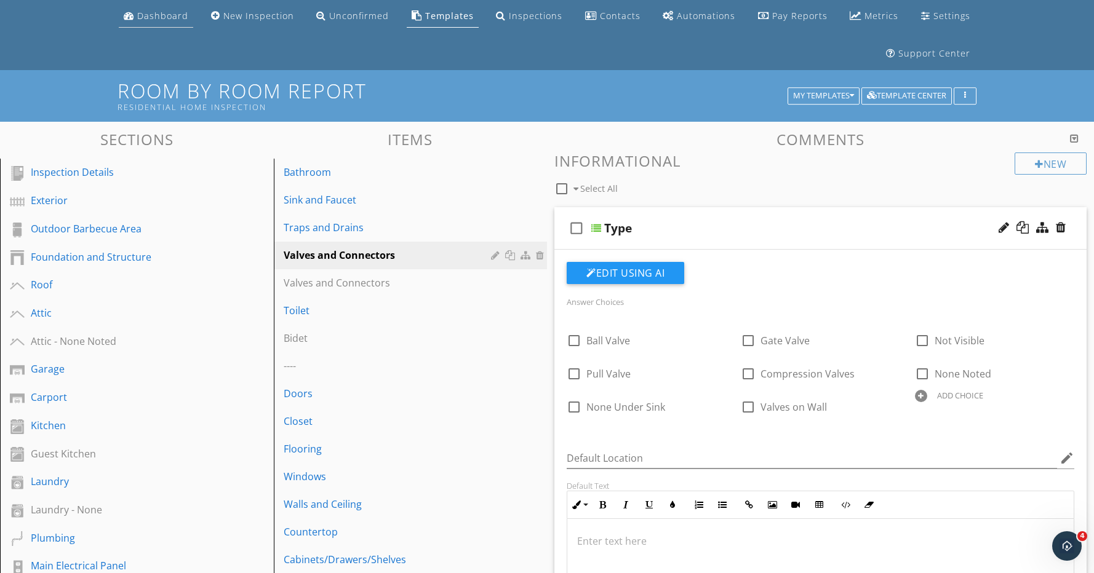
click at [146, 15] on div "Dashboard" at bounding box center [162, 16] width 51 height 12
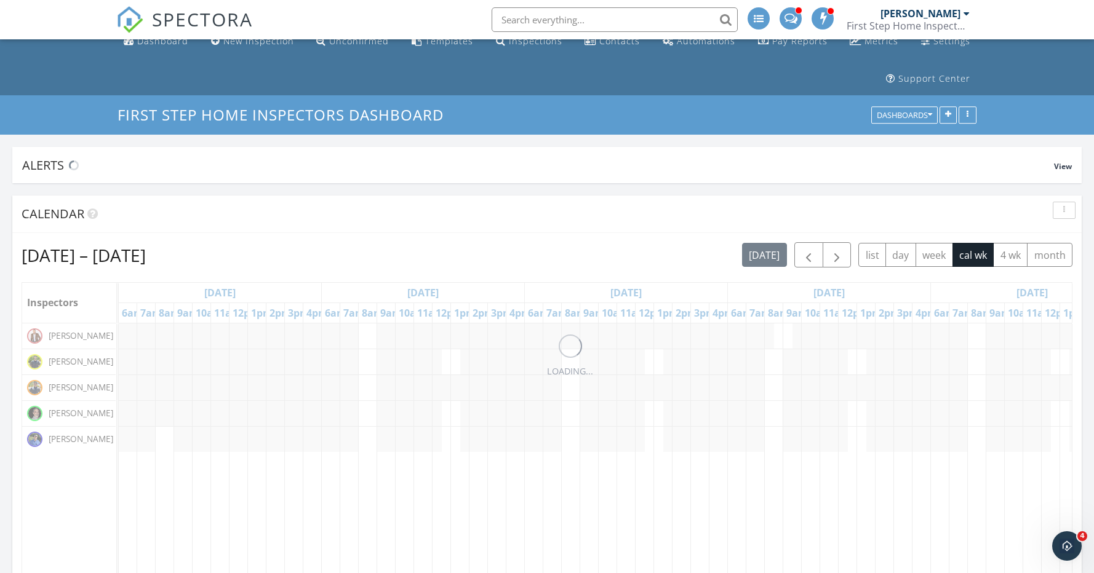
scroll to position [264, 348]
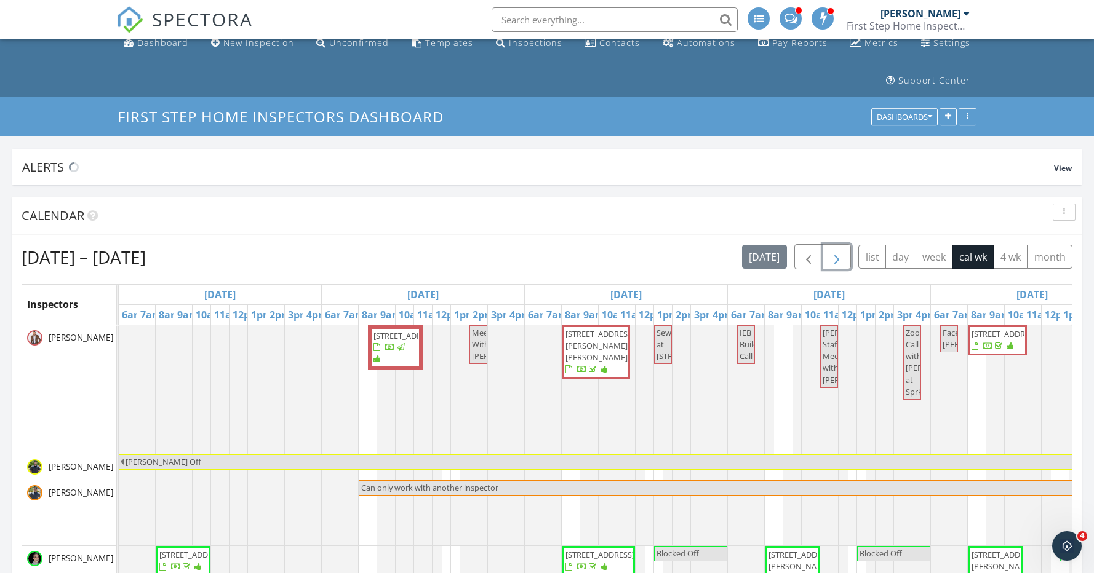
click at [839, 259] on span "button" at bounding box center [836, 257] width 15 height 15
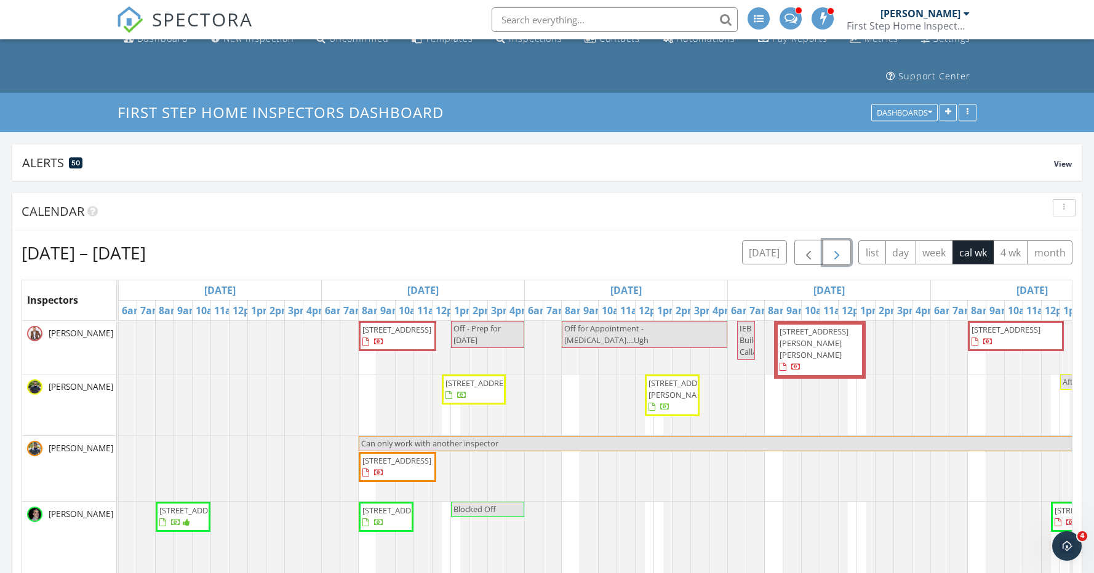
click at [839, 259] on span "button" at bounding box center [836, 252] width 15 height 15
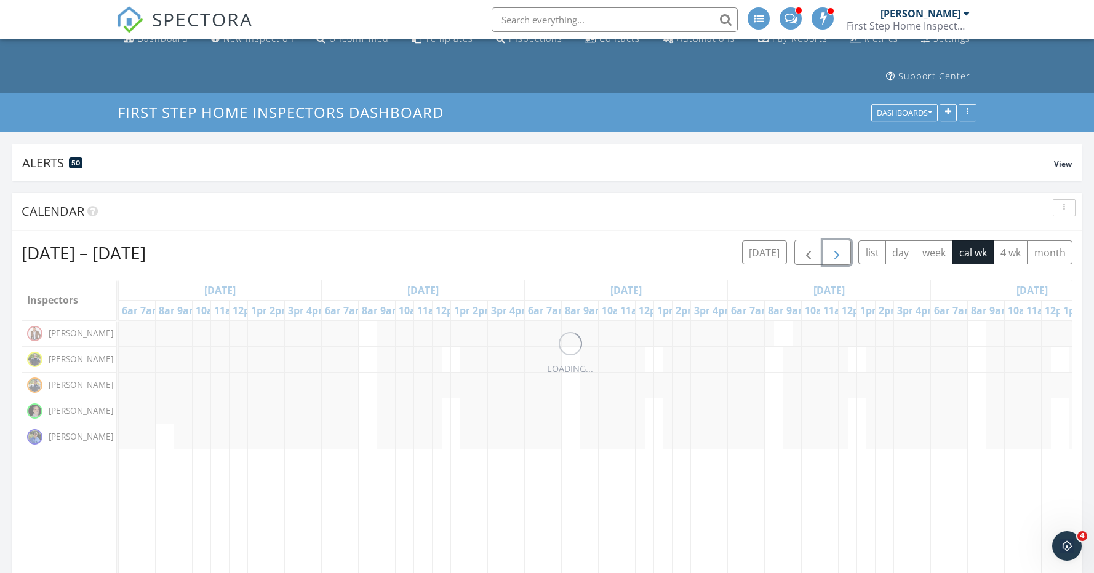
scroll to position [16, 0]
